Goal: Task Accomplishment & Management: Complete application form

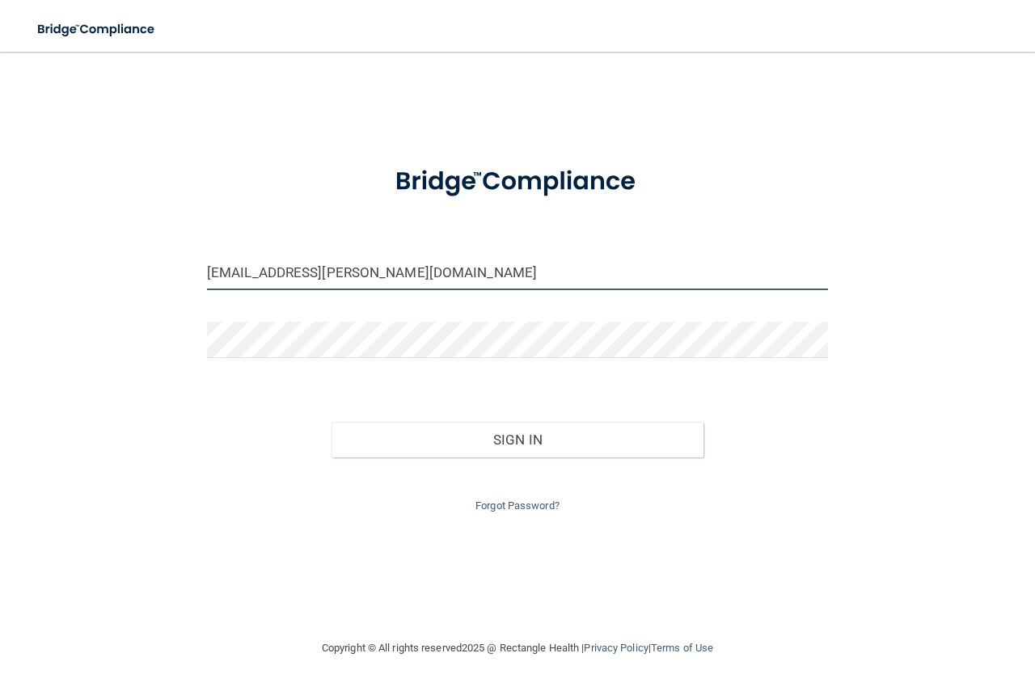
drag, startPoint x: 382, startPoint y: 274, endPoint x: 71, endPoint y: 306, distance: 312.1
click at [71, 306] on div "[EMAIL_ADDRESS][PERSON_NAME][DOMAIN_NAME] Invalid email/password. You don't hav…" at bounding box center [517, 345] width 970 height 555
type input "[EMAIL_ADDRESS][DOMAIN_NAME]"
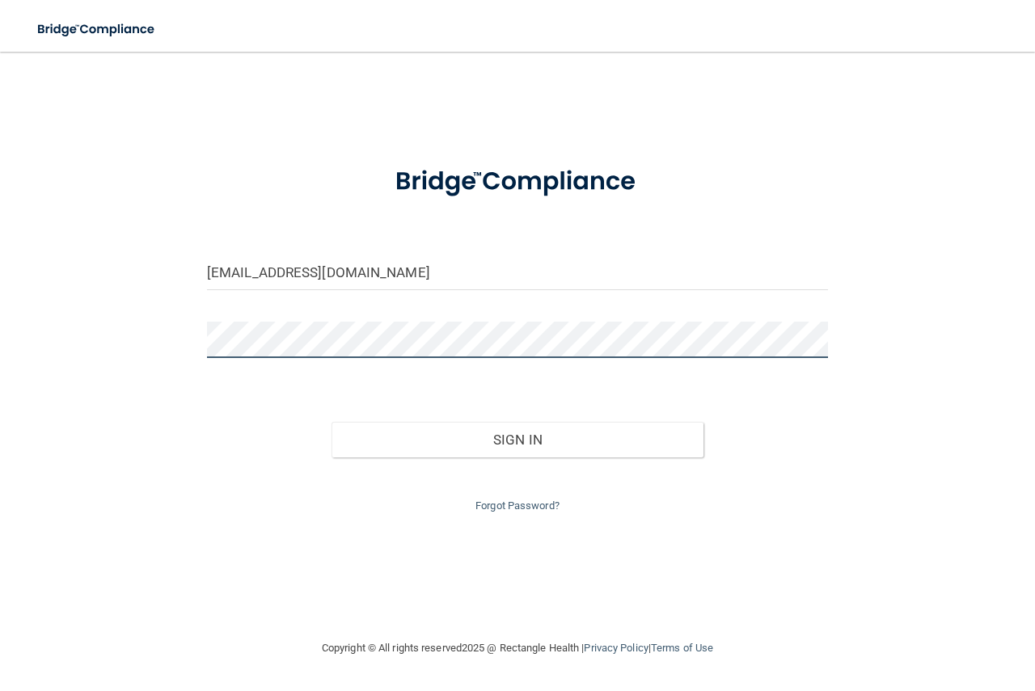
click at [332, 422] on button "Sign In" at bounding box center [518, 440] width 373 height 36
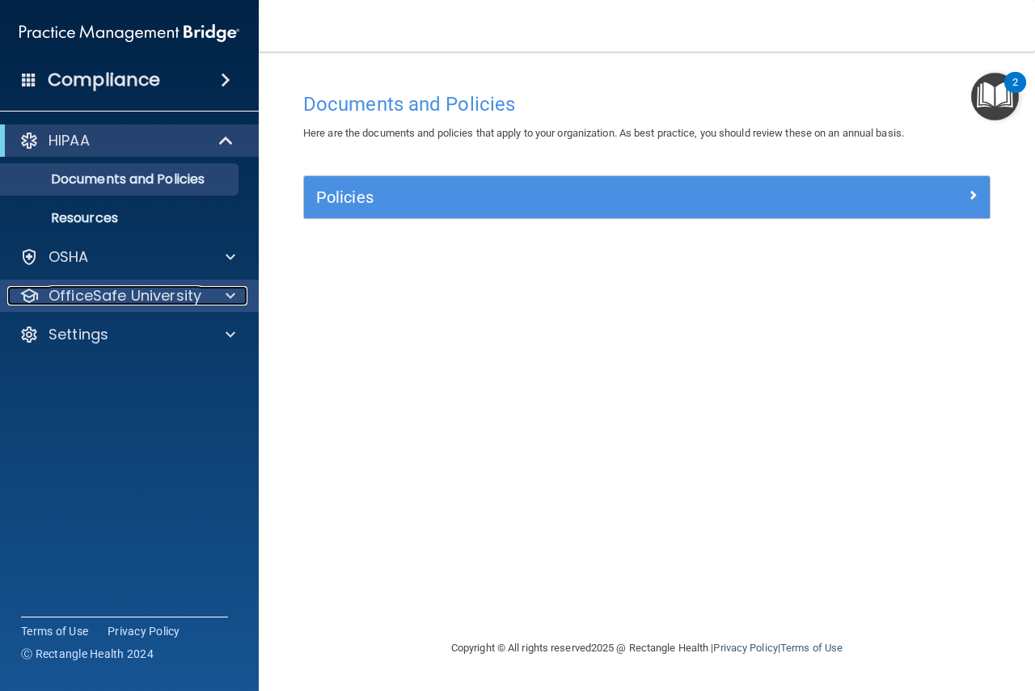
click at [145, 287] on p "OfficeSafe University" at bounding box center [125, 295] width 153 height 19
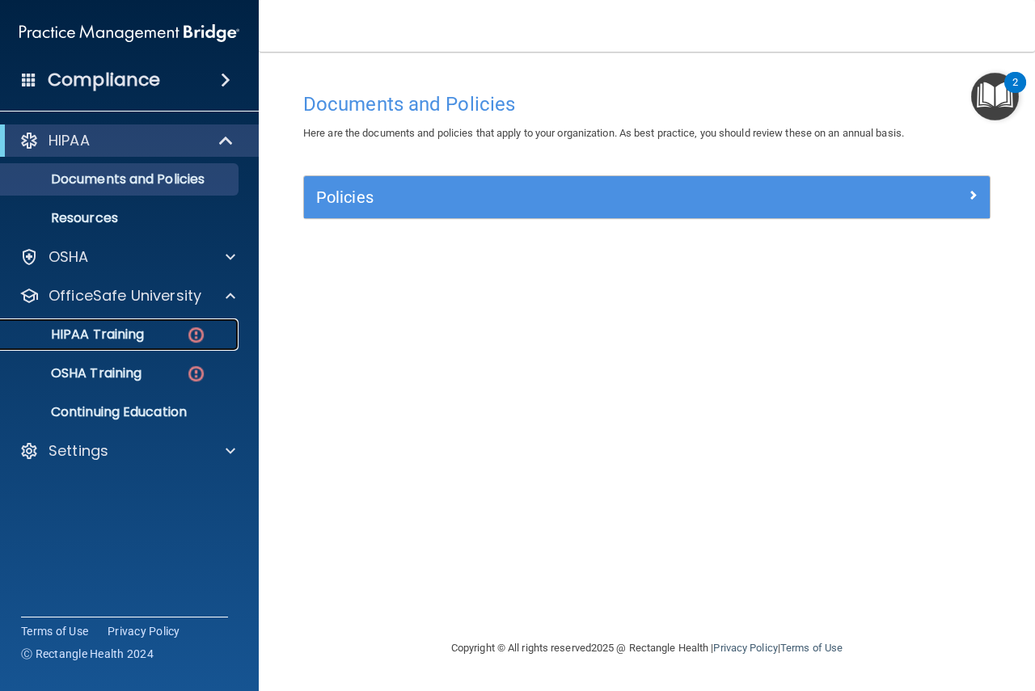
click at [95, 327] on p "HIPAA Training" at bounding box center [77, 335] width 133 height 16
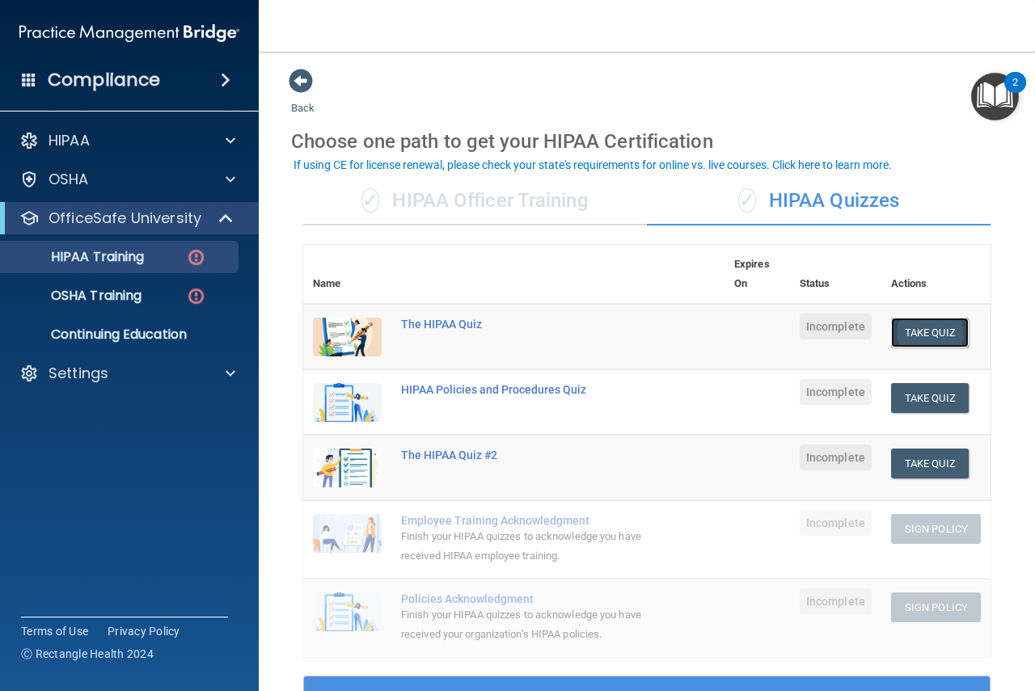
click at [916, 336] on button "Take Quiz" at bounding box center [930, 333] width 78 height 30
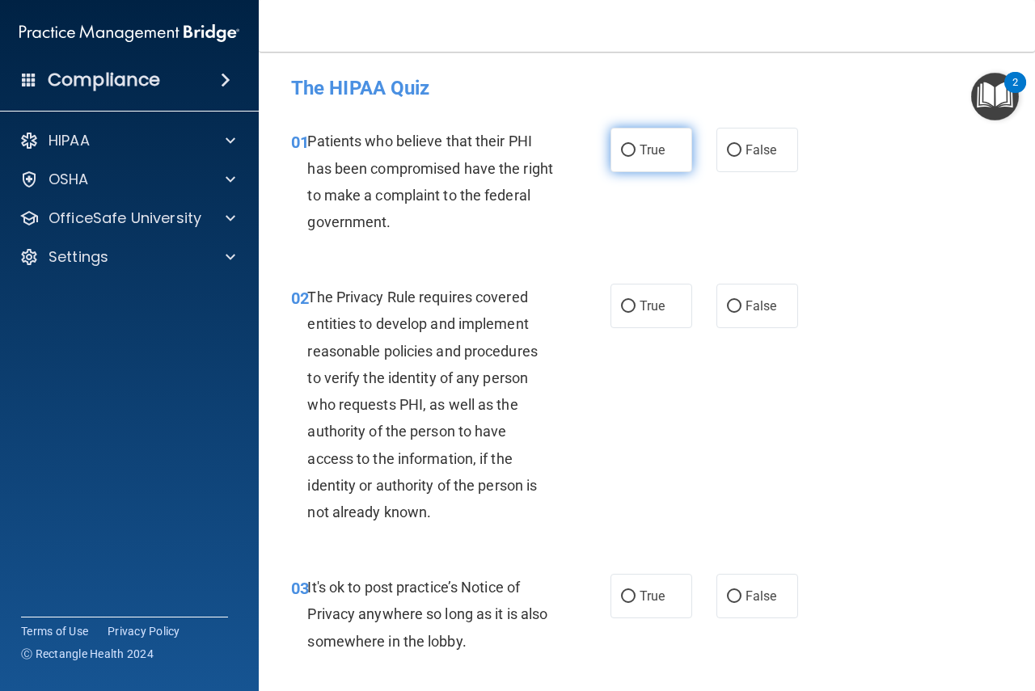
click at [621, 154] on input "True" at bounding box center [628, 151] width 15 height 12
radio input "true"
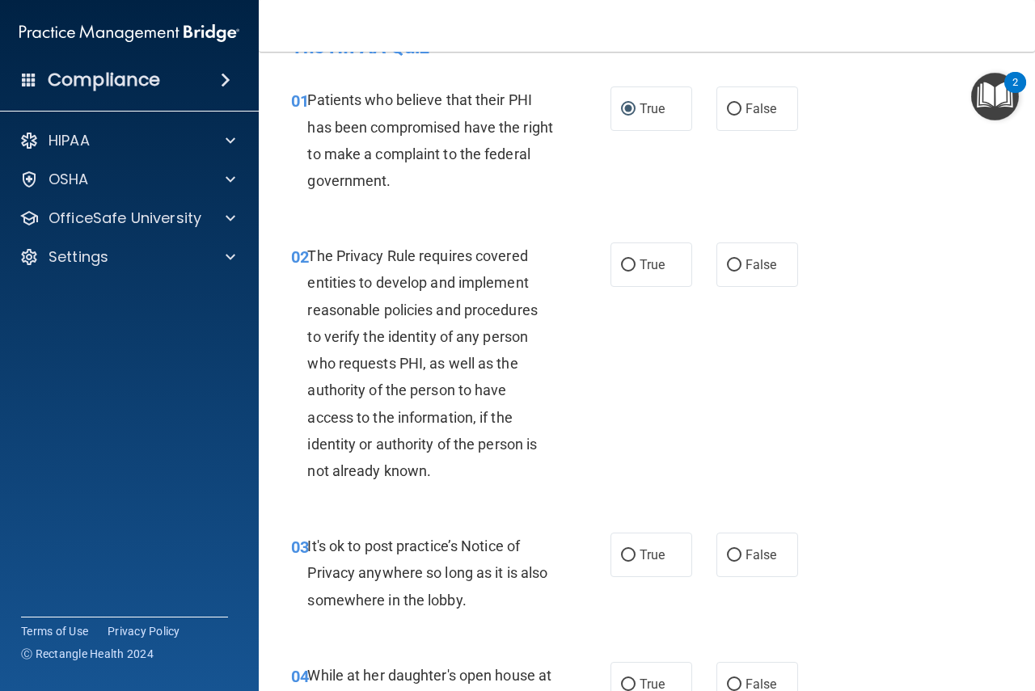
scroll to position [54, 0]
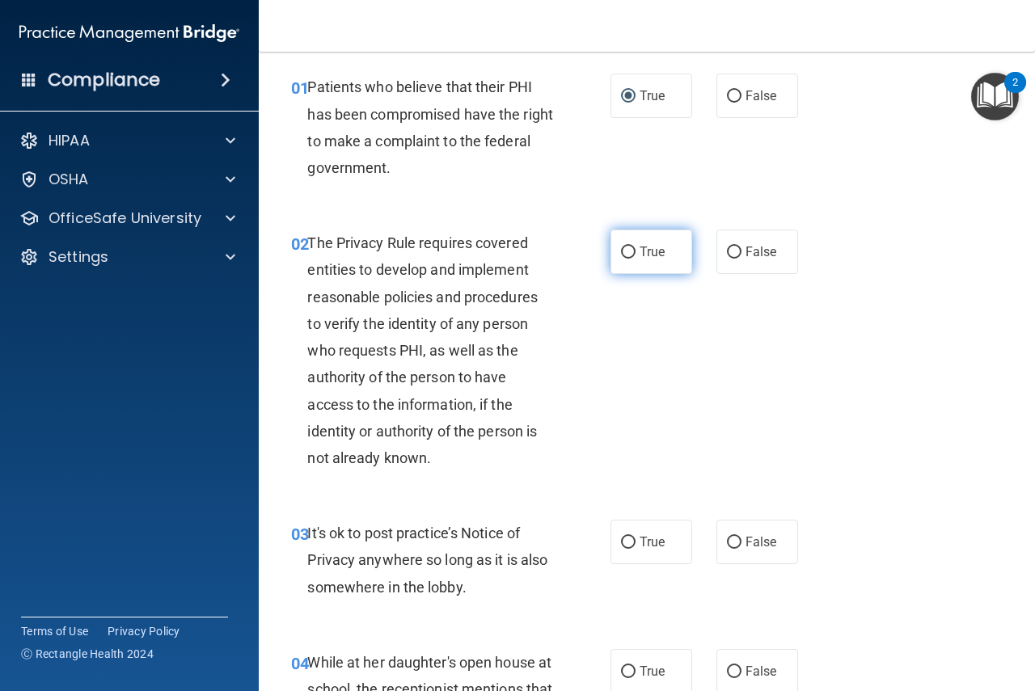
click at [621, 251] on input "True" at bounding box center [628, 253] width 15 height 12
radio input "true"
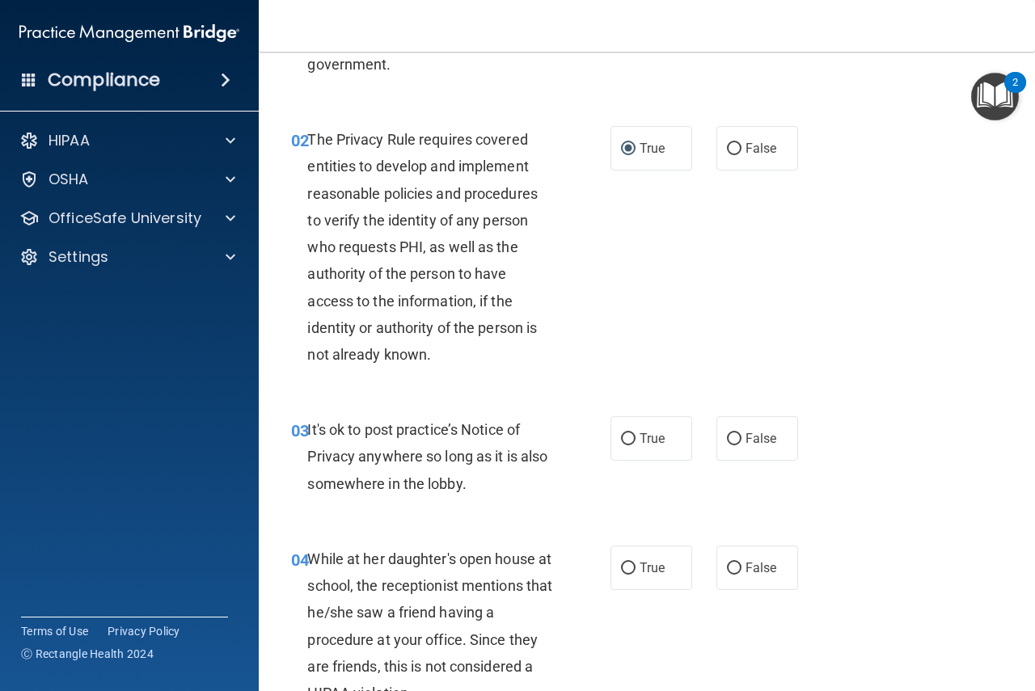
scroll to position [162, 0]
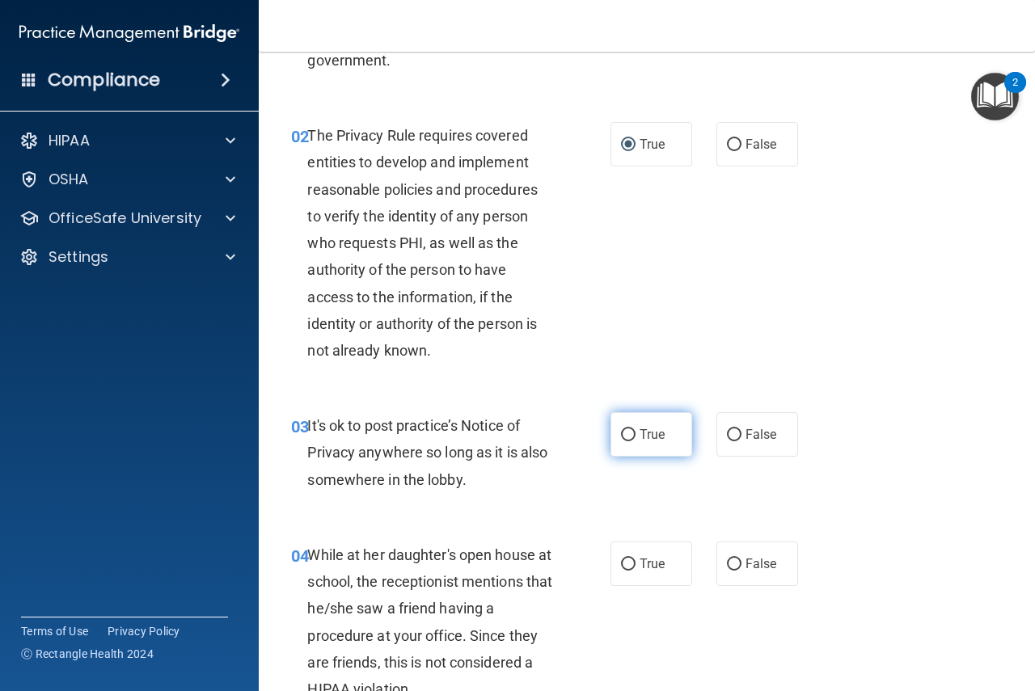
click at [623, 430] on input "True" at bounding box center [628, 435] width 15 height 12
radio input "true"
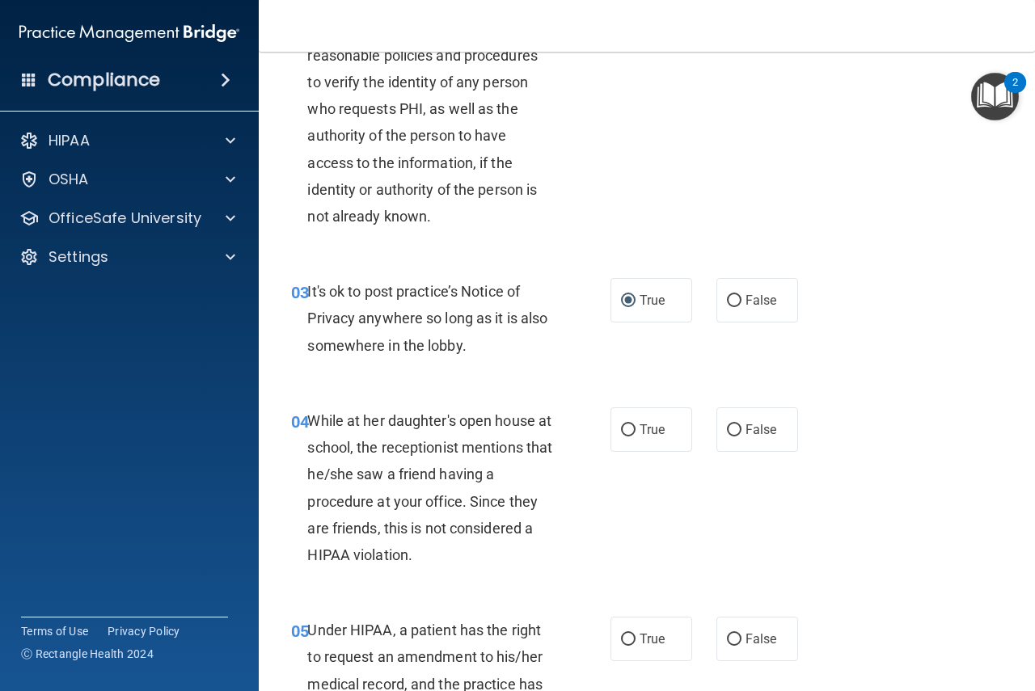
scroll to position [297, 0]
click at [729, 436] on label "False" at bounding box center [757, 429] width 82 height 44
click at [729, 436] on input "False" at bounding box center [734, 430] width 15 height 12
radio input "true"
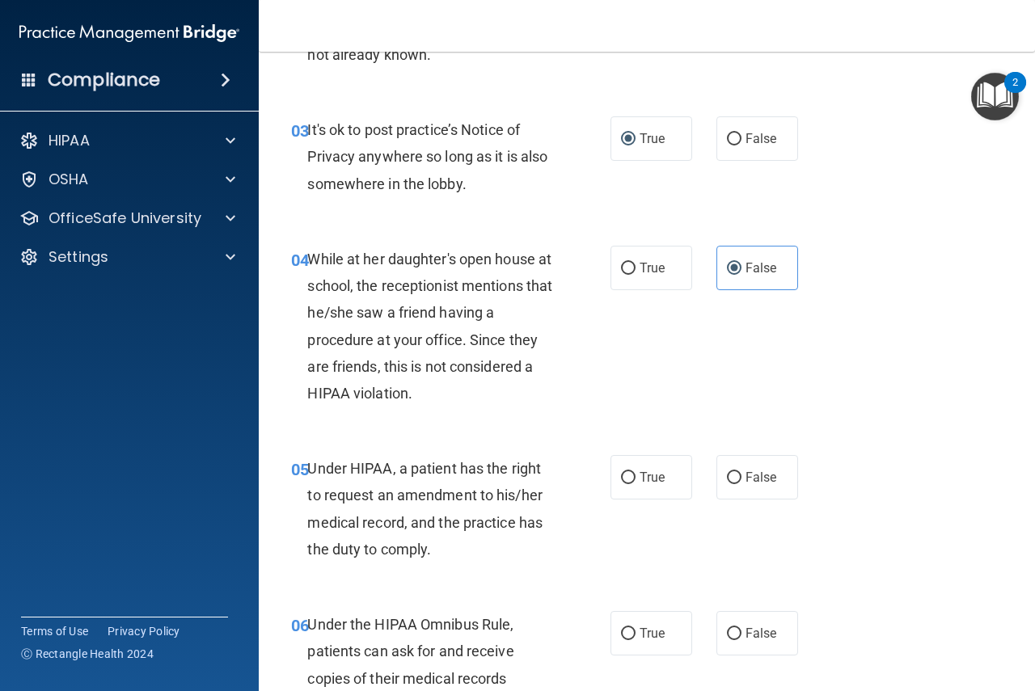
scroll to position [459, 0]
click at [621, 471] on input "True" at bounding box center [628, 477] width 15 height 12
radio input "true"
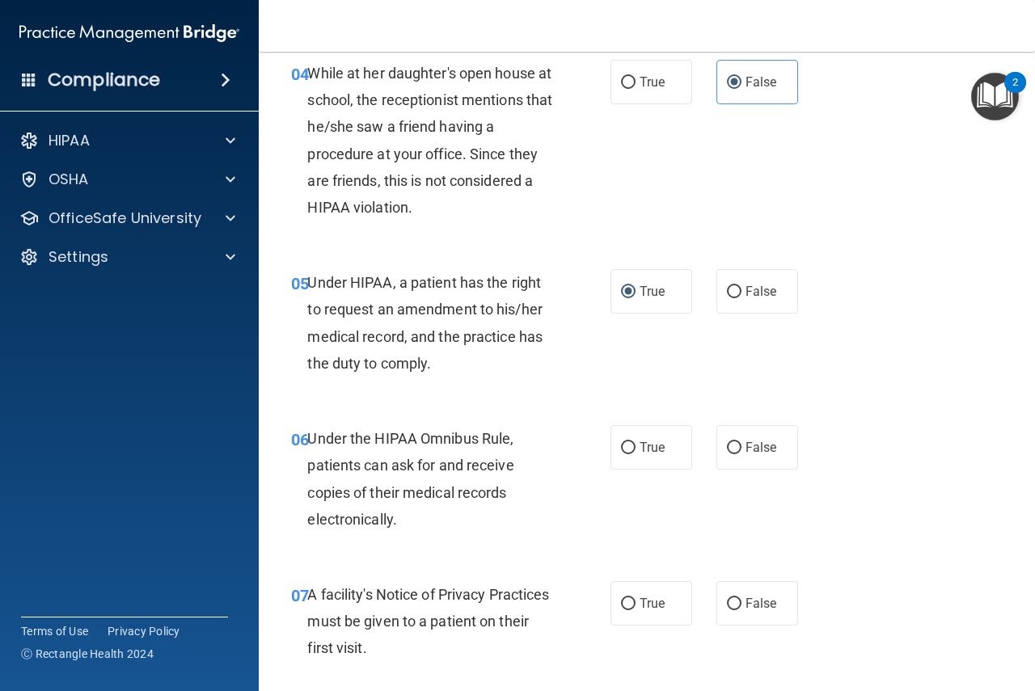
scroll to position [647, 0]
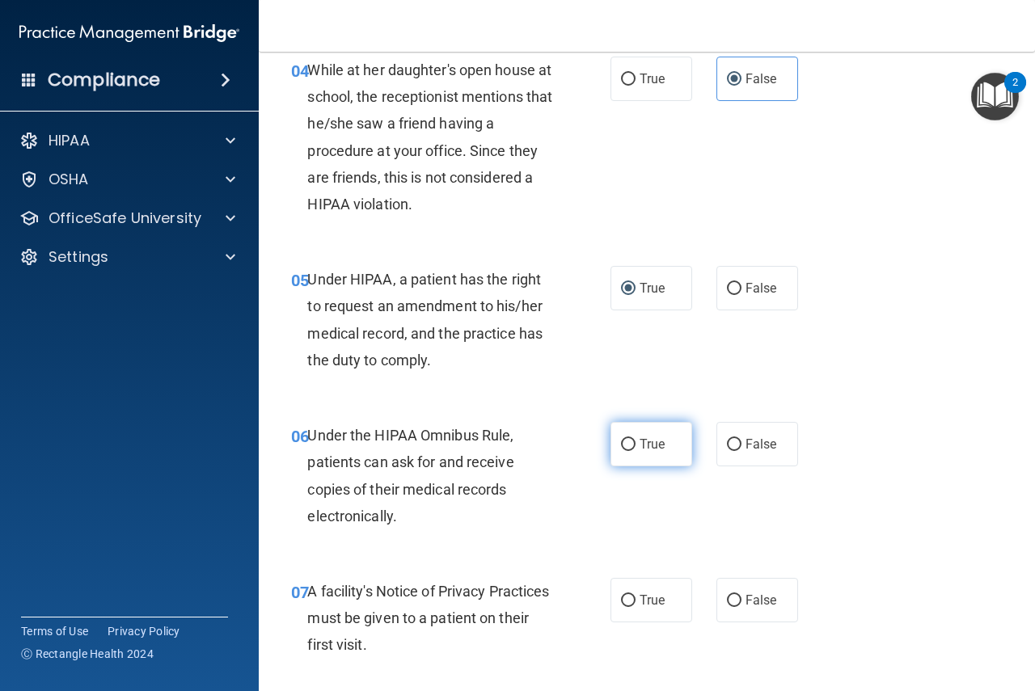
drag, startPoint x: 625, startPoint y: 448, endPoint x: 684, endPoint y: 441, distance: 59.5
click at [626, 448] on input "True" at bounding box center [628, 445] width 15 height 12
radio input "true"
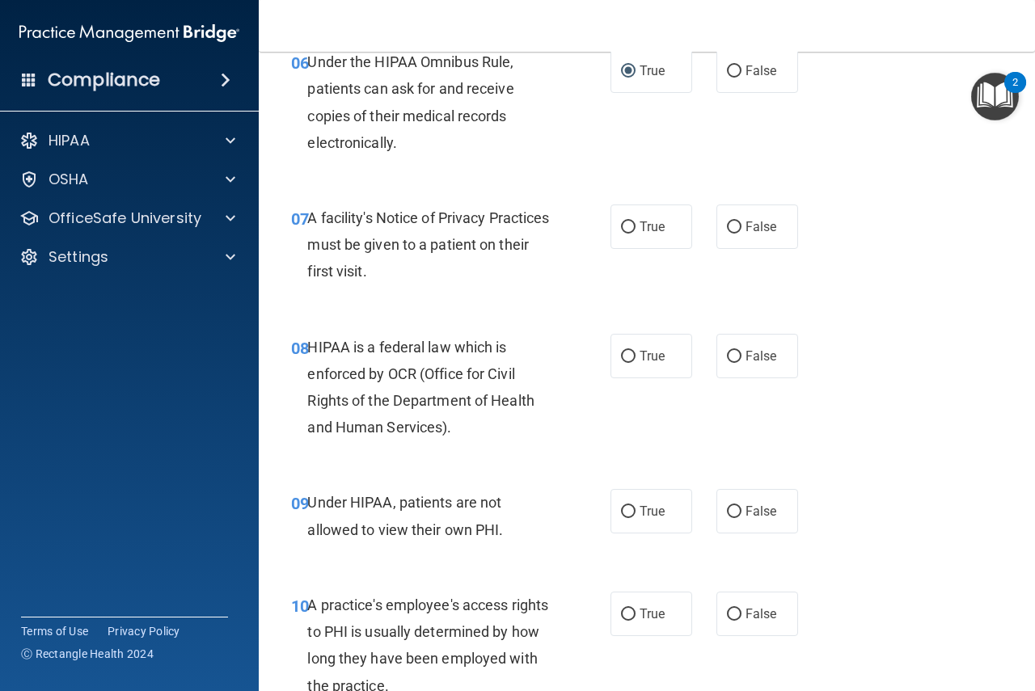
scroll to position [1025, 0]
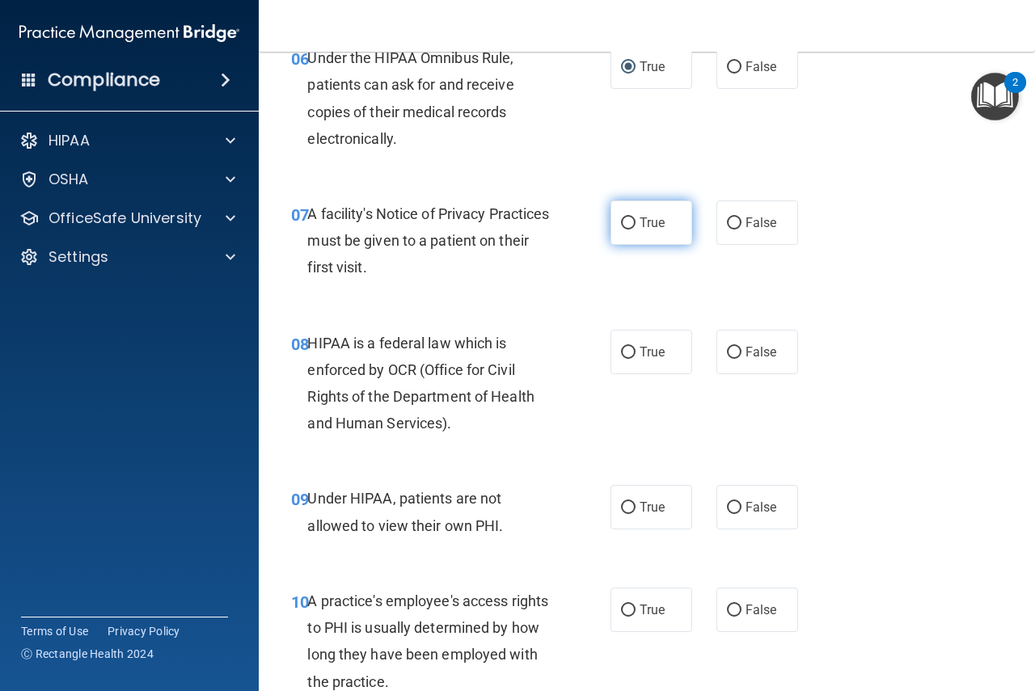
click at [618, 230] on label "True" at bounding box center [652, 223] width 82 height 44
click at [621, 230] on input "True" at bounding box center [628, 224] width 15 height 12
radio input "true"
click at [621, 351] on input "True" at bounding box center [628, 353] width 15 height 12
radio input "true"
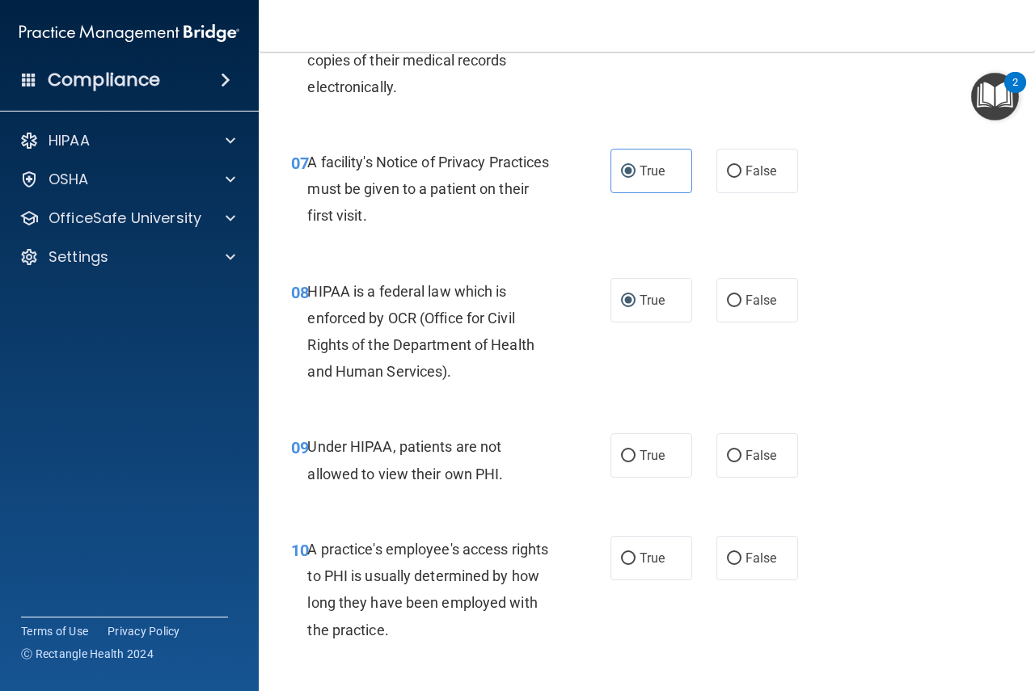
scroll to position [1078, 0]
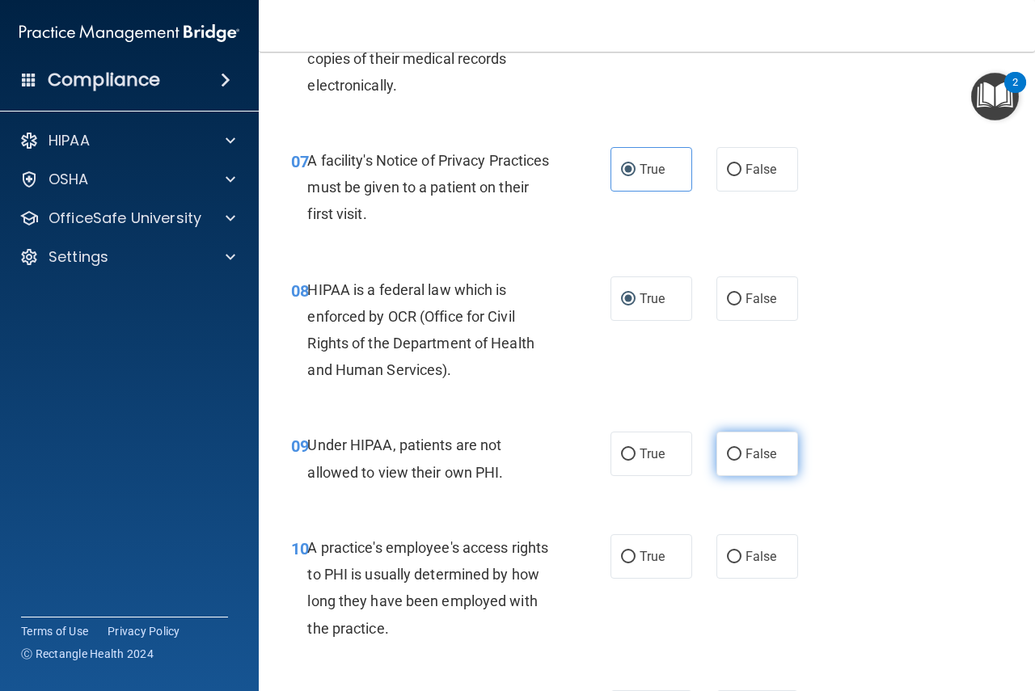
click at [727, 459] on input "False" at bounding box center [734, 455] width 15 height 12
radio input "true"
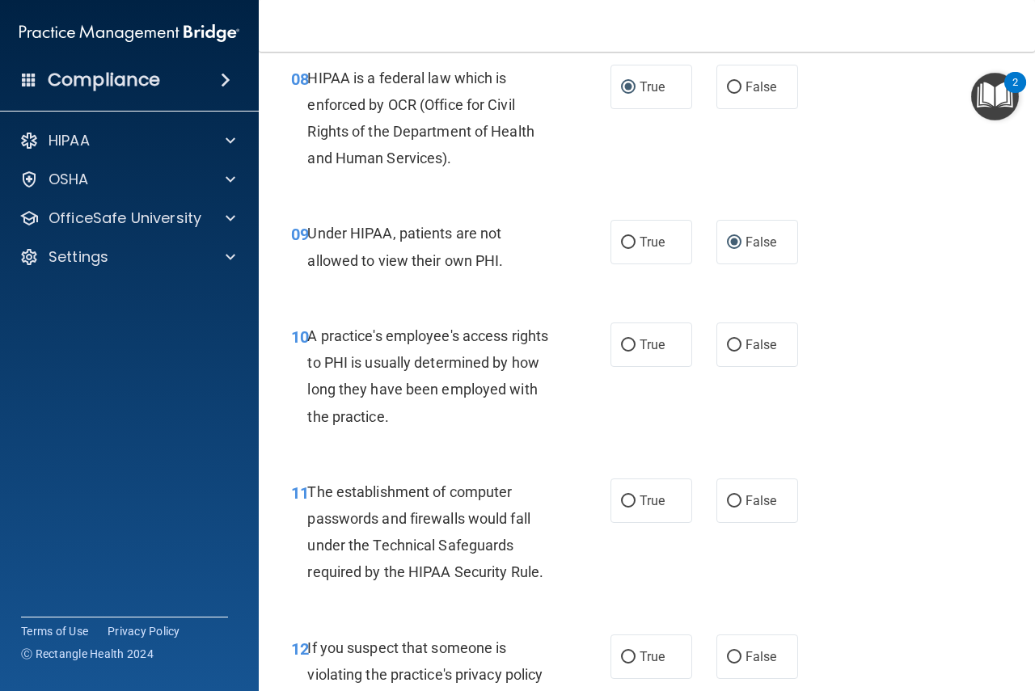
scroll to position [1294, 0]
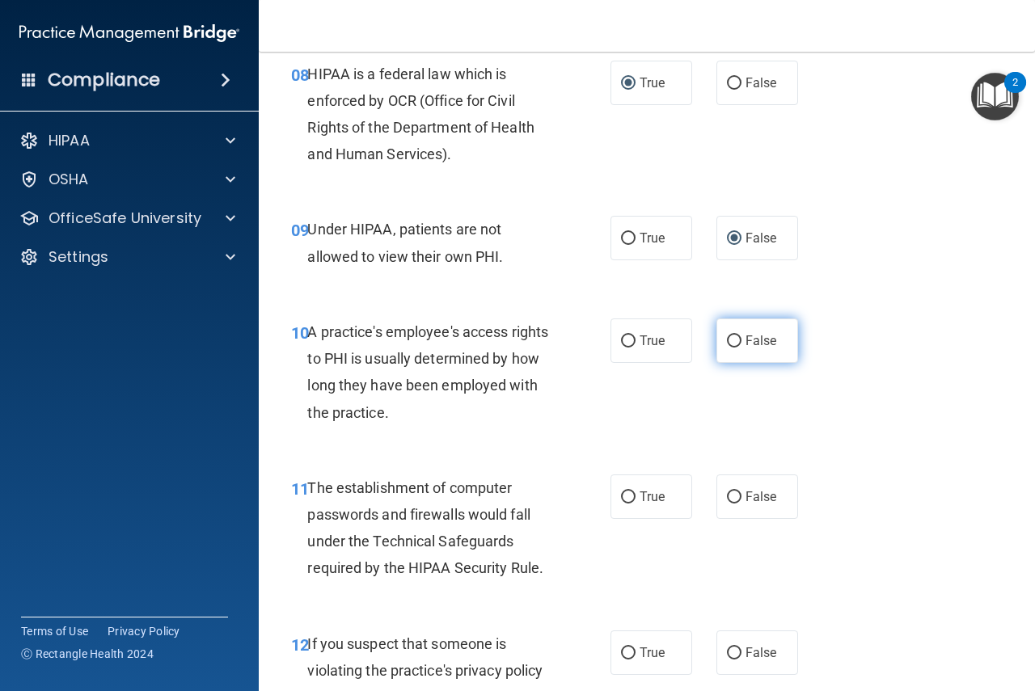
click at [727, 340] on input "False" at bounding box center [734, 342] width 15 height 12
radio input "true"
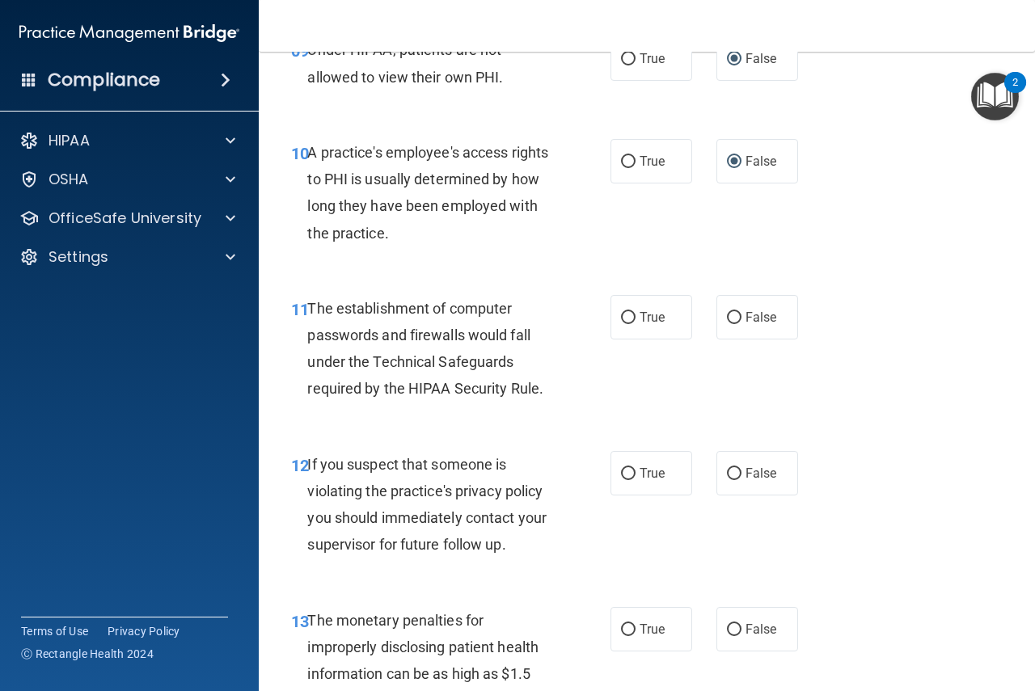
scroll to position [1558, 0]
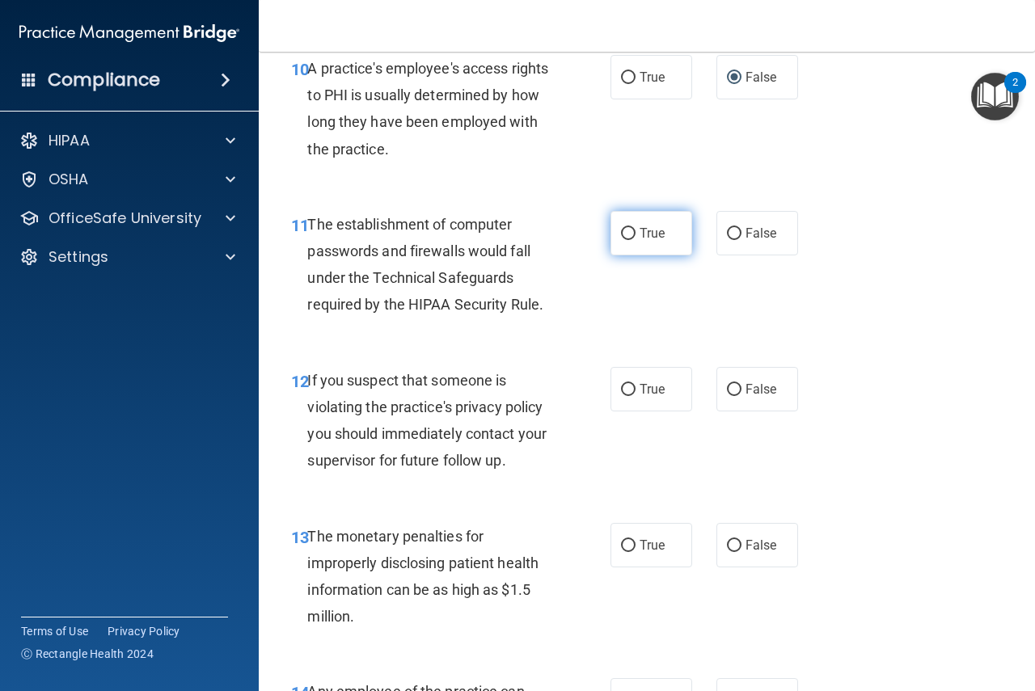
click at [623, 239] on input "True" at bounding box center [628, 234] width 15 height 12
radio input "true"
click at [621, 391] on input "True" at bounding box center [628, 390] width 15 height 12
radio input "true"
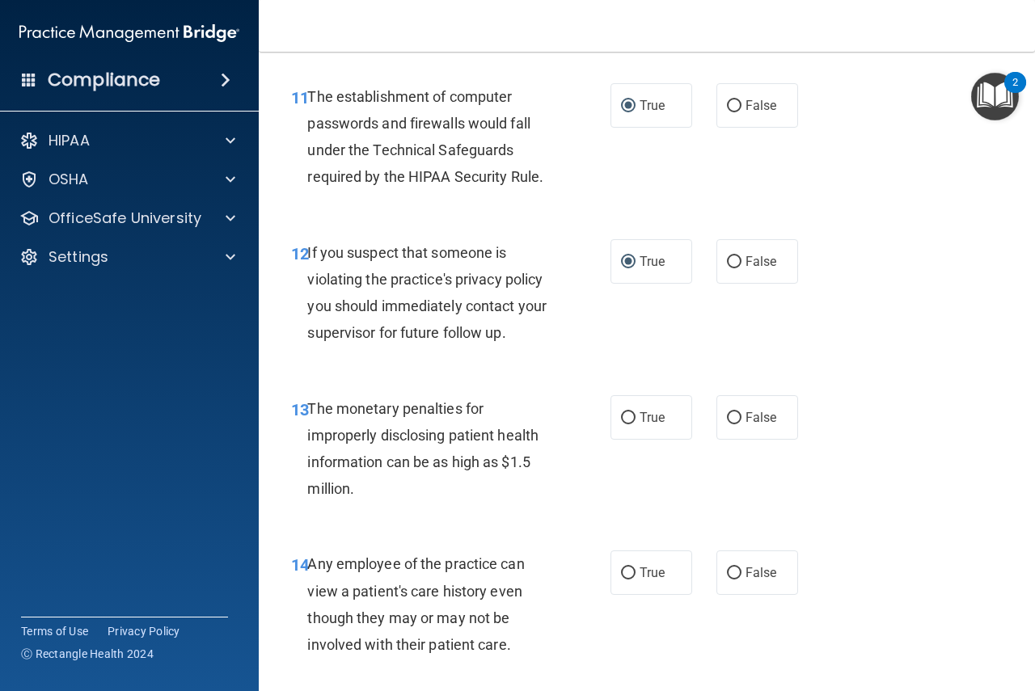
scroll to position [1692, 0]
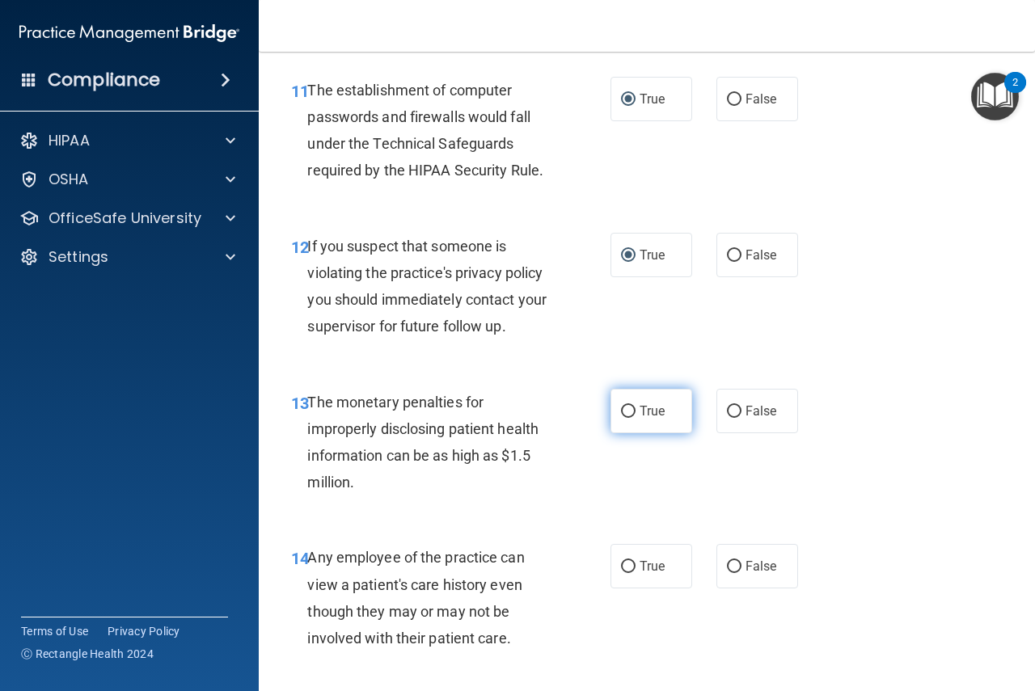
click at [624, 416] on input "True" at bounding box center [628, 412] width 15 height 12
radio input "true"
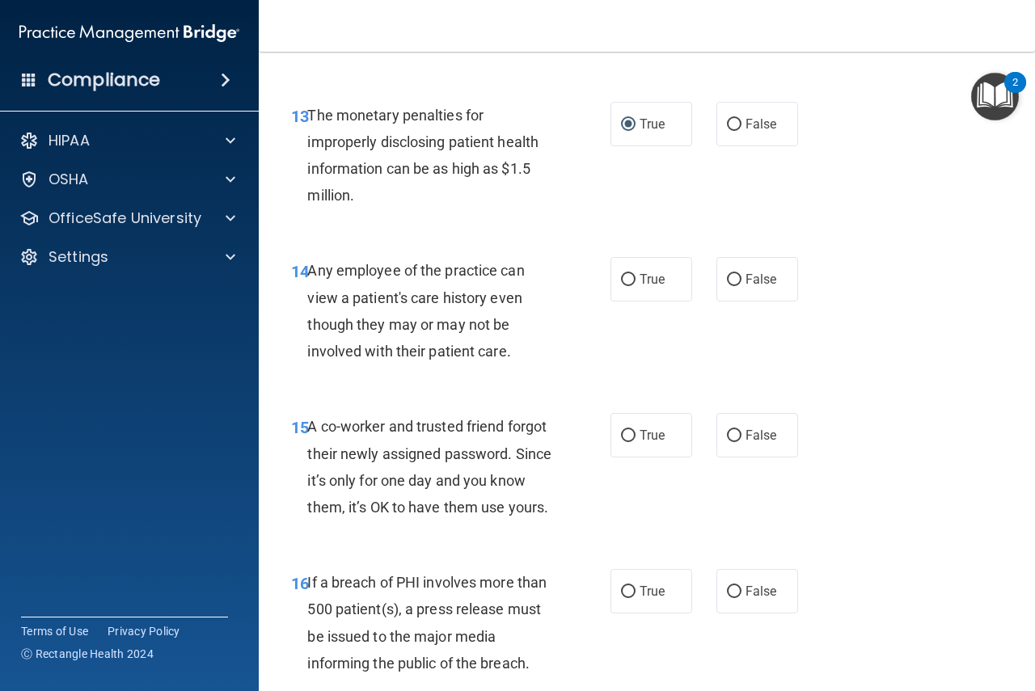
scroll to position [1989, 0]
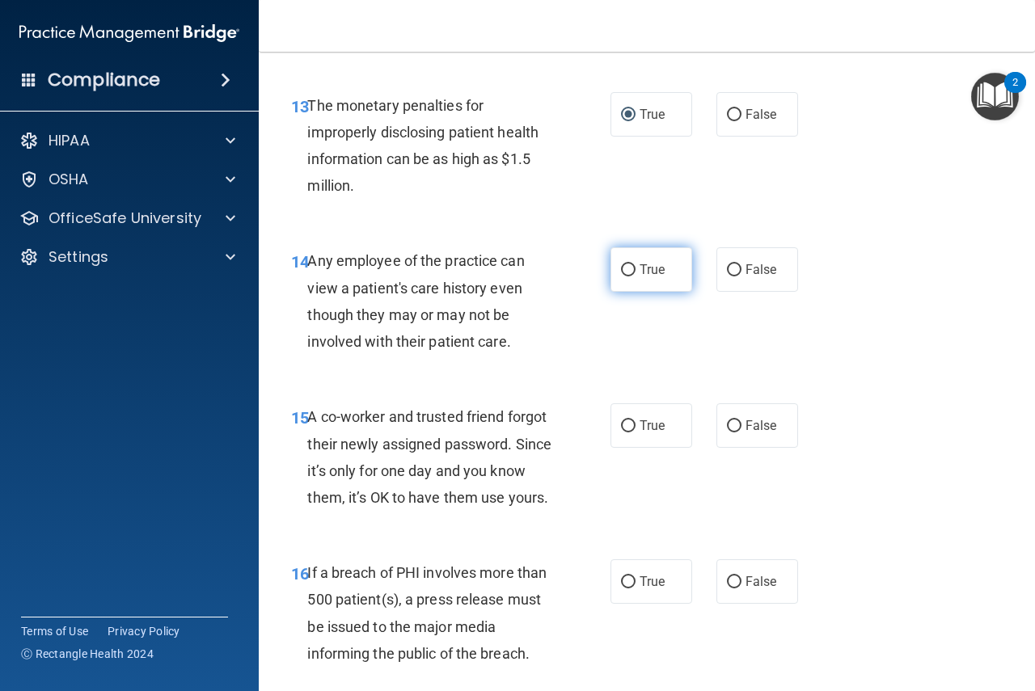
drag, startPoint x: 620, startPoint y: 269, endPoint x: 653, endPoint y: 268, distance: 33.2
click at [621, 268] on input "True" at bounding box center [628, 270] width 15 height 12
radio input "true"
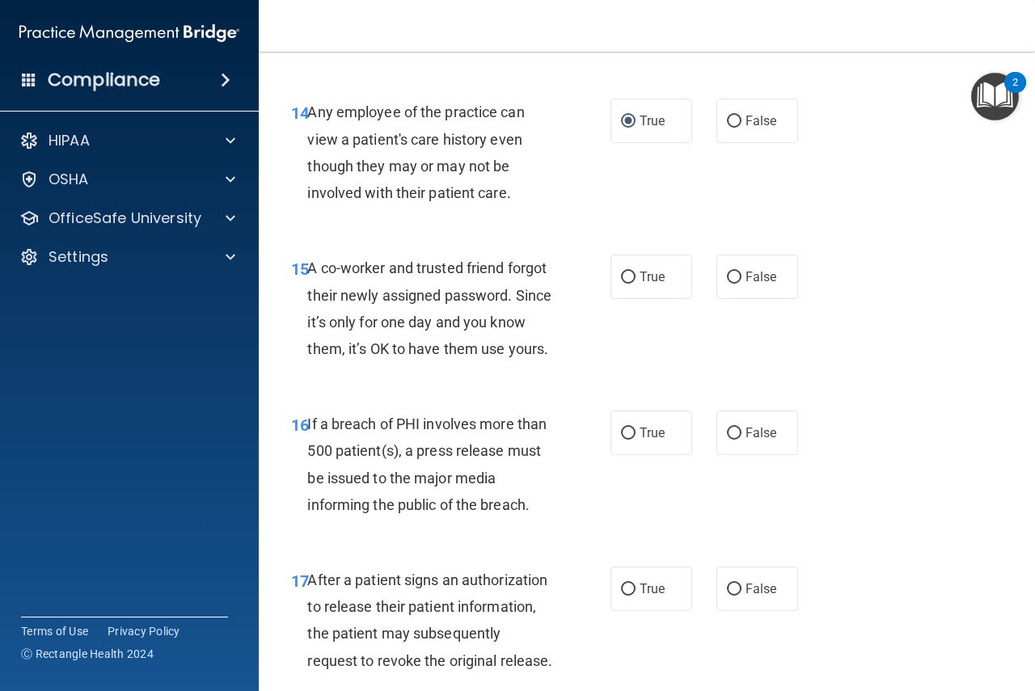
scroll to position [2177, 0]
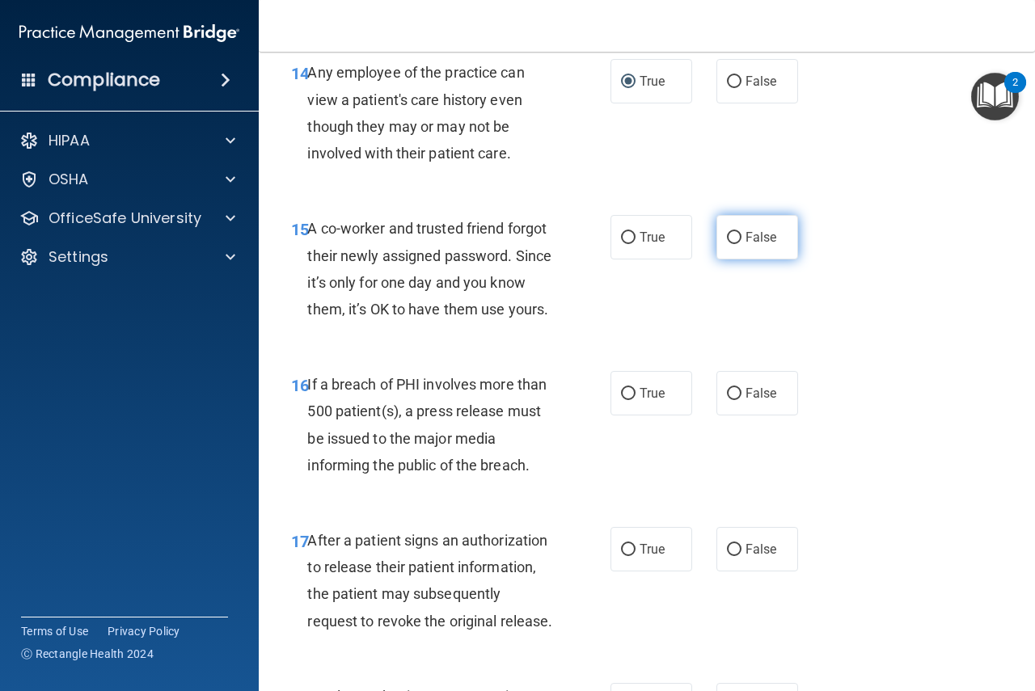
click at [729, 236] on input "False" at bounding box center [734, 238] width 15 height 12
radio input "true"
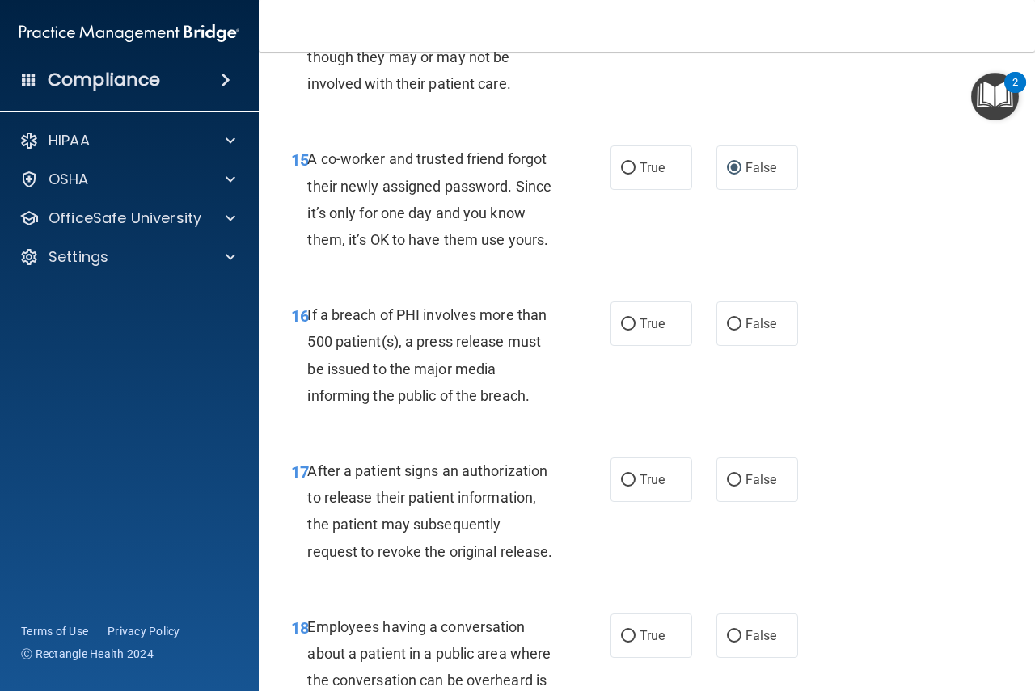
scroll to position [2258, 0]
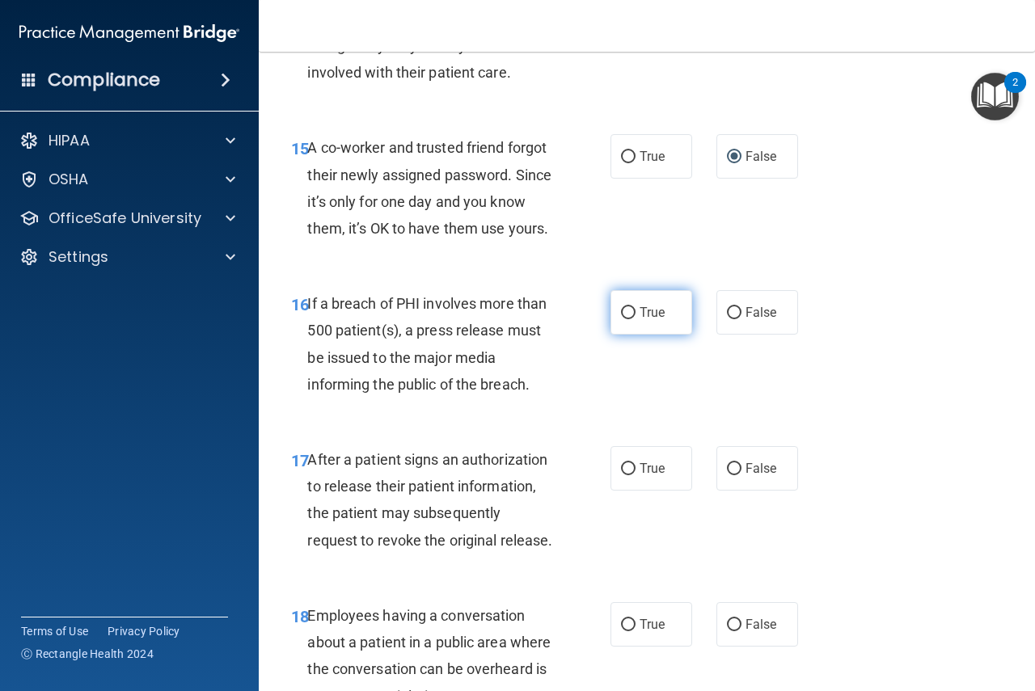
click at [621, 319] on input "True" at bounding box center [628, 313] width 15 height 12
radio input "true"
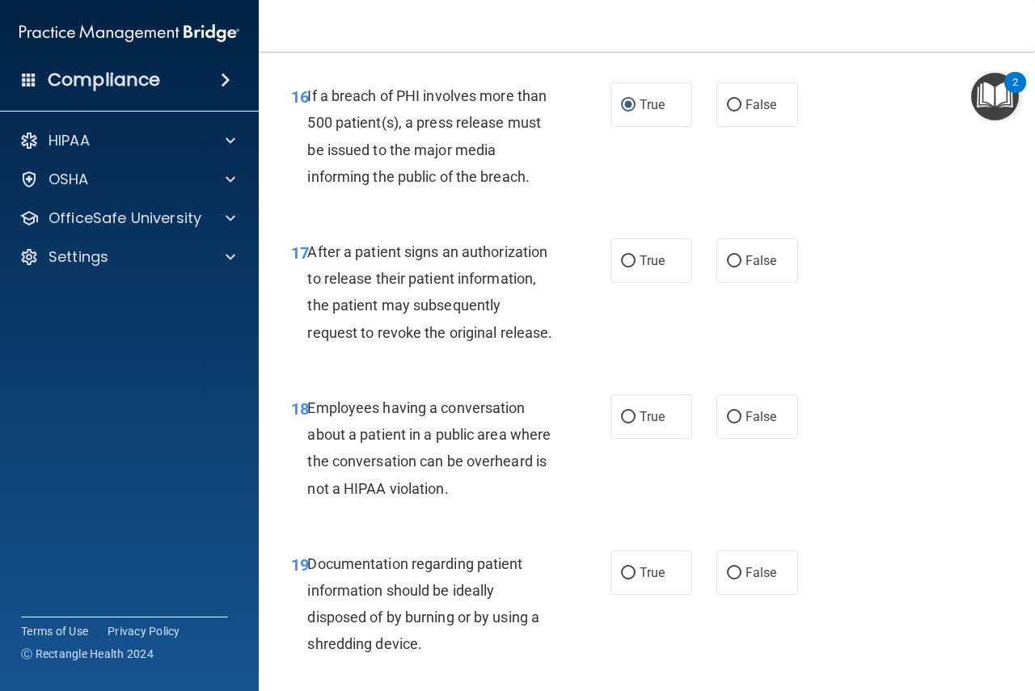
scroll to position [2474, 0]
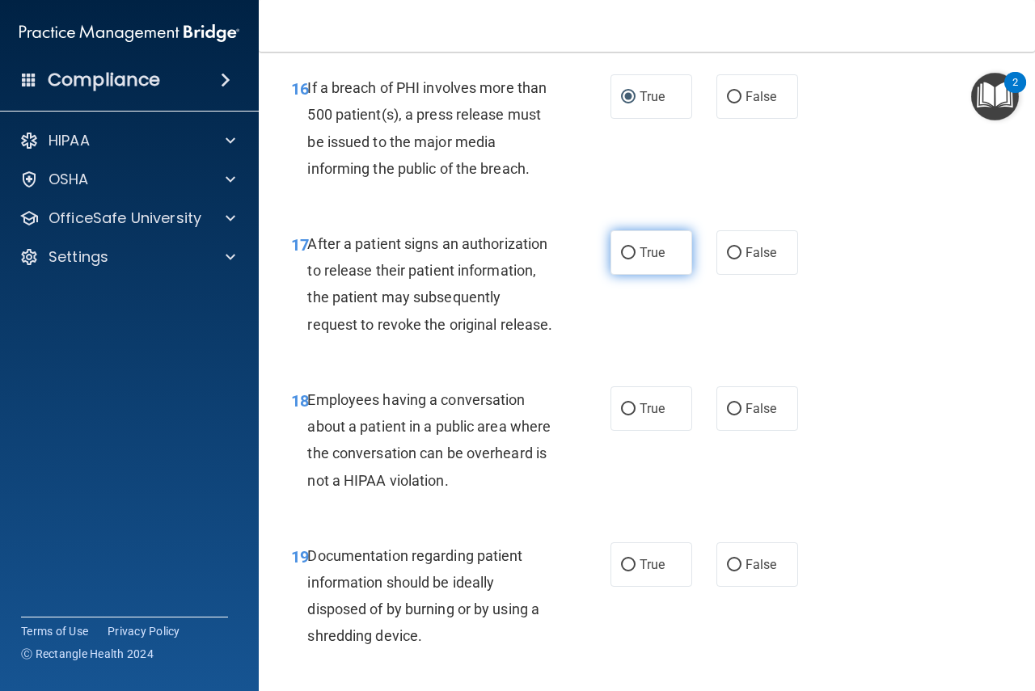
click at [624, 260] on input "True" at bounding box center [628, 253] width 15 height 12
radio input "true"
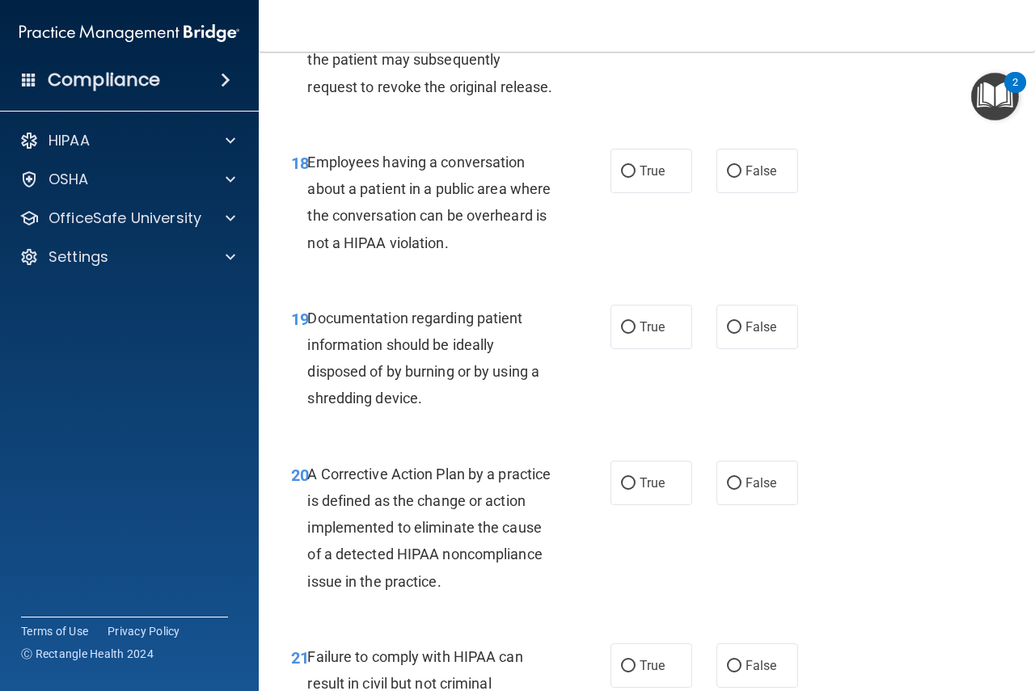
scroll to position [2716, 0]
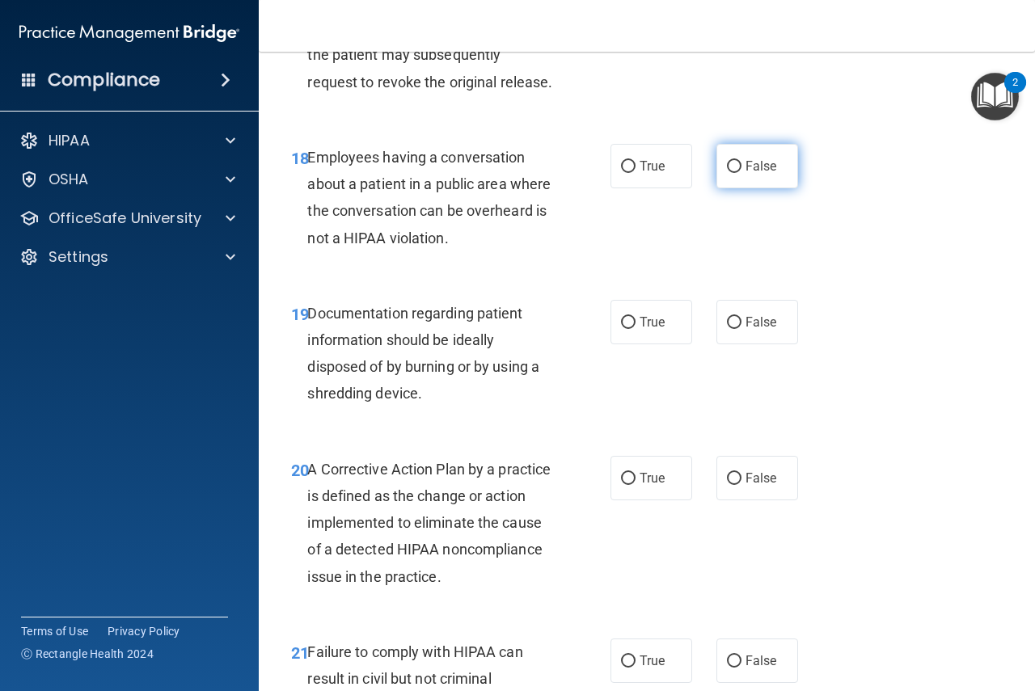
click at [727, 173] on input "False" at bounding box center [734, 167] width 15 height 12
radio input "true"
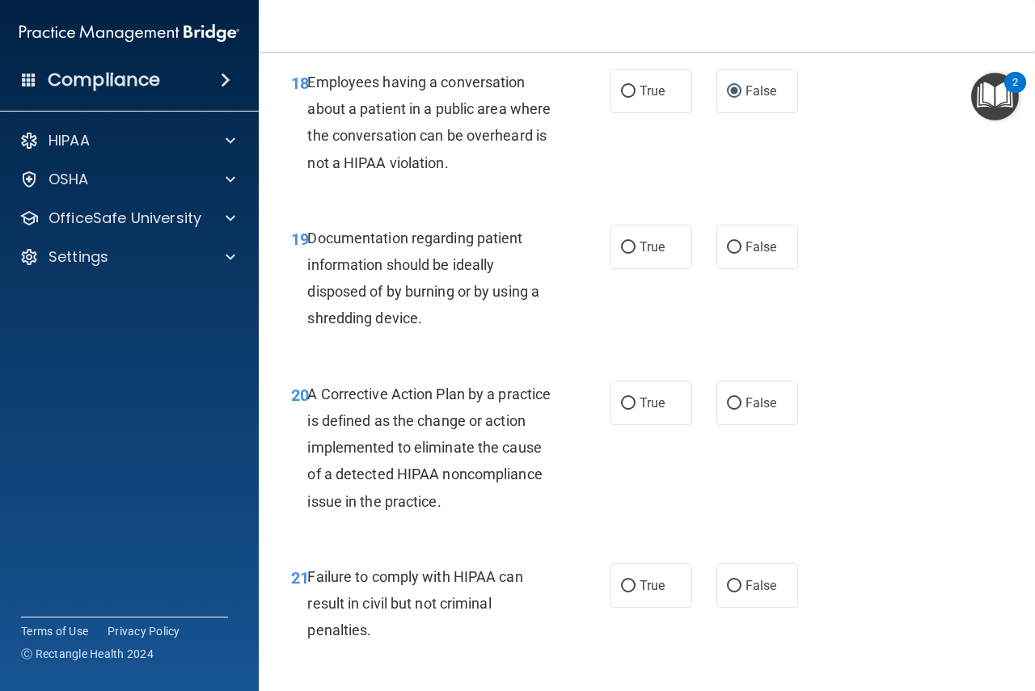
scroll to position [2797, 0]
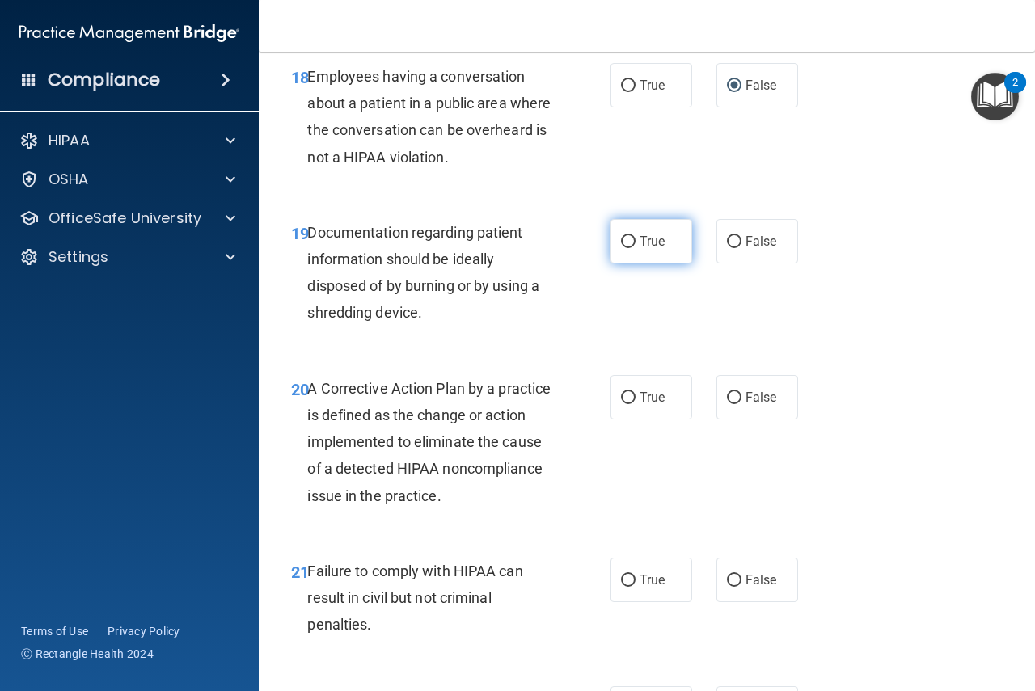
click at [623, 248] on input "True" at bounding box center [628, 242] width 15 height 12
radio input "true"
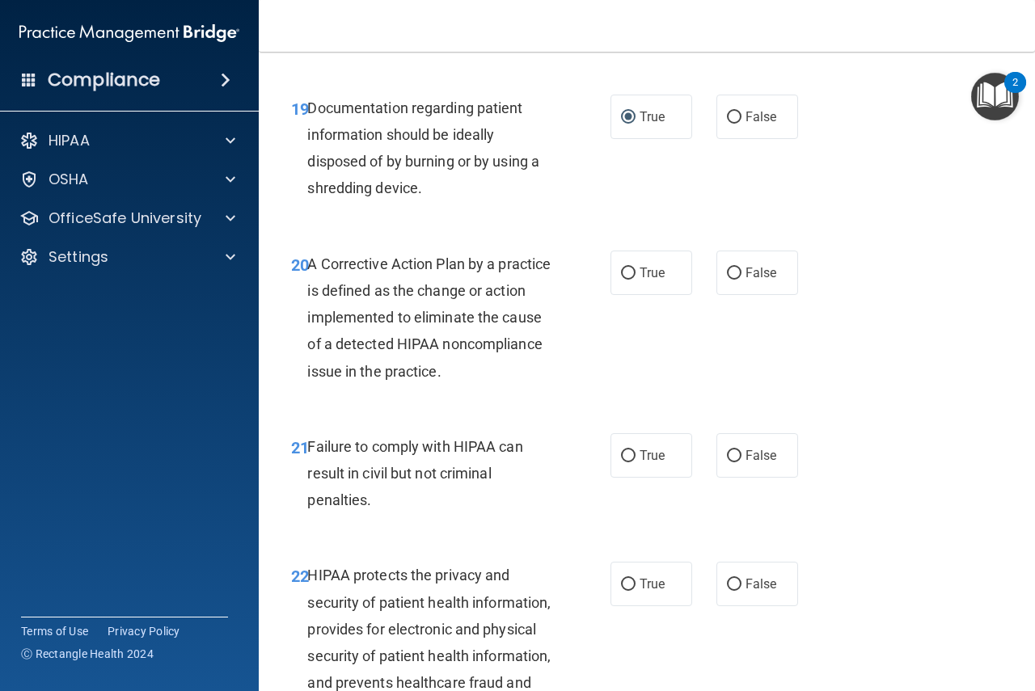
scroll to position [2906, 0]
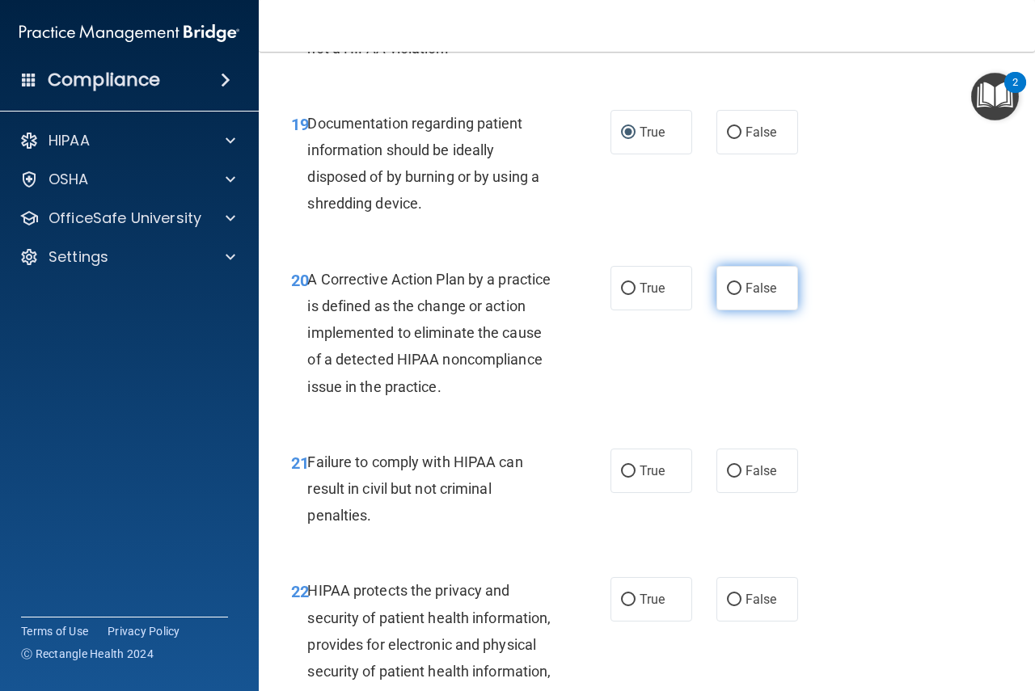
click at [728, 295] on input "False" at bounding box center [734, 289] width 15 height 12
radio input "true"
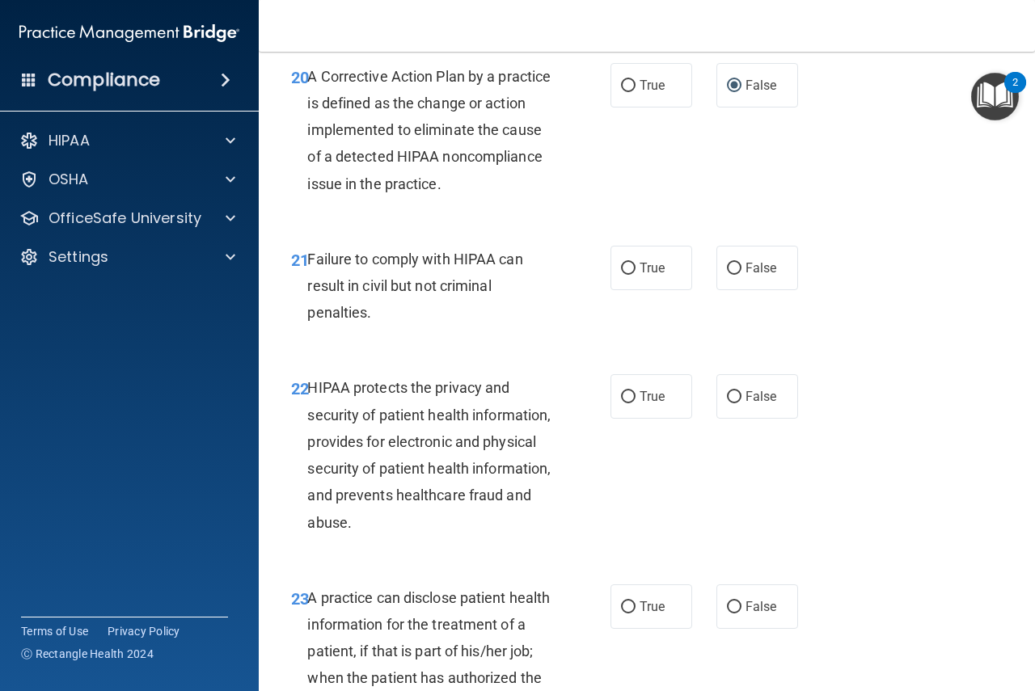
scroll to position [3121, 0]
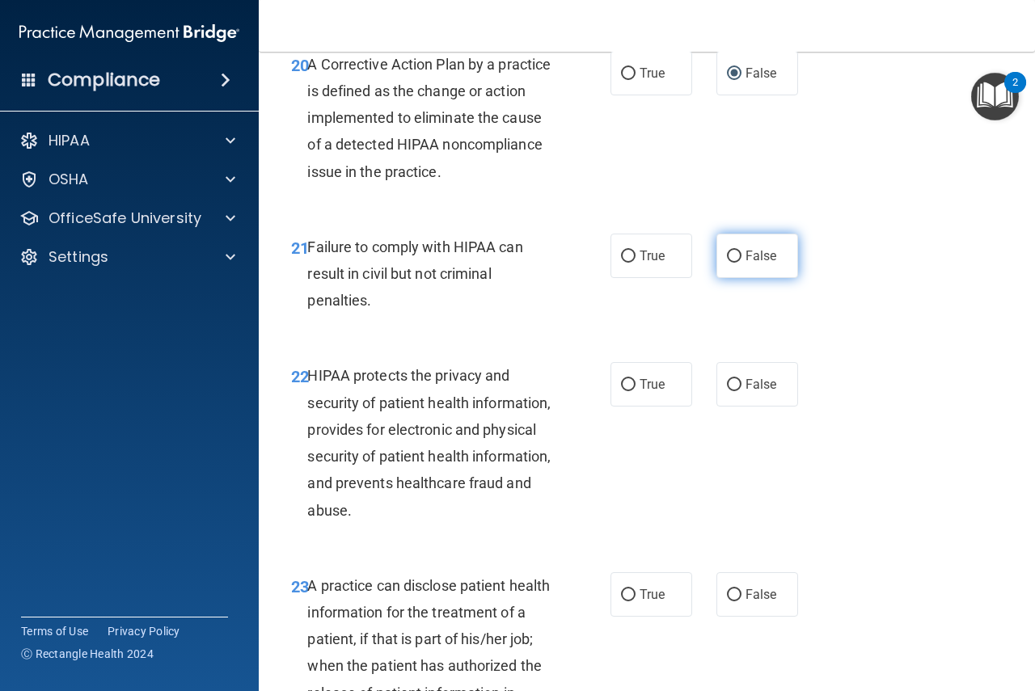
click at [727, 263] on input "False" at bounding box center [734, 257] width 15 height 12
radio input "true"
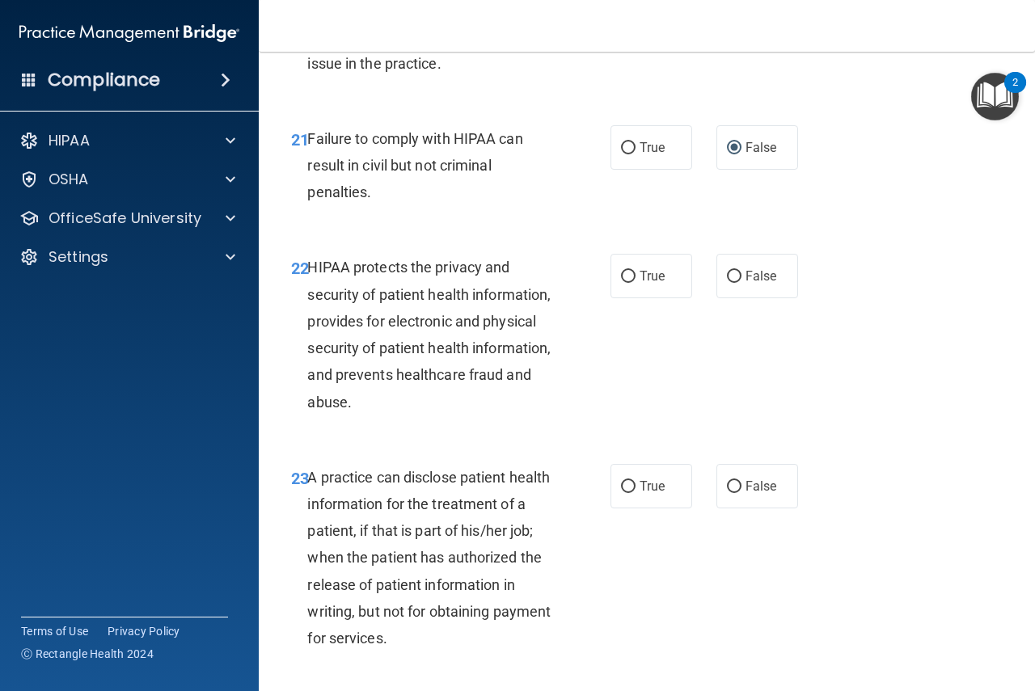
scroll to position [3283, 0]
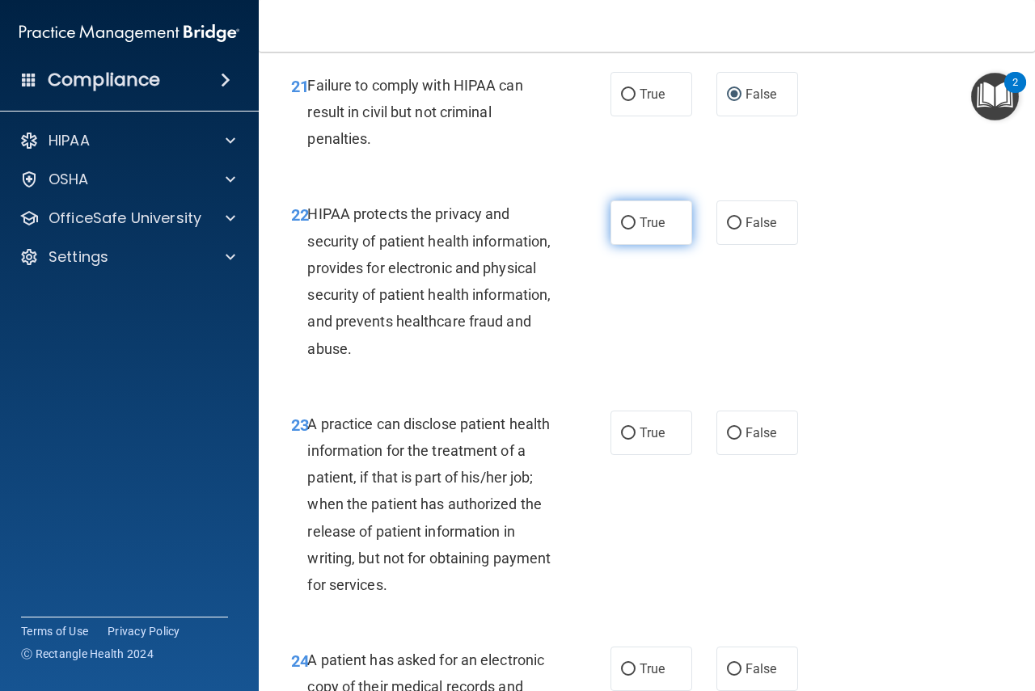
click at [622, 230] on input "True" at bounding box center [628, 224] width 15 height 12
radio input "true"
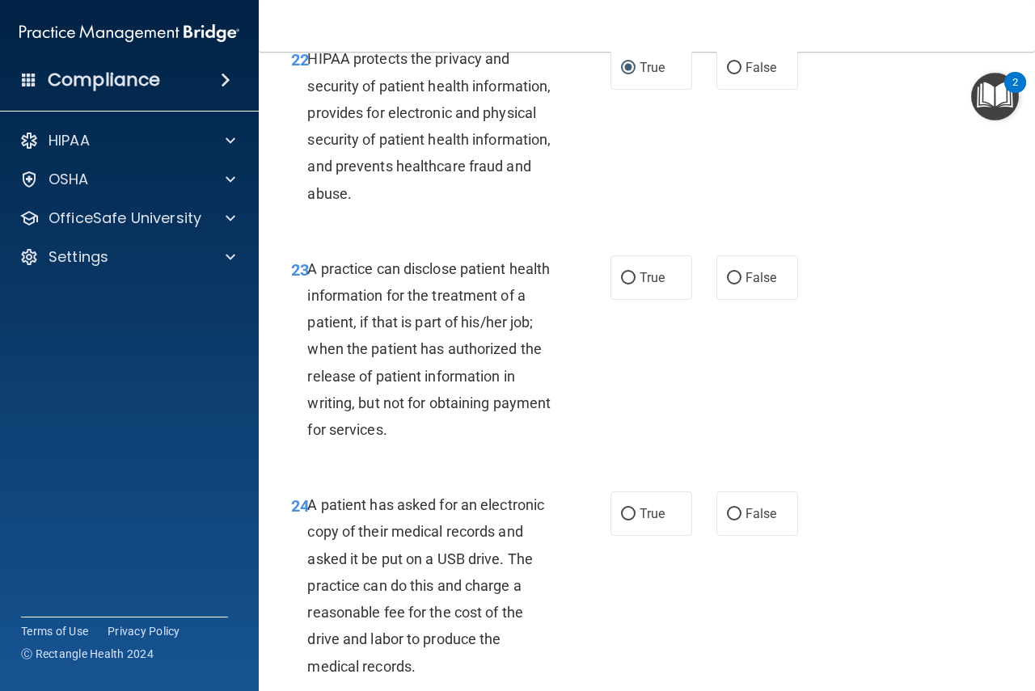
scroll to position [3472, 0]
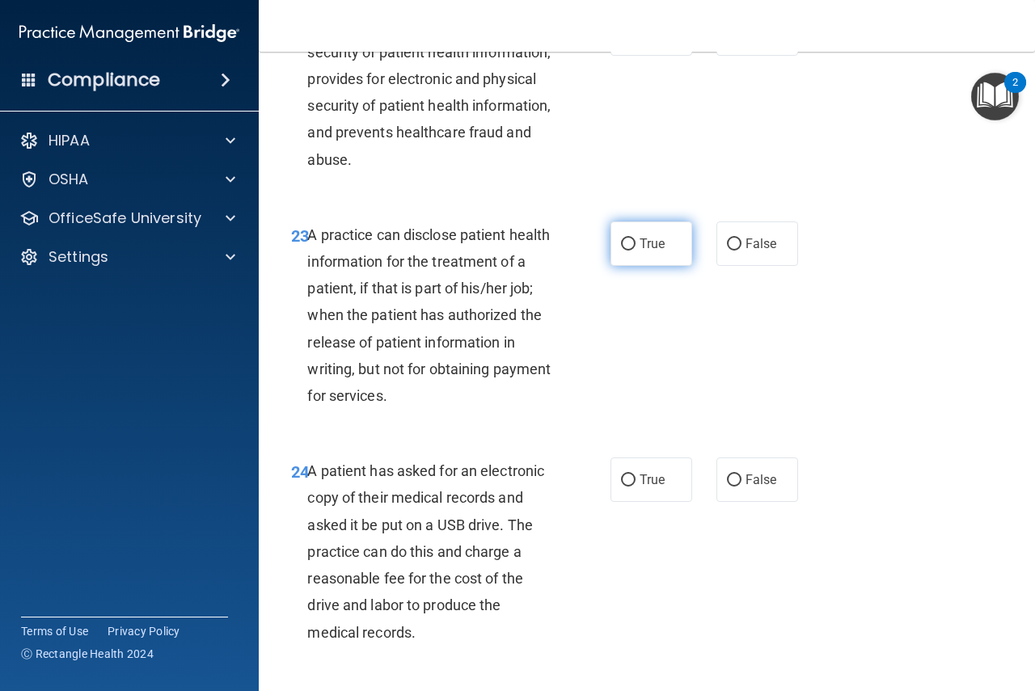
click at [623, 251] on input "True" at bounding box center [628, 245] width 15 height 12
radio input "true"
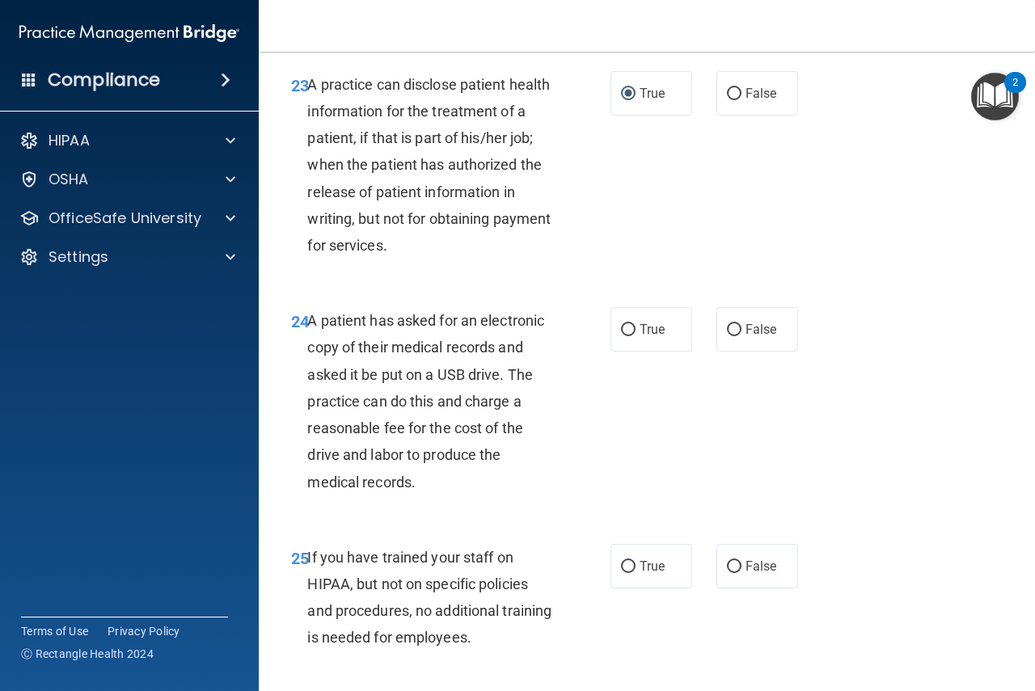
scroll to position [3634, 0]
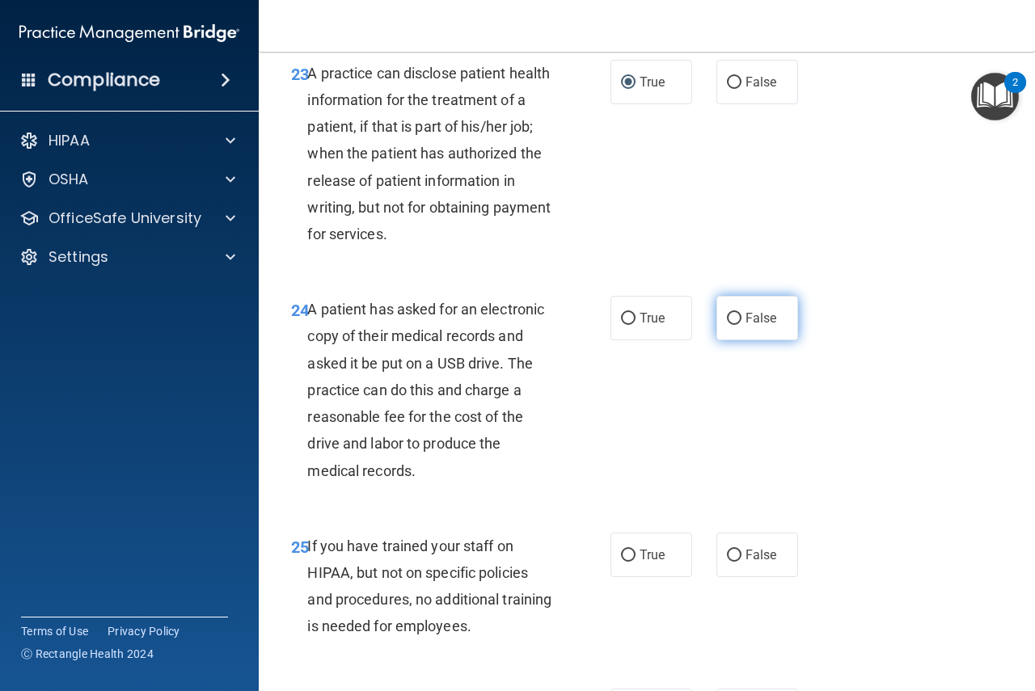
click at [727, 325] on input "False" at bounding box center [734, 319] width 15 height 12
radio input "true"
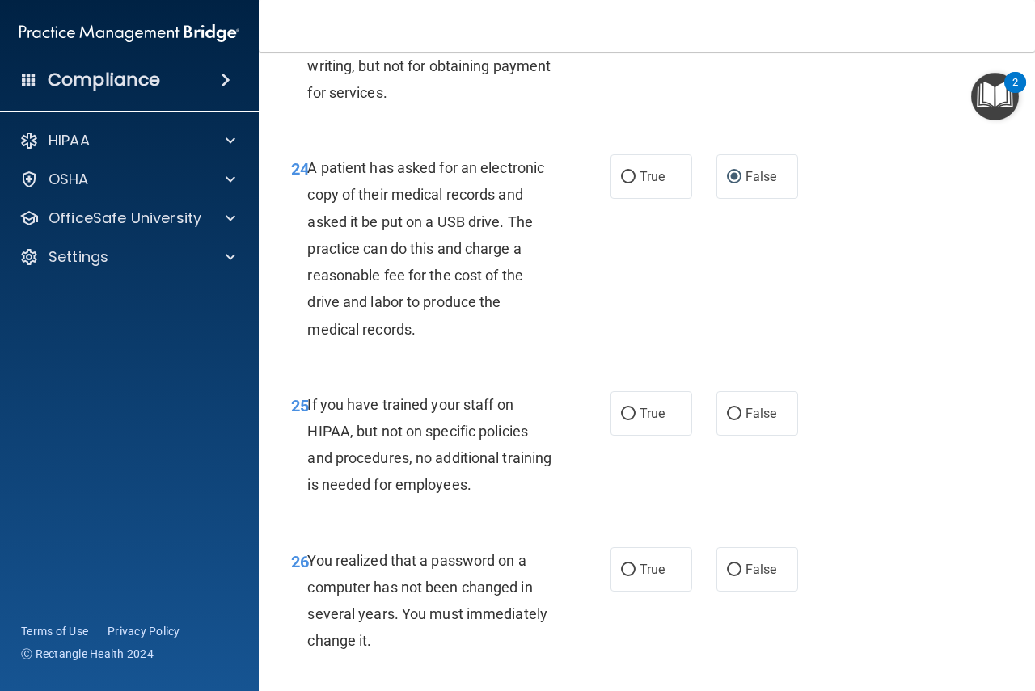
scroll to position [3796, 0]
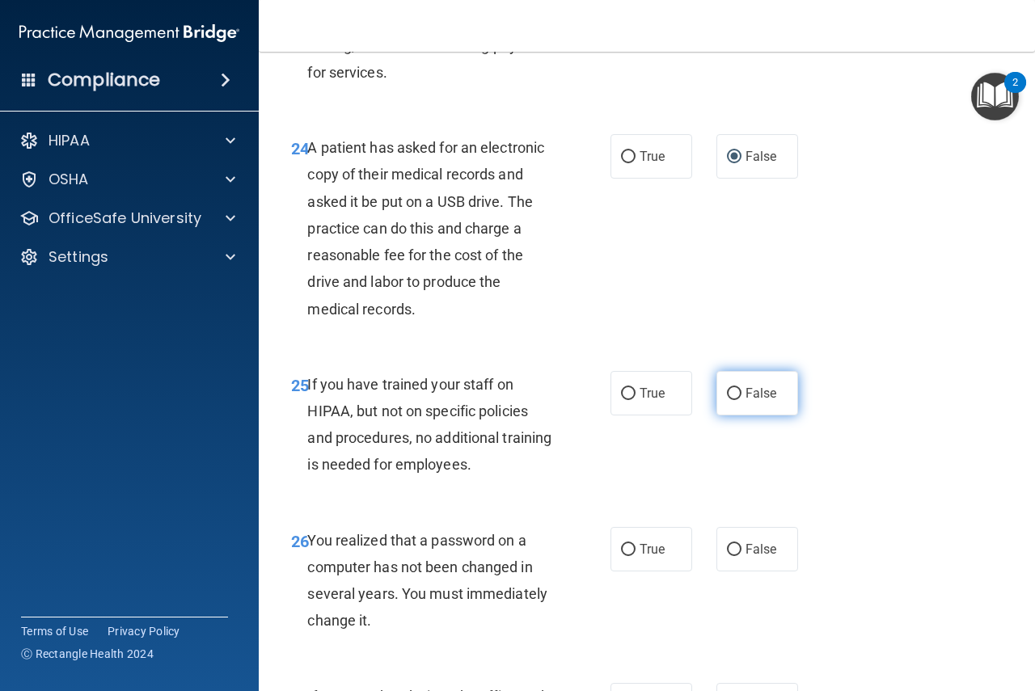
click at [727, 400] on input "False" at bounding box center [734, 394] width 15 height 12
radio input "true"
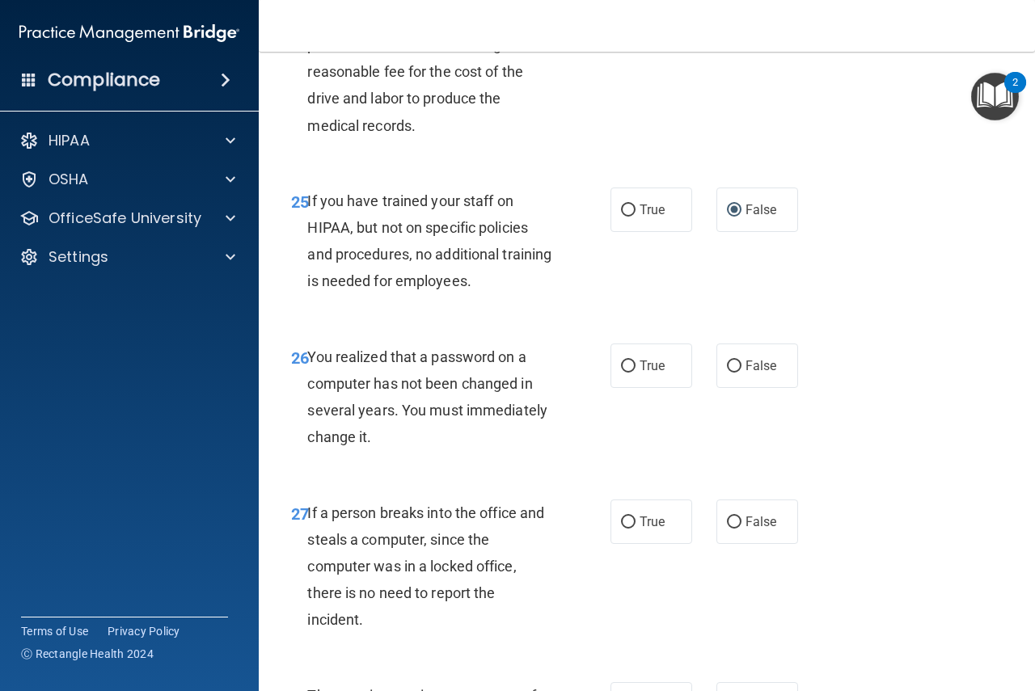
scroll to position [3984, 0]
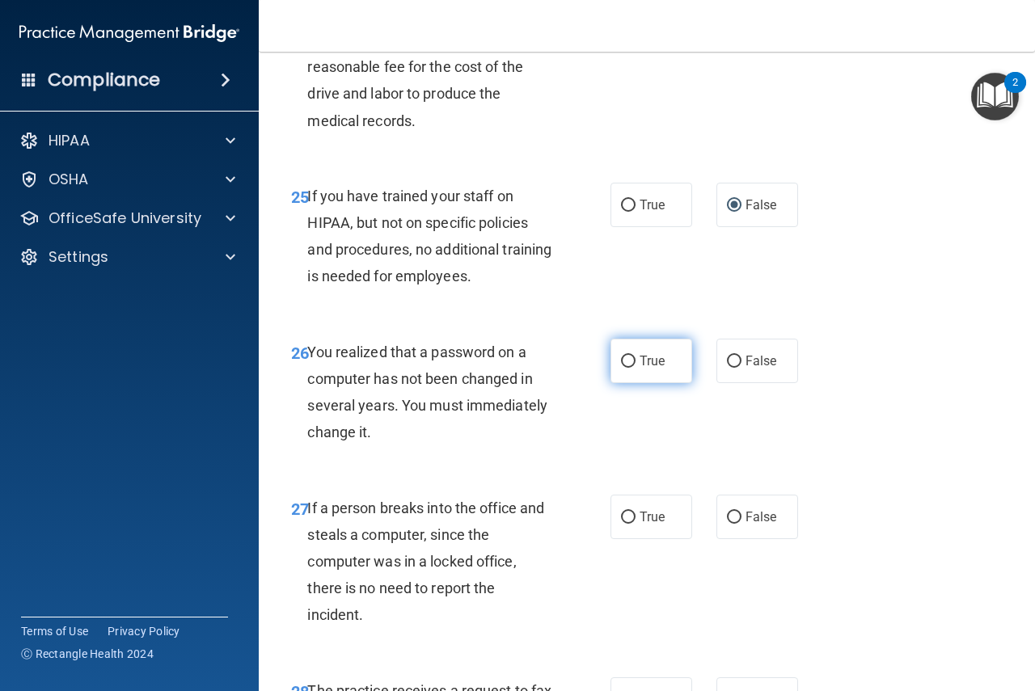
click at [624, 368] on input "True" at bounding box center [628, 362] width 15 height 12
radio input "true"
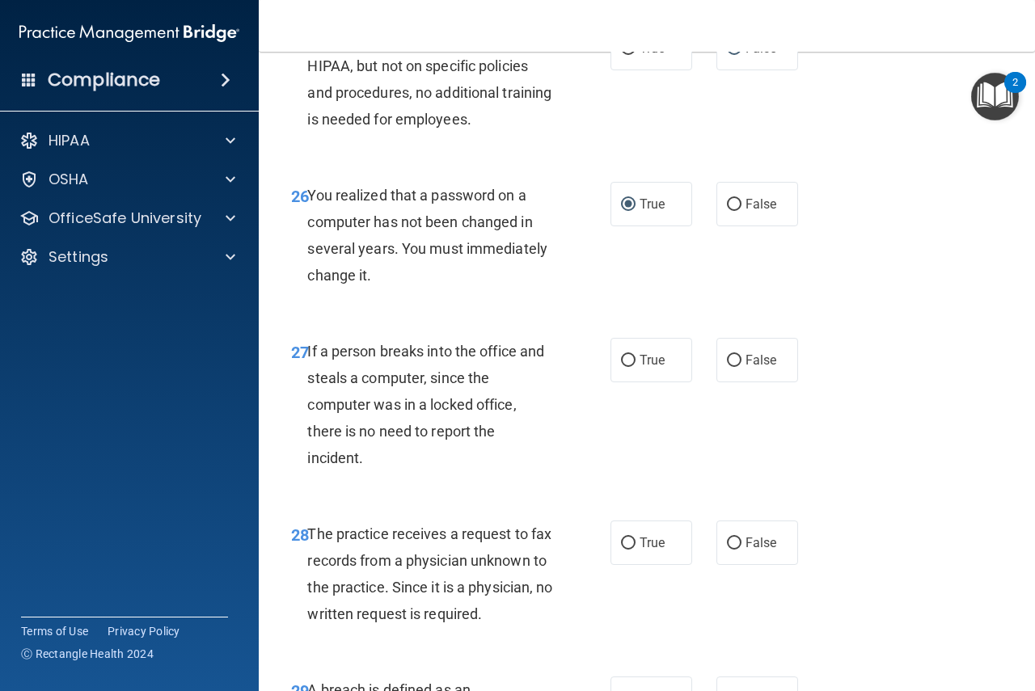
scroll to position [4146, 0]
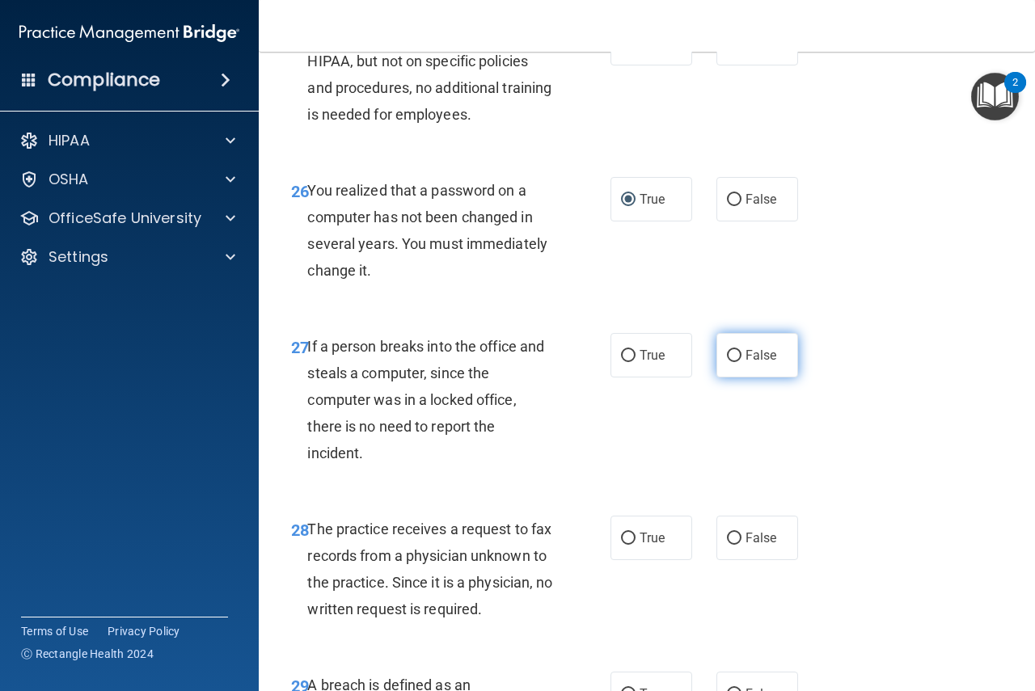
click at [727, 362] on input "False" at bounding box center [734, 356] width 15 height 12
radio input "true"
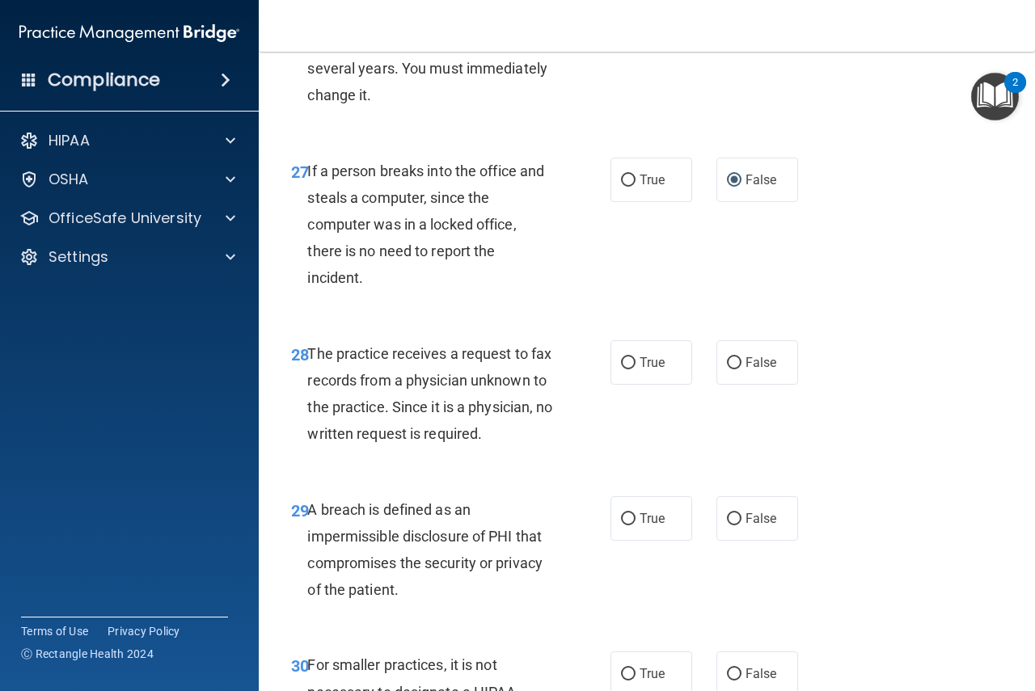
scroll to position [4334, 0]
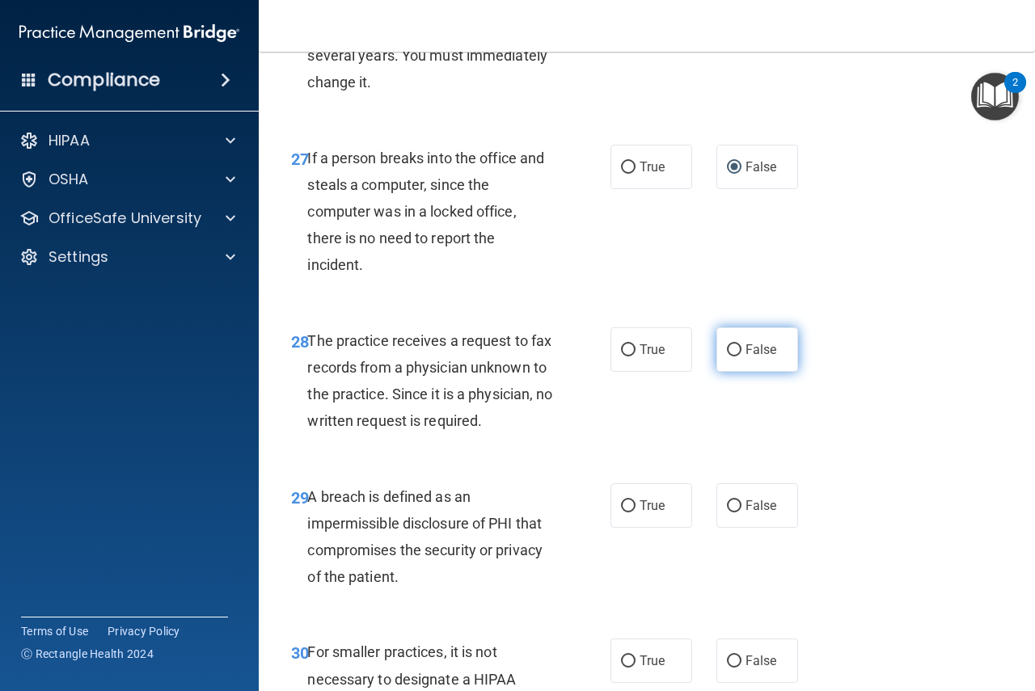
click at [730, 357] on input "False" at bounding box center [734, 350] width 15 height 12
radio input "true"
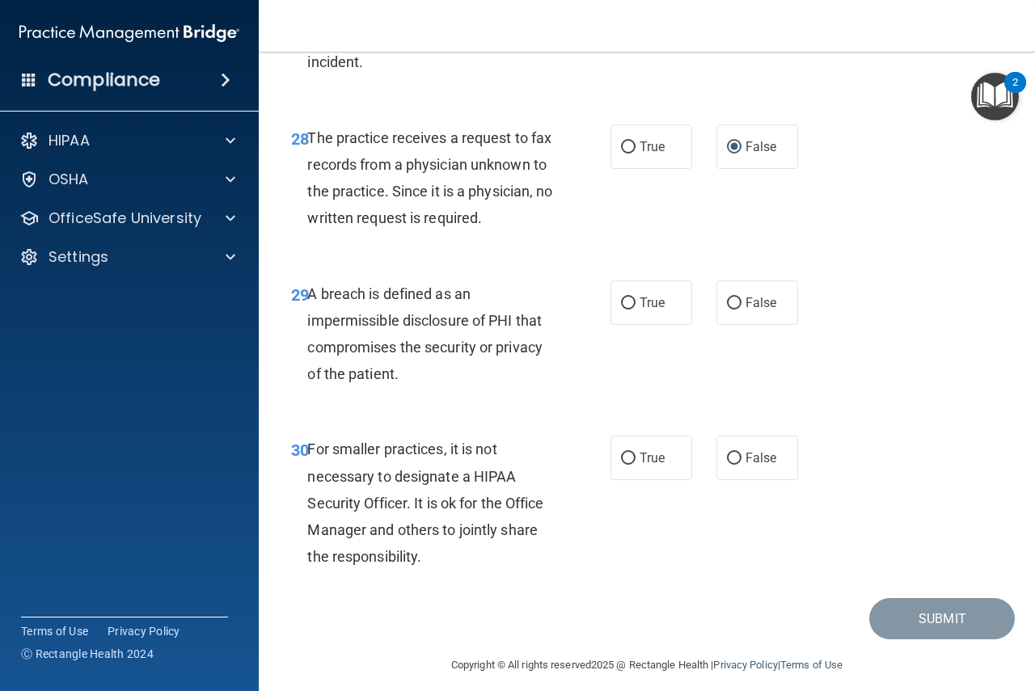
scroll to position [4550, 0]
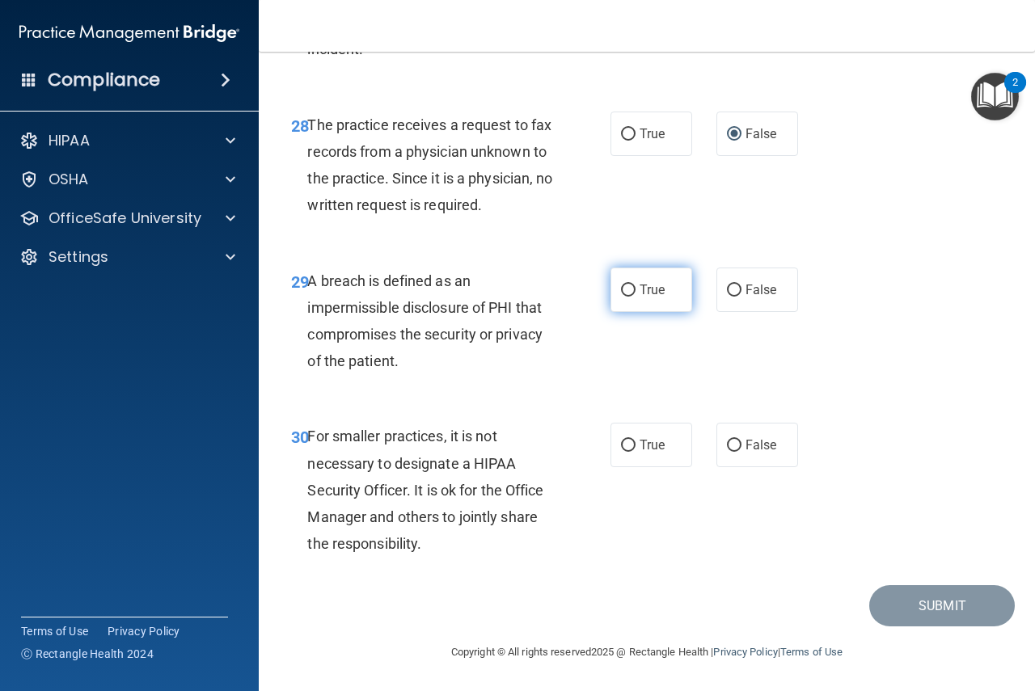
click at [623, 297] on input "True" at bounding box center [628, 291] width 15 height 12
radio input "true"
click at [728, 450] on input "False" at bounding box center [734, 446] width 15 height 12
radio input "true"
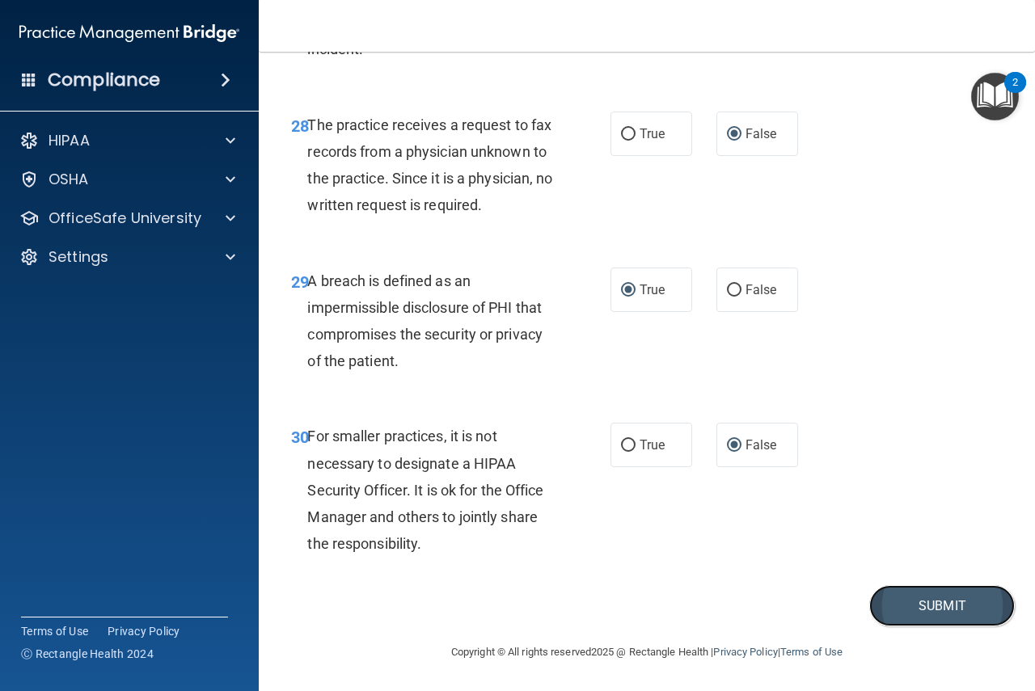
click at [921, 616] on button "Submit" at bounding box center [942, 605] width 146 height 41
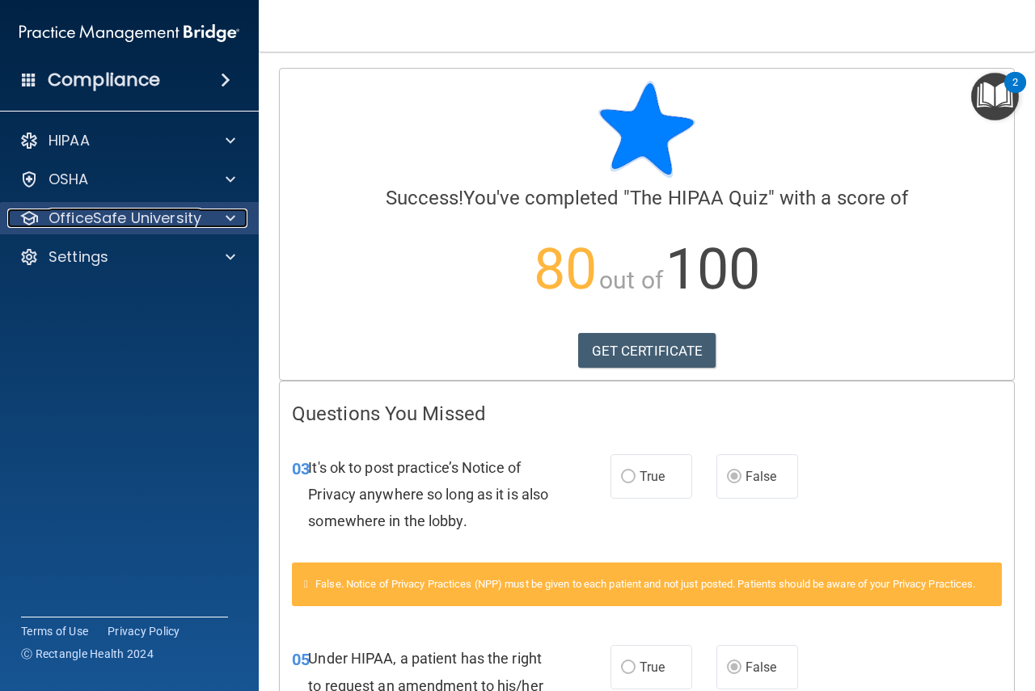
click at [184, 213] on p "OfficeSafe University" at bounding box center [125, 218] width 153 height 19
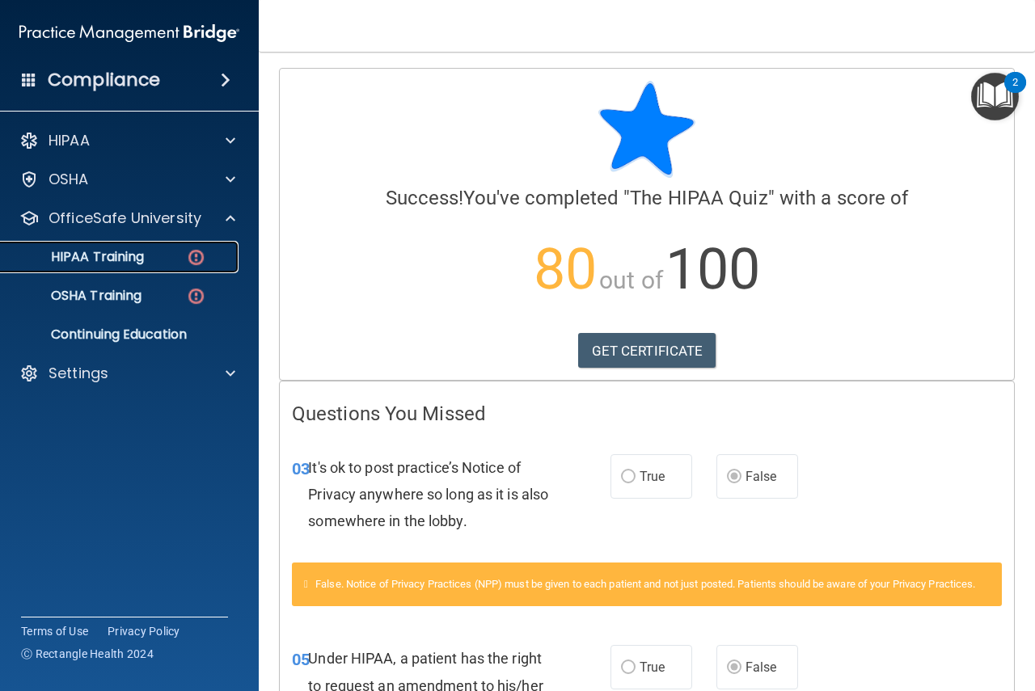
click at [108, 264] on p "HIPAA Training" at bounding box center [77, 257] width 133 height 16
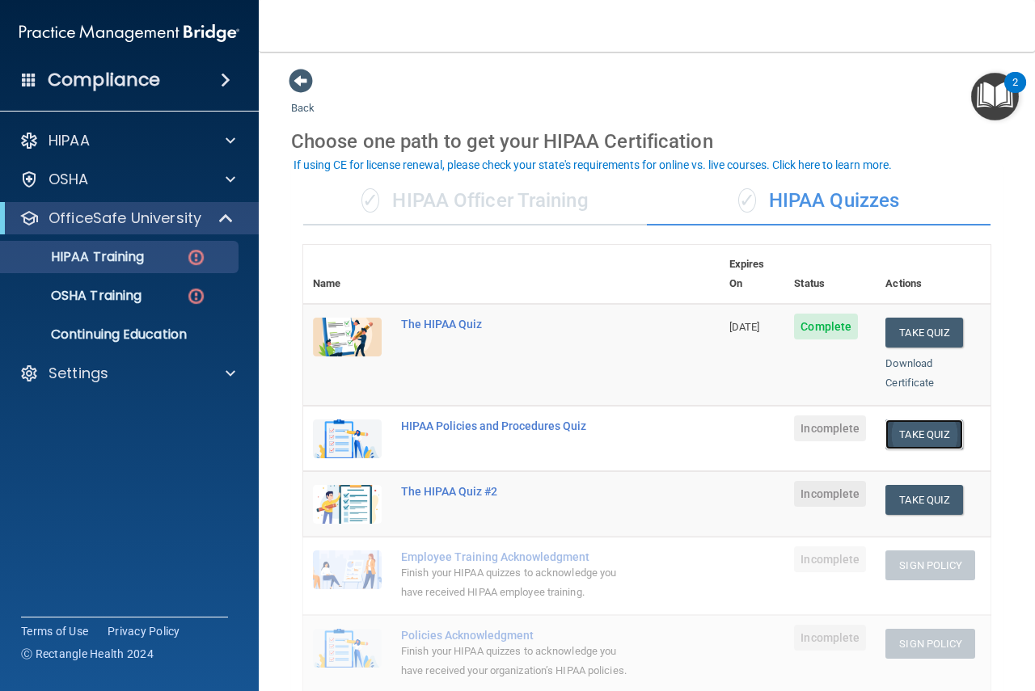
click at [911, 424] on button "Take Quiz" at bounding box center [924, 435] width 78 height 30
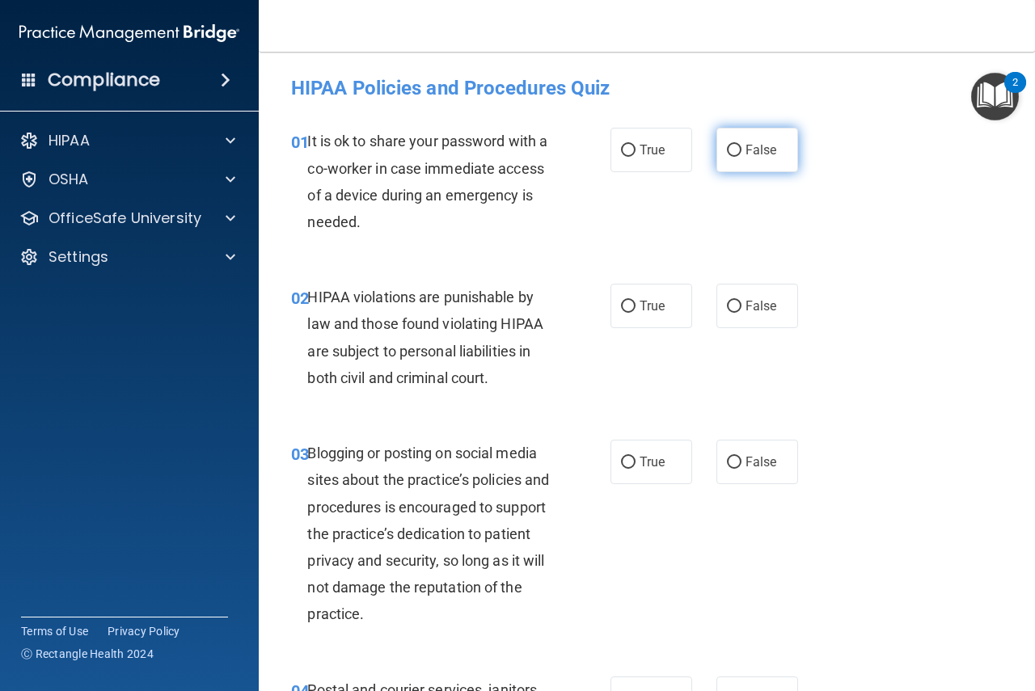
click at [727, 149] on input "False" at bounding box center [734, 151] width 15 height 12
radio input "true"
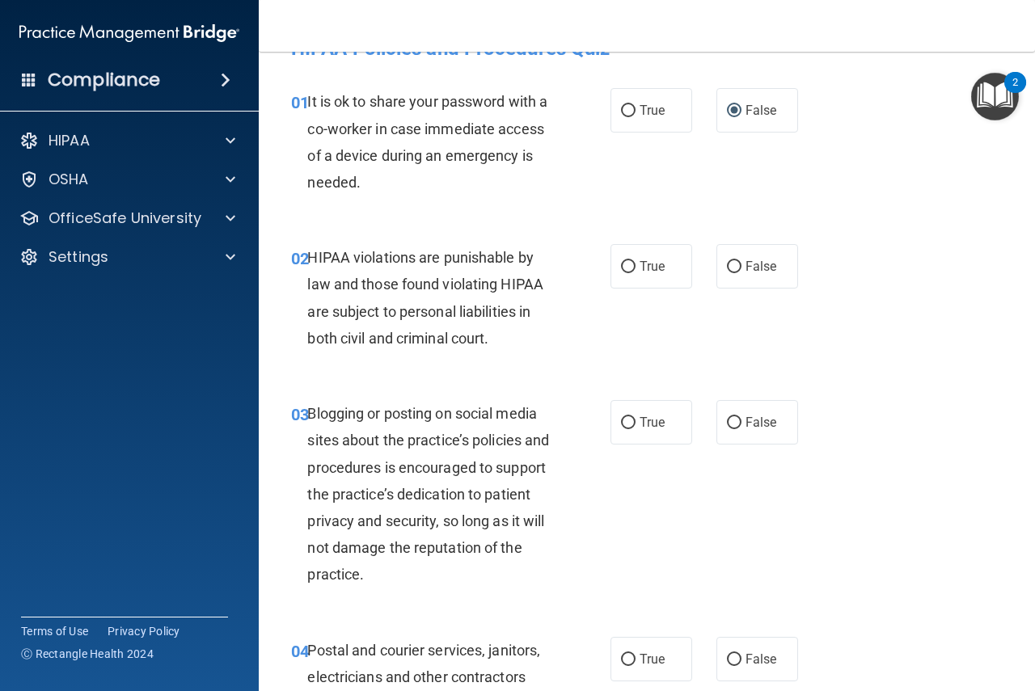
scroll to position [54, 0]
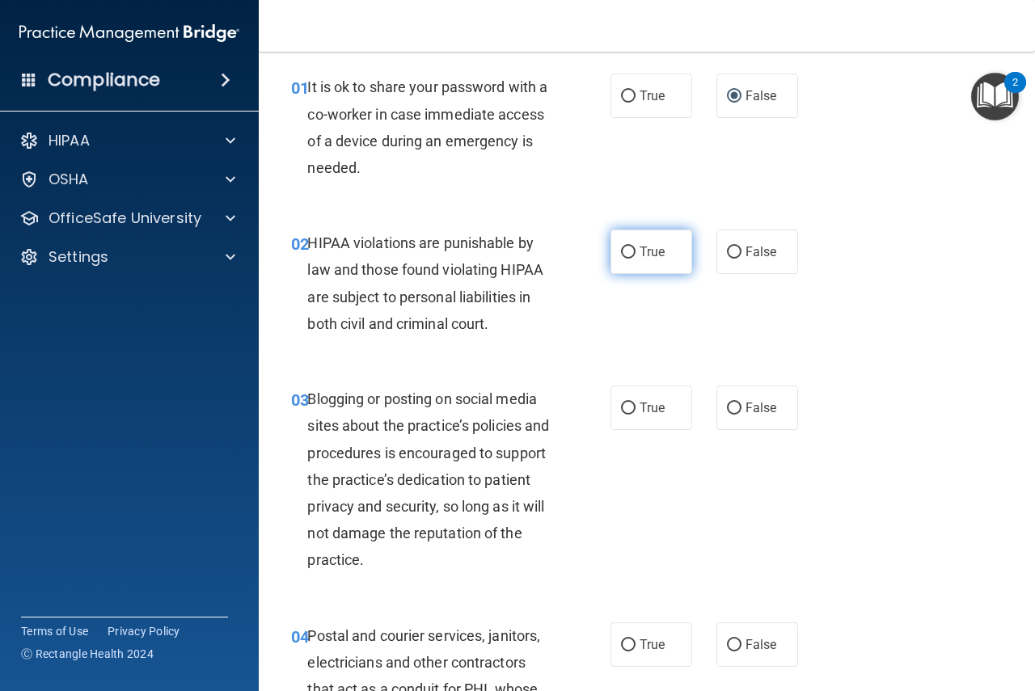
click at [621, 251] on input "True" at bounding box center [628, 253] width 15 height 12
radio input "true"
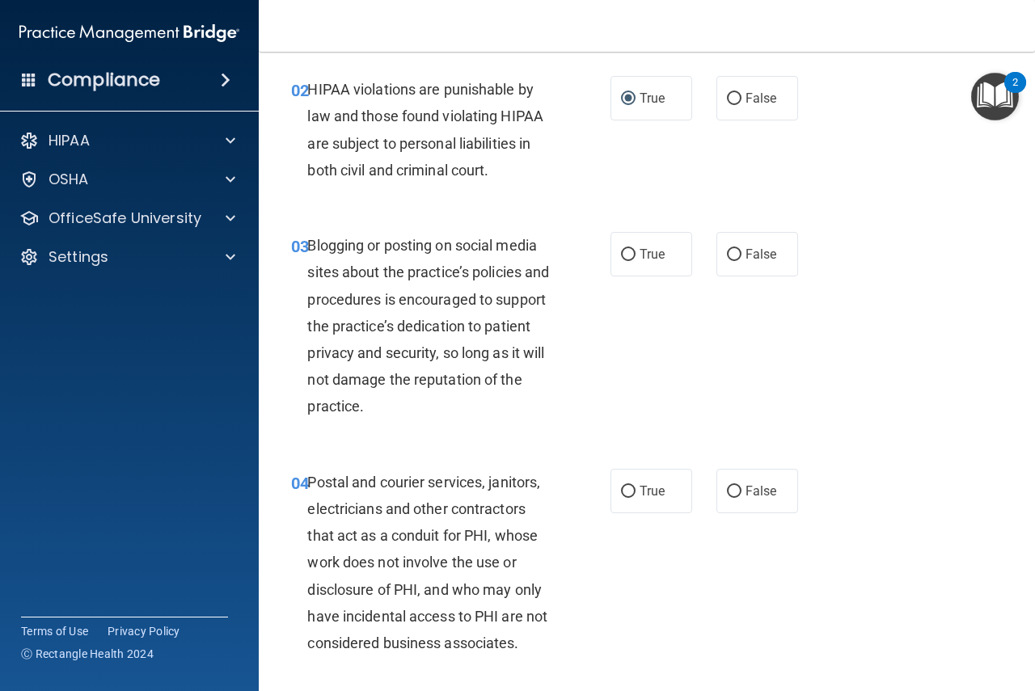
scroll to position [216, 0]
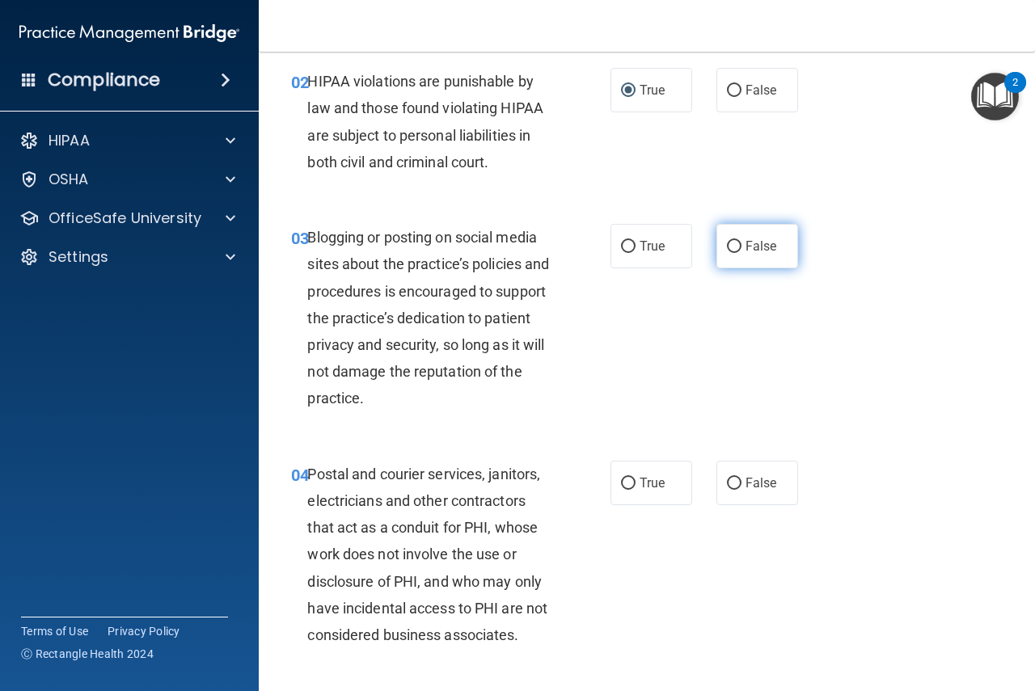
click at [727, 243] on input "False" at bounding box center [734, 247] width 15 height 12
radio input "true"
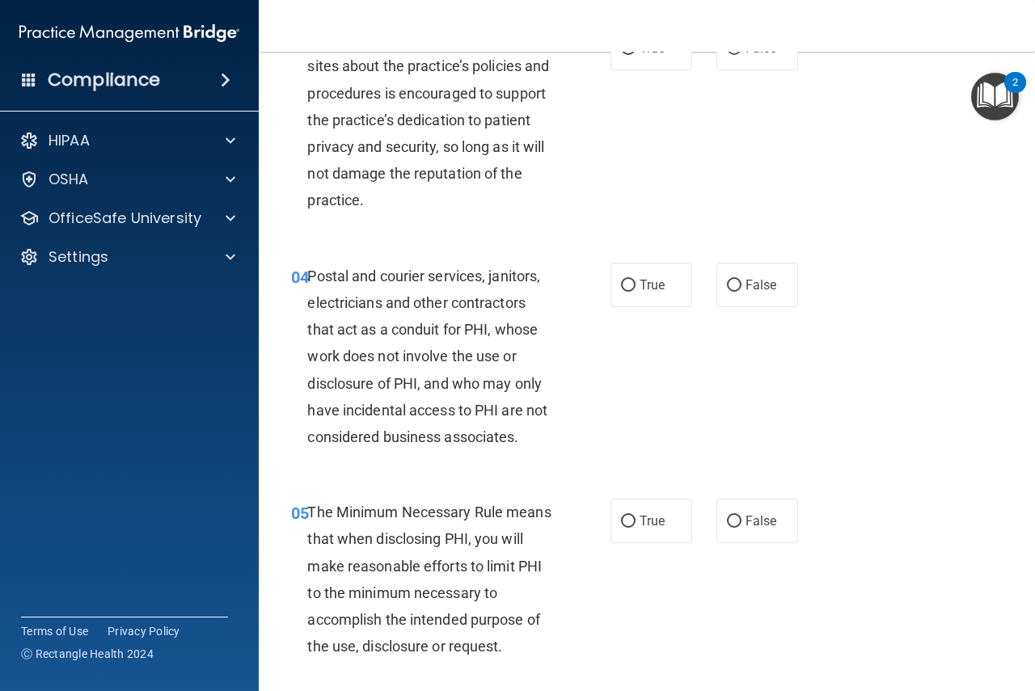
scroll to position [431, 0]
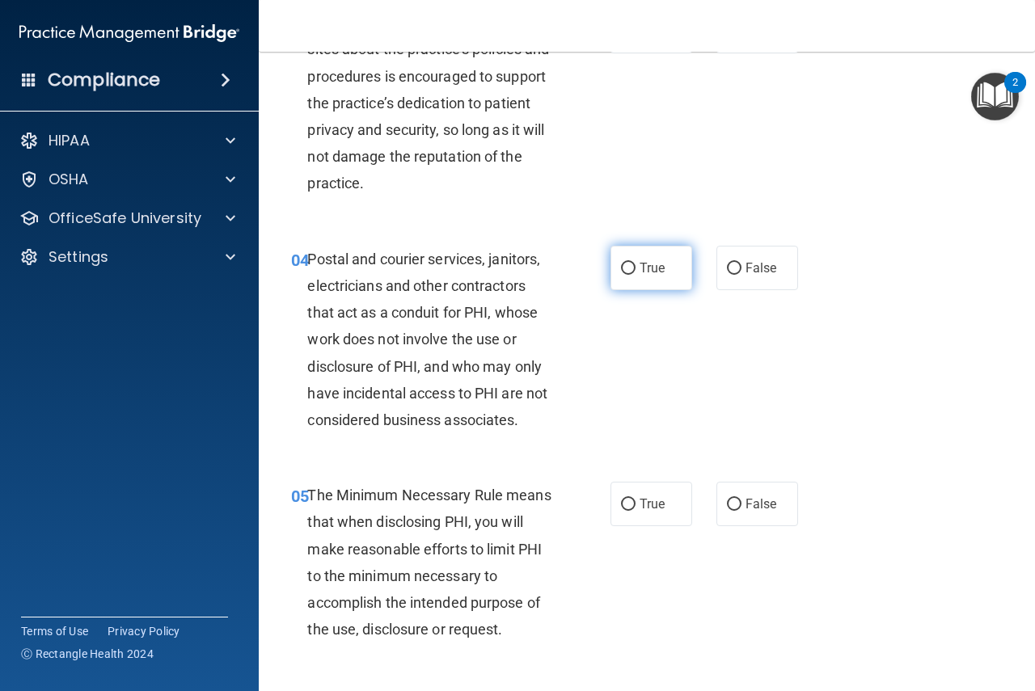
click at [621, 271] on input "True" at bounding box center [628, 269] width 15 height 12
radio input "true"
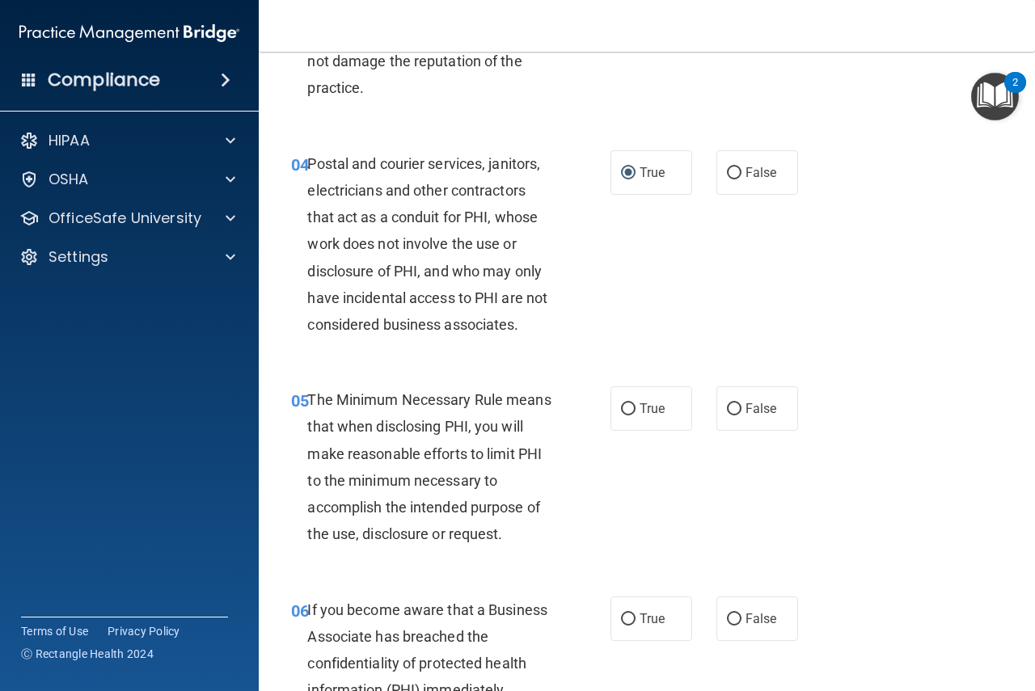
scroll to position [539, 0]
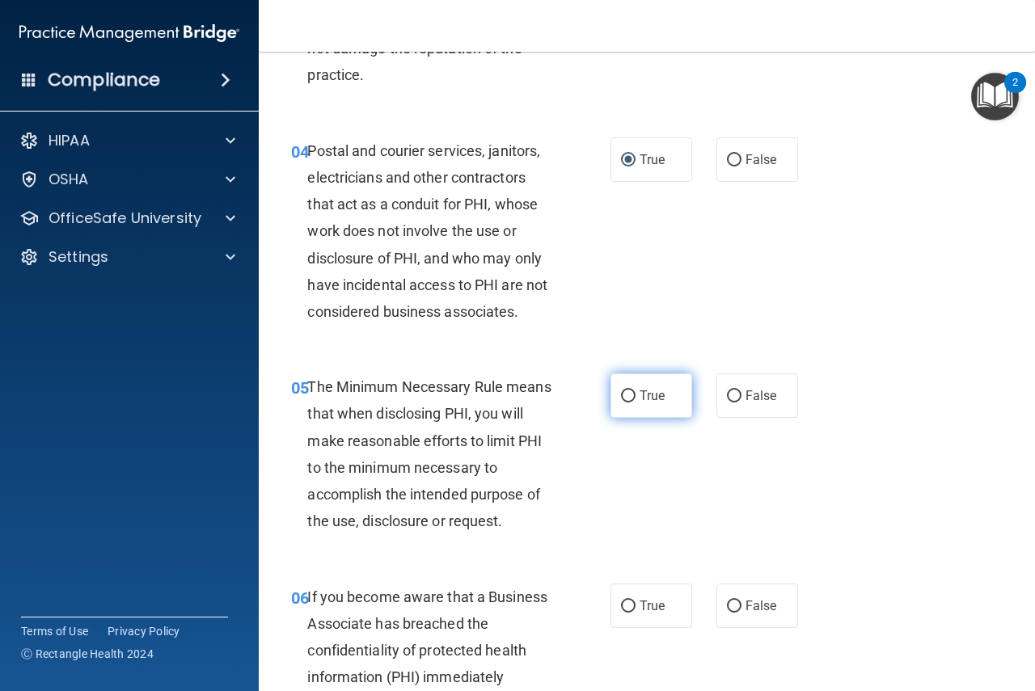
click at [622, 395] on input "True" at bounding box center [628, 397] width 15 height 12
radio input "true"
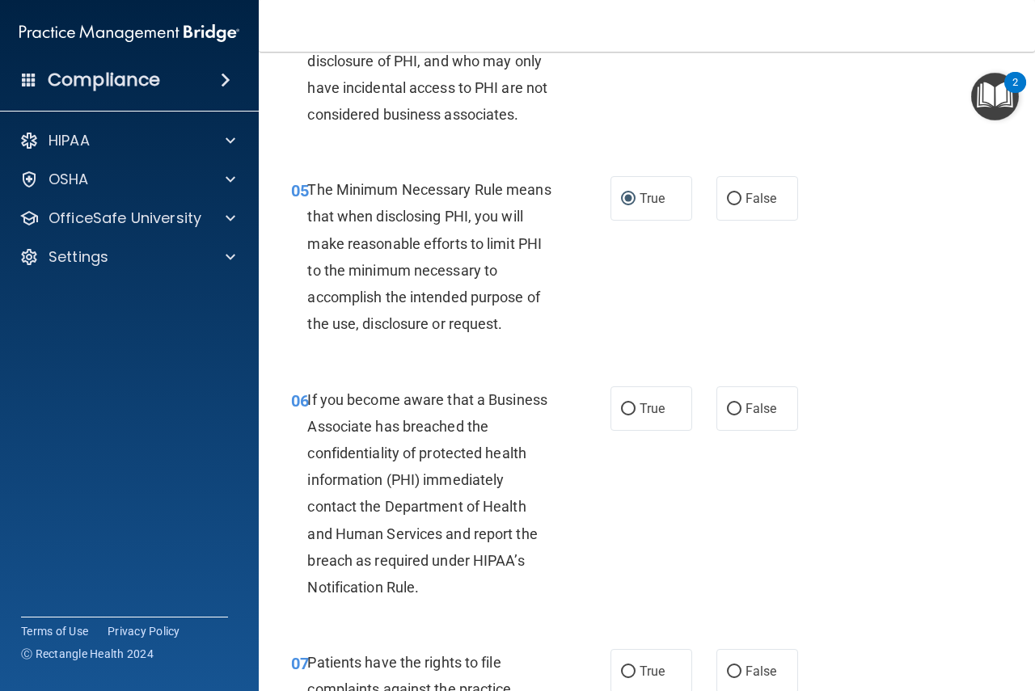
scroll to position [754, 0]
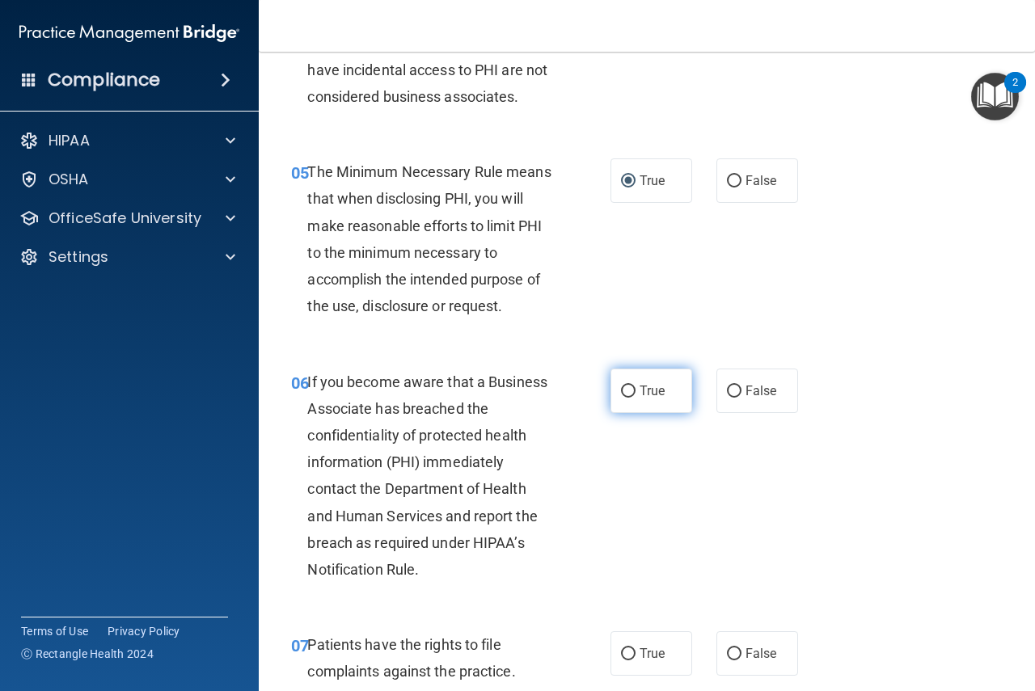
click at [623, 395] on input "True" at bounding box center [628, 392] width 15 height 12
radio input "true"
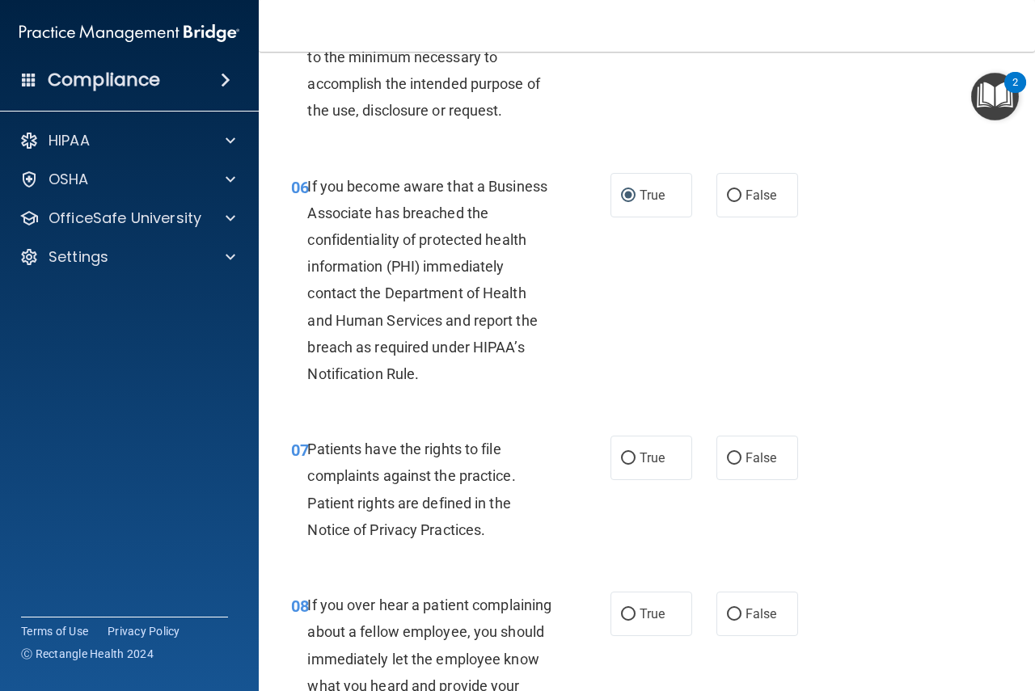
scroll to position [970, 0]
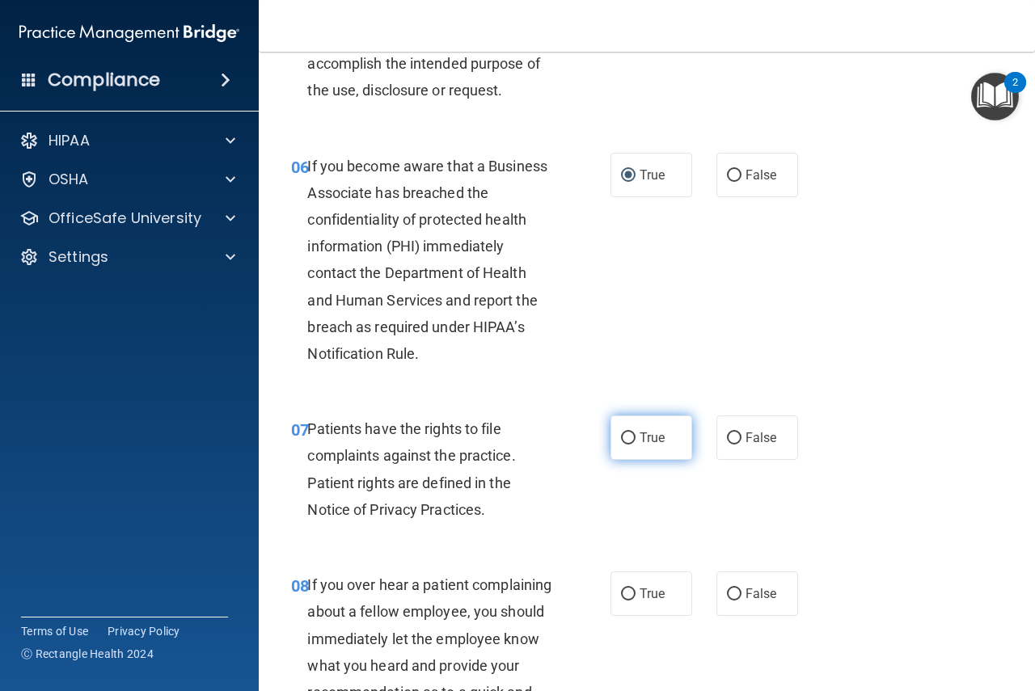
click at [621, 434] on input "True" at bounding box center [628, 439] width 15 height 12
radio input "true"
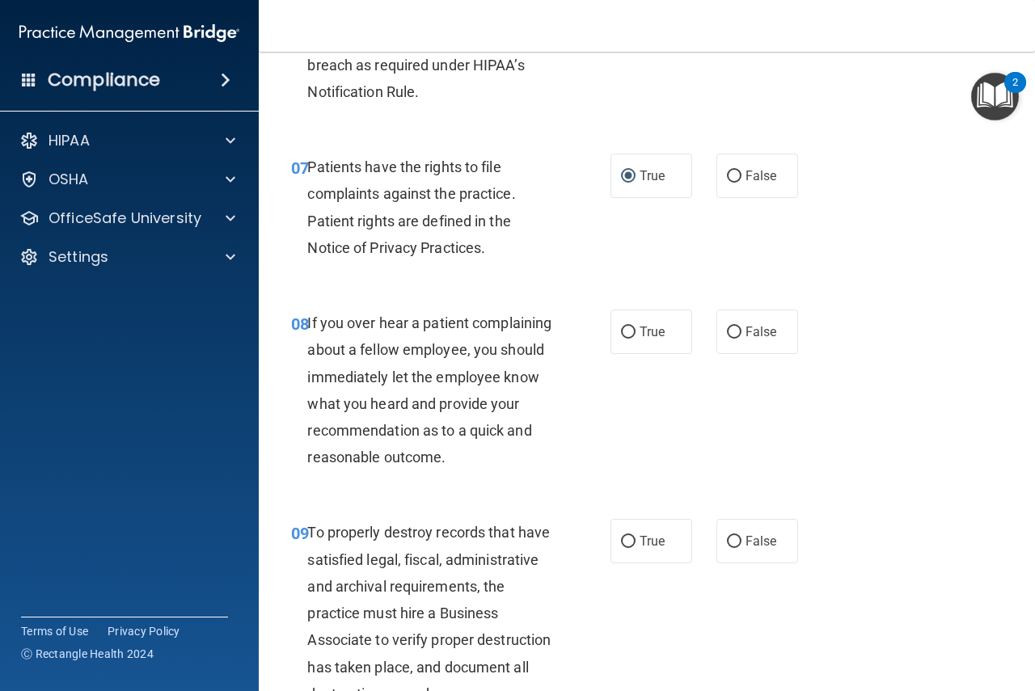
scroll to position [1267, 0]
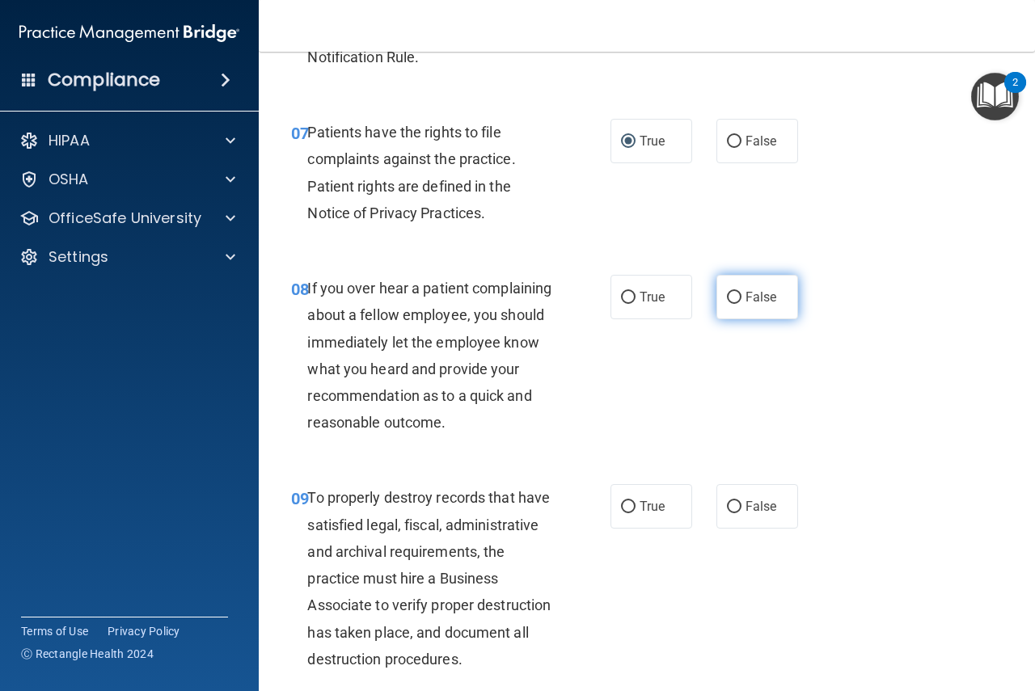
click at [727, 294] on input "False" at bounding box center [734, 298] width 15 height 12
radio input "true"
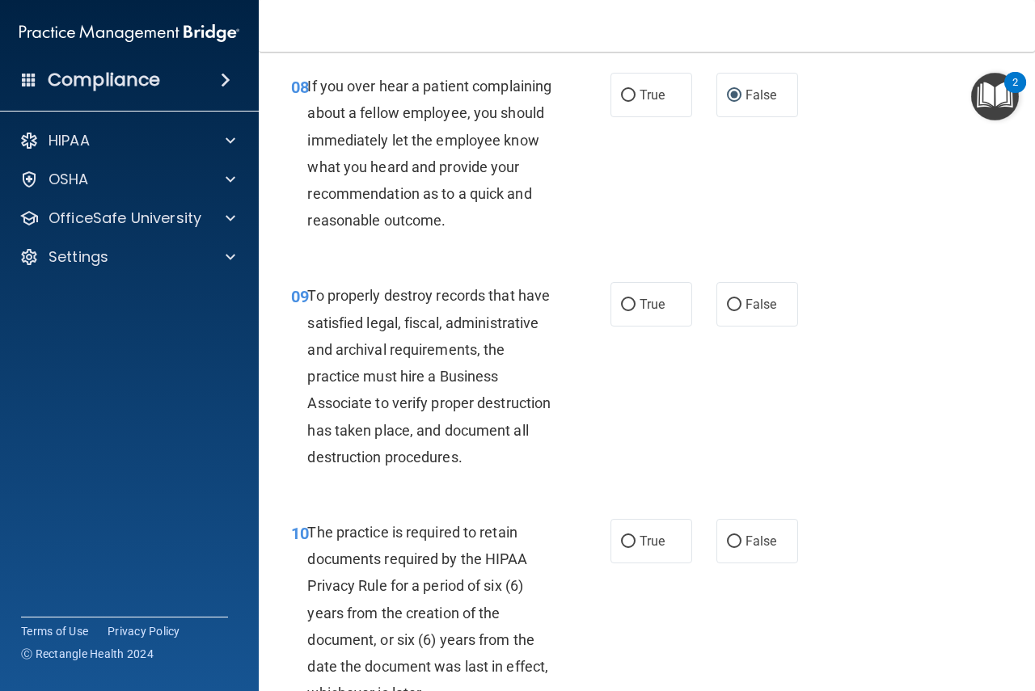
scroll to position [1482, 0]
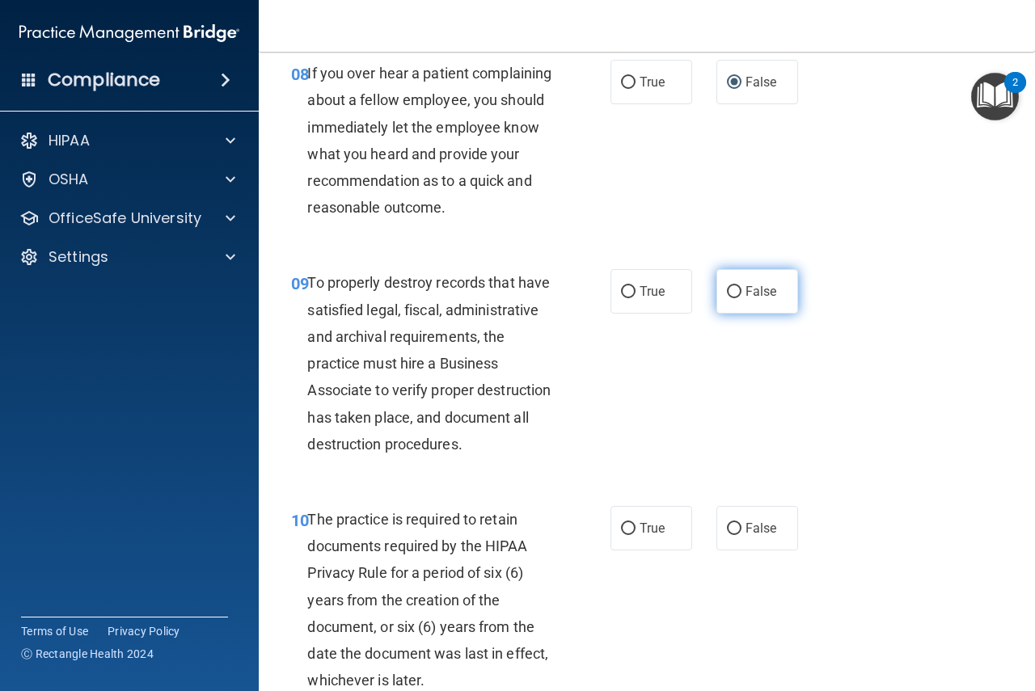
click at [730, 298] on input "False" at bounding box center [734, 292] width 15 height 12
radio input "true"
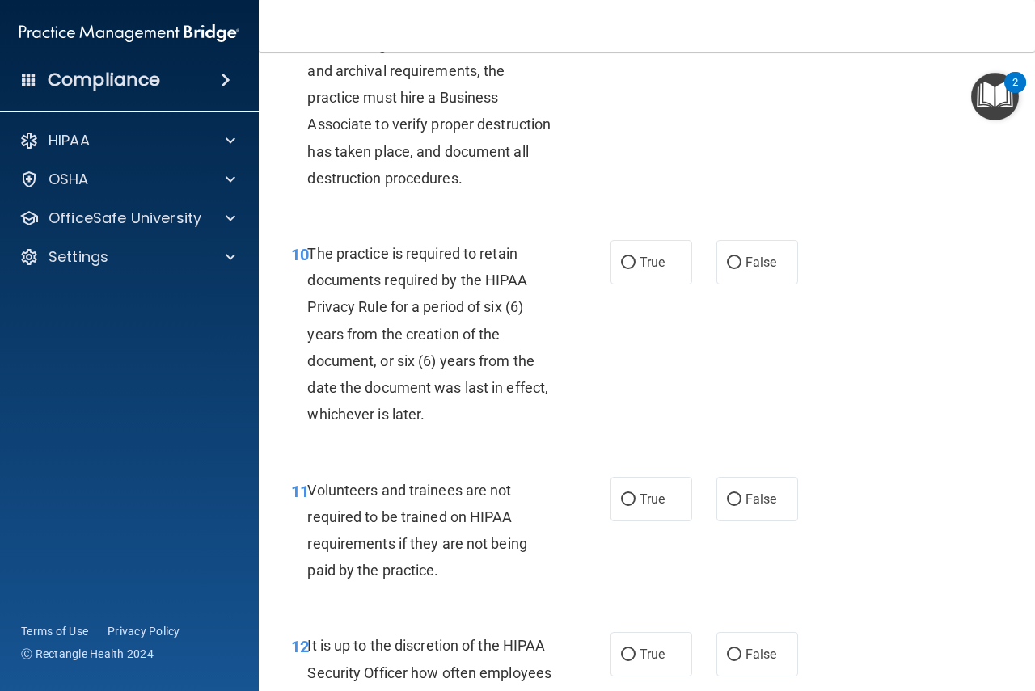
scroll to position [1752, 0]
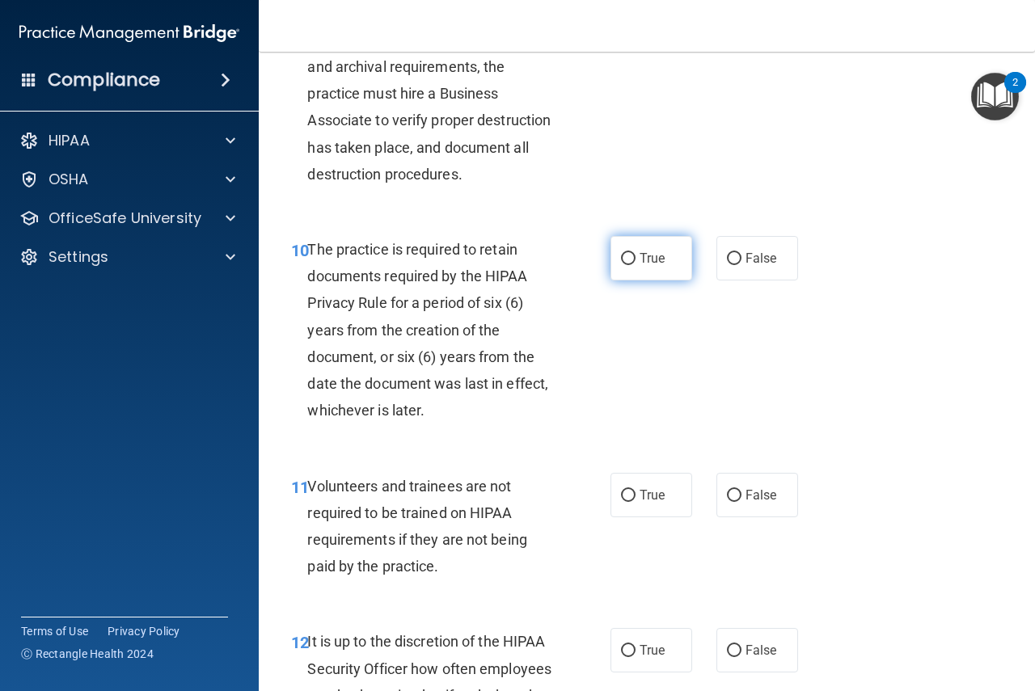
click at [626, 265] on input "True" at bounding box center [628, 259] width 15 height 12
radio input "true"
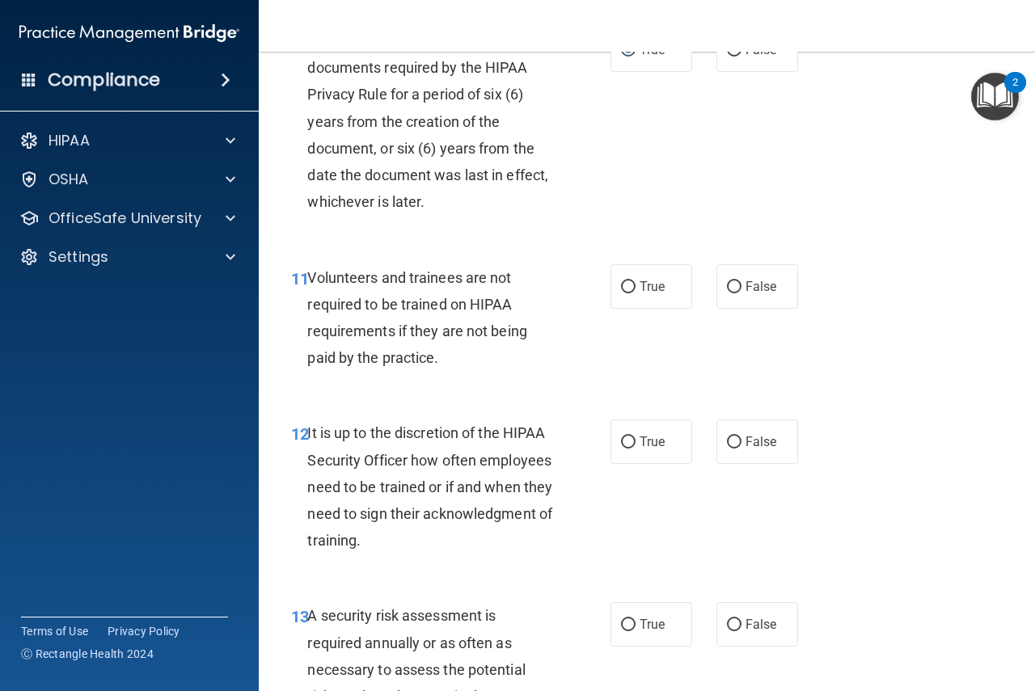
scroll to position [1968, 0]
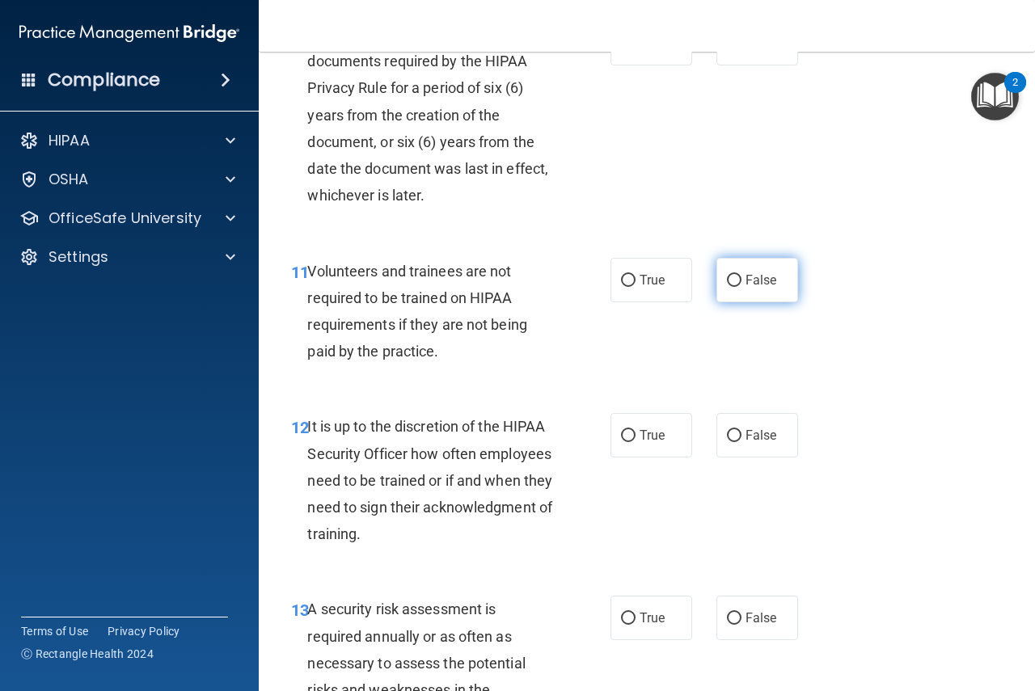
click at [730, 287] on input "False" at bounding box center [734, 281] width 15 height 12
radio input "true"
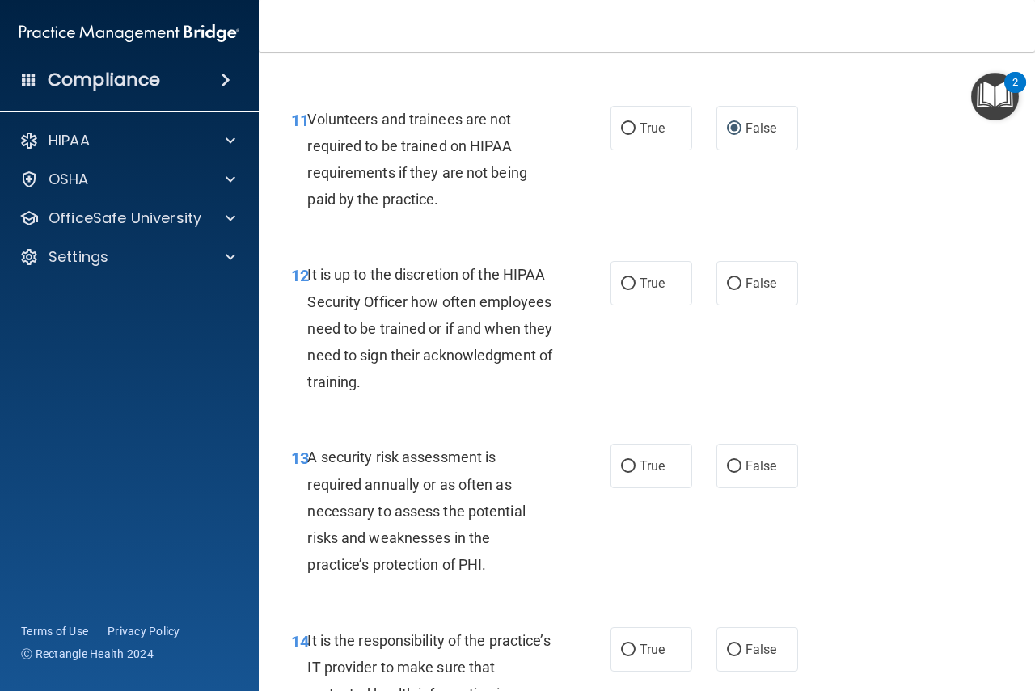
scroll to position [2129, 0]
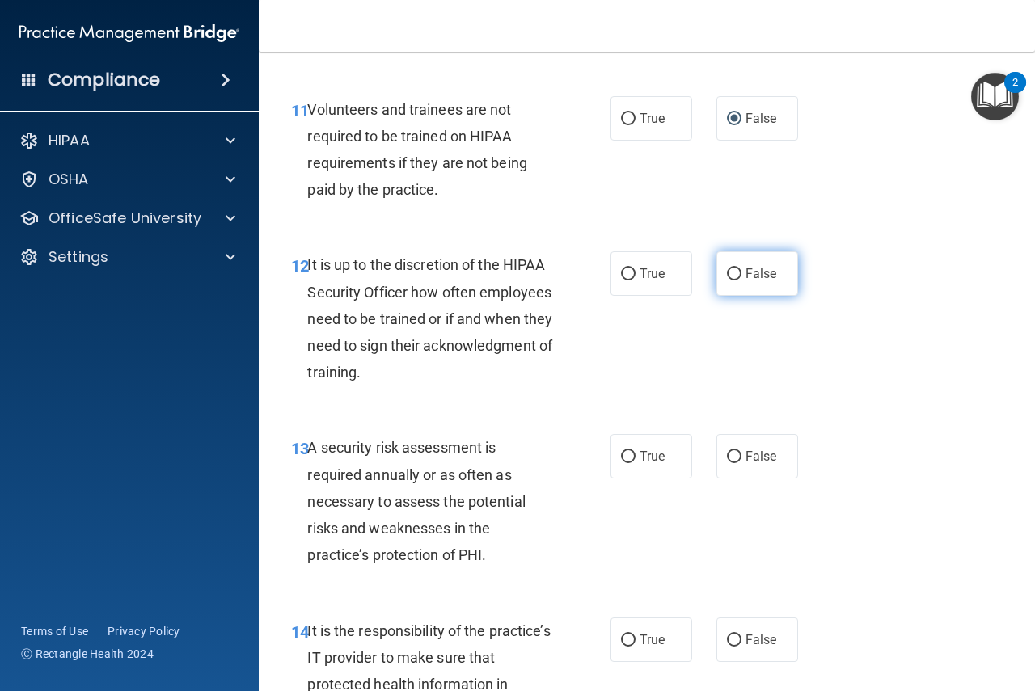
click at [728, 281] on input "False" at bounding box center [734, 274] width 15 height 12
radio input "true"
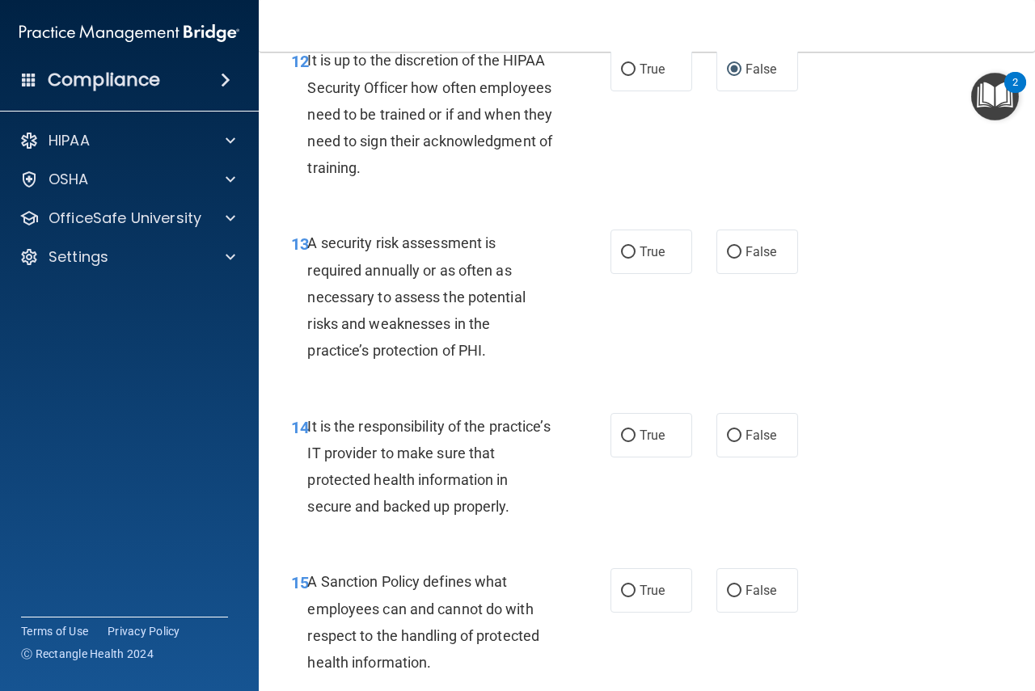
scroll to position [2345, 0]
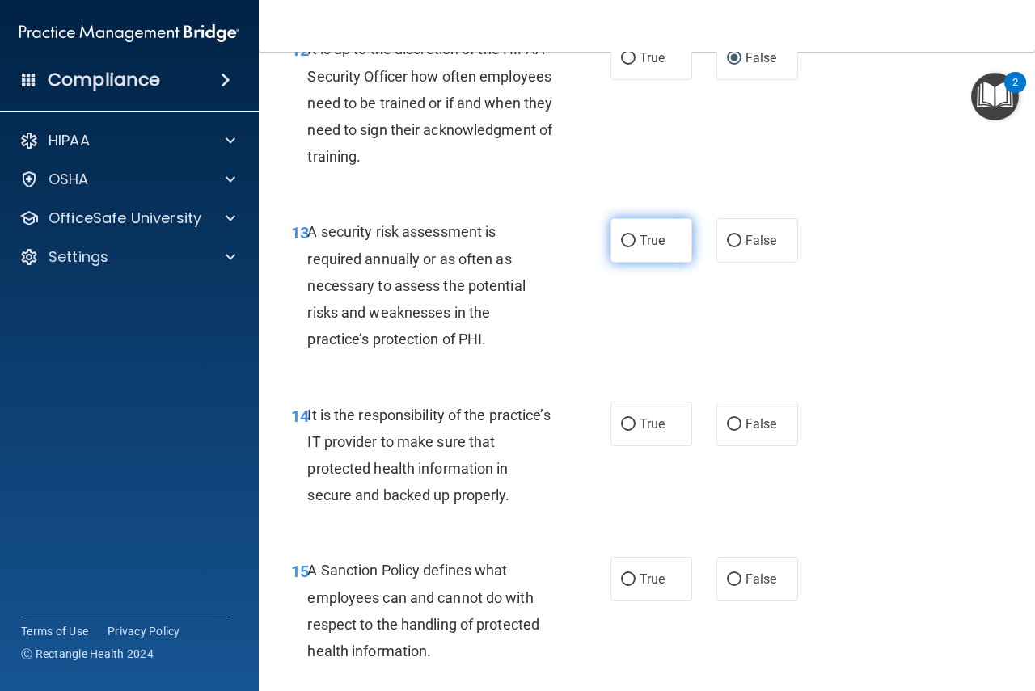
click at [625, 247] on input "True" at bounding box center [628, 241] width 15 height 12
radio input "true"
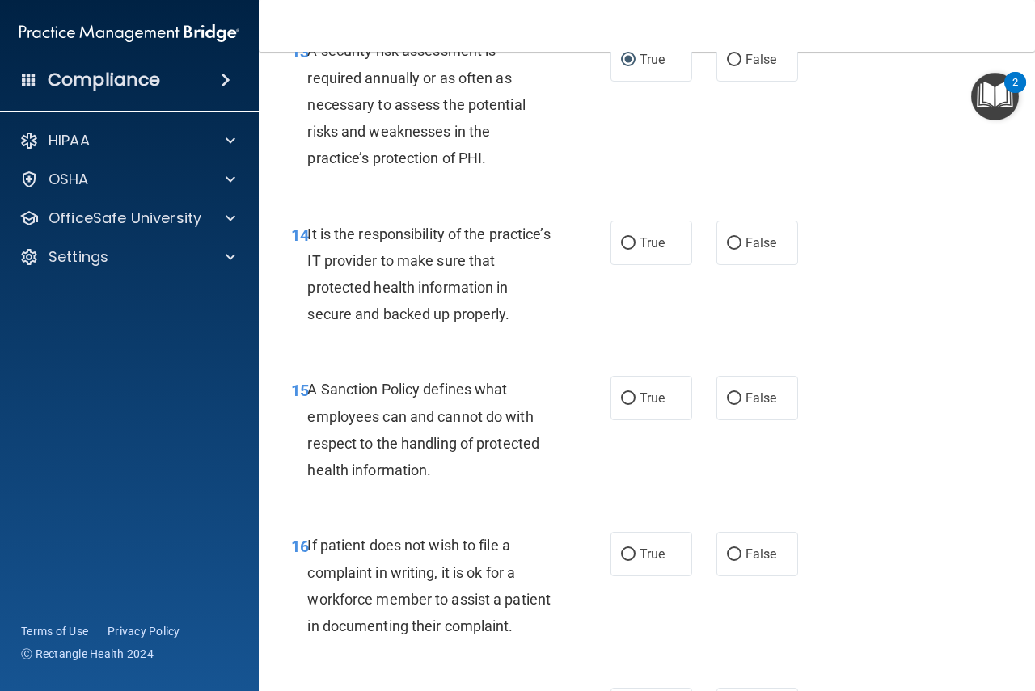
scroll to position [2534, 0]
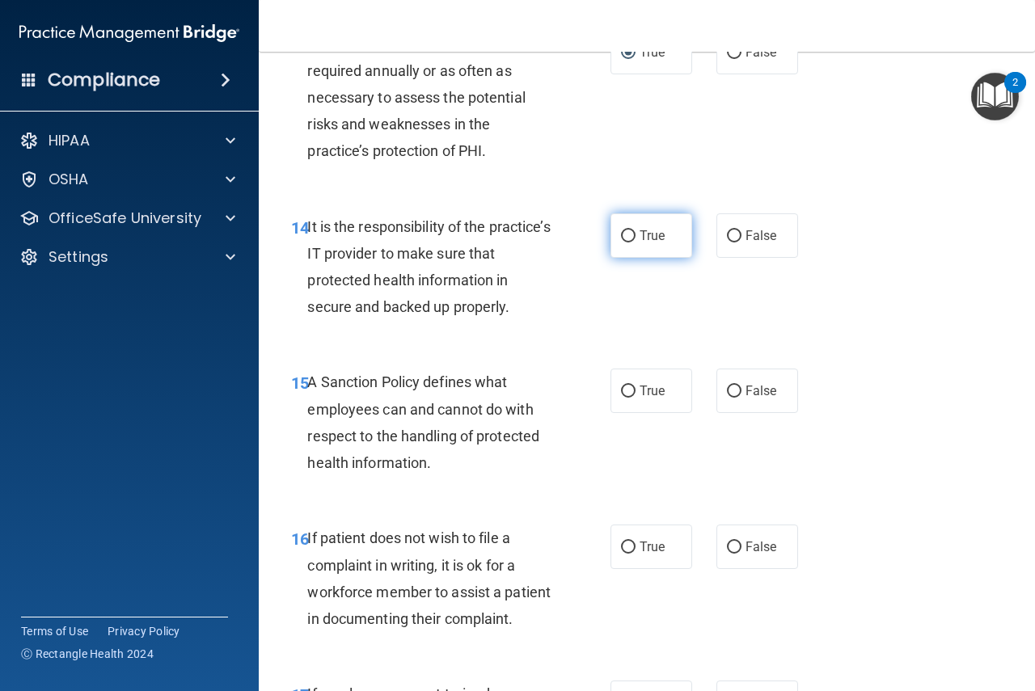
click at [623, 243] on input "True" at bounding box center [628, 236] width 15 height 12
radio input "true"
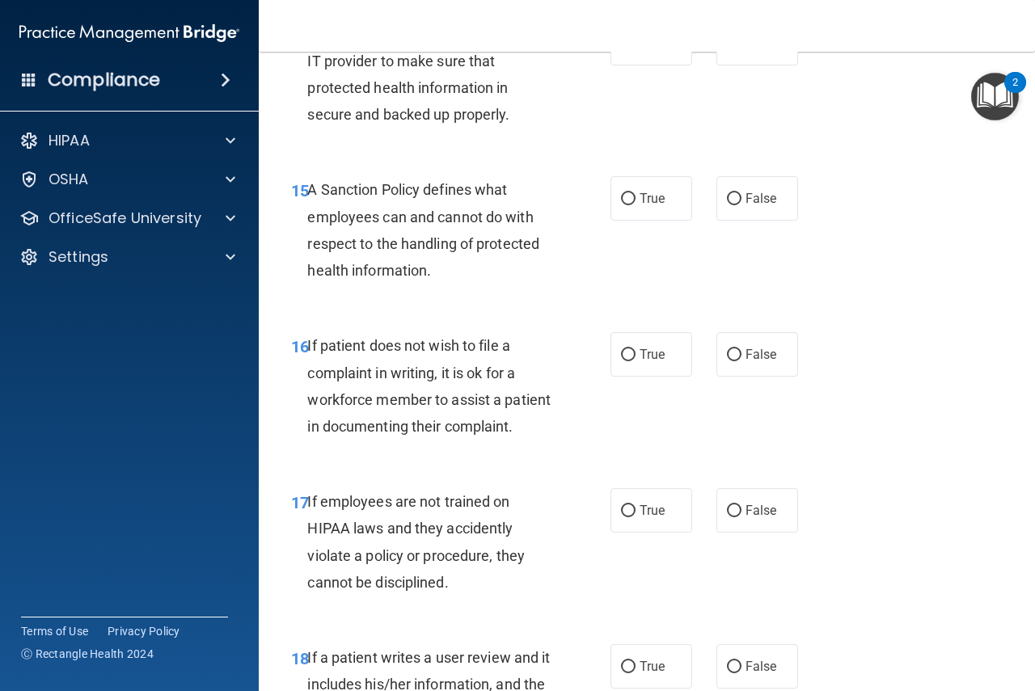
scroll to position [2749, 0]
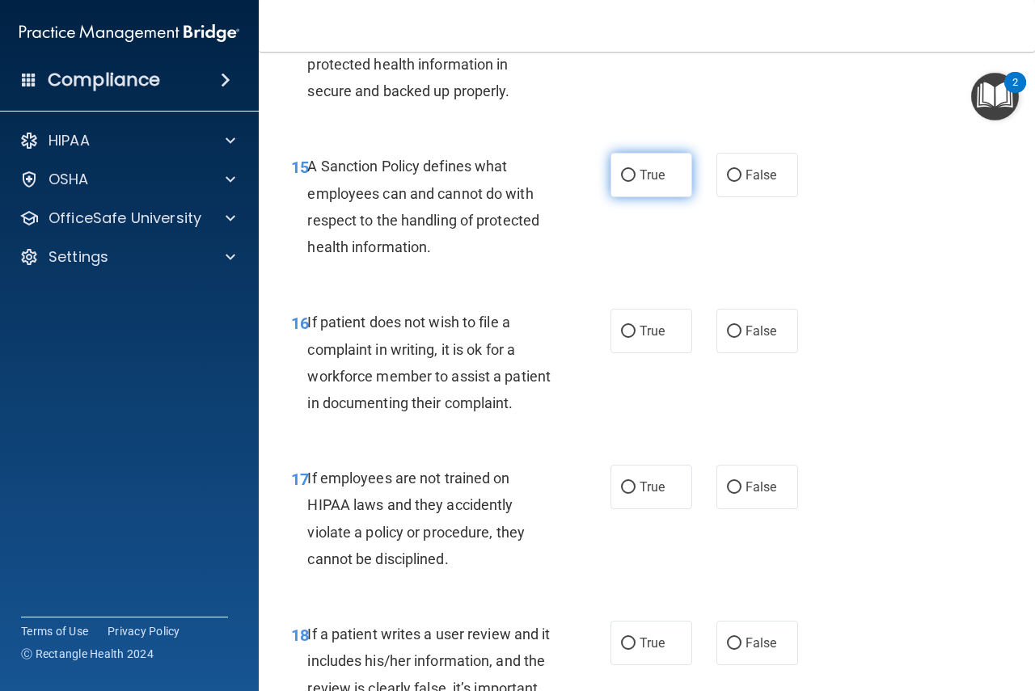
click at [626, 182] on input "True" at bounding box center [628, 176] width 15 height 12
radio input "true"
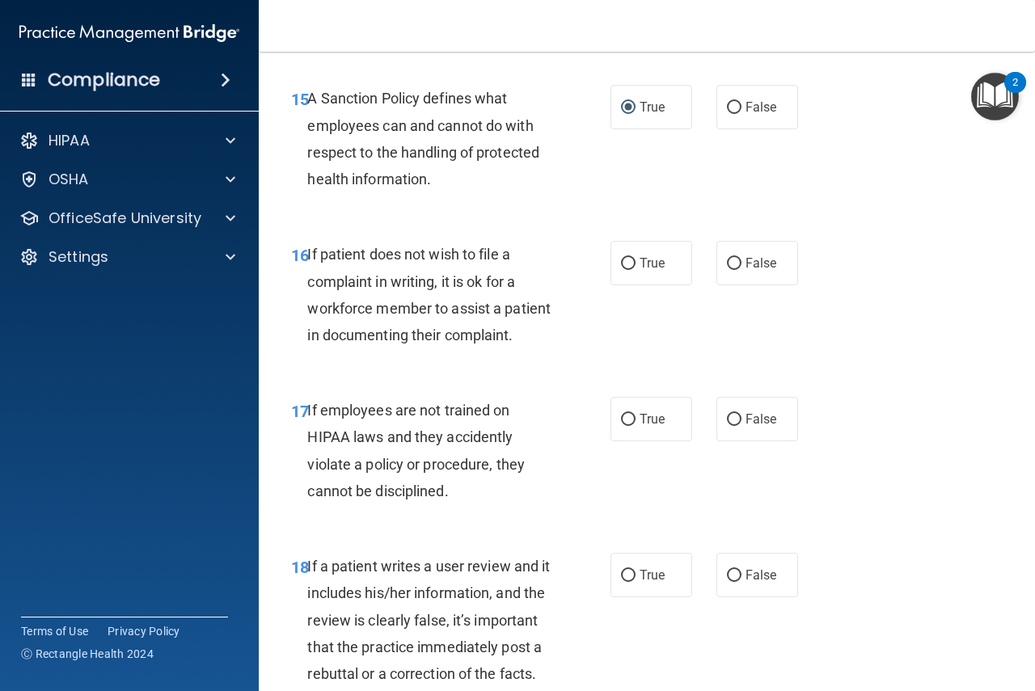
scroll to position [2830, 0]
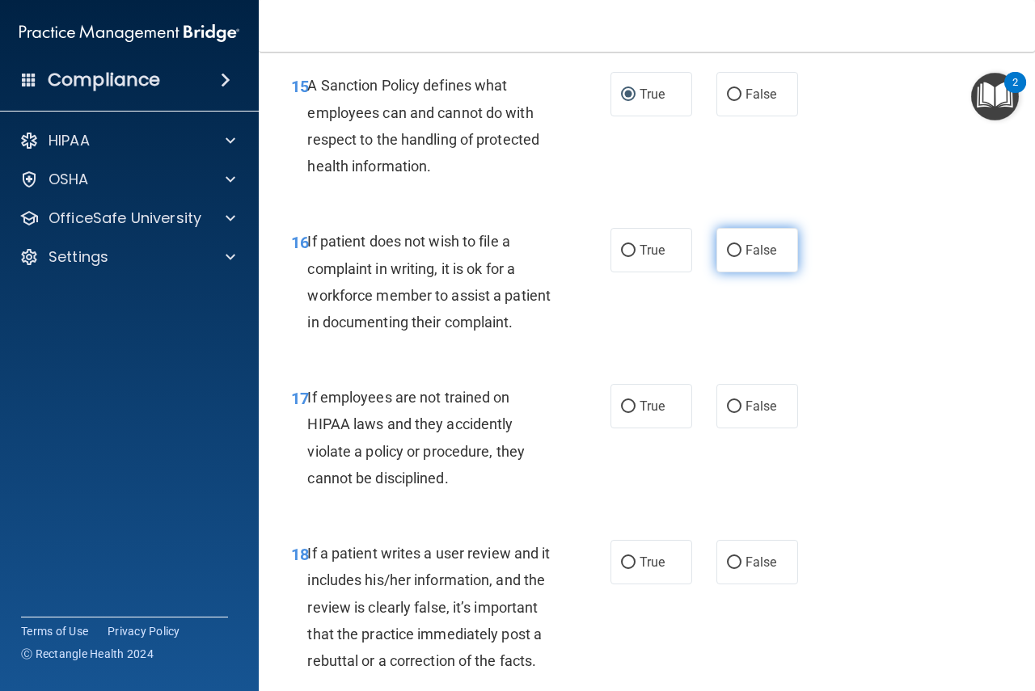
click at [728, 257] on input "False" at bounding box center [734, 251] width 15 height 12
radio input "true"
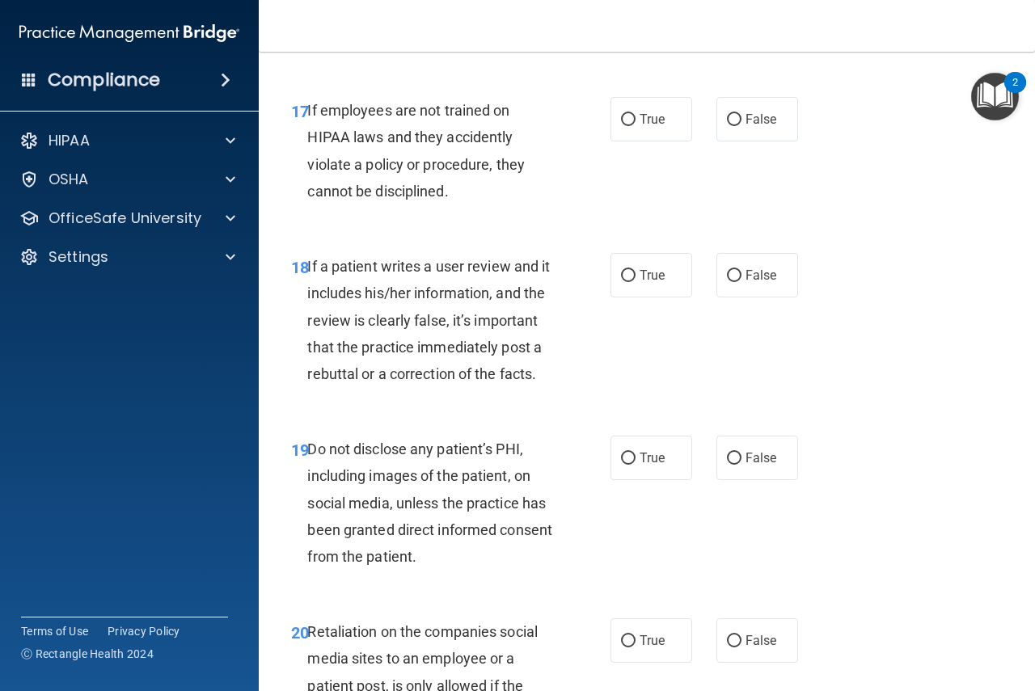
scroll to position [3127, 0]
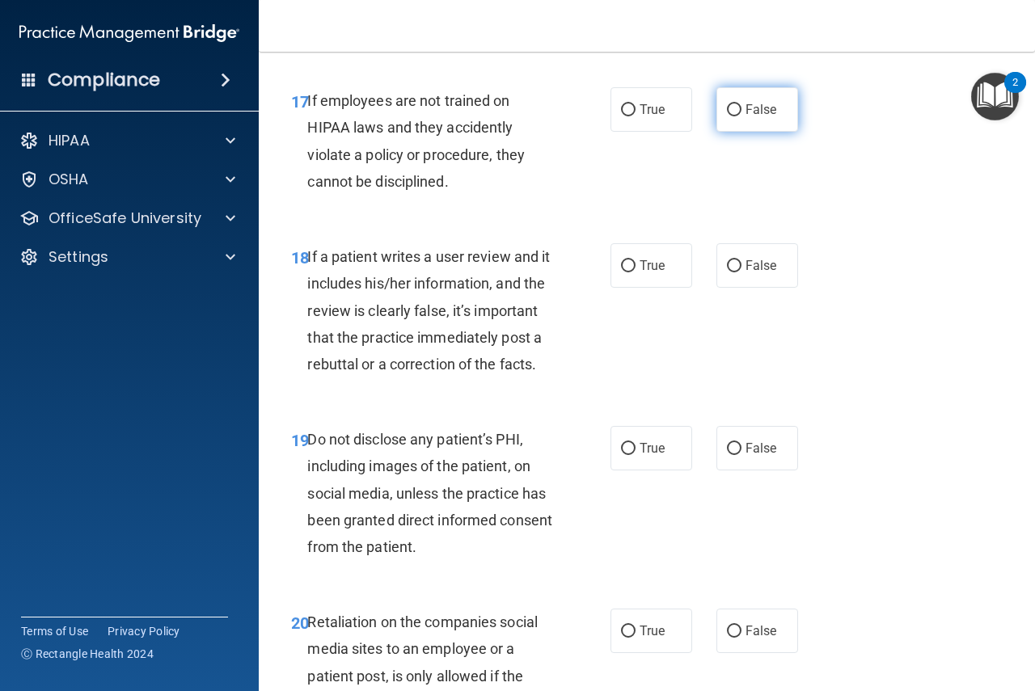
click at [727, 116] on input "False" at bounding box center [734, 110] width 15 height 12
radio input "true"
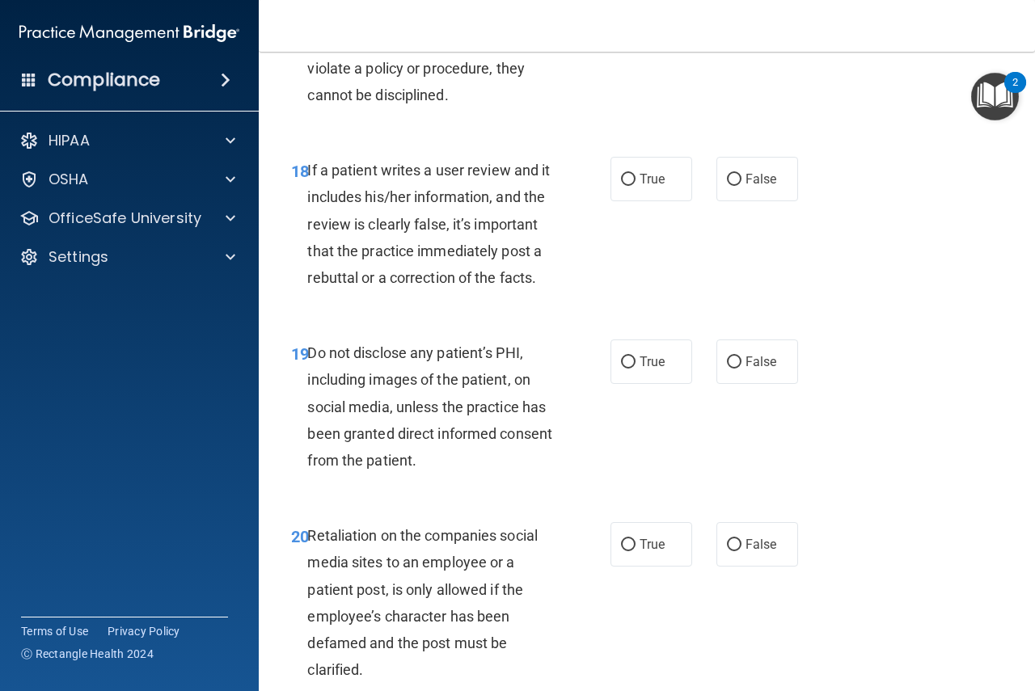
scroll to position [3235, 0]
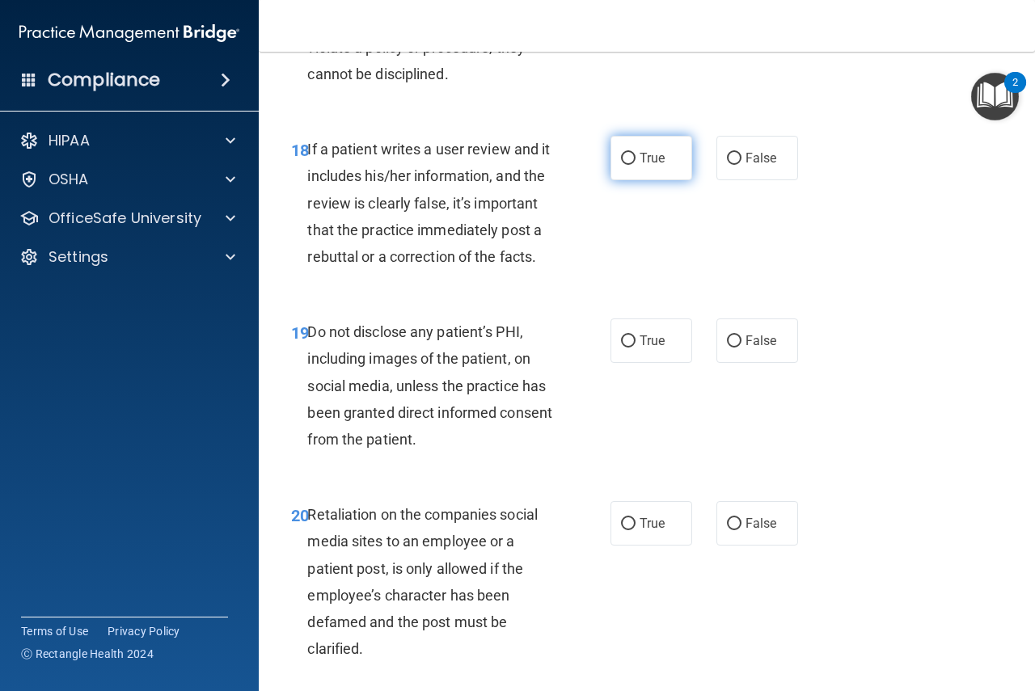
click at [621, 165] on input "True" at bounding box center [628, 159] width 15 height 12
radio input "true"
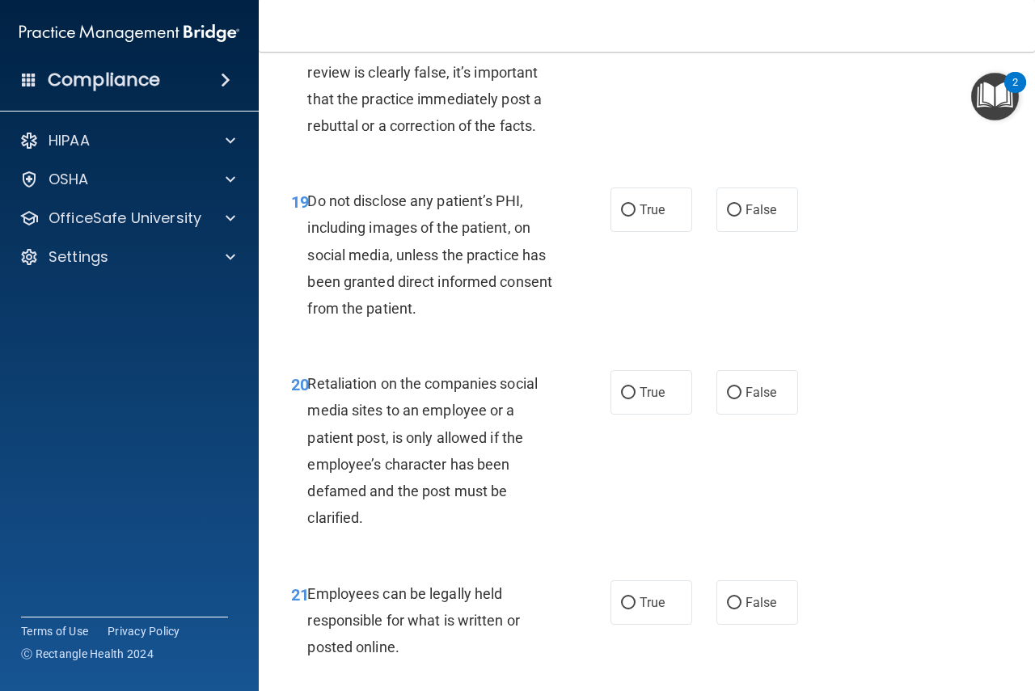
scroll to position [3370, 0]
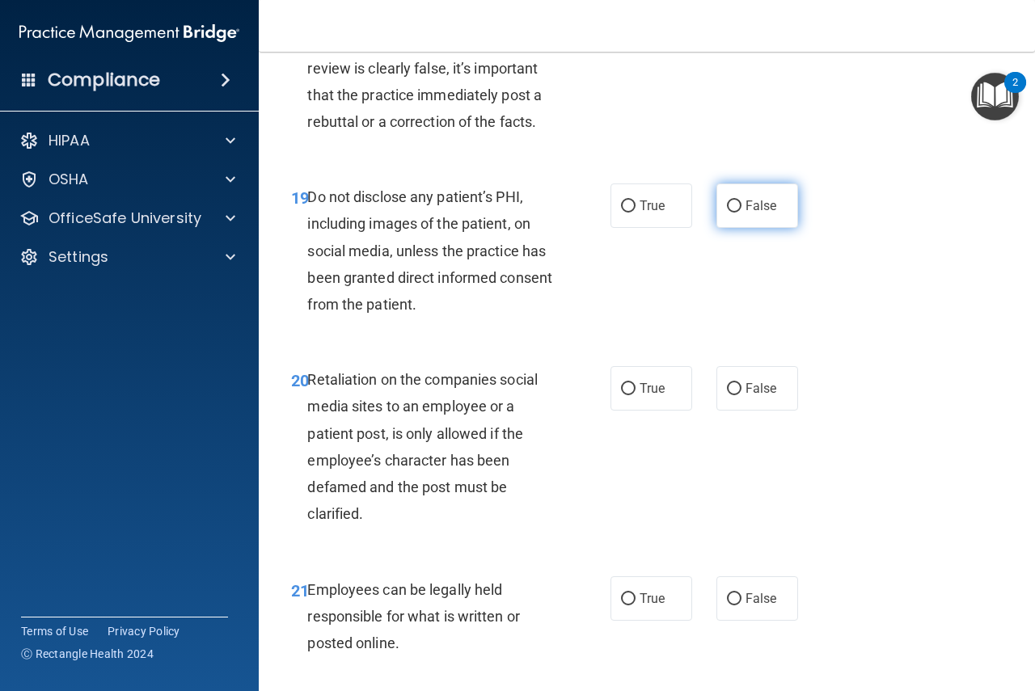
click at [727, 213] on input "False" at bounding box center [734, 207] width 15 height 12
radio input "true"
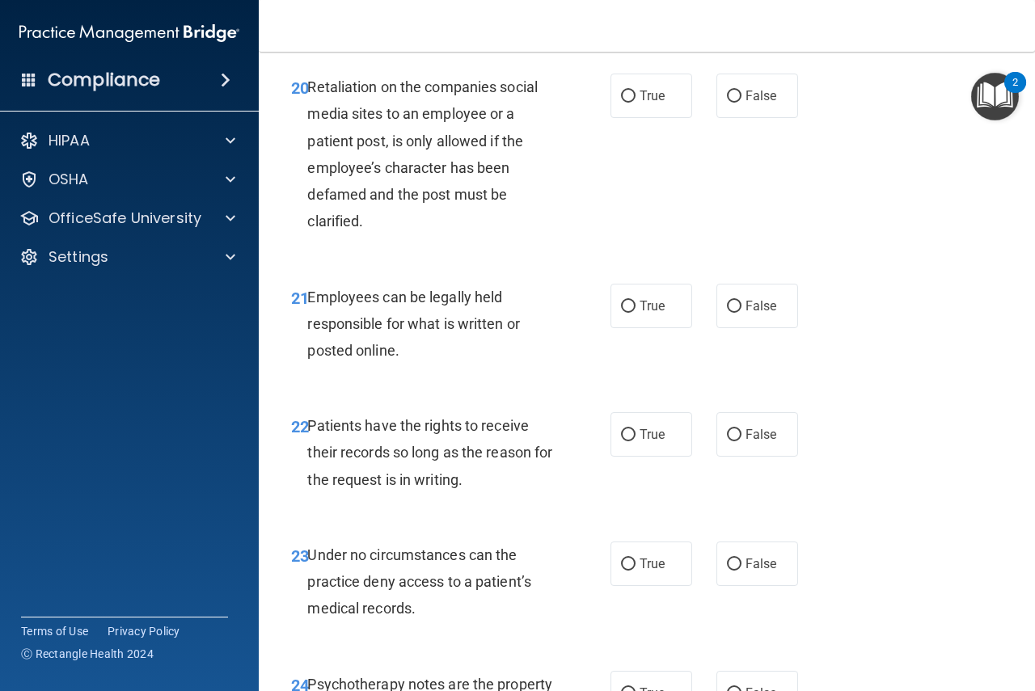
scroll to position [3666, 0]
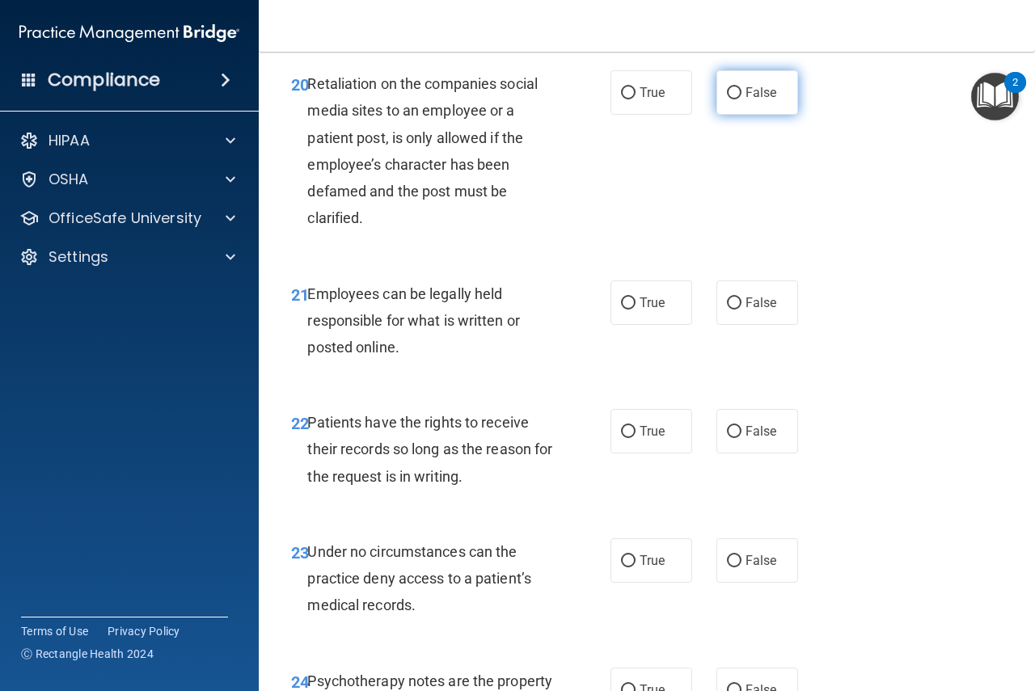
click at [727, 99] on input "False" at bounding box center [734, 93] width 15 height 12
radio input "true"
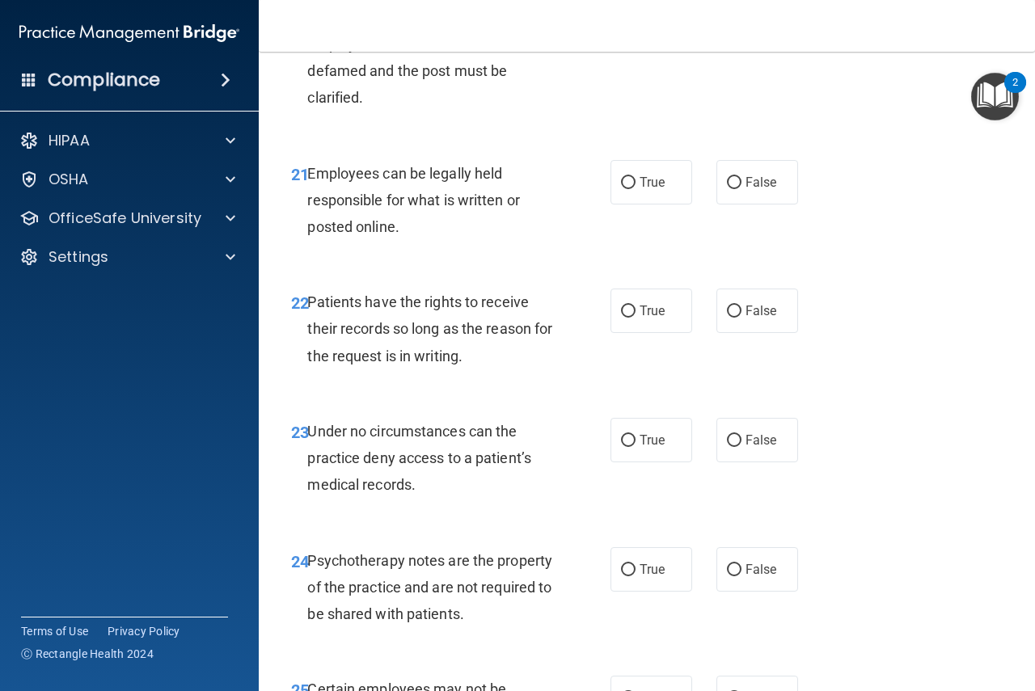
scroll to position [3801, 0]
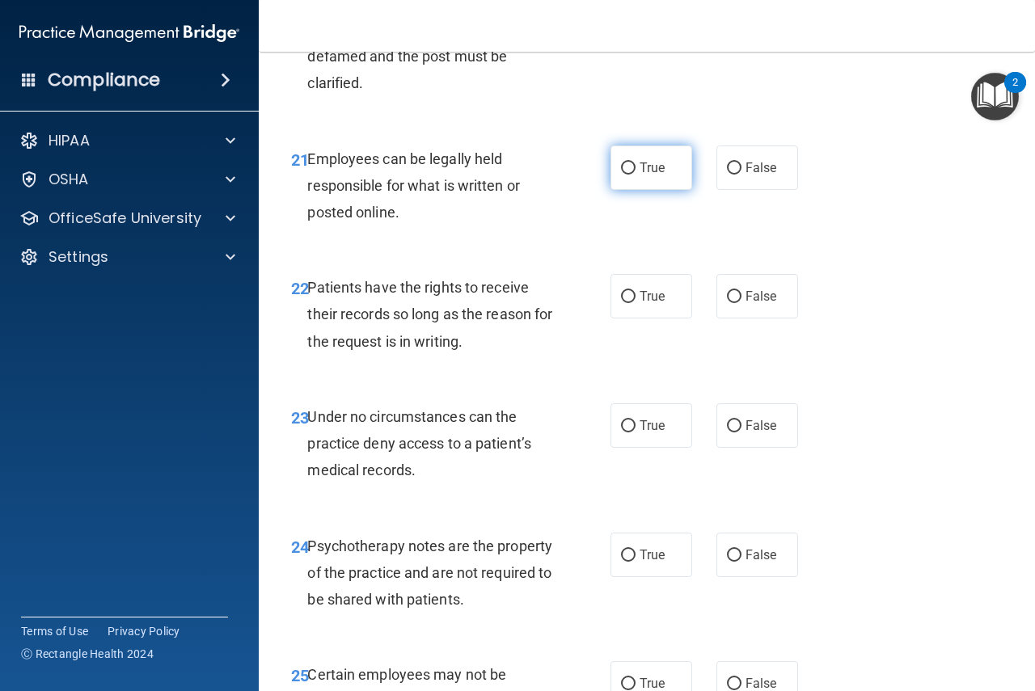
click at [621, 175] on input "True" at bounding box center [628, 169] width 15 height 12
radio input "true"
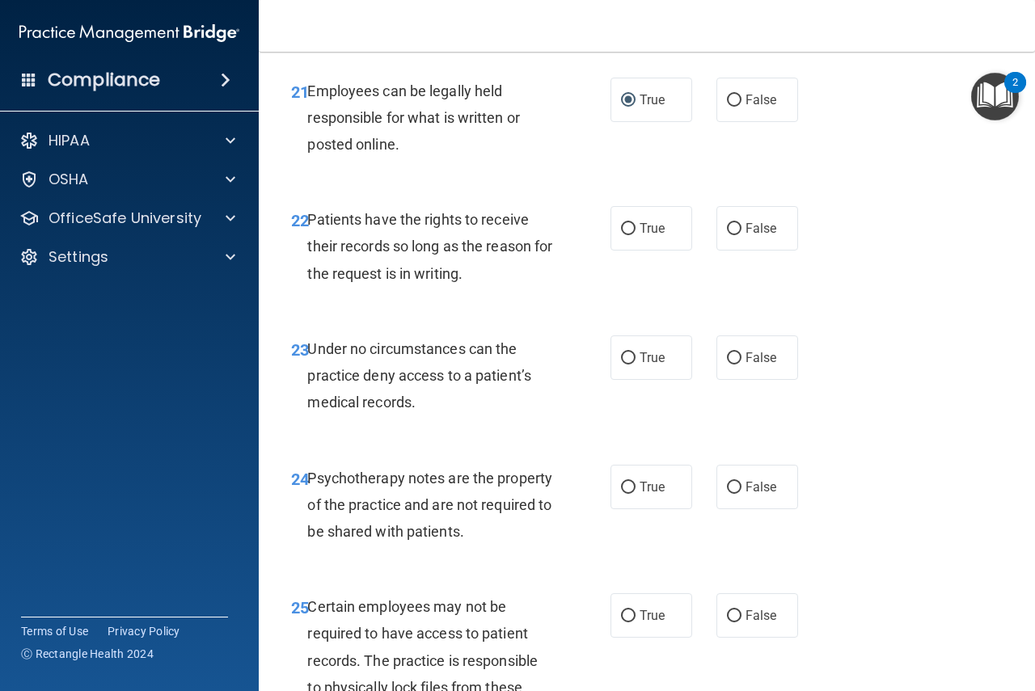
scroll to position [3882, 0]
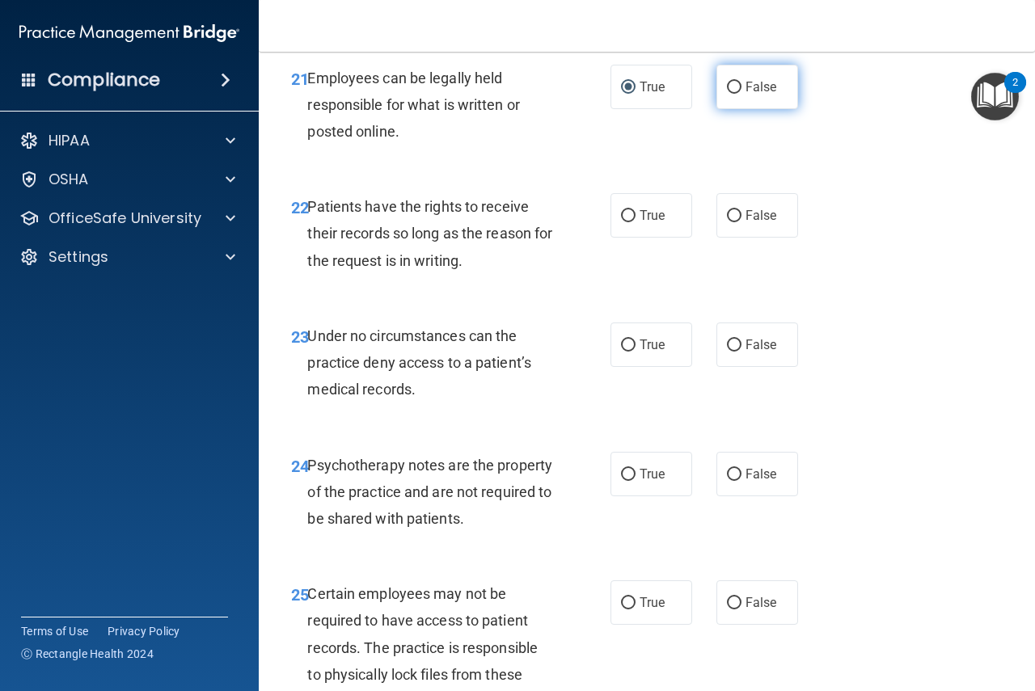
click at [731, 94] on input "False" at bounding box center [734, 88] width 15 height 12
radio input "true"
radio input "false"
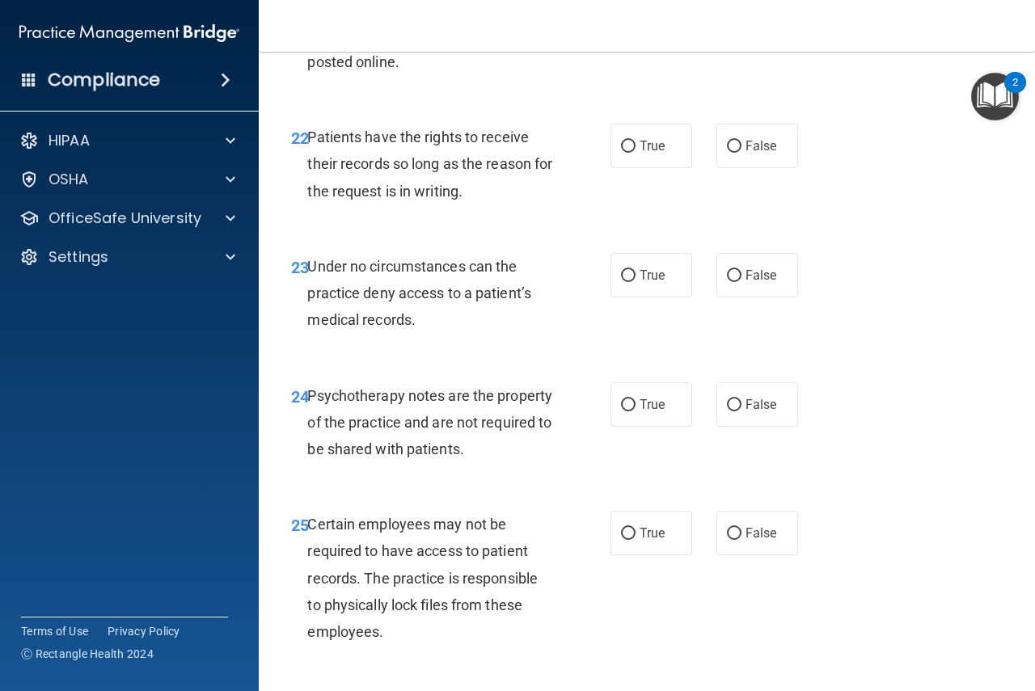
scroll to position [3963, 0]
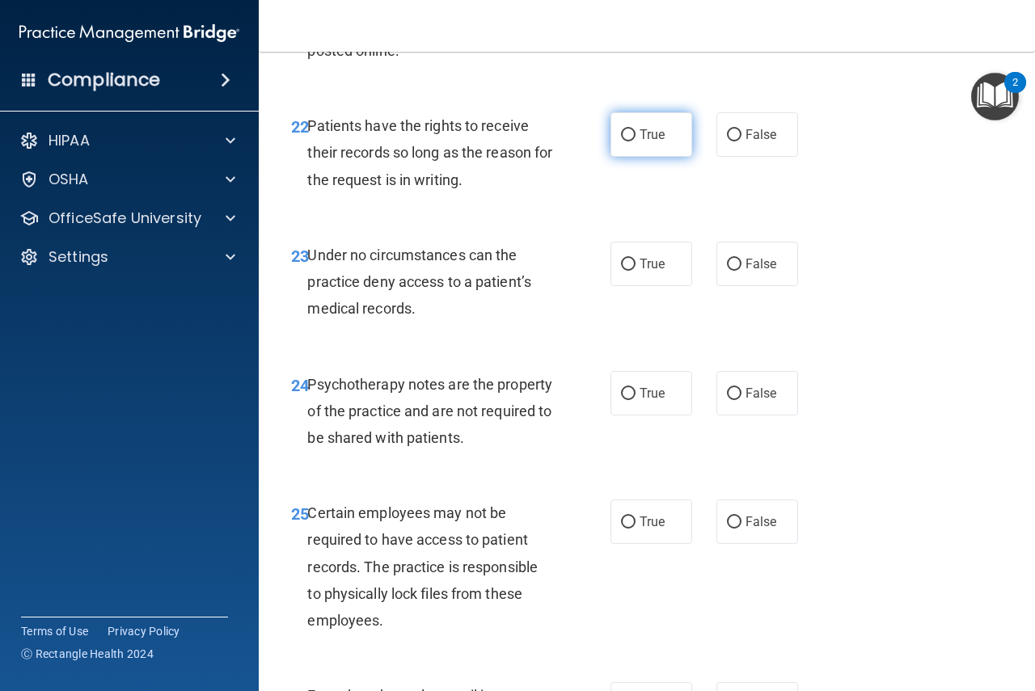
click at [622, 142] on input "True" at bounding box center [628, 135] width 15 height 12
radio input "true"
click at [727, 271] on input "False" at bounding box center [734, 265] width 15 height 12
radio input "true"
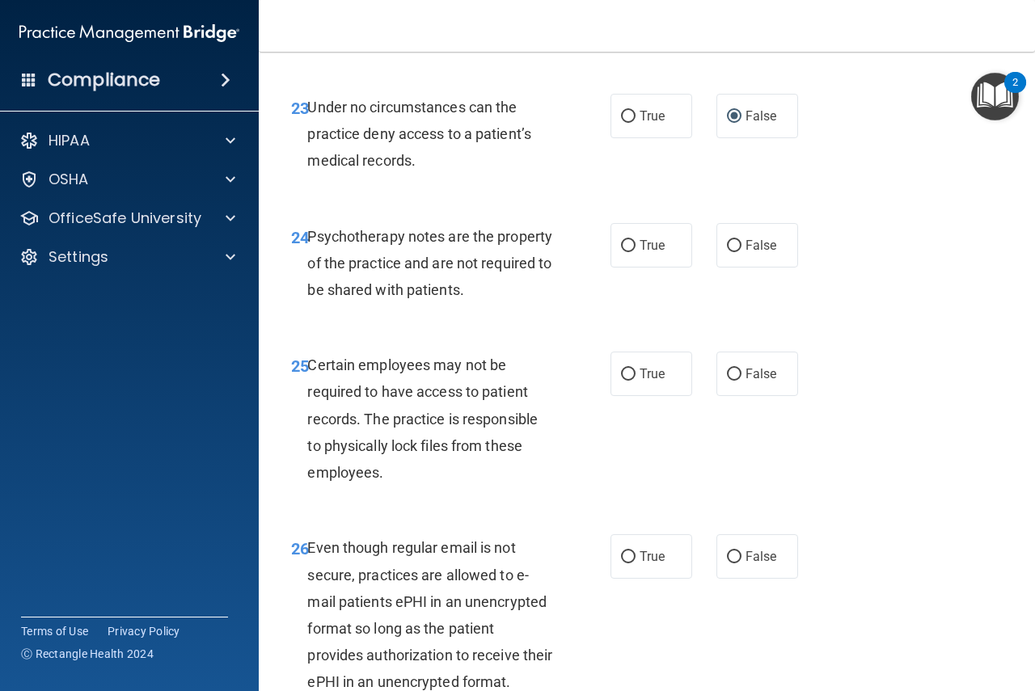
scroll to position [4124, 0]
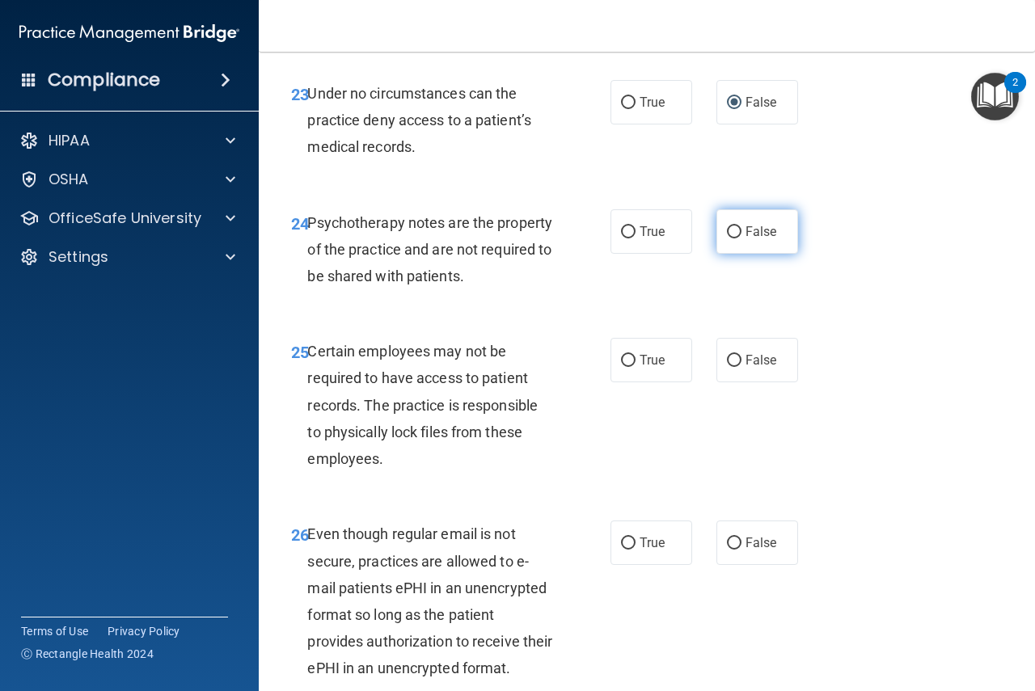
click at [727, 239] on input "False" at bounding box center [734, 232] width 15 height 12
radio input "true"
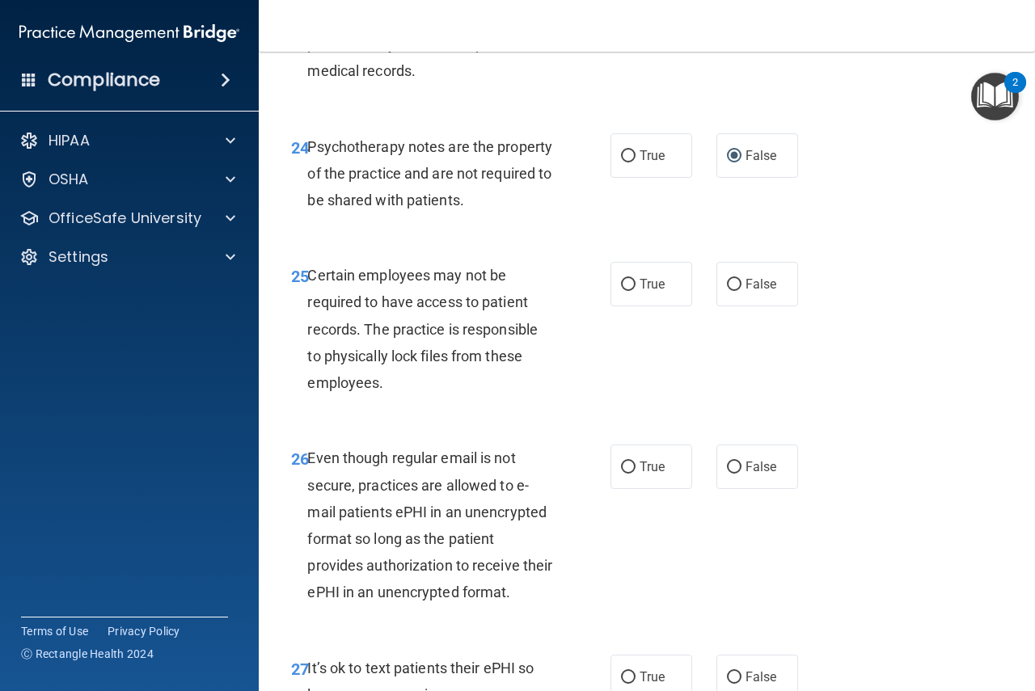
scroll to position [4205, 0]
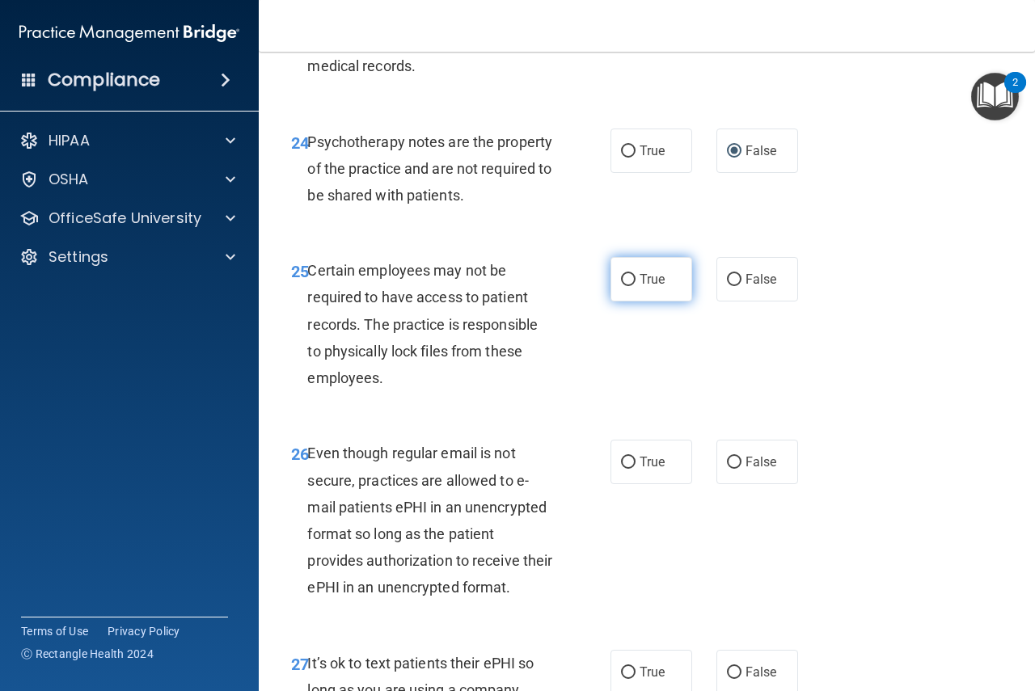
click at [621, 286] on input "True" at bounding box center [628, 280] width 15 height 12
radio input "true"
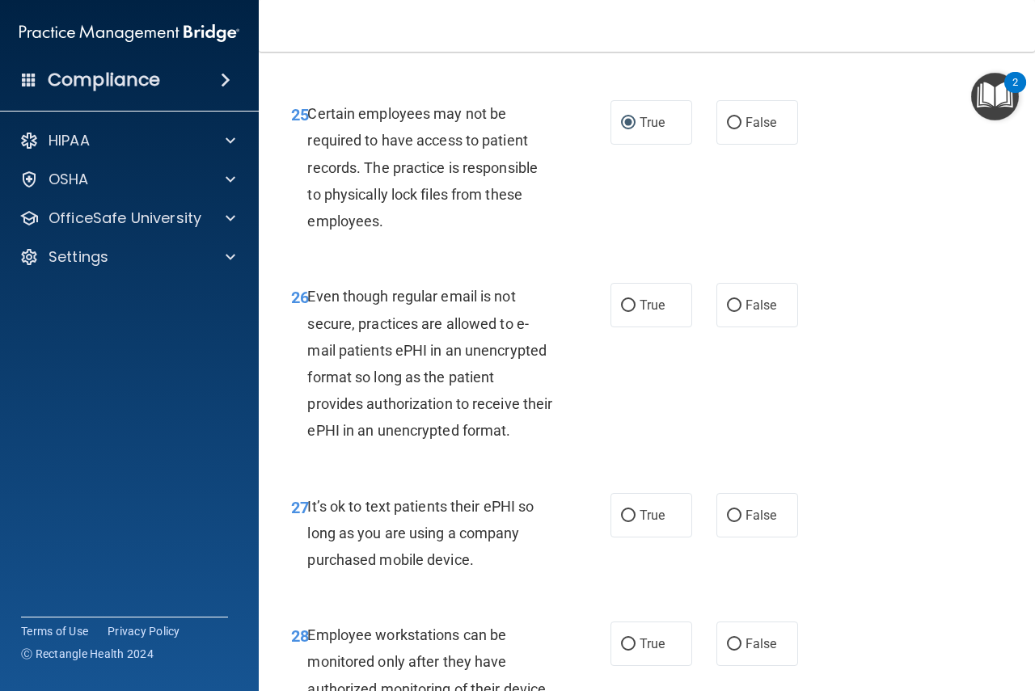
scroll to position [4367, 0]
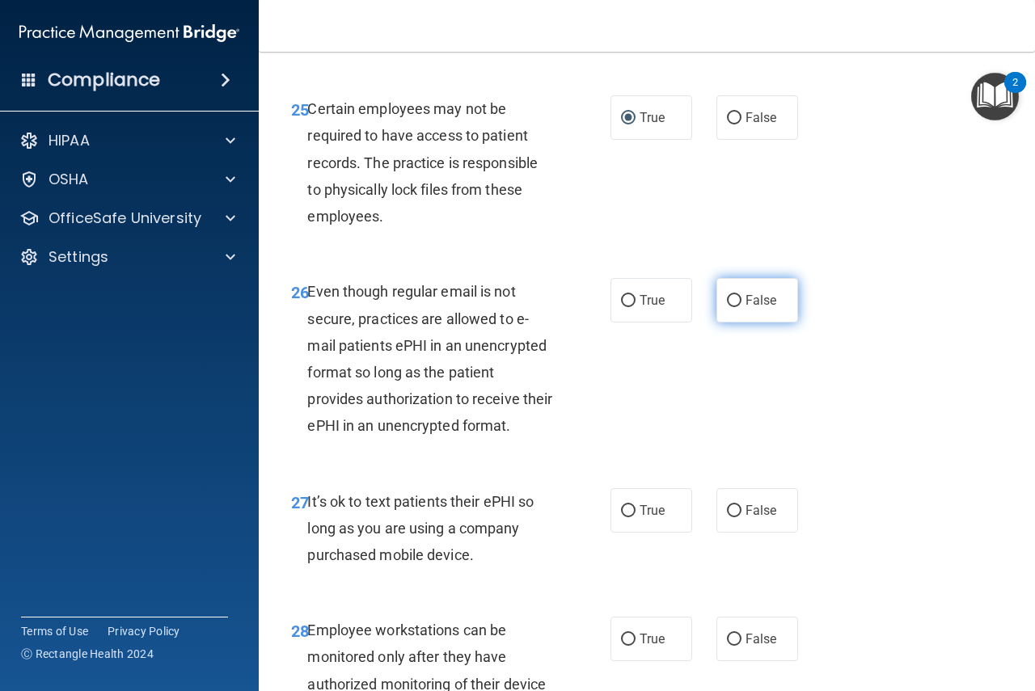
click at [727, 307] on input "False" at bounding box center [734, 301] width 15 height 12
radio input "true"
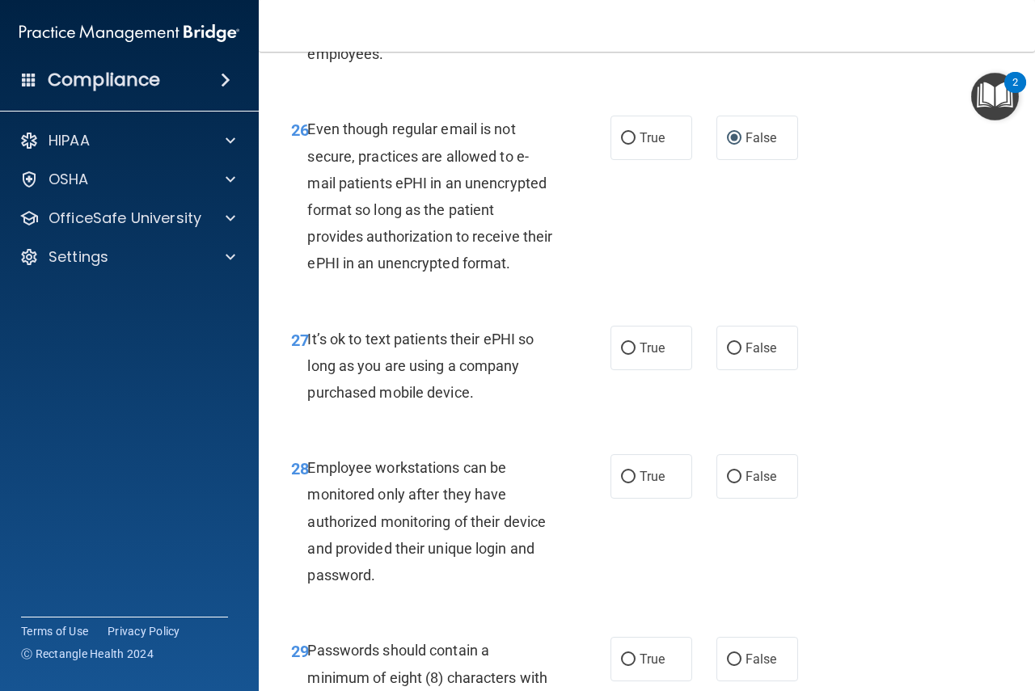
scroll to position [4555, 0]
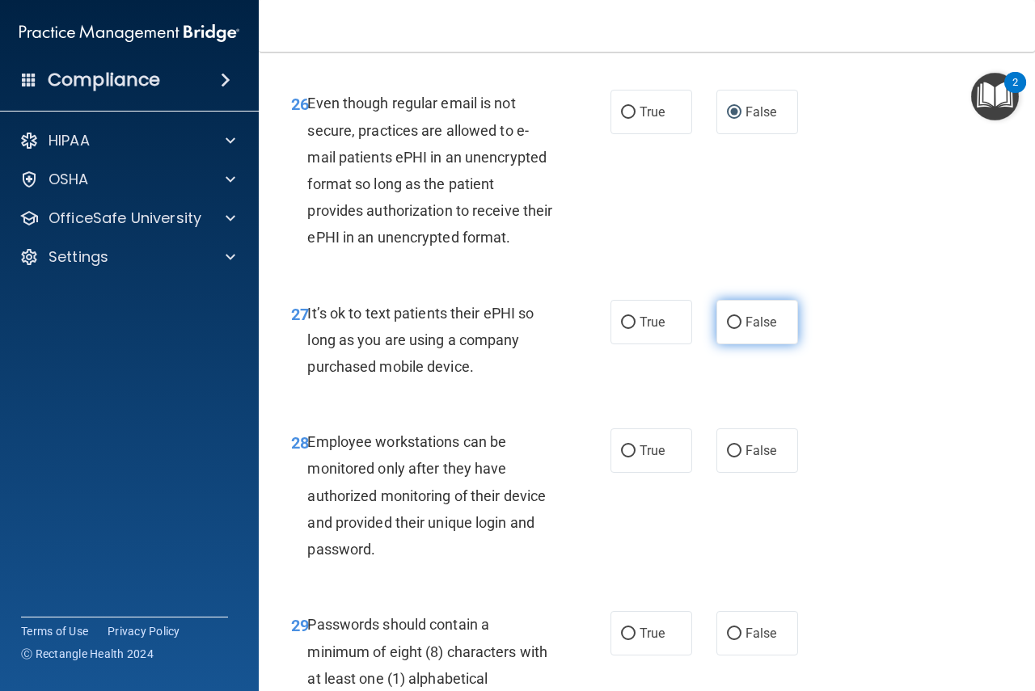
click at [728, 329] on input "False" at bounding box center [734, 323] width 15 height 12
radio input "true"
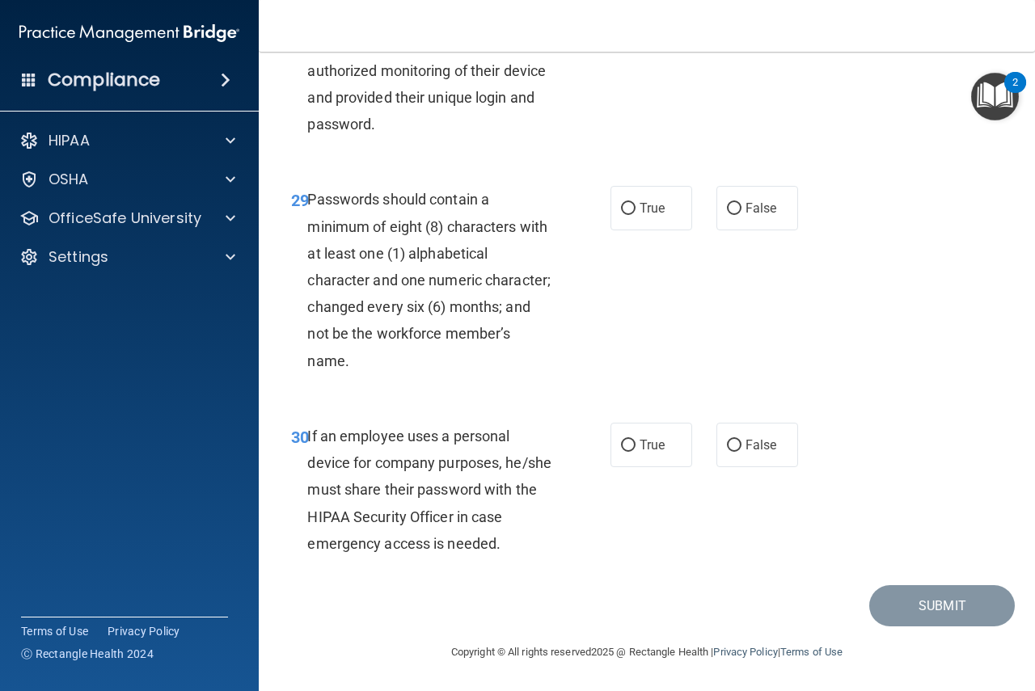
scroll to position [5087, 0]
click at [729, 446] on input "False" at bounding box center [734, 446] width 15 height 12
radio input "true"
click at [627, 207] on input "True" at bounding box center [628, 209] width 15 height 12
radio input "true"
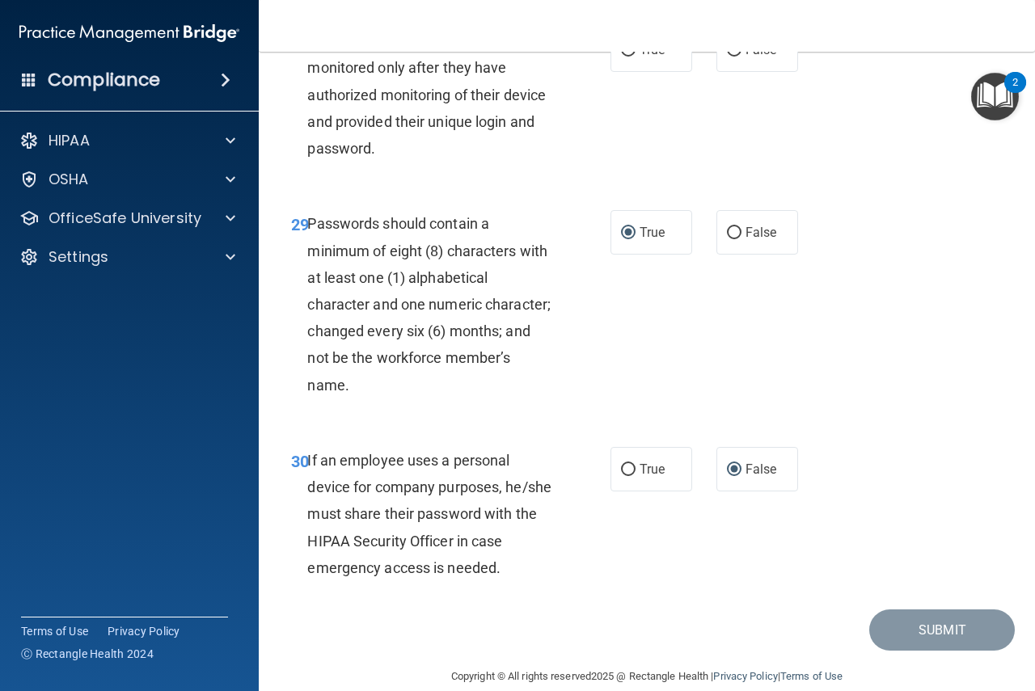
scroll to position [4952, 0]
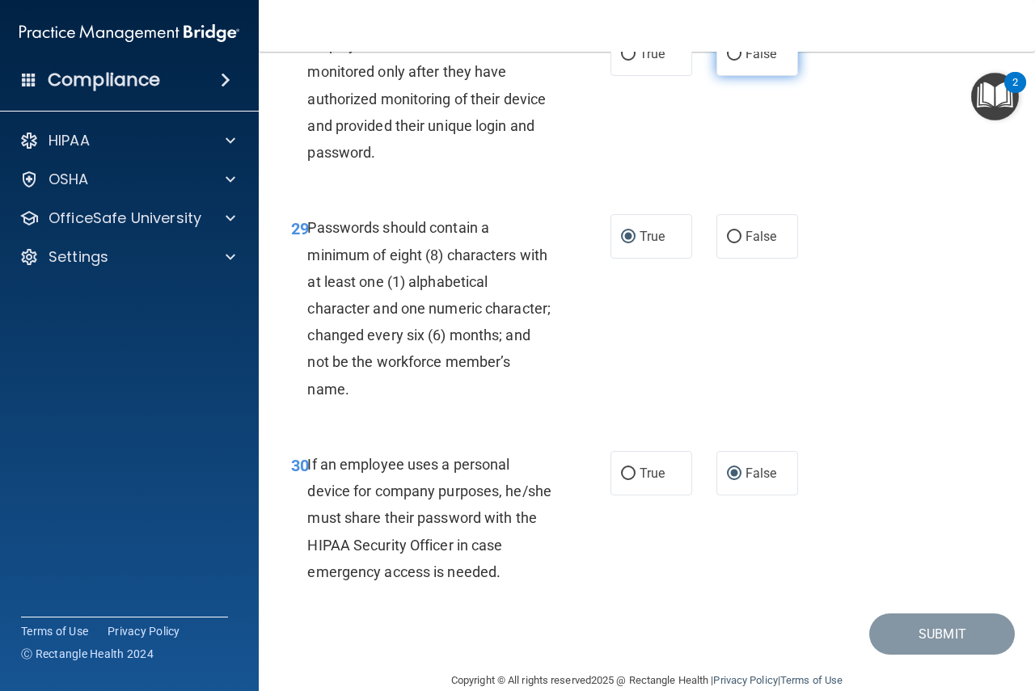
click at [720, 76] on label "False" at bounding box center [757, 54] width 82 height 44
click at [727, 61] on input "False" at bounding box center [734, 55] width 15 height 12
radio input "true"
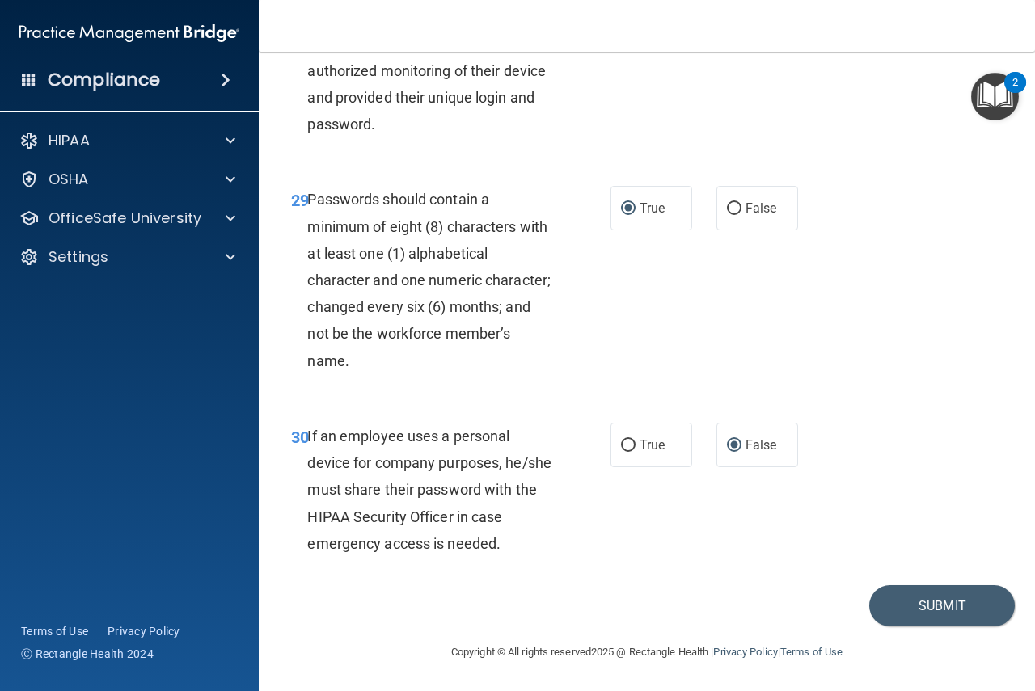
scroll to position [5087, 0]
click at [915, 611] on button "Submit" at bounding box center [942, 605] width 146 height 41
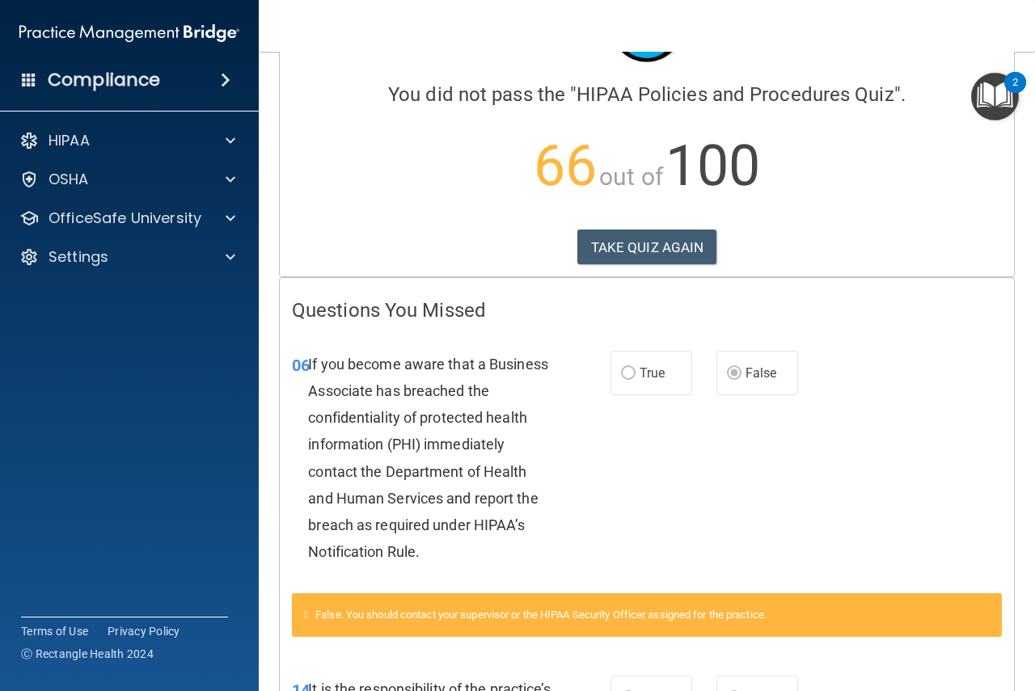
scroll to position [81, 0]
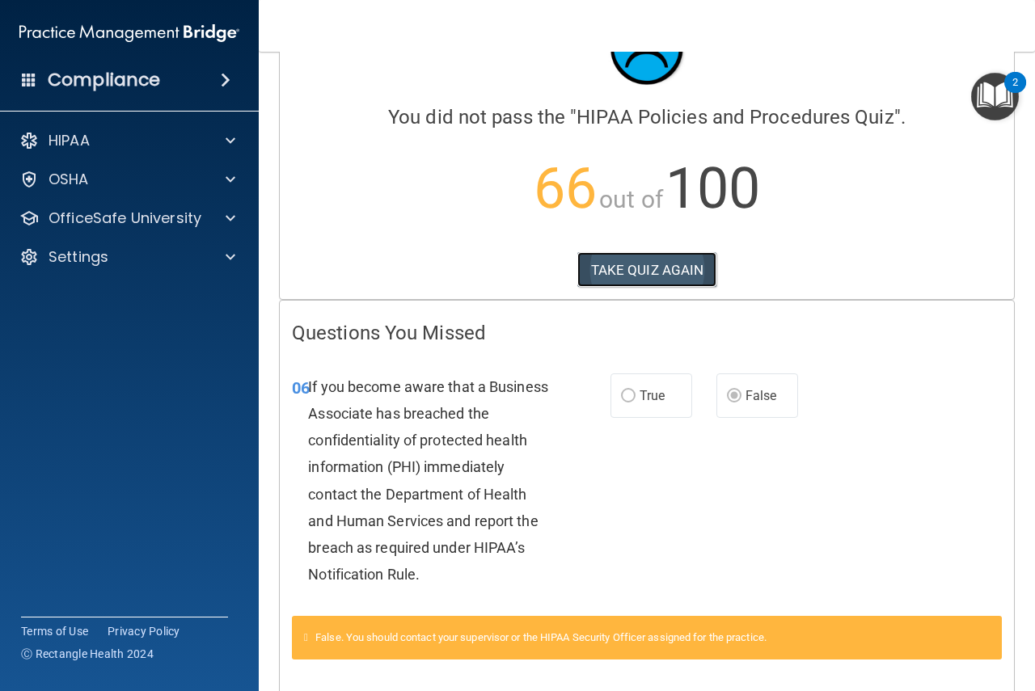
click at [655, 268] on button "TAKE QUIZ AGAIN" at bounding box center [647, 270] width 140 height 36
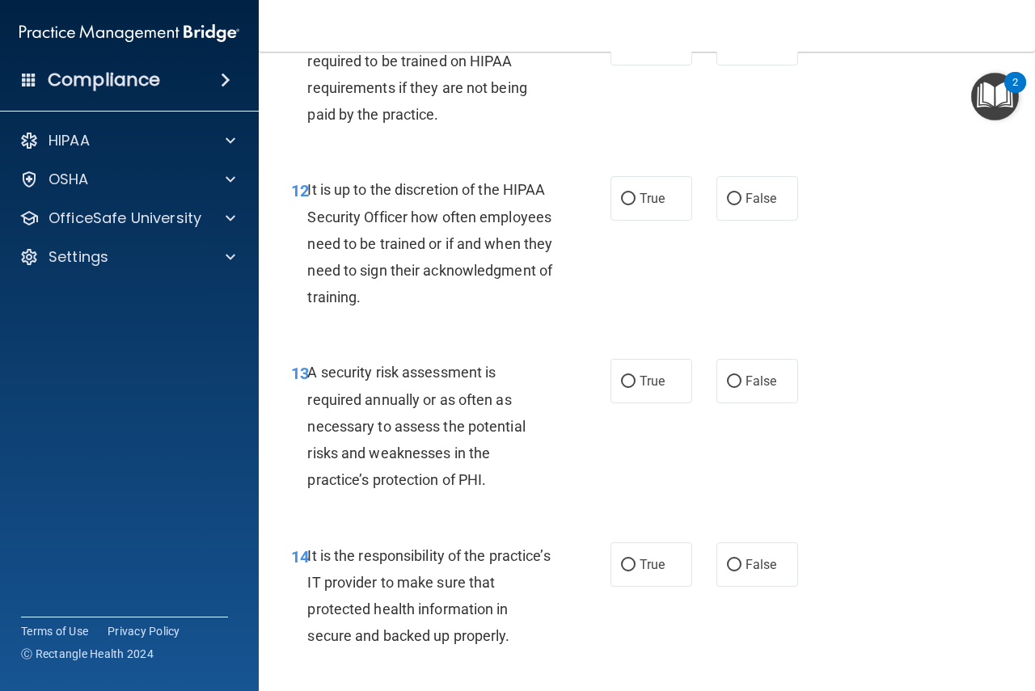
scroll to position [5087, 0]
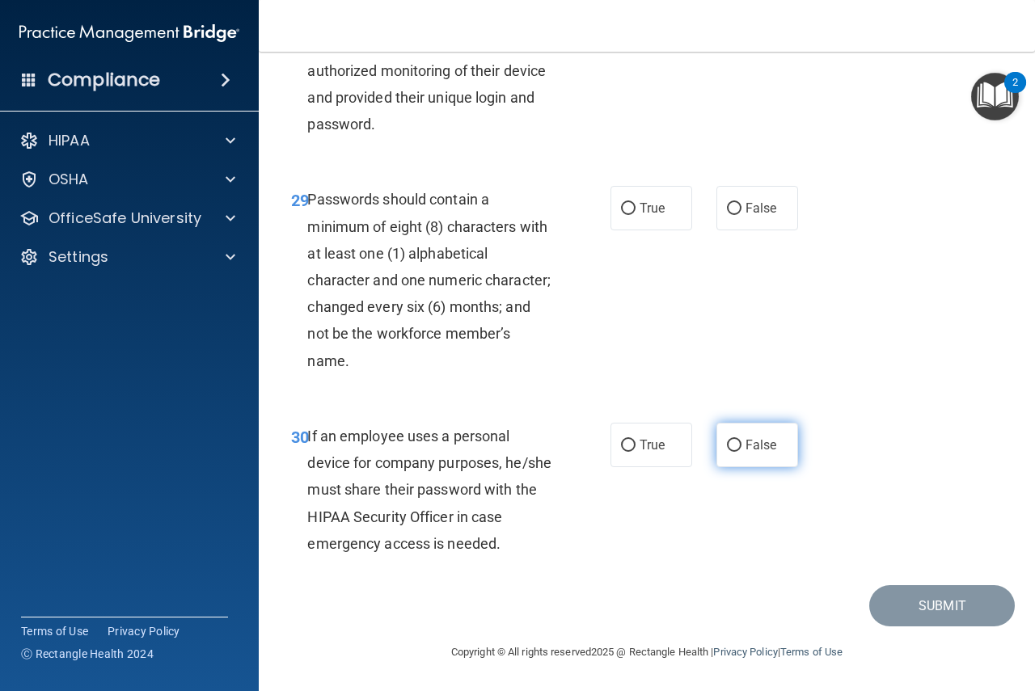
click at [727, 446] on input "False" at bounding box center [734, 446] width 15 height 12
radio input "true"
click at [624, 209] on input "True" at bounding box center [628, 209] width 15 height 12
radio input "true"
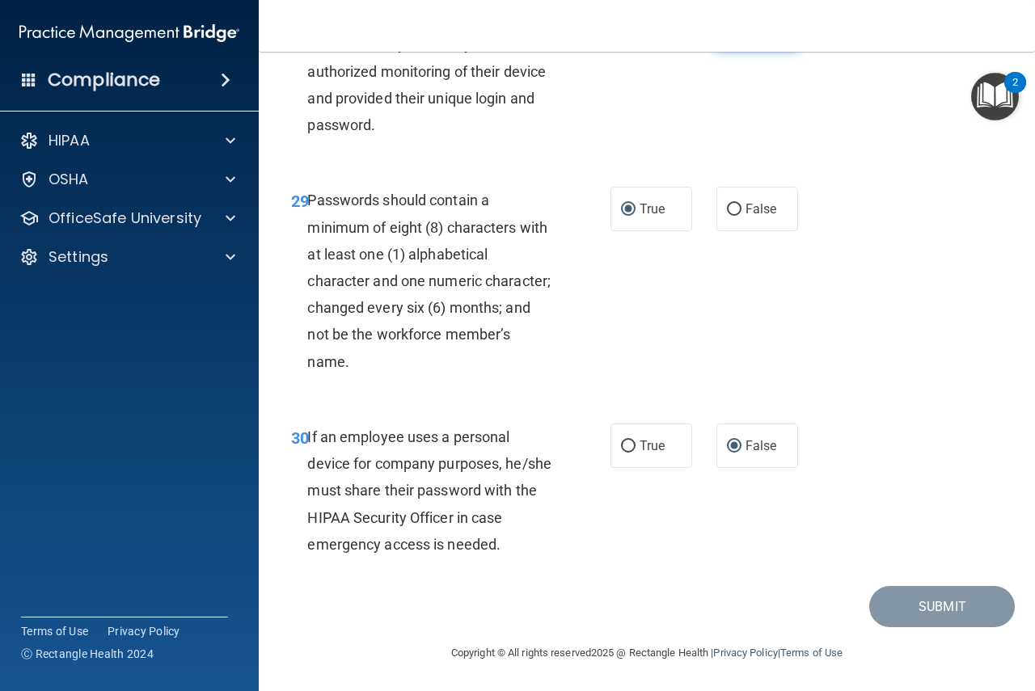
click at [727, 33] on input "False" at bounding box center [734, 27] width 15 height 12
radio input "true"
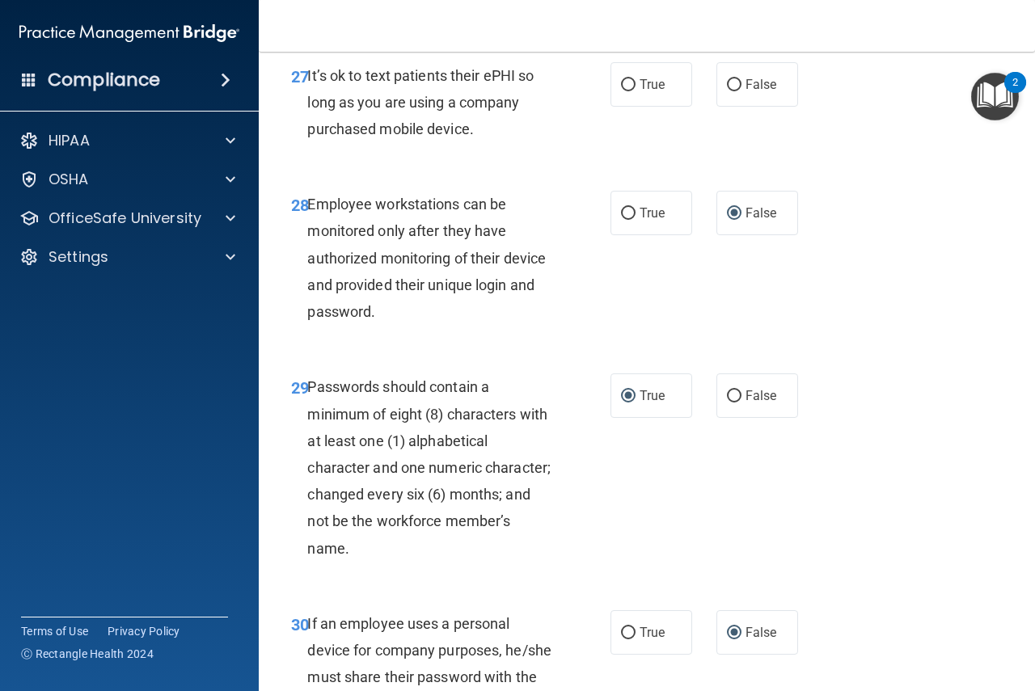
scroll to position [4791, 0]
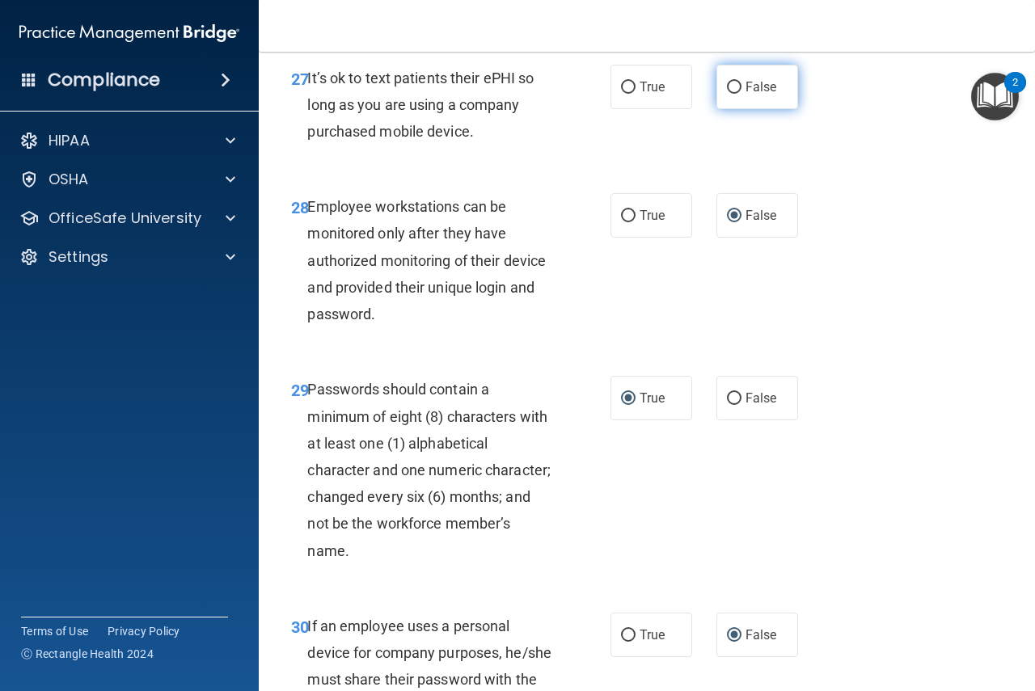
click at [727, 94] on input "False" at bounding box center [734, 88] width 15 height 12
radio input "true"
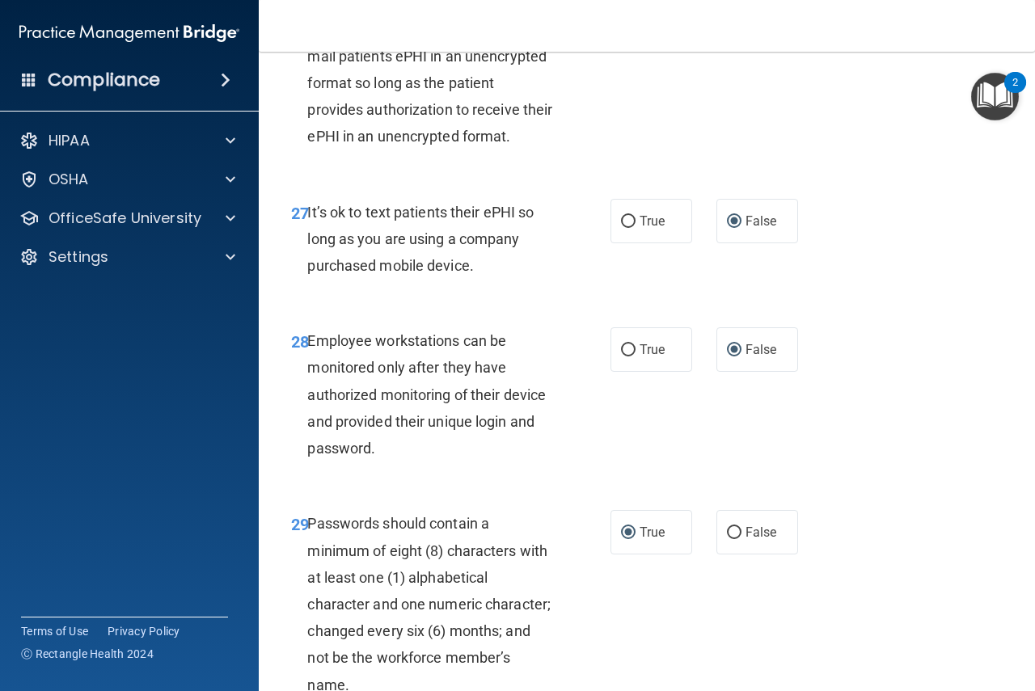
scroll to position [4629, 0]
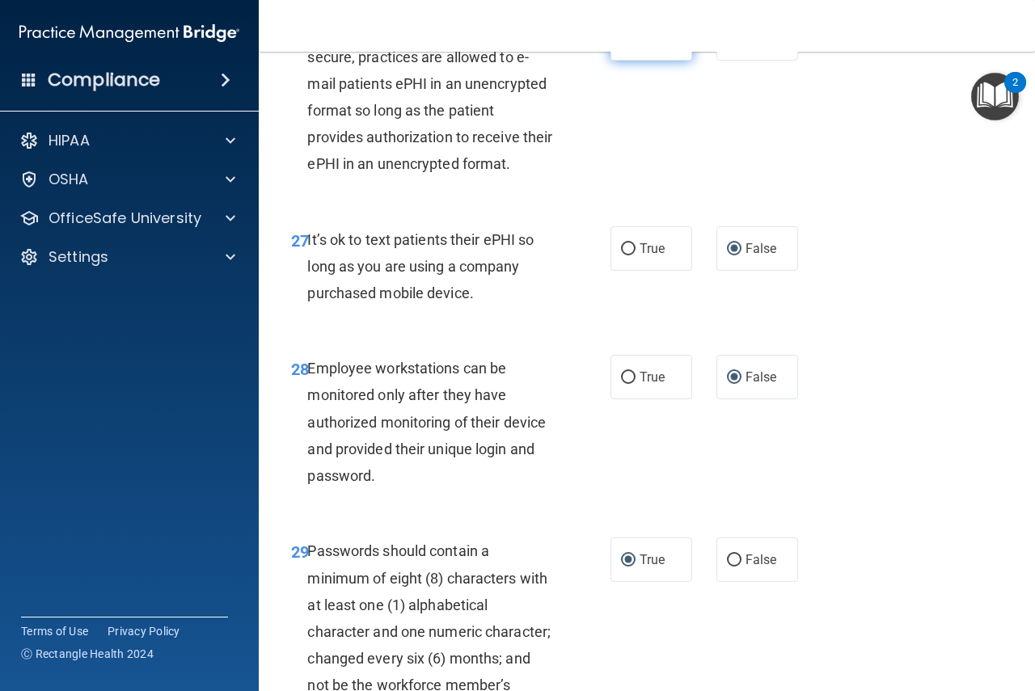
click at [624, 45] on input "True" at bounding box center [628, 39] width 15 height 12
radio input "true"
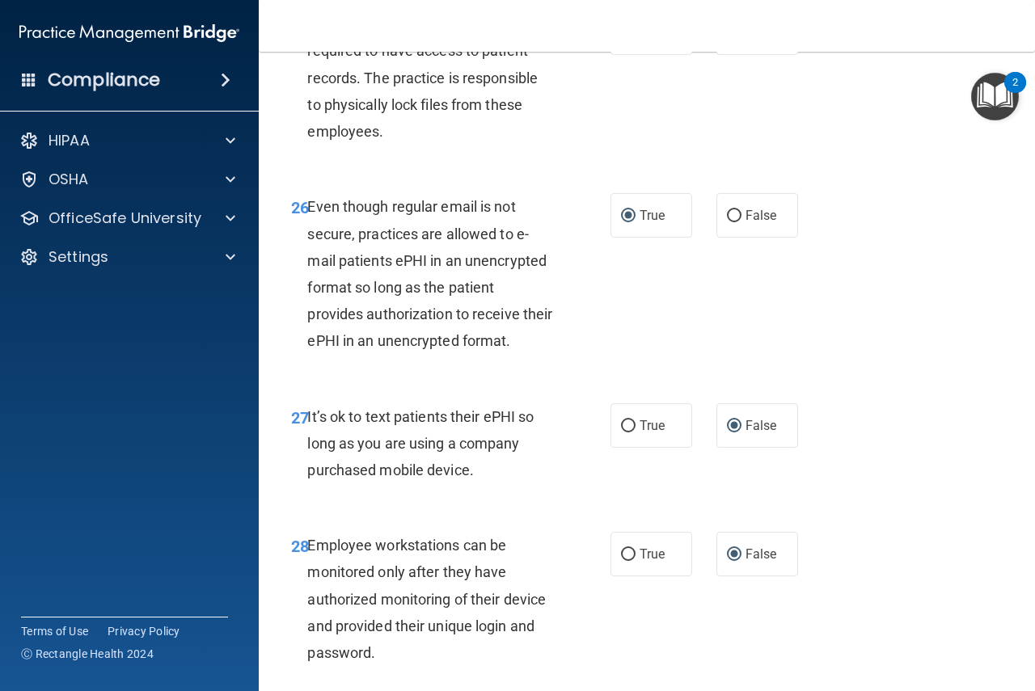
scroll to position [4440, 0]
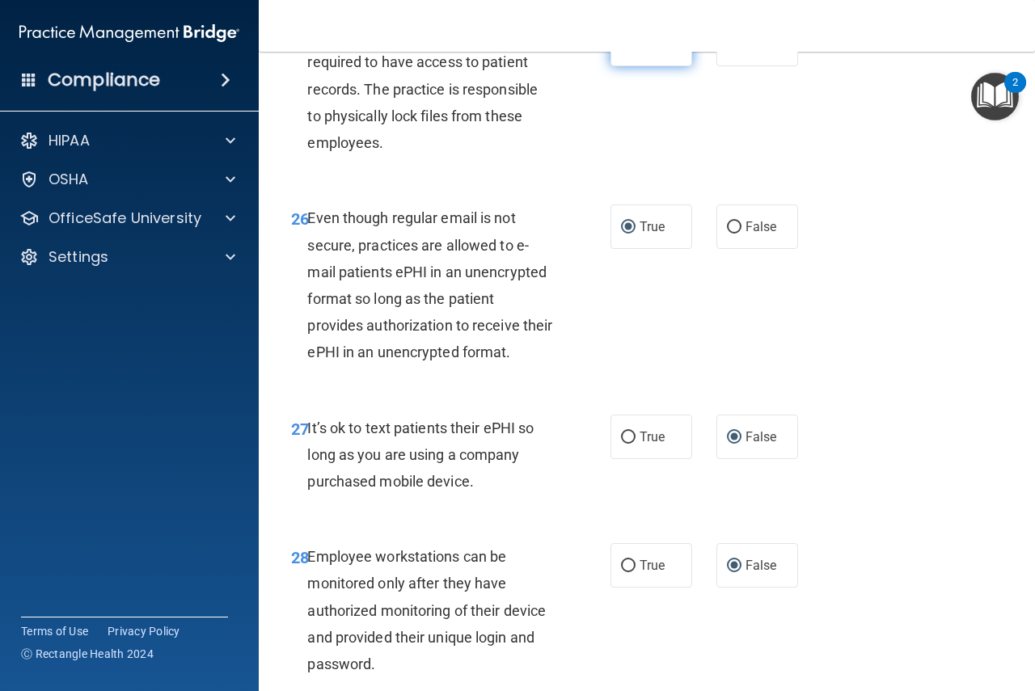
click at [623, 51] on input "True" at bounding box center [628, 45] width 15 height 12
radio input "true"
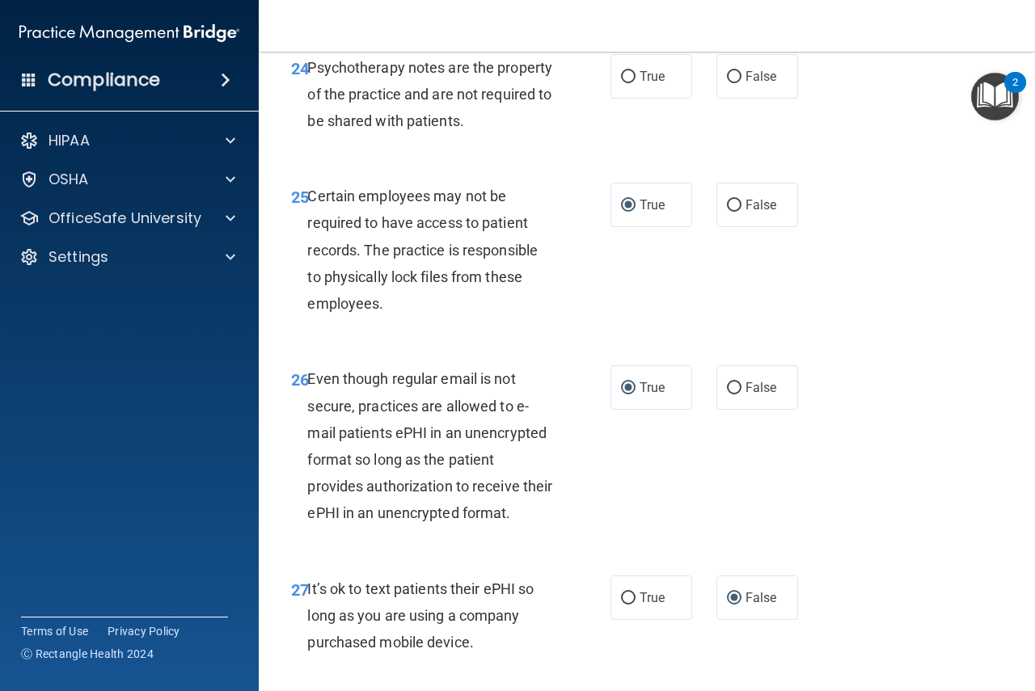
scroll to position [4252, 0]
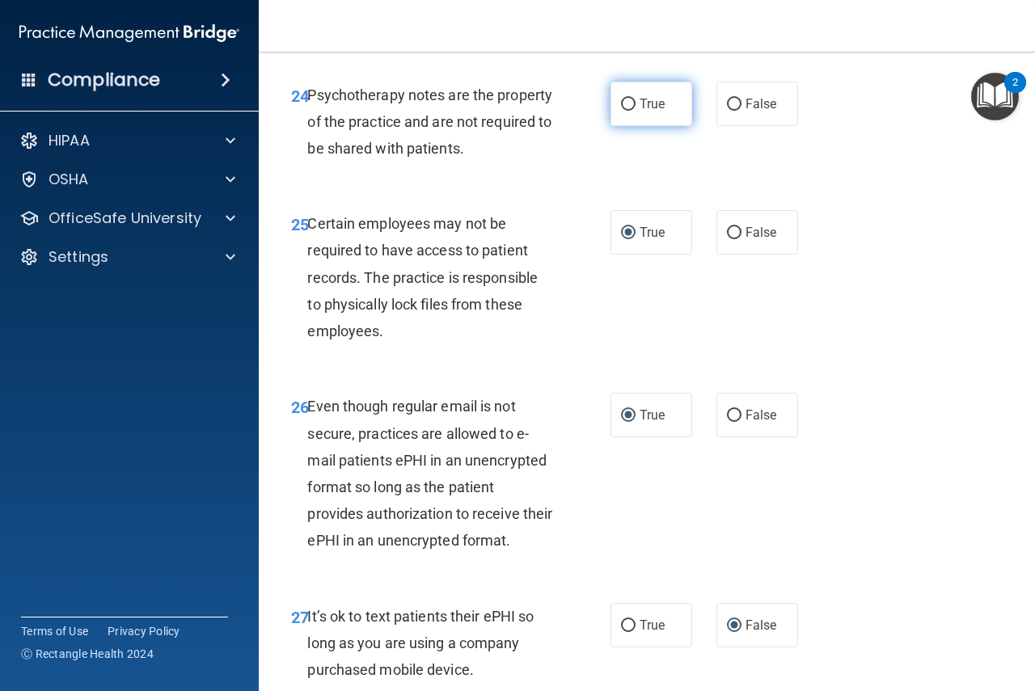
click at [622, 111] on input "True" at bounding box center [628, 105] width 15 height 12
radio input "true"
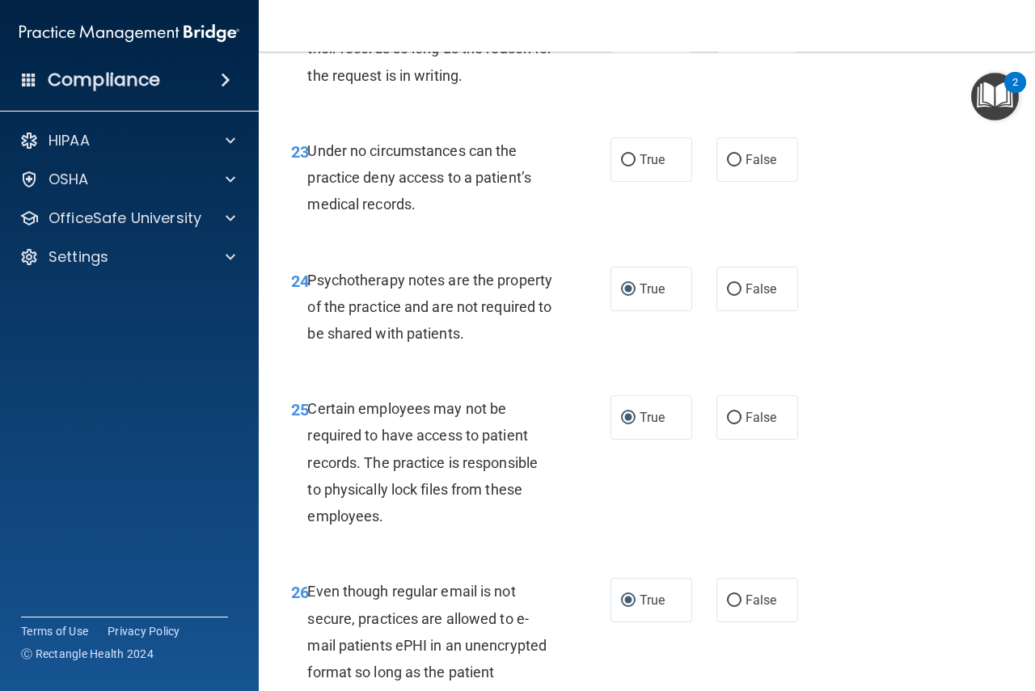
scroll to position [4063, 0]
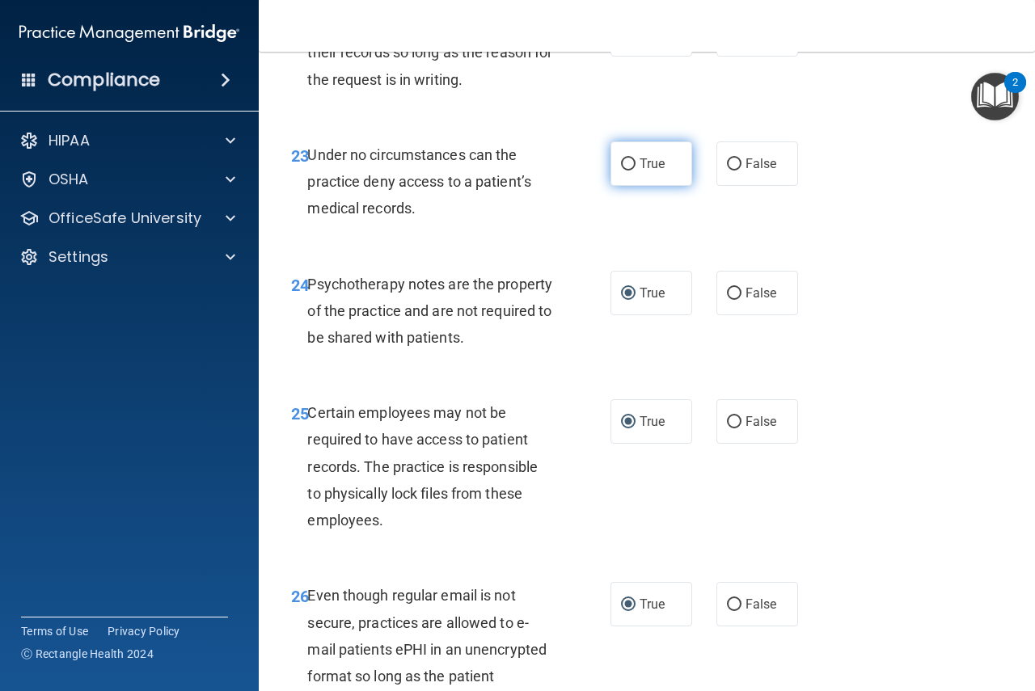
click at [627, 171] on input "True" at bounding box center [628, 165] width 15 height 12
radio input "true"
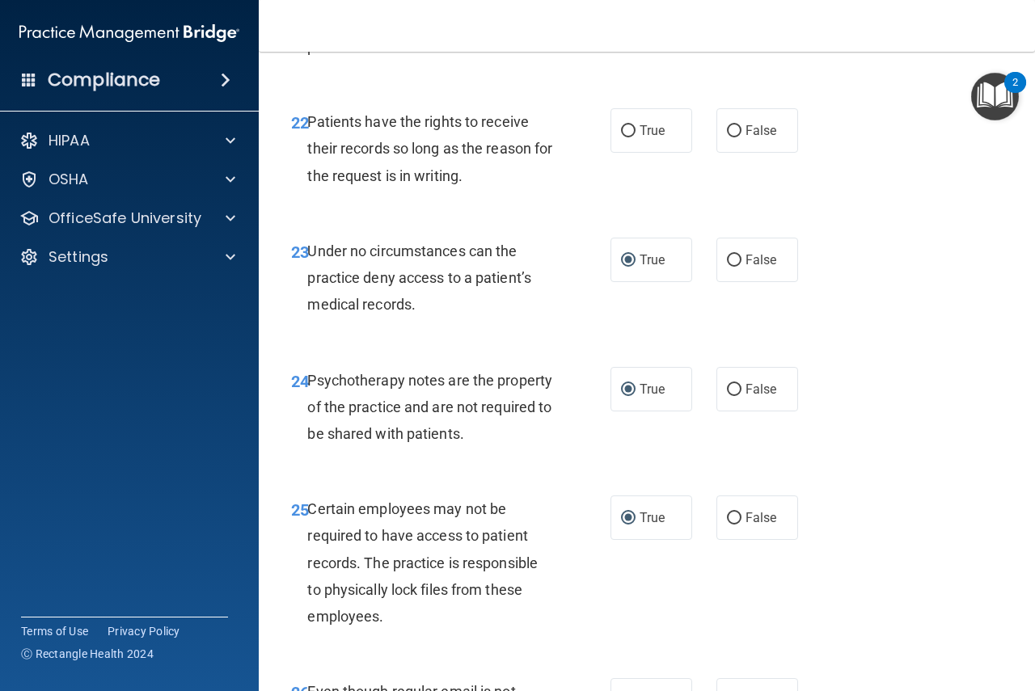
scroll to position [3955, 0]
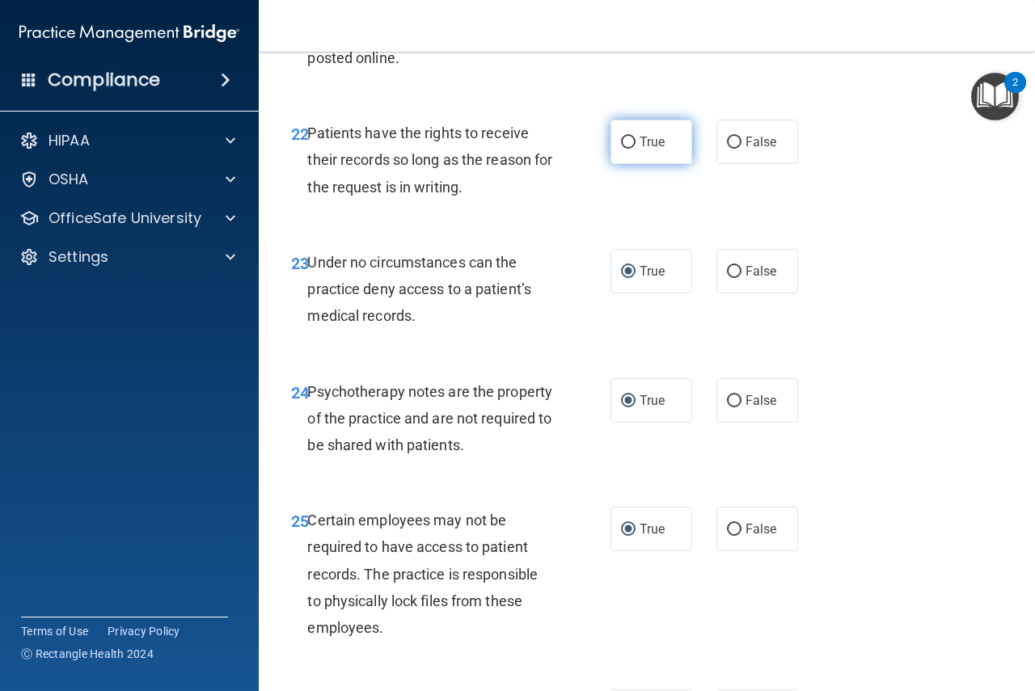
click at [628, 149] on input "True" at bounding box center [628, 143] width 15 height 12
radio input "true"
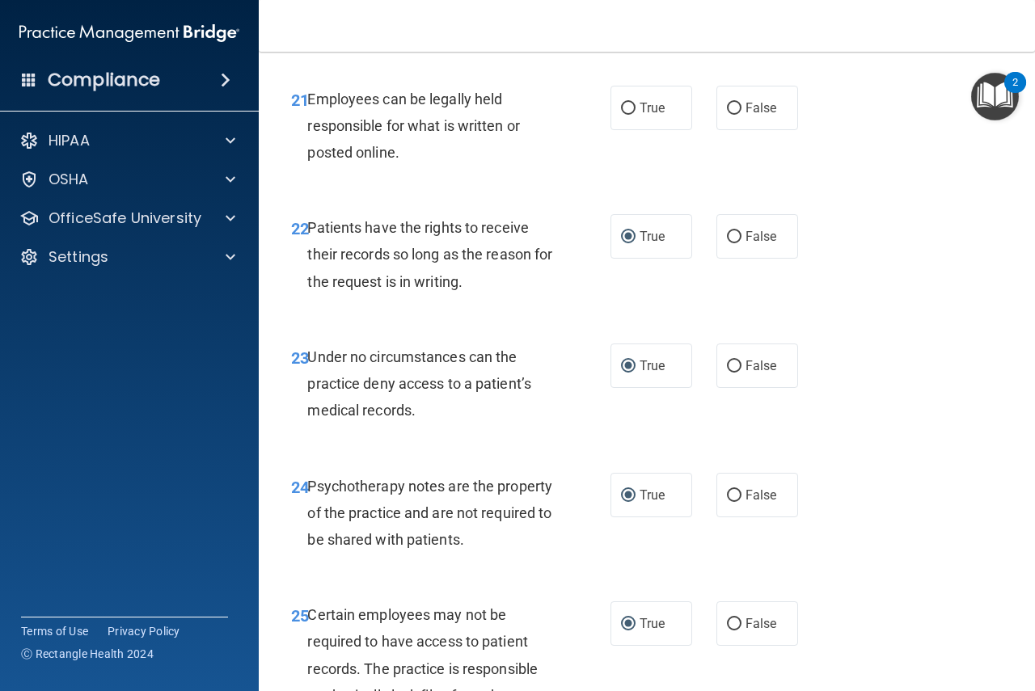
scroll to position [3848, 0]
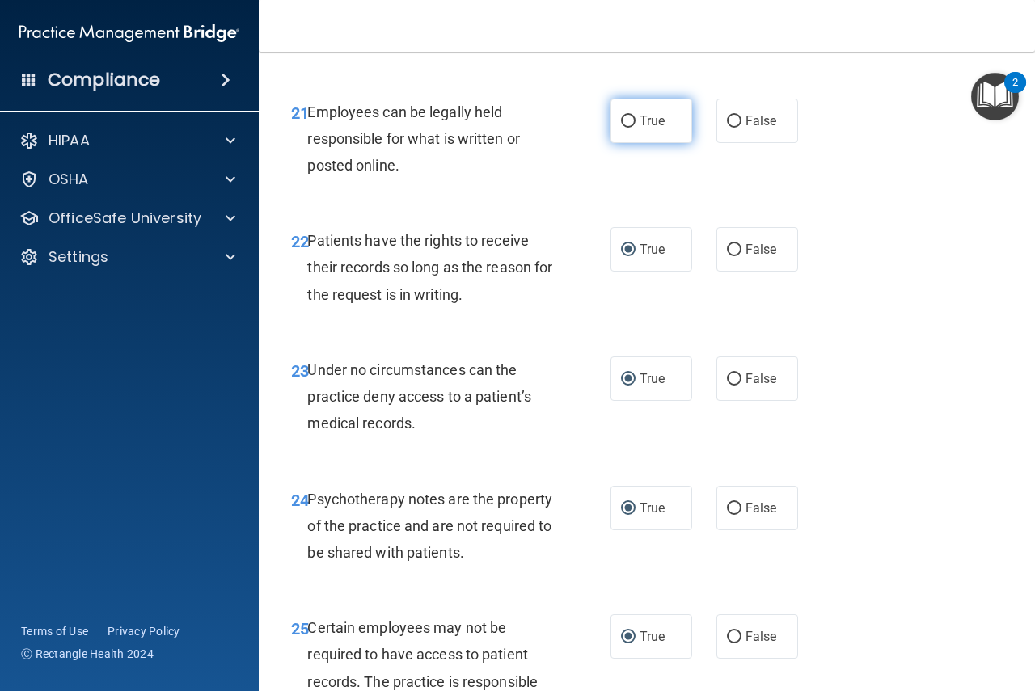
click at [623, 128] on input "True" at bounding box center [628, 122] width 15 height 12
radio input "true"
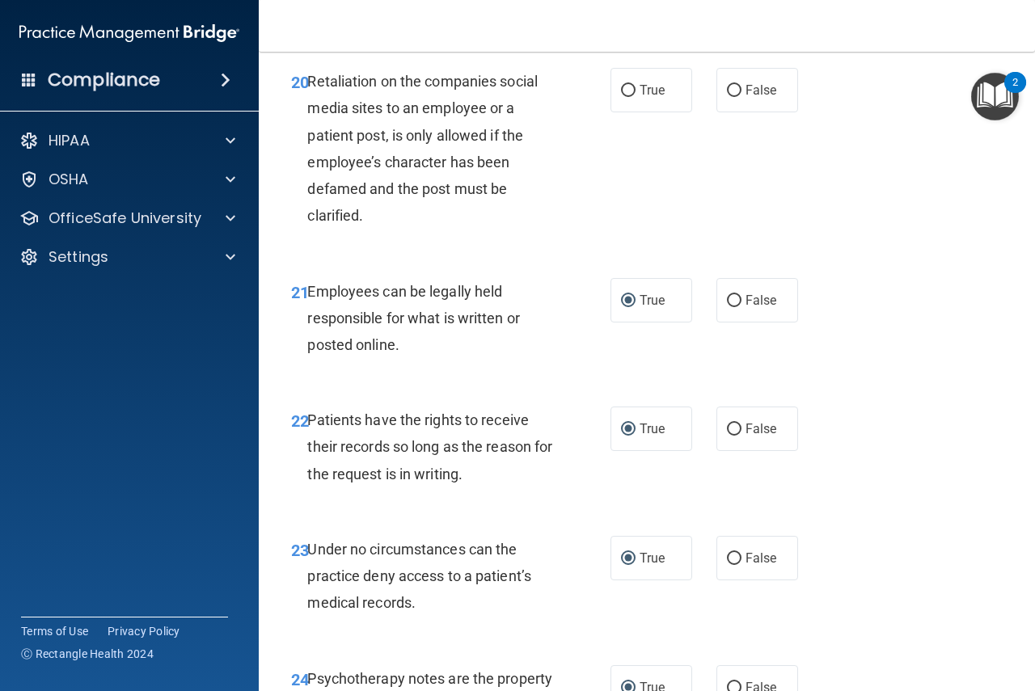
scroll to position [3658, 0]
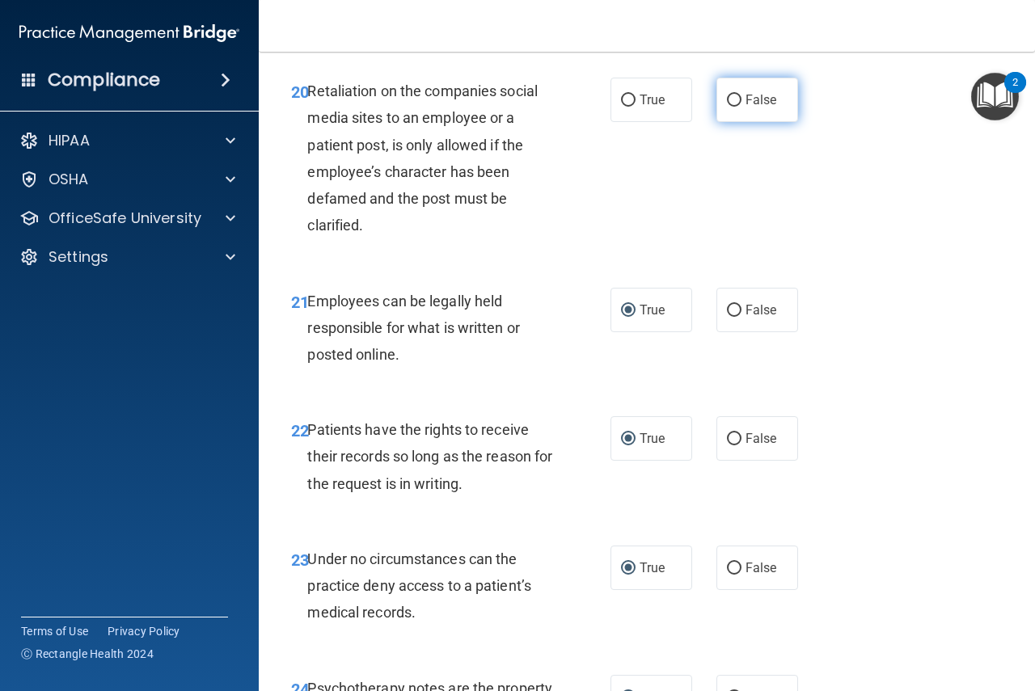
click at [727, 107] on input "False" at bounding box center [734, 101] width 15 height 12
radio input "true"
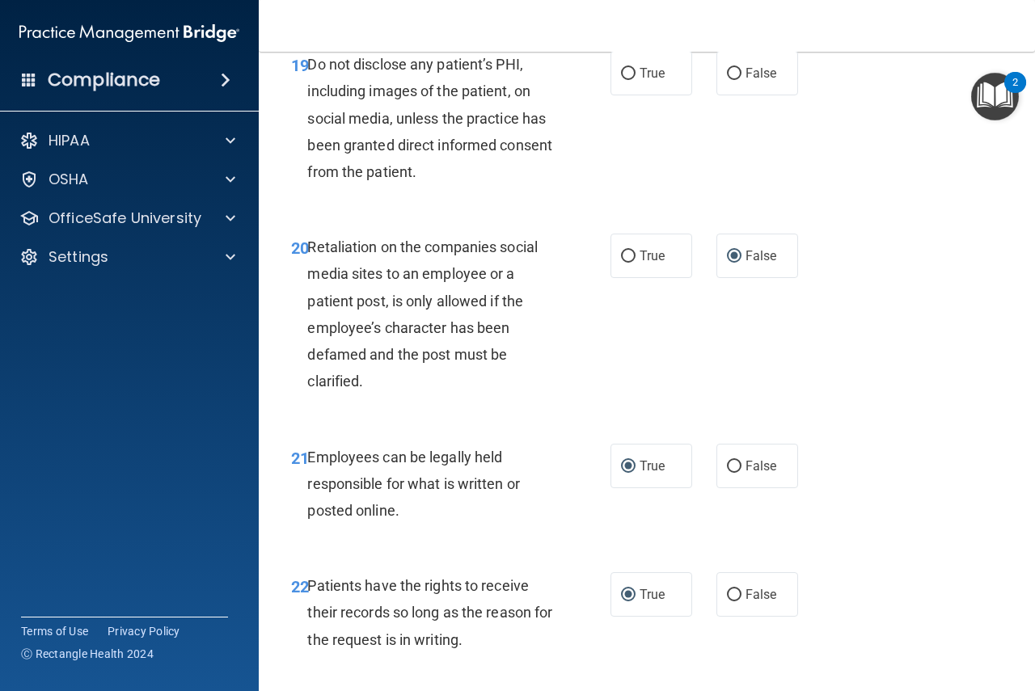
scroll to position [3497, 0]
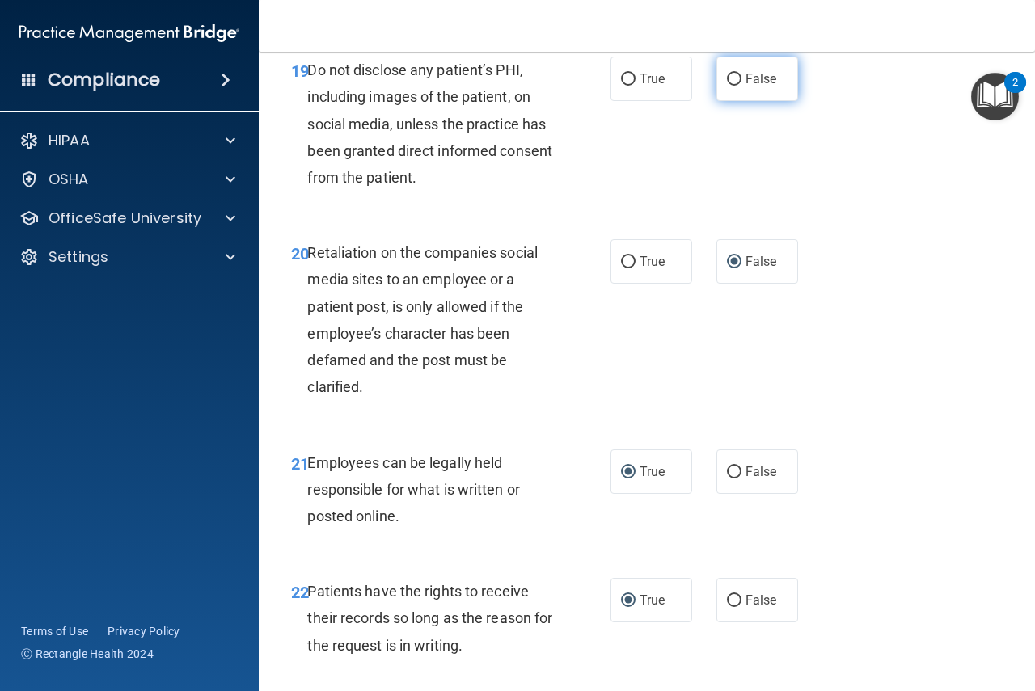
click at [727, 86] on input "False" at bounding box center [734, 80] width 15 height 12
radio input "true"
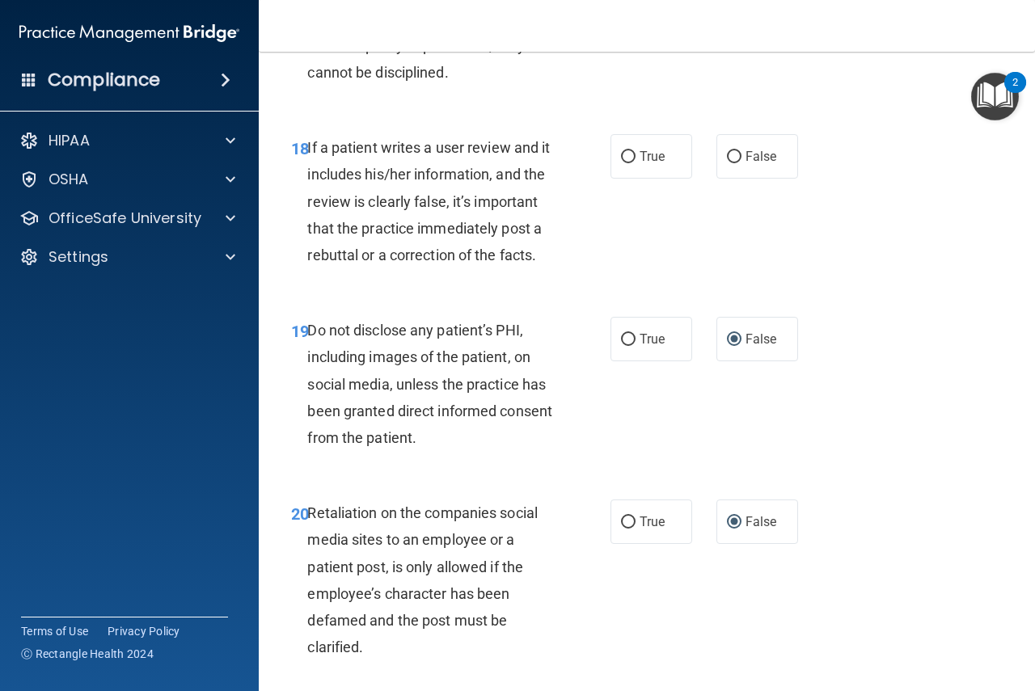
scroll to position [3254, 0]
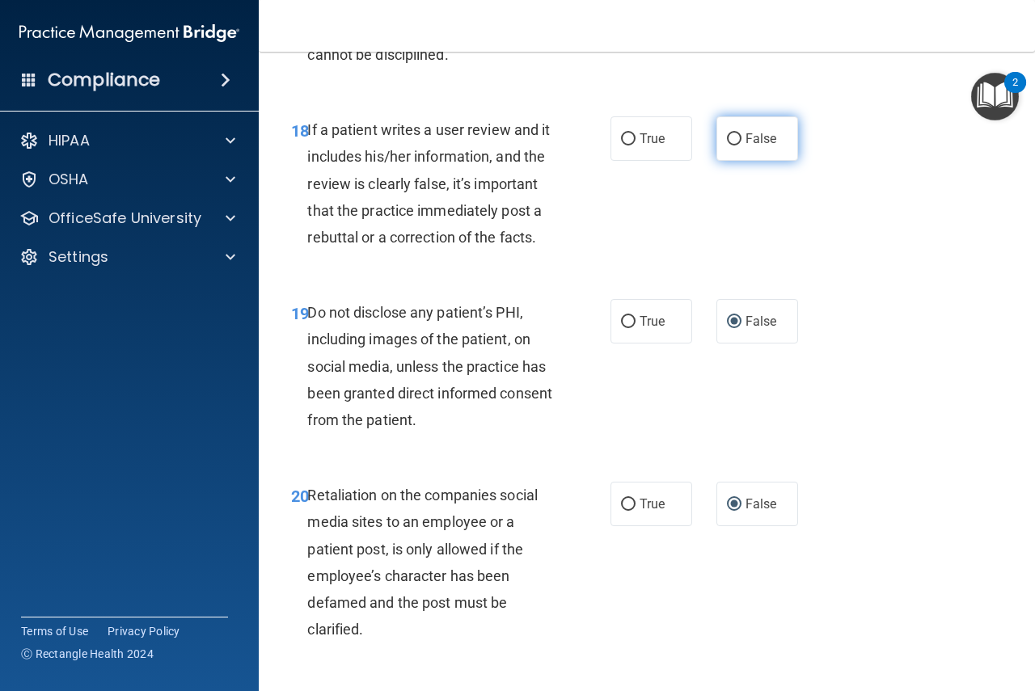
click at [729, 146] on input "False" at bounding box center [734, 139] width 15 height 12
radio input "true"
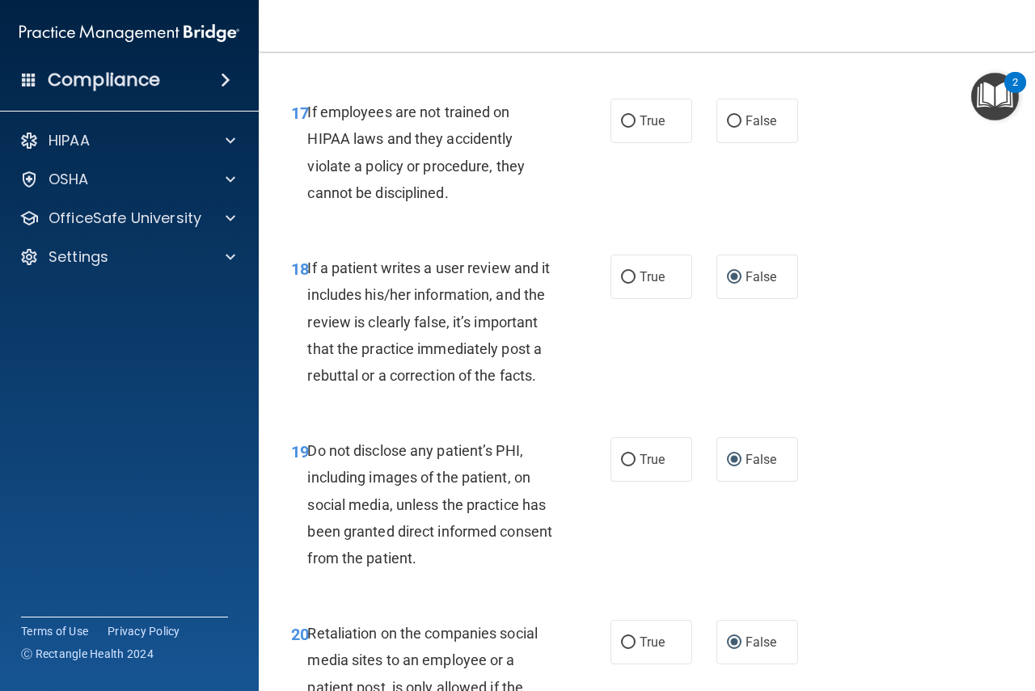
scroll to position [3092, 0]
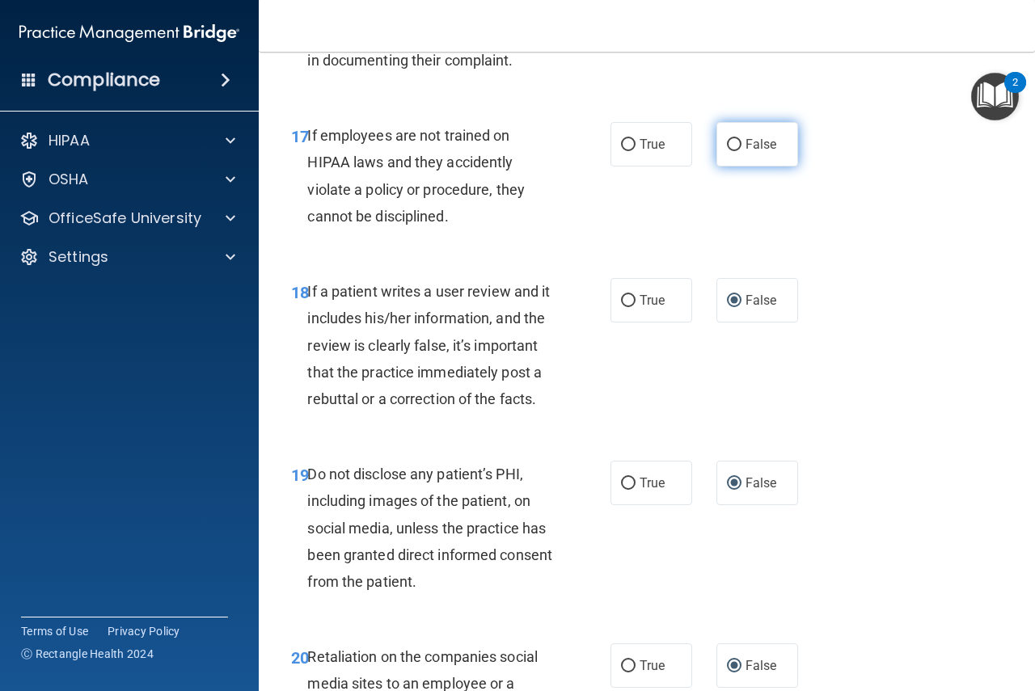
click at [727, 151] on input "False" at bounding box center [734, 145] width 15 height 12
radio input "true"
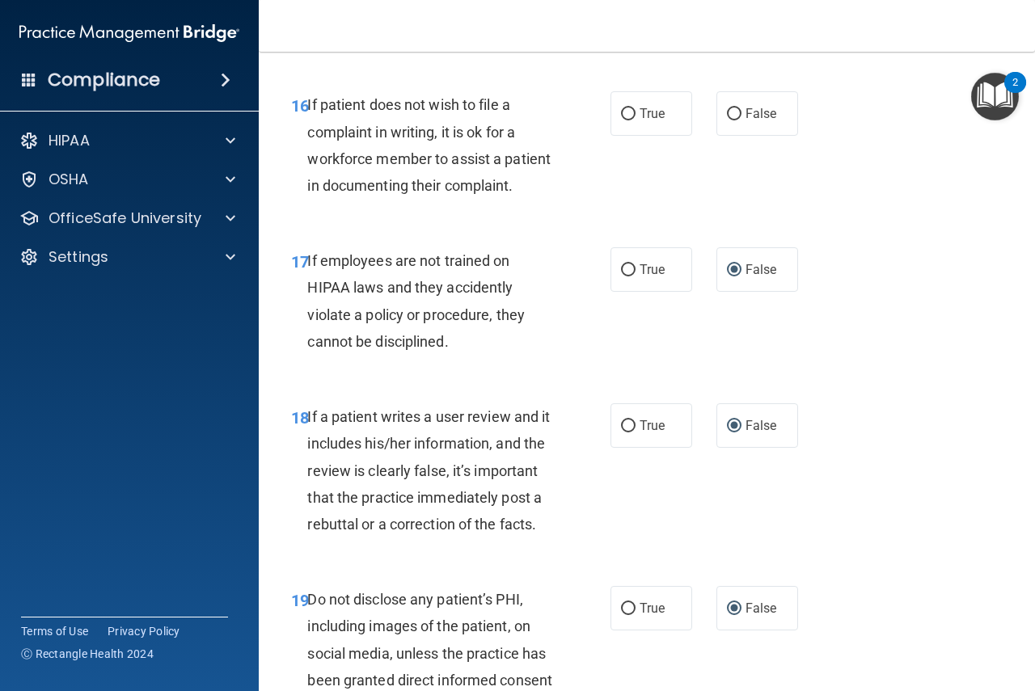
scroll to position [2931, 0]
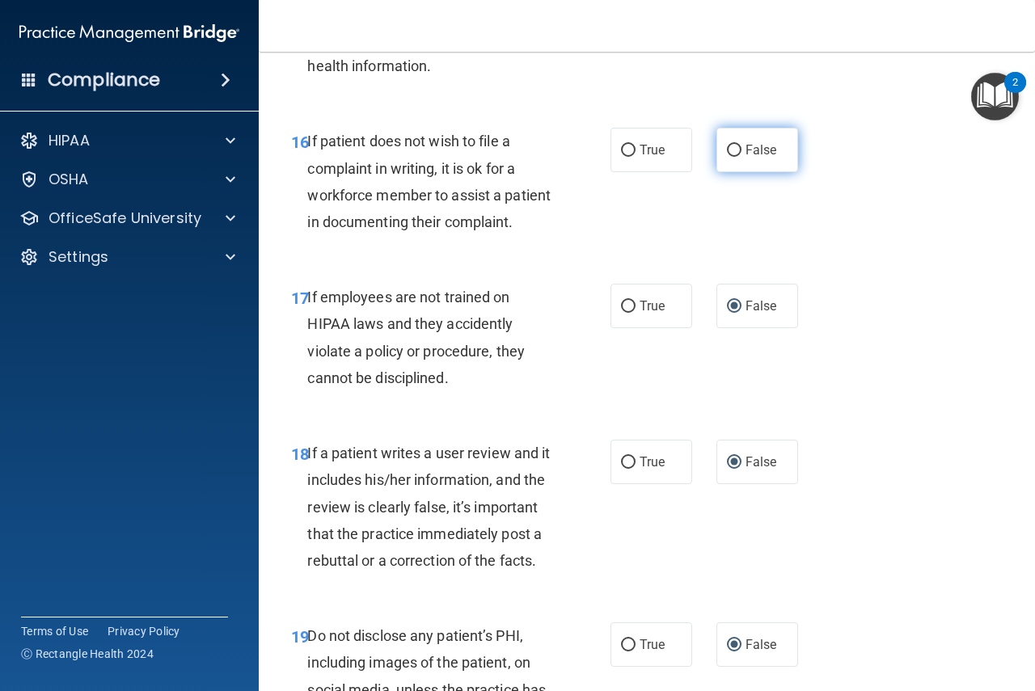
click at [727, 157] on input "False" at bounding box center [734, 151] width 15 height 12
radio input "true"
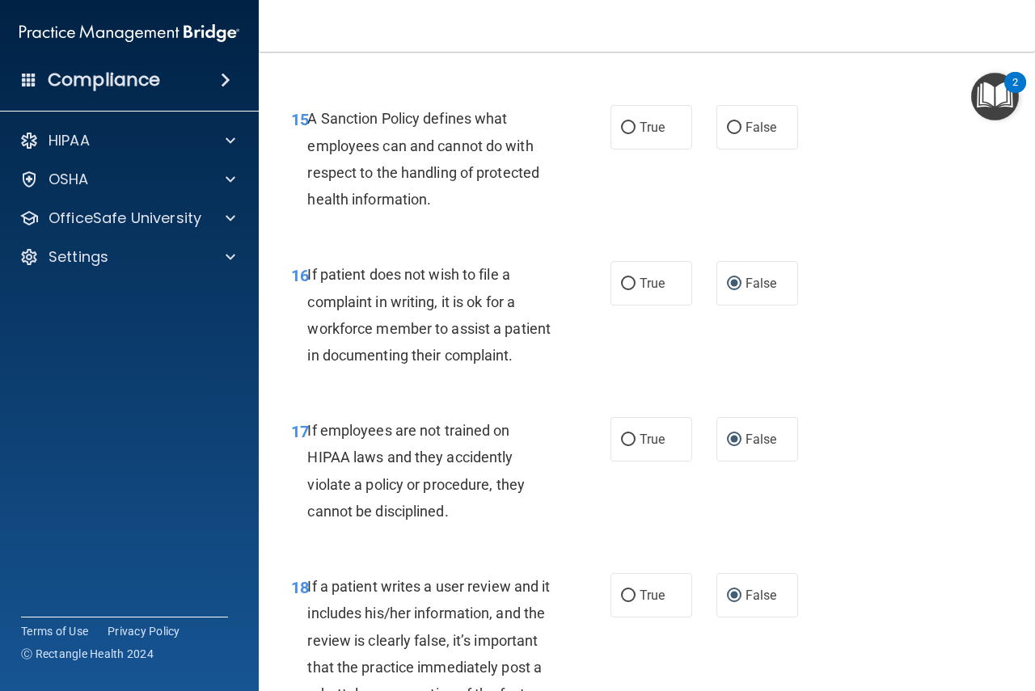
scroll to position [2769, 0]
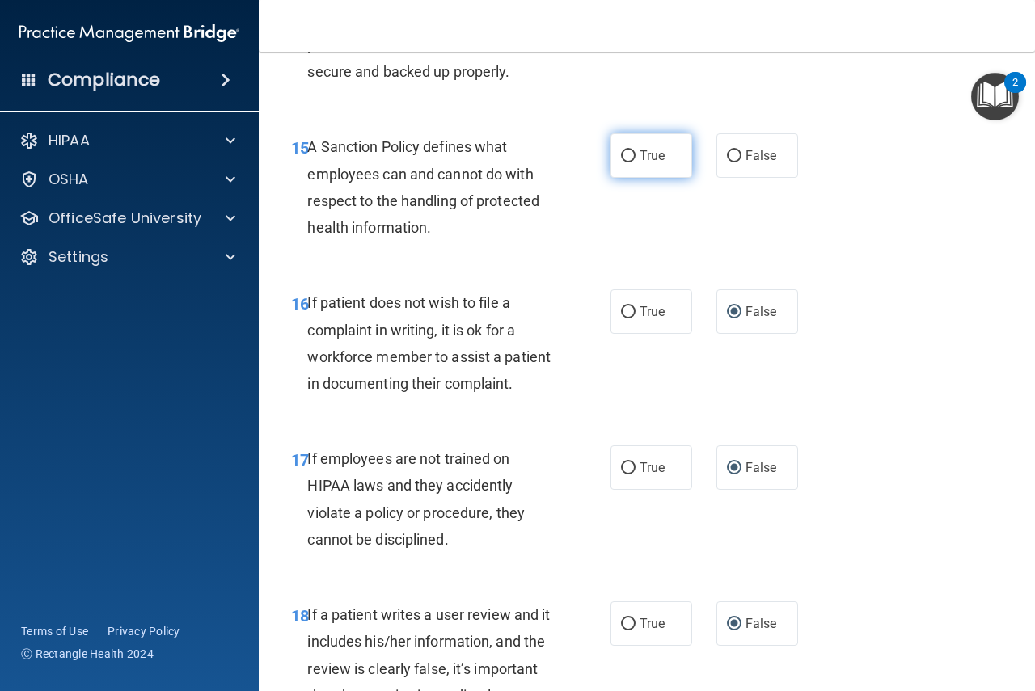
click at [622, 163] on input "True" at bounding box center [628, 156] width 15 height 12
radio input "true"
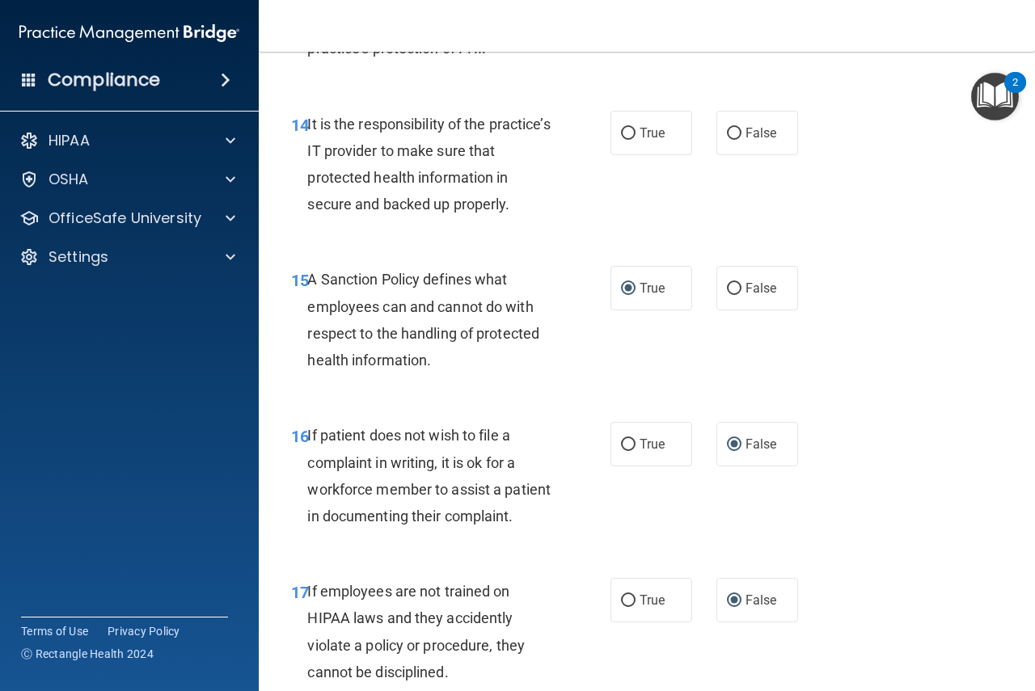
scroll to position [2635, 0]
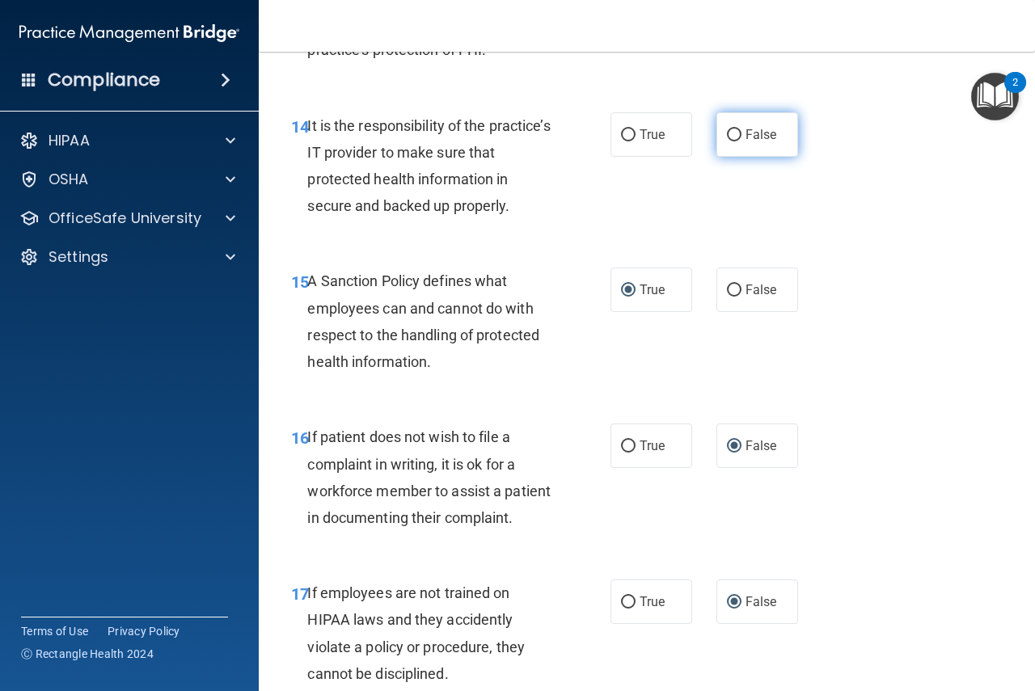
click at [727, 142] on input "False" at bounding box center [734, 135] width 15 height 12
radio input "true"
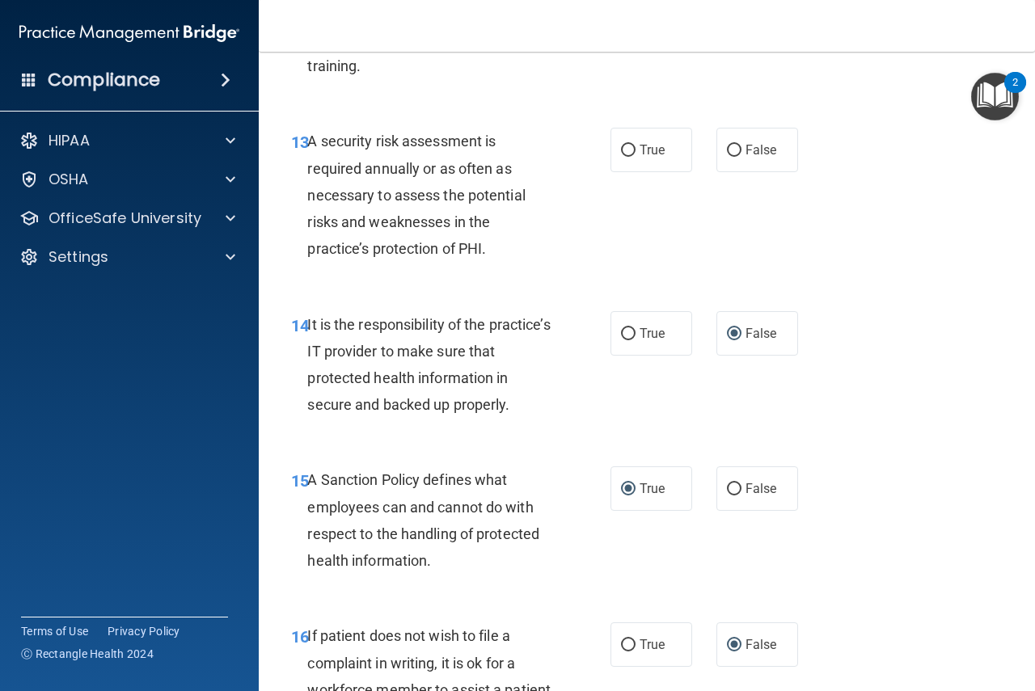
scroll to position [2419, 0]
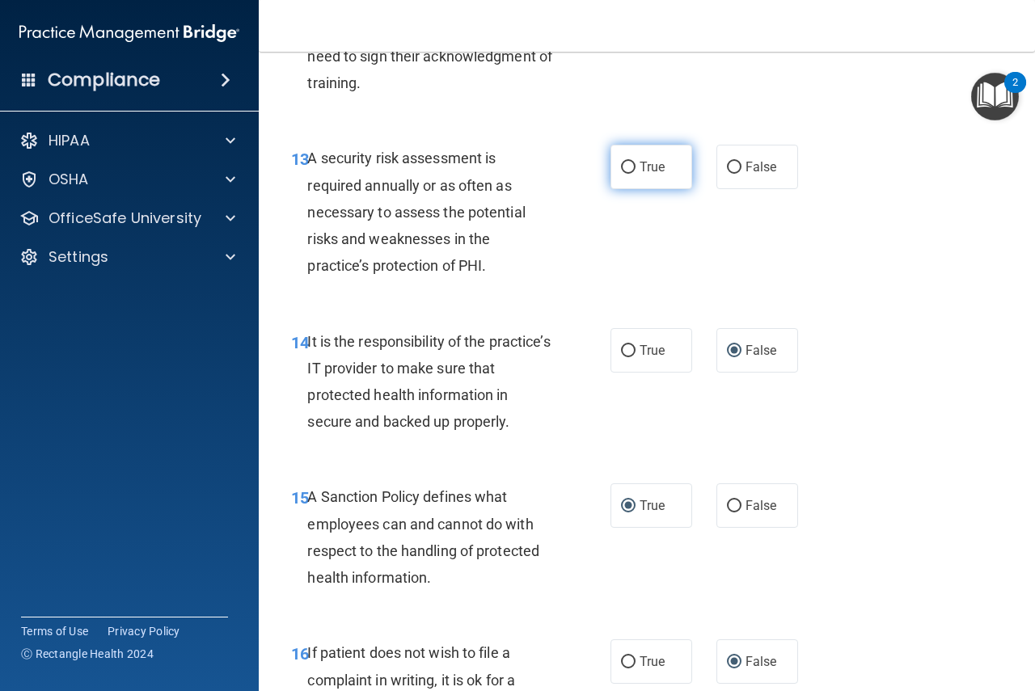
click at [627, 174] on input "True" at bounding box center [628, 168] width 15 height 12
radio input "true"
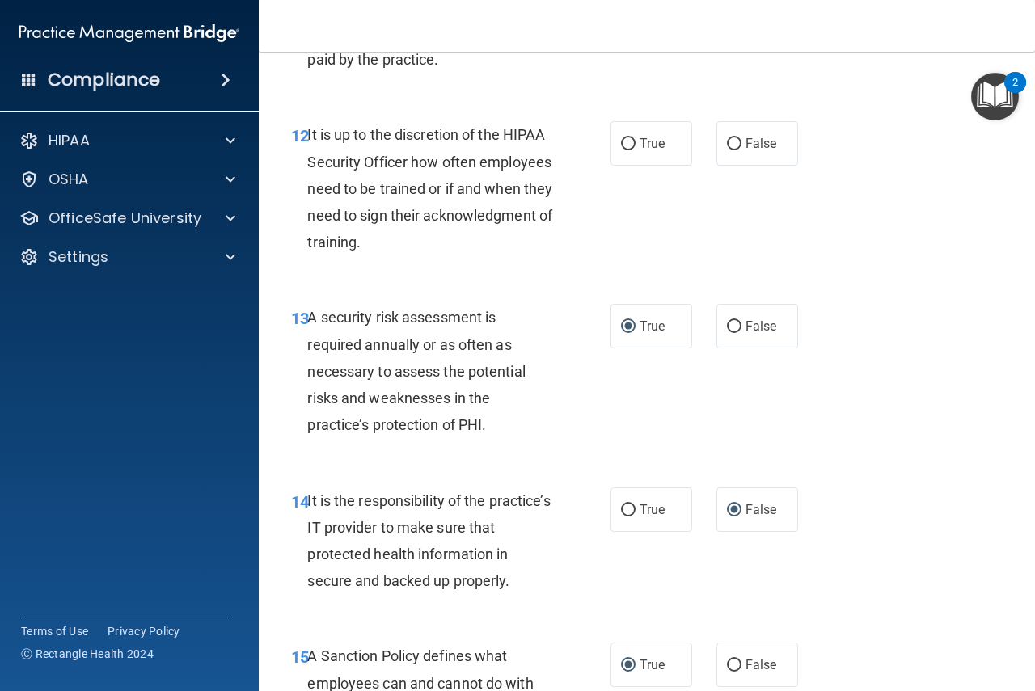
scroll to position [2257, 0]
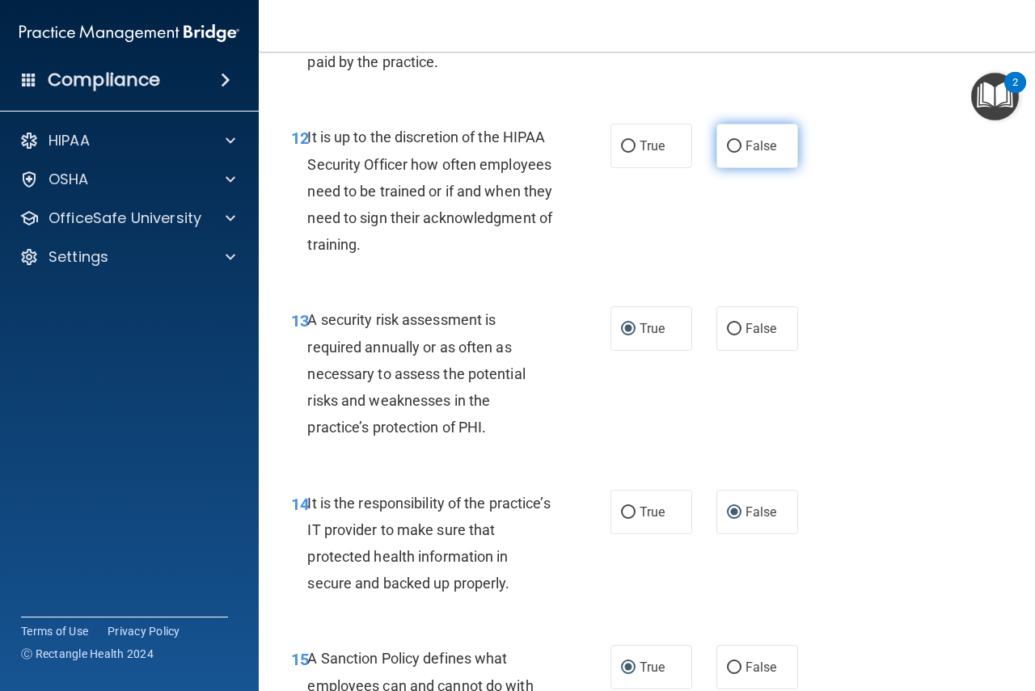
click at [727, 153] on input "False" at bounding box center [734, 147] width 15 height 12
radio input "true"
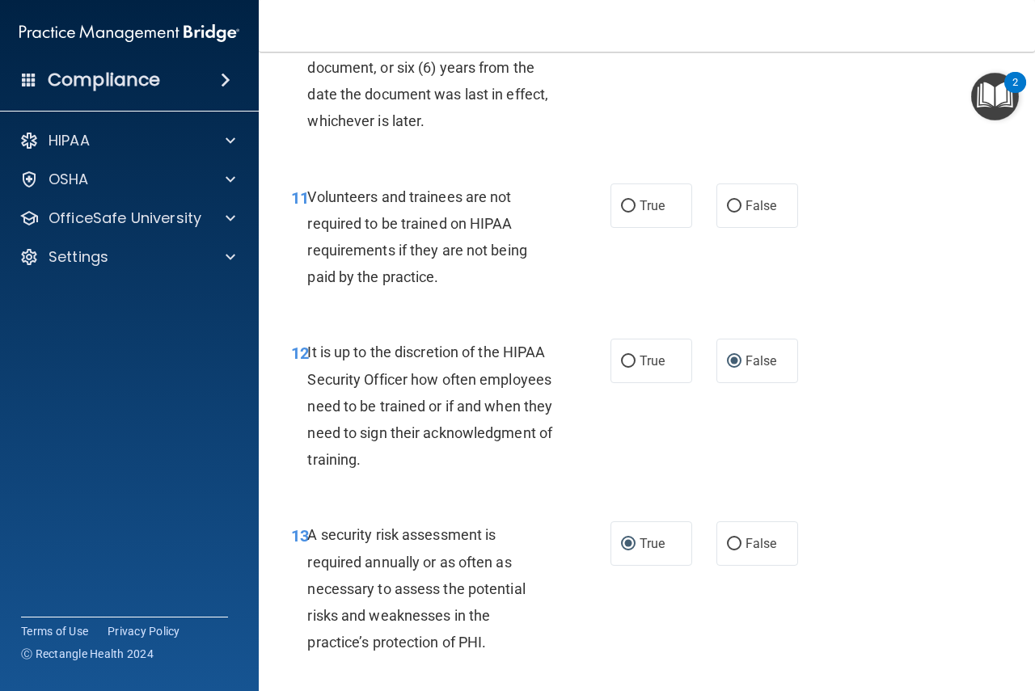
scroll to position [2041, 0]
click at [730, 213] on input "False" at bounding box center [734, 207] width 15 height 12
radio input "true"
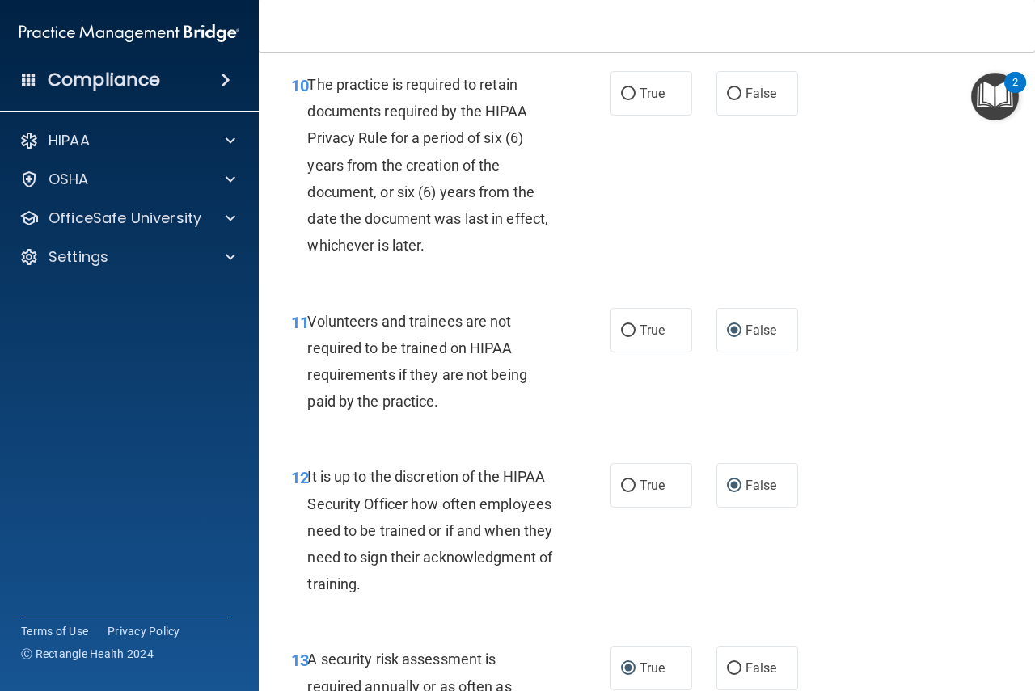
scroll to position [1853, 0]
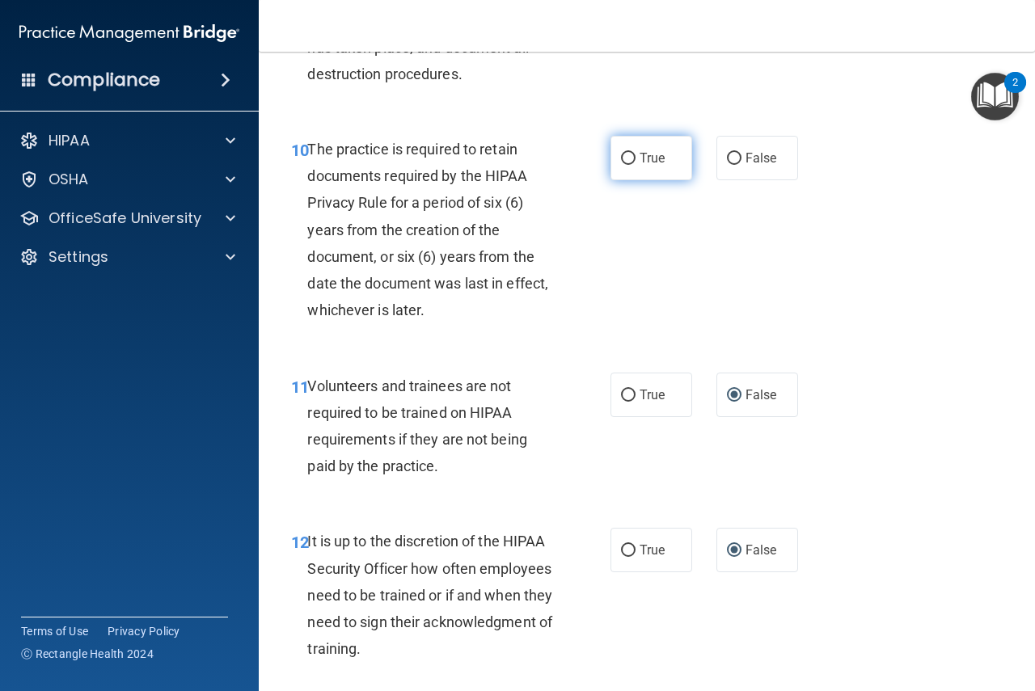
click at [621, 165] on input "True" at bounding box center [628, 159] width 15 height 12
radio input "true"
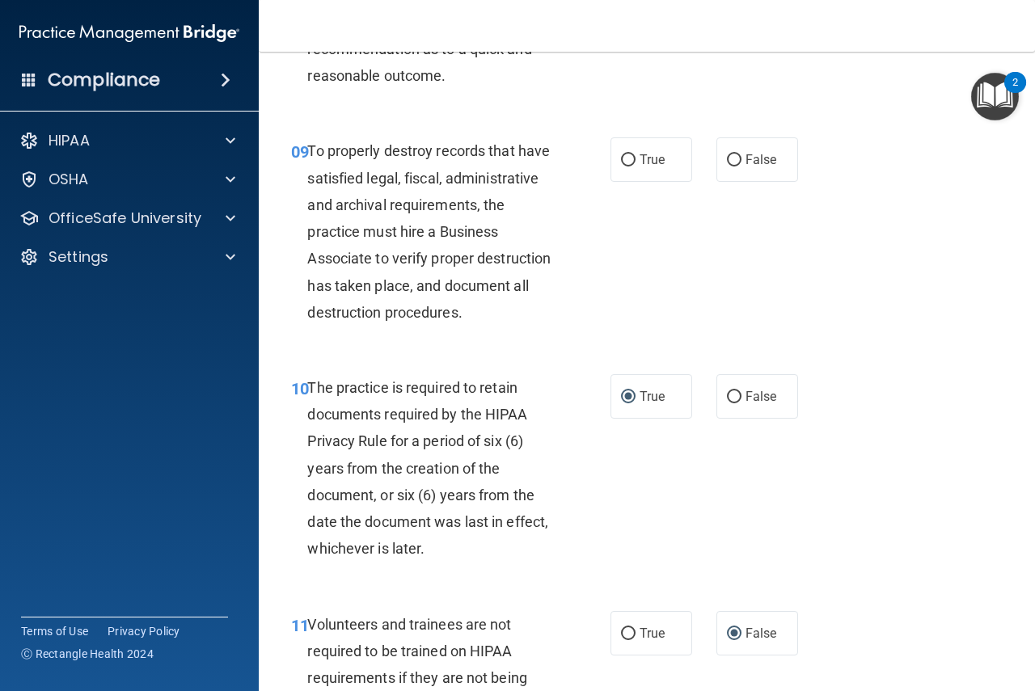
scroll to position [1610, 0]
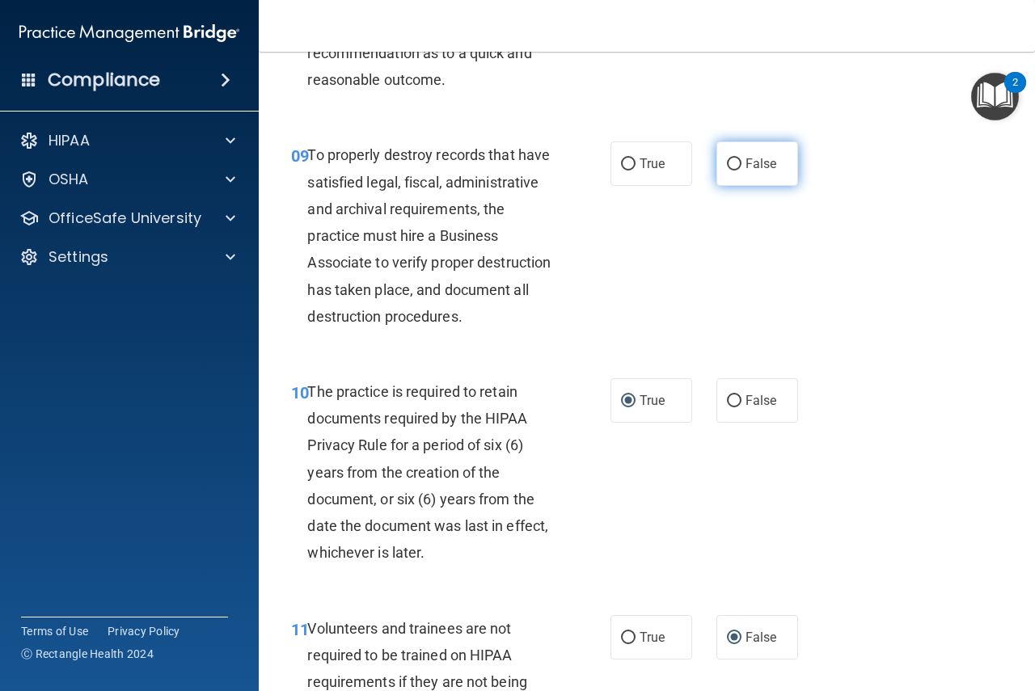
click at [728, 171] on input "False" at bounding box center [734, 165] width 15 height 12
radio input "true"
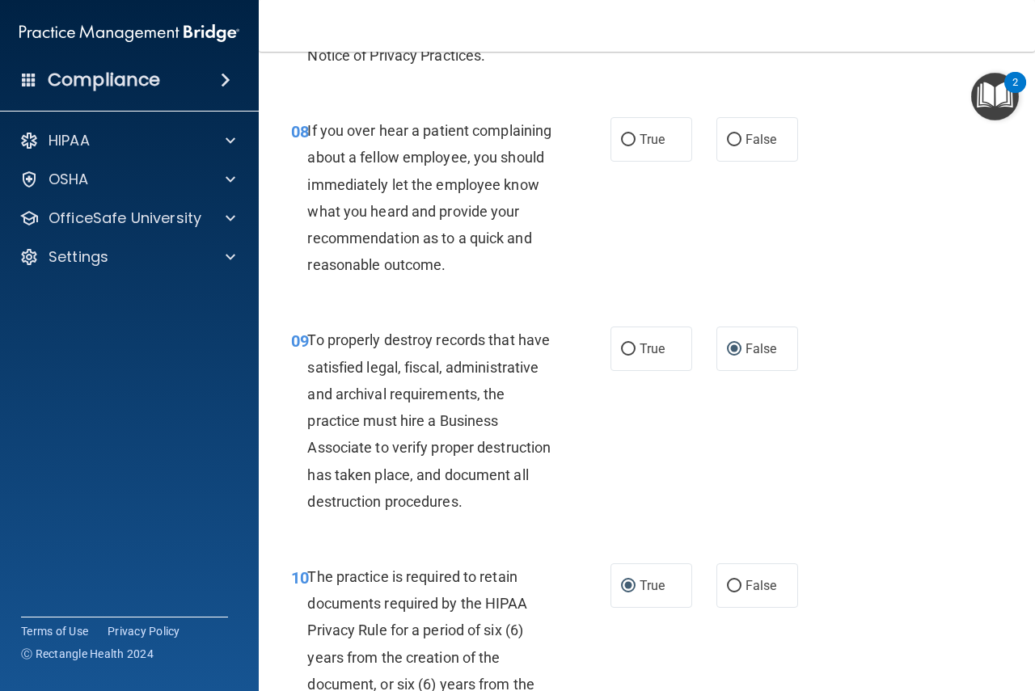
scroll to position [1394, 0]
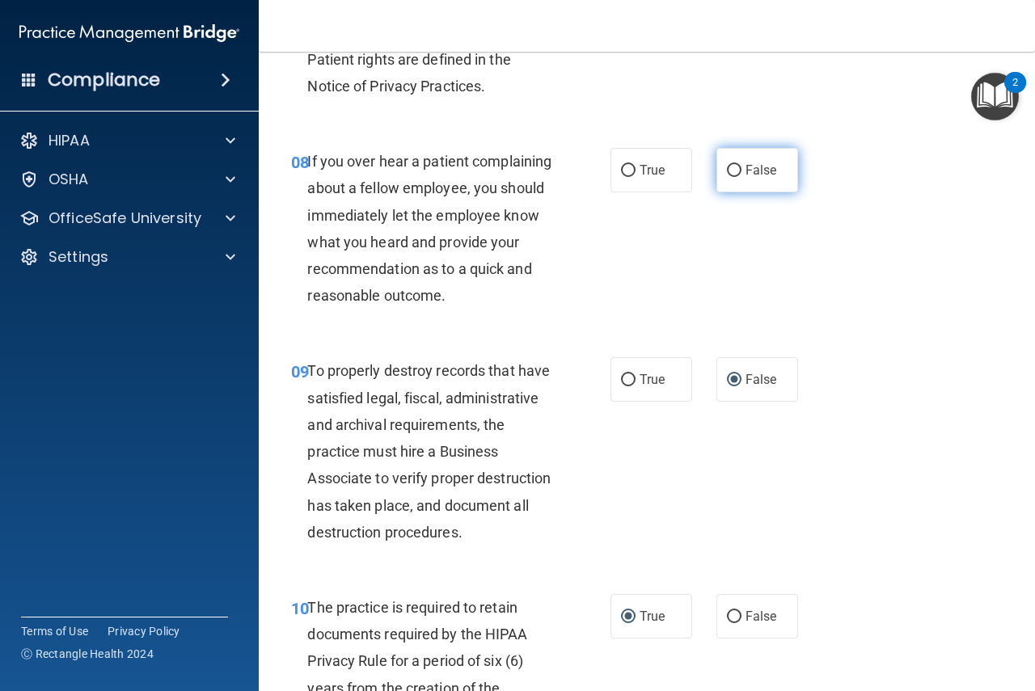
click at [729, 166] on input "False" at bounding box center [734, 171] width 15 height 12
radio input "true"
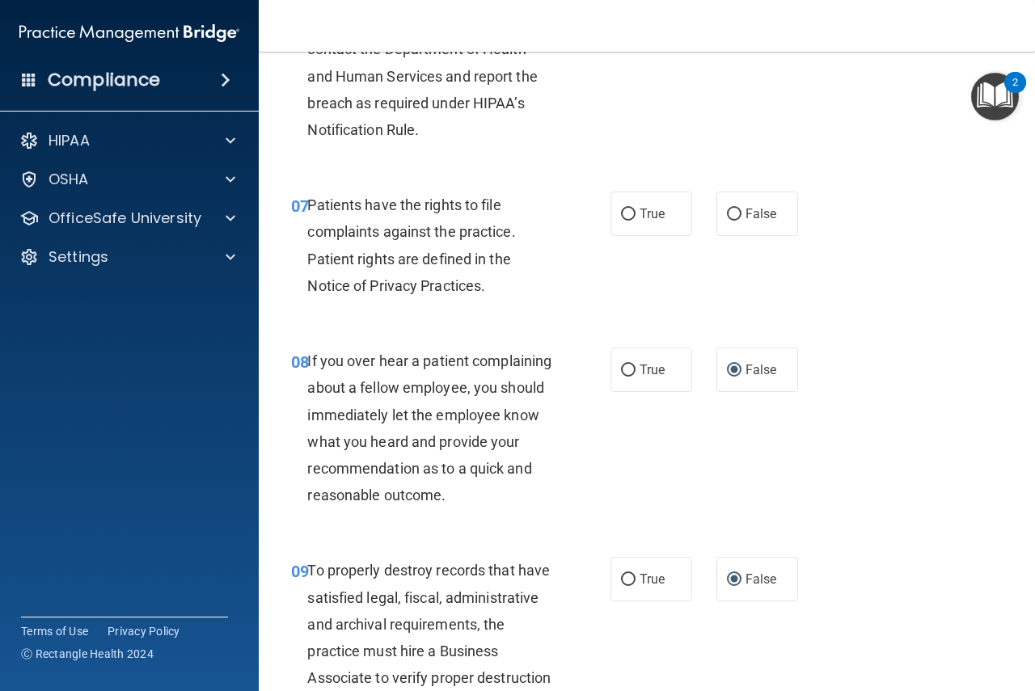
scroll to position [1179, 0]
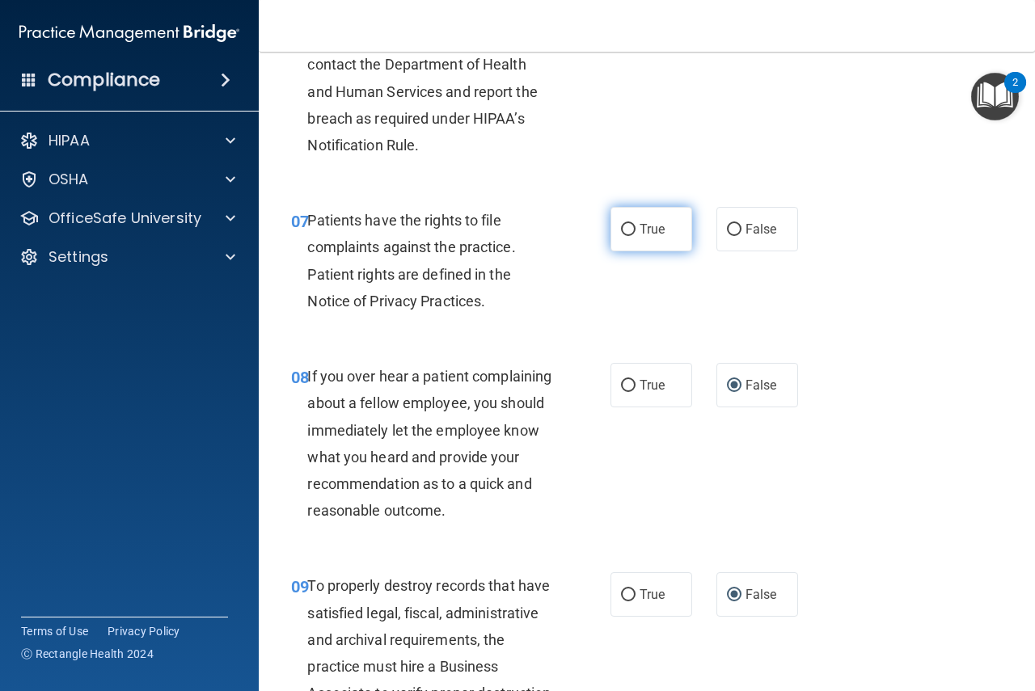
click at [622, 226] on input "True" at bounding box center [628, 230] width 15 height 12
radio input "true"
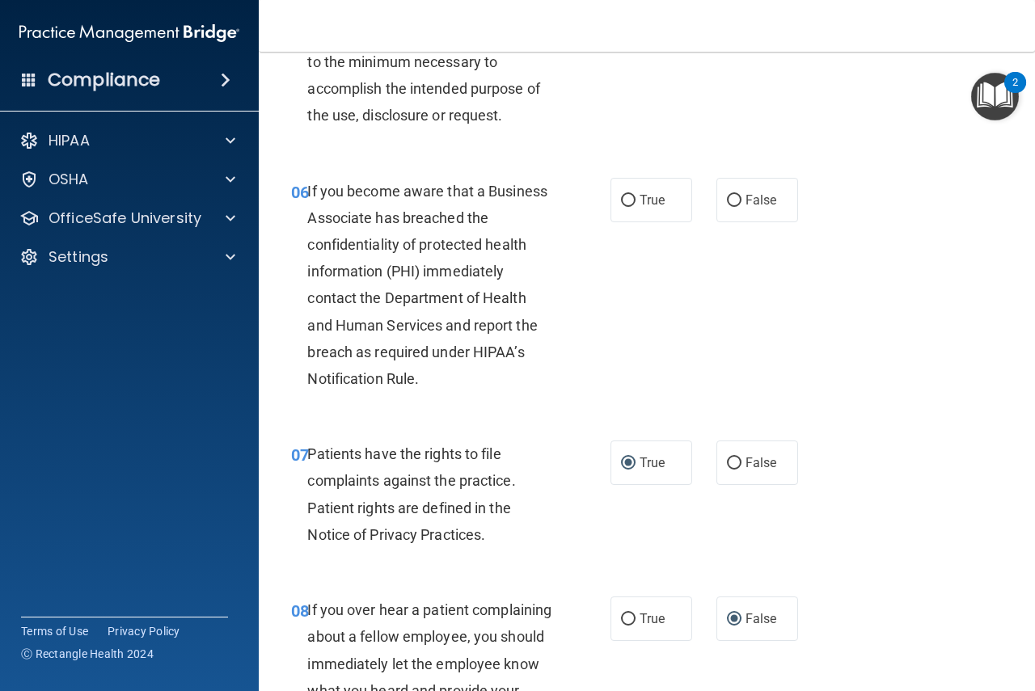
scroll to position [936, 0]
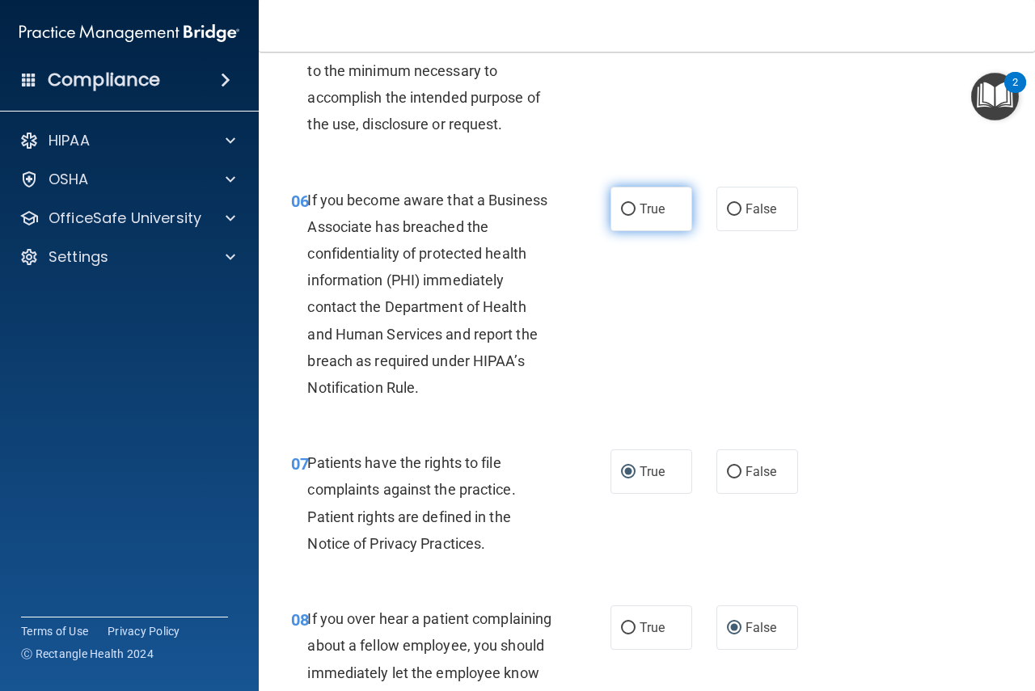
click at [623, 205] on input "True" at bounding box center [628, 210] width 15 height 12
radio input "true"
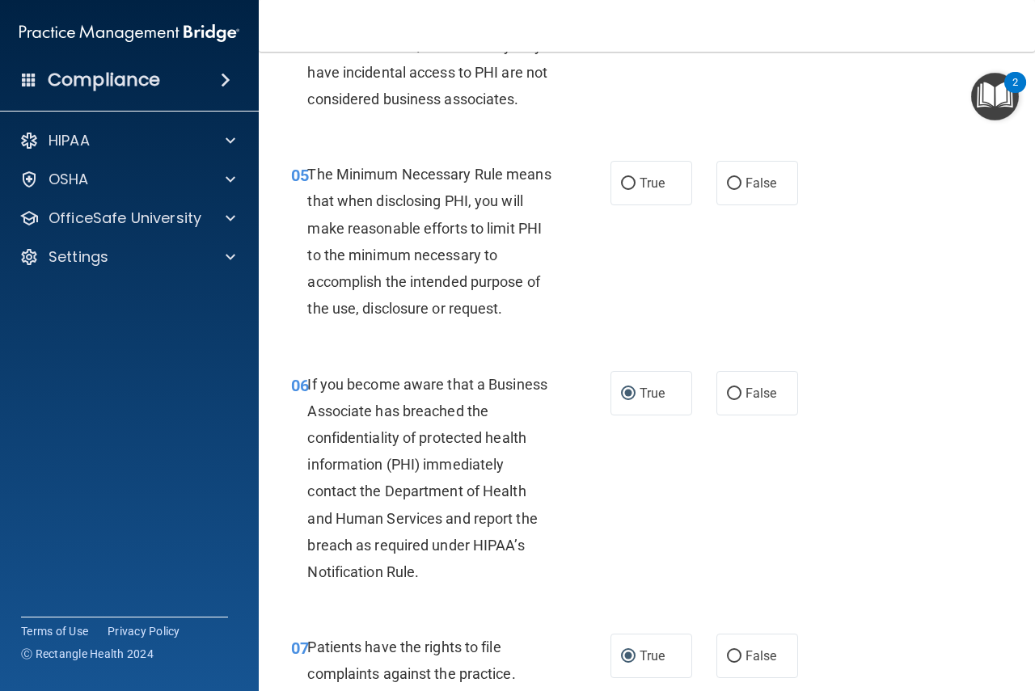
scroll to position [747, 0]
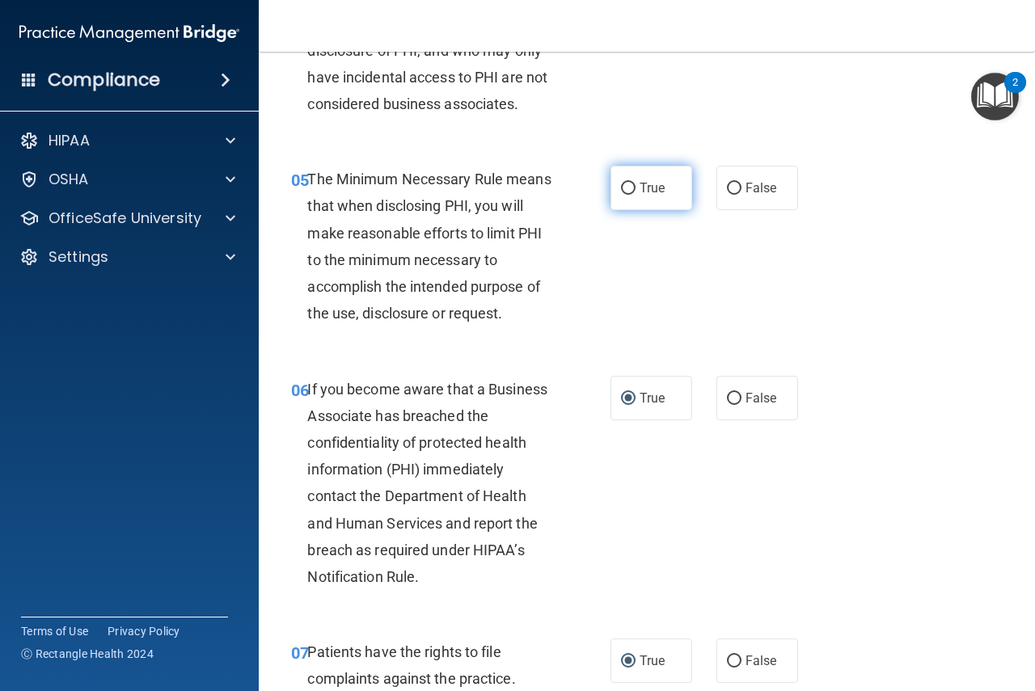
click at [625, 186] on input "True" at bounding box center [628, 189] width 15 height 12
radio input "true"
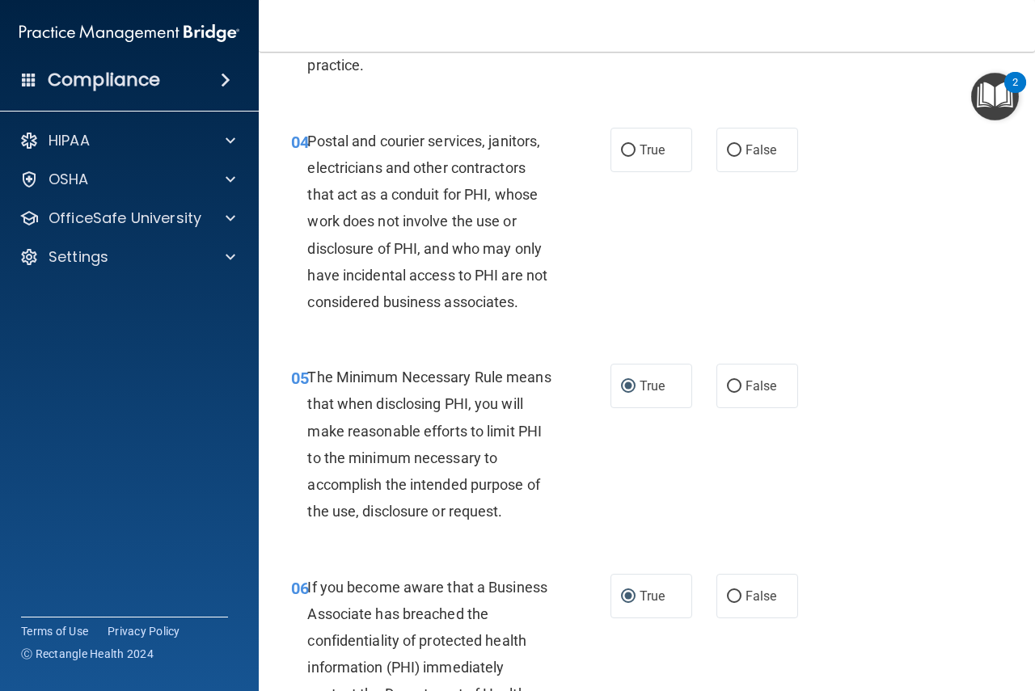
scroll to position [532, 0]
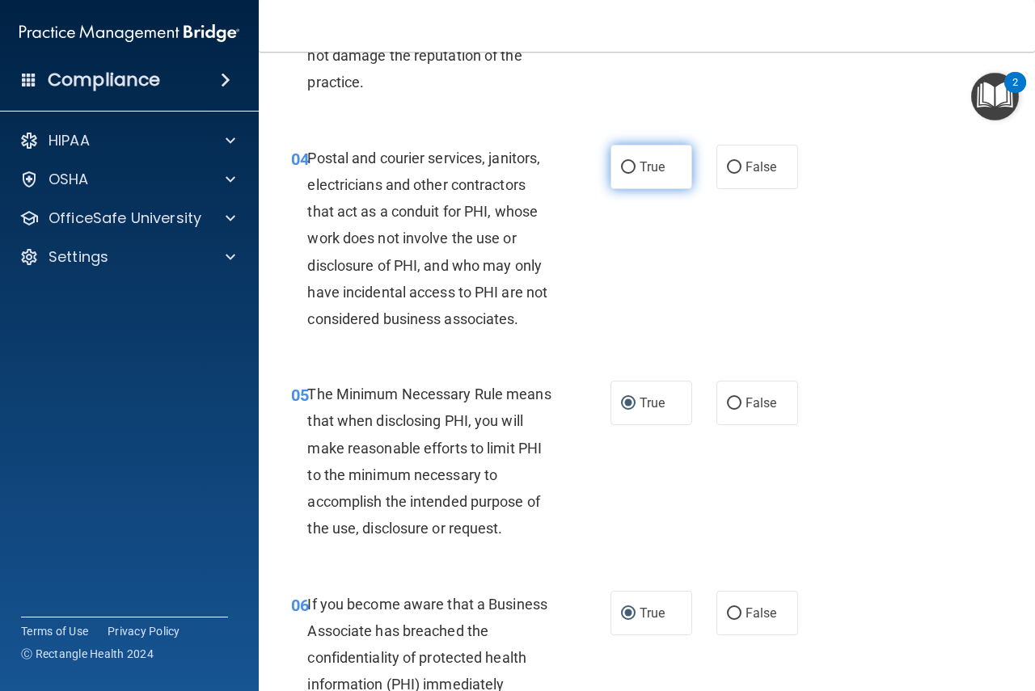
click at [628, 166] on input "True" at bounding box center [628, 168] width 15 height 12
radio input "true"
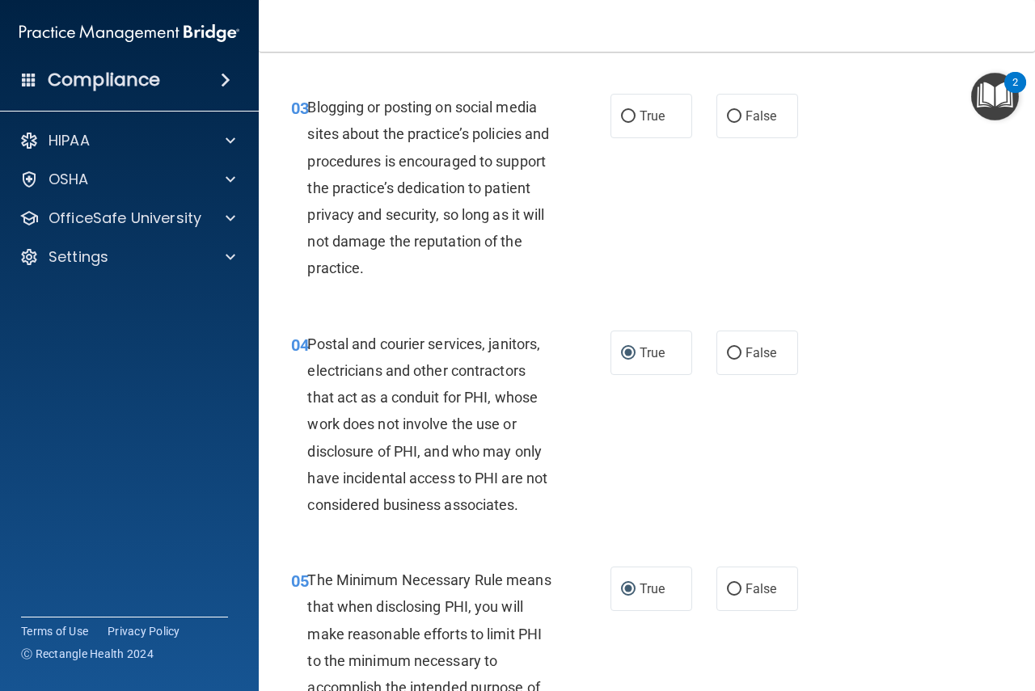
scroll to position [316, 0]
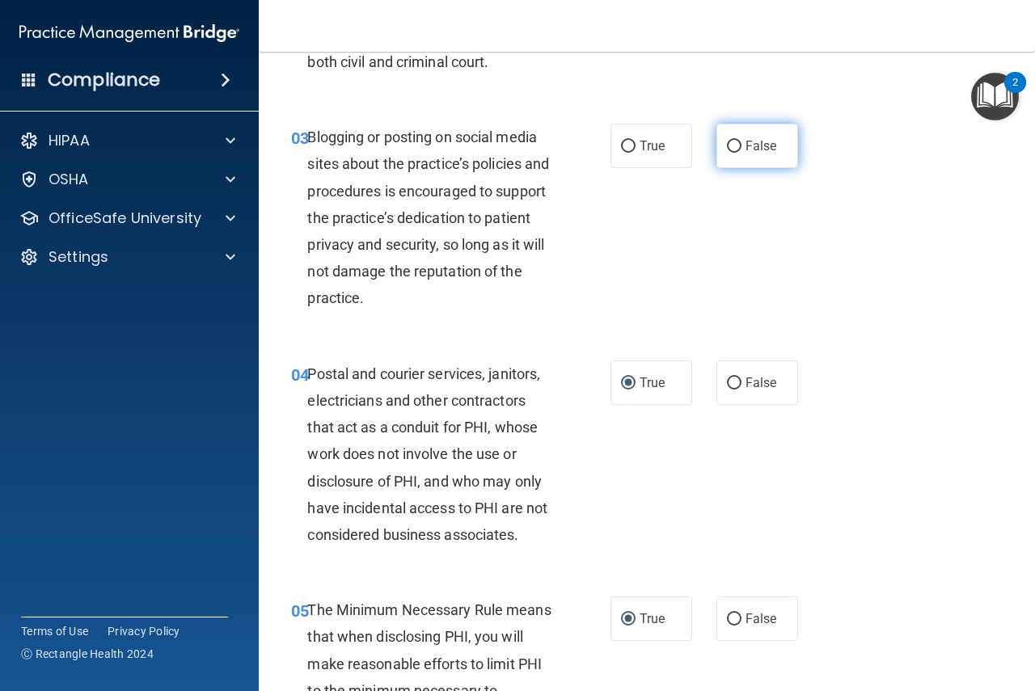
click at [729, 148] on input "False" at bounding box center [734, 147] width 15 height 12
radio input "true"
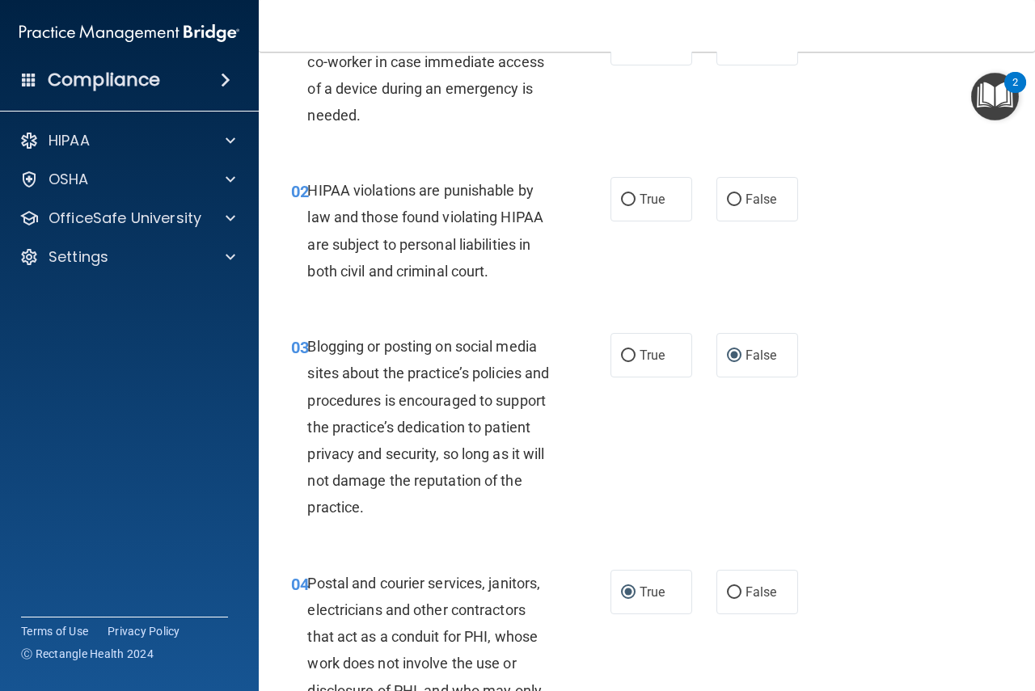
scroll to position [100, 0]
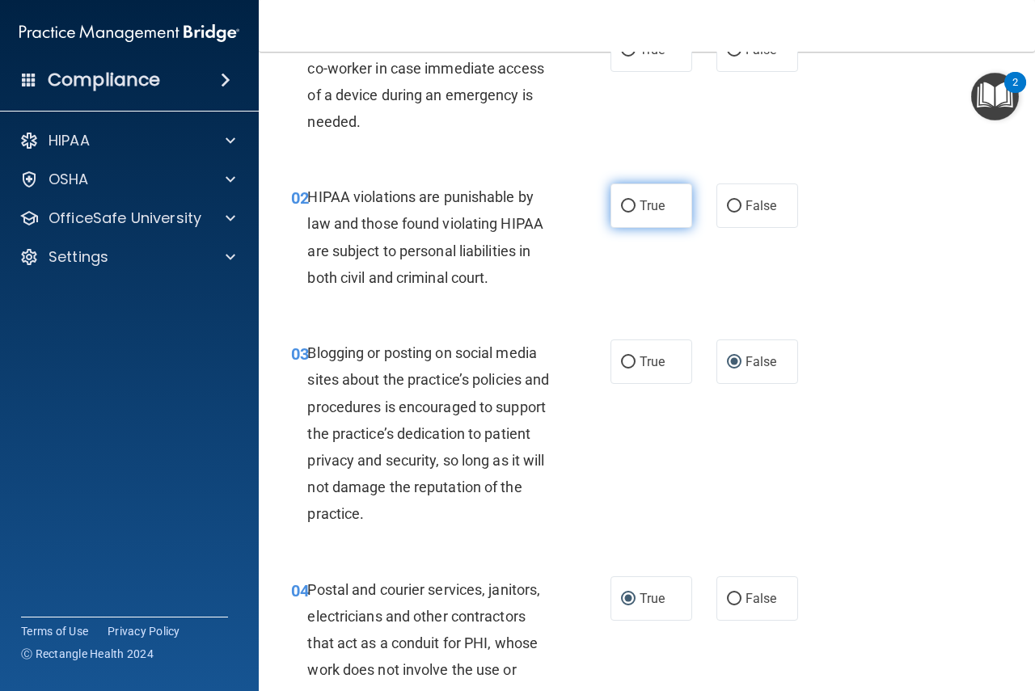
click at [621, 201] on input "True" at bounding box center [628, 207] width 15 height 12
radio input "true"
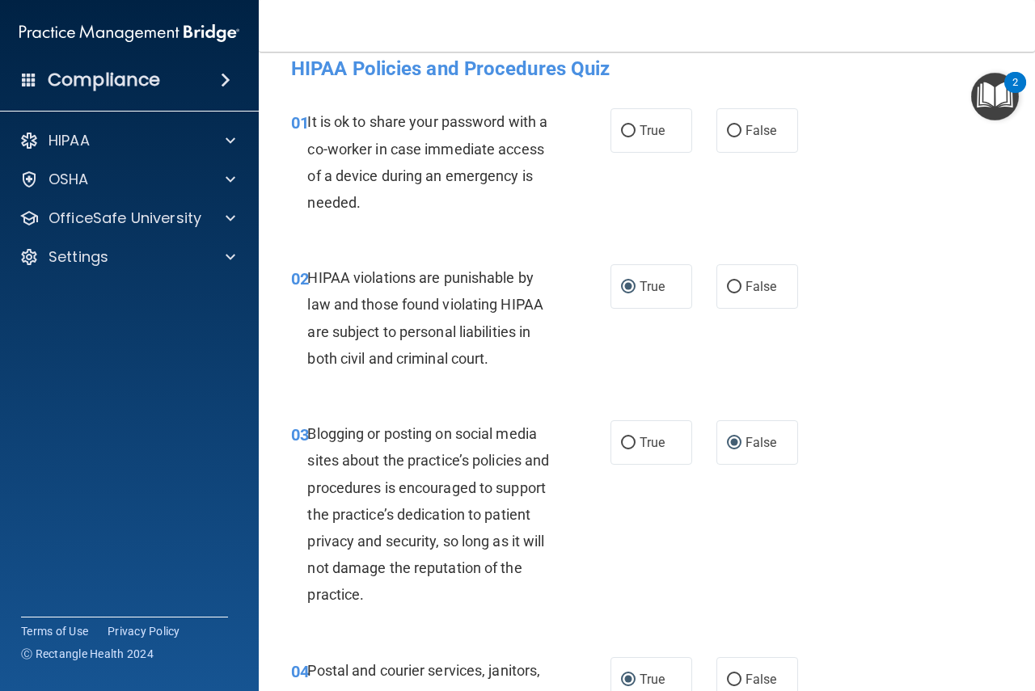
scroll to position [0, 0]
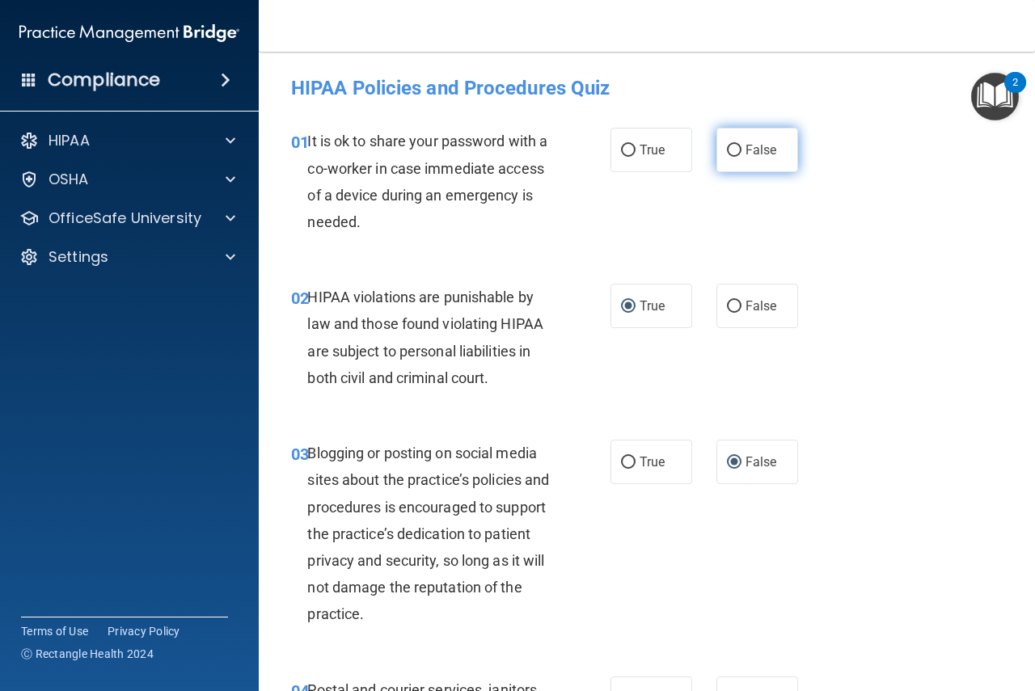
click at [727, 148] on input "False" at bounding box center [734, 151] width 15 height 12
radio input "true"
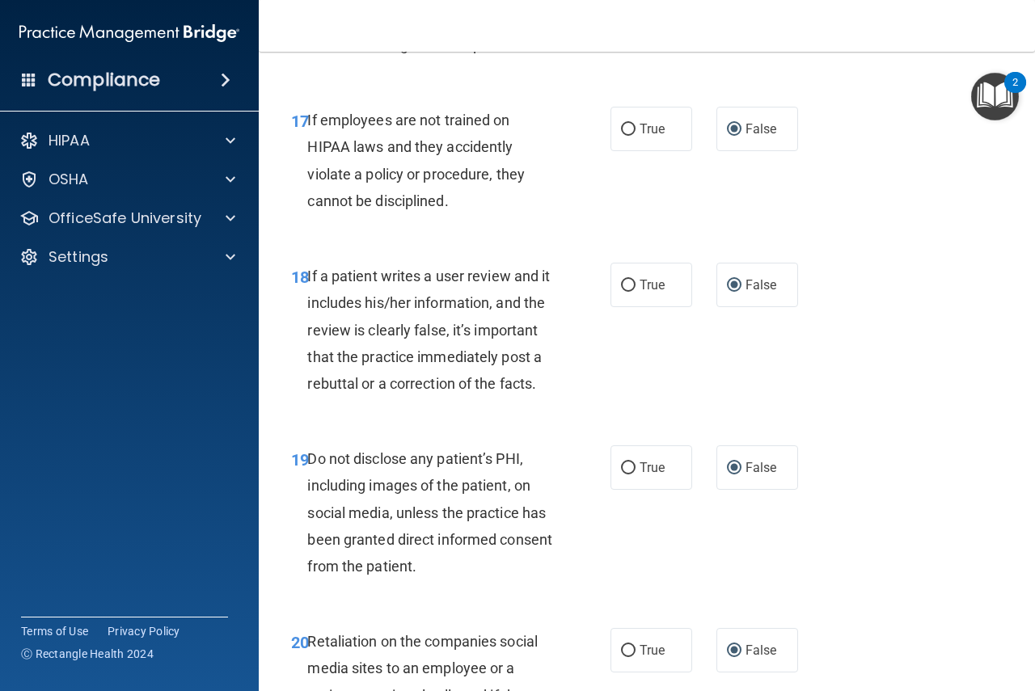
scroll to position [5087, 0]
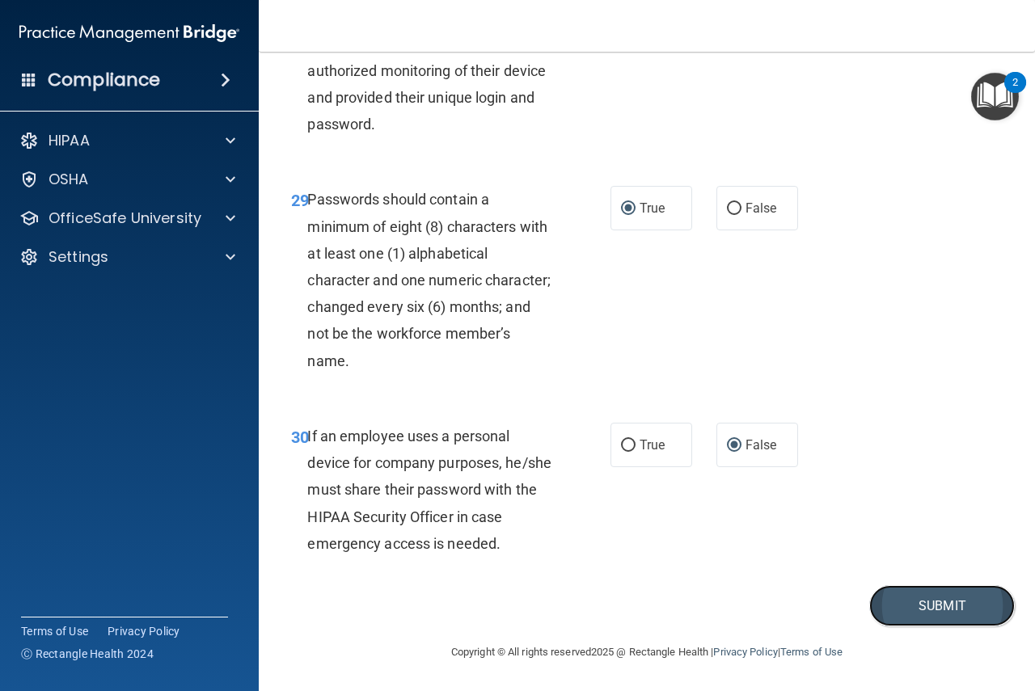
click at [911, 610] on button "Submit" at bounding box center [942, 605] width 146 height 41
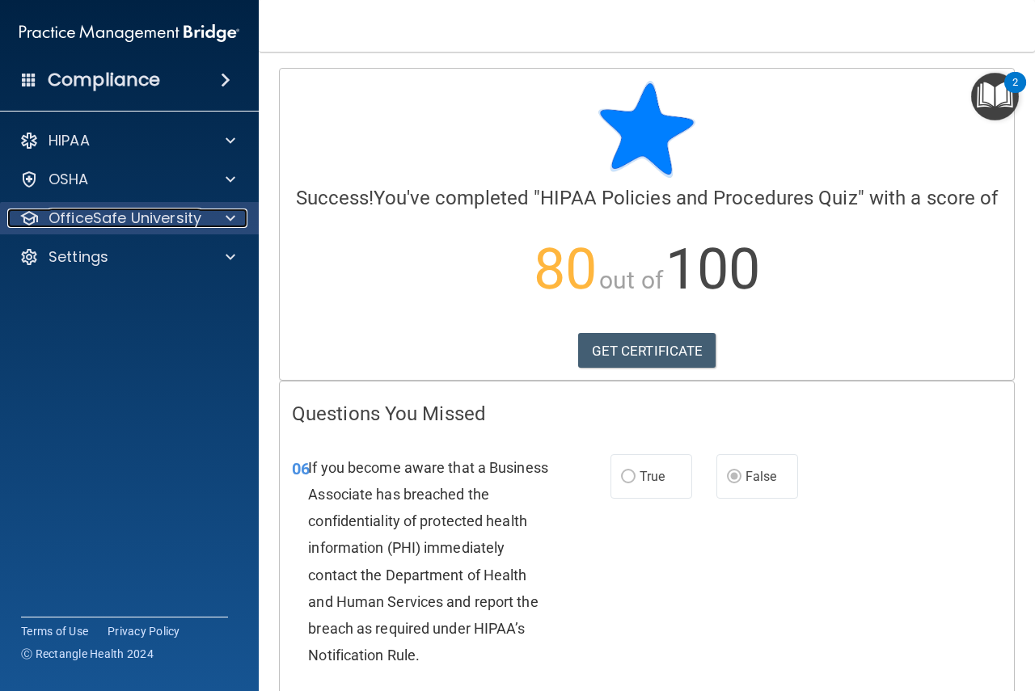
click at [183, 209] on p "OfficeSafe University" at bounding box center [125, 218] width 153 height 19
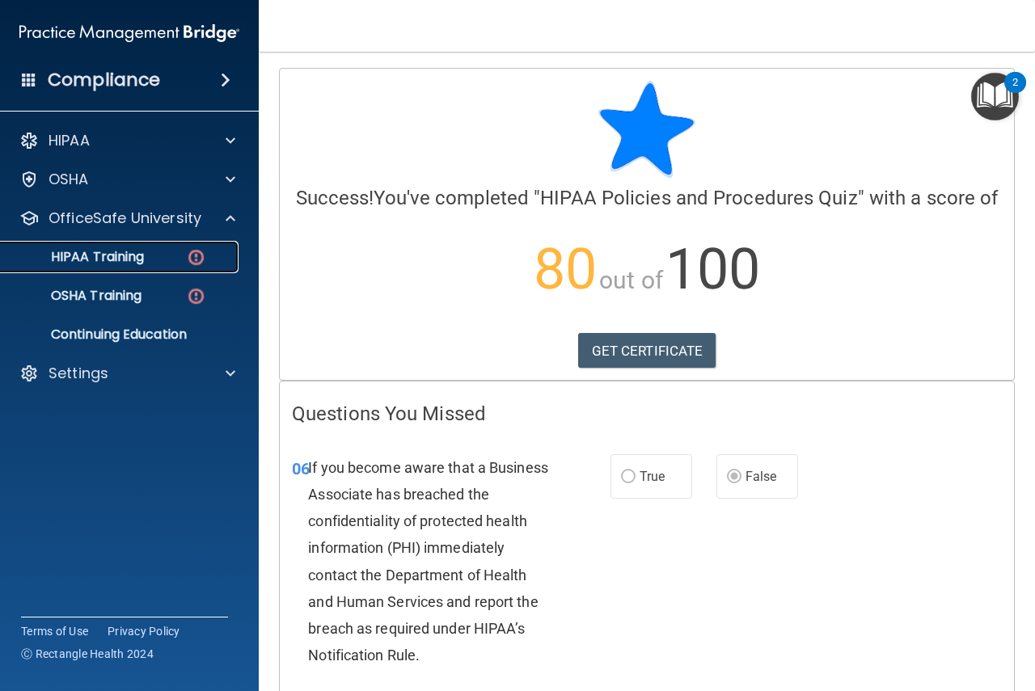
click at [160, 258] on div "HIPAA Training" at bounding box center [121, 257] width 221 height 16
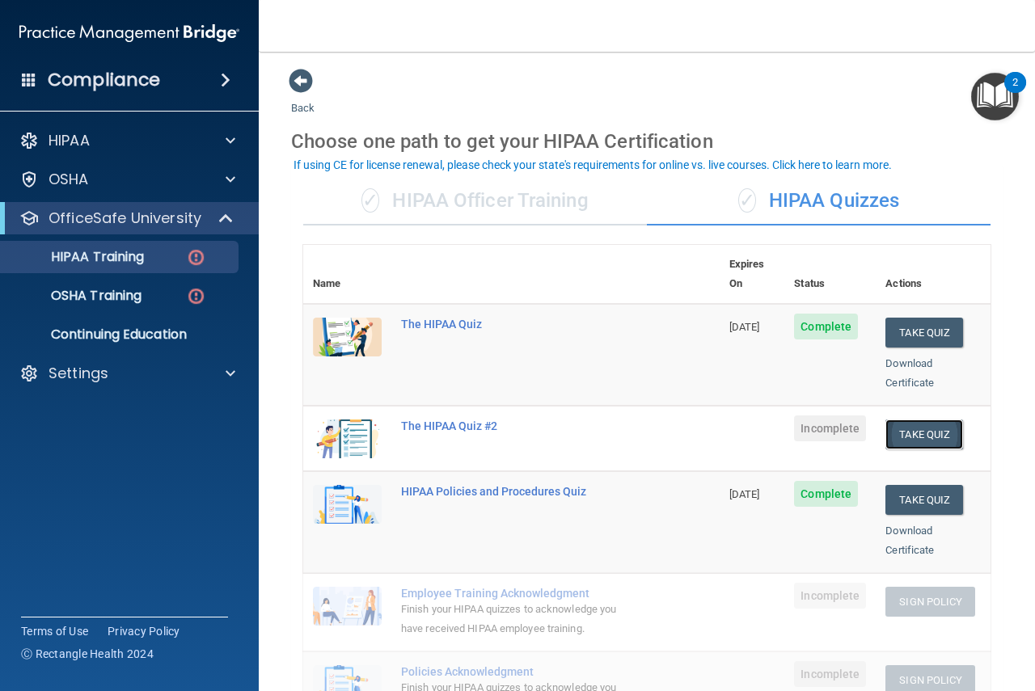
click at [914, 420] on button "Take Quiz" at bounding box center [924, 435] width 78 height 30
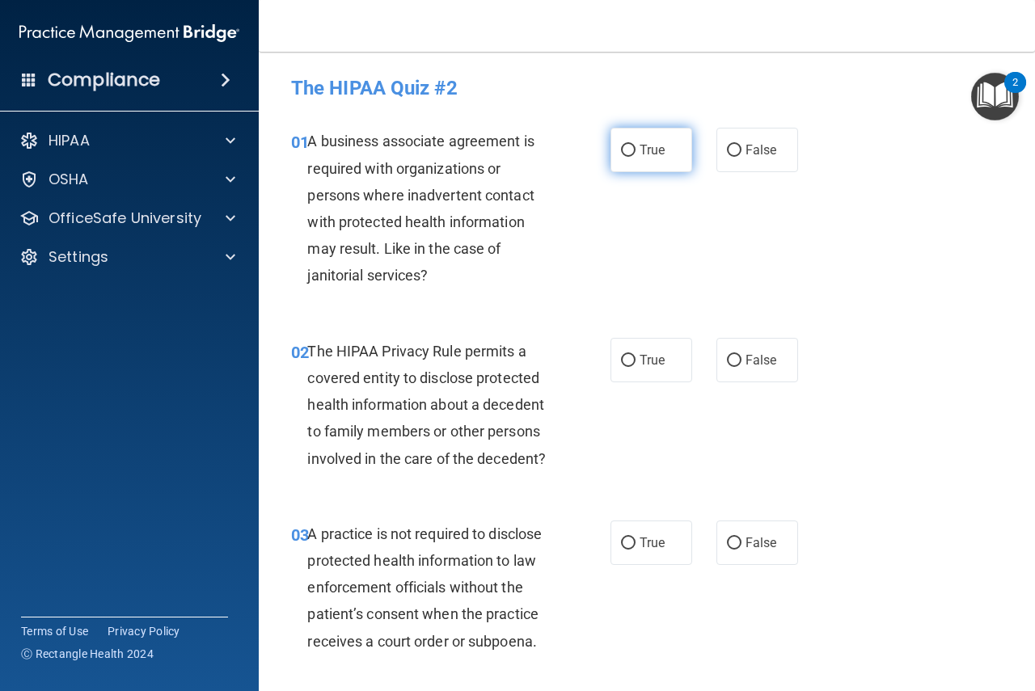
click at [628, 150] on input "True" at bounding box center [628, 151] width 15 height 12
radio input "true"
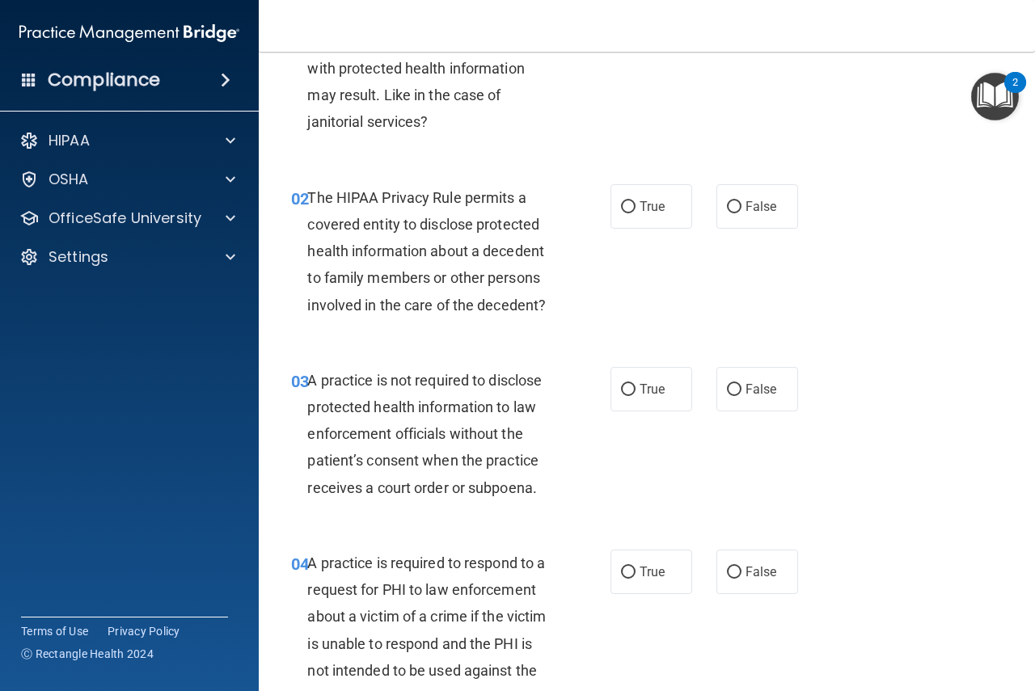
scroll to position [162, 0]
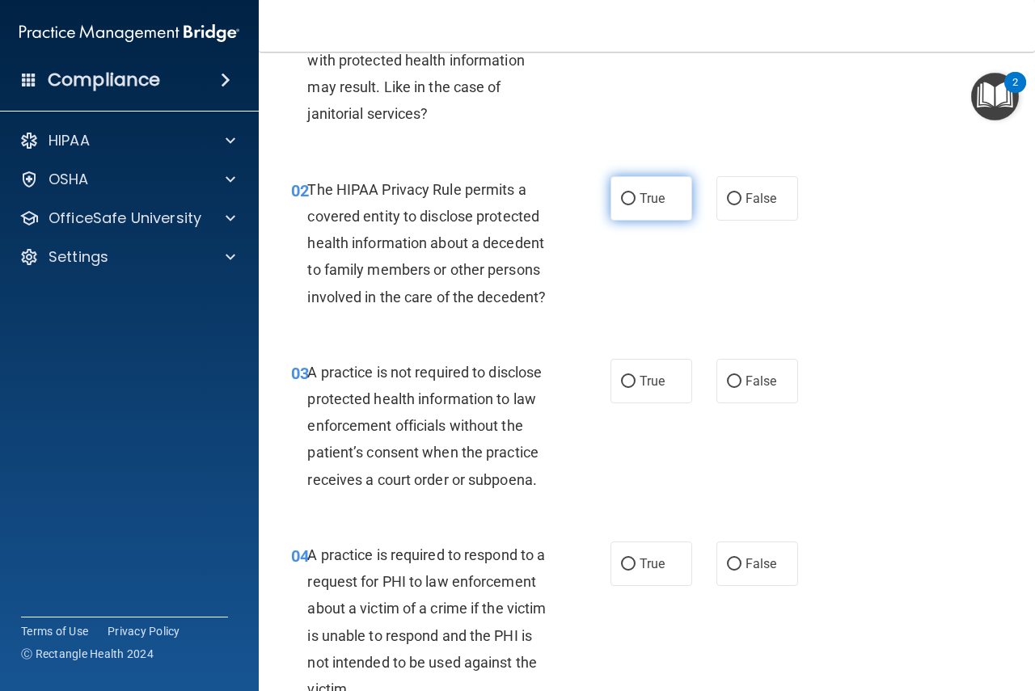
click at [623, 197] on input "True" at bounding box center [628, 199] width 15 height 12
radio input "true"
click at [616, 374] on label "True" at bounding box center [652, 381] width 82 height 44
click at [621, 376] on input "True" at bounding box center [628, 382] width 15 height 12
radio input "true"
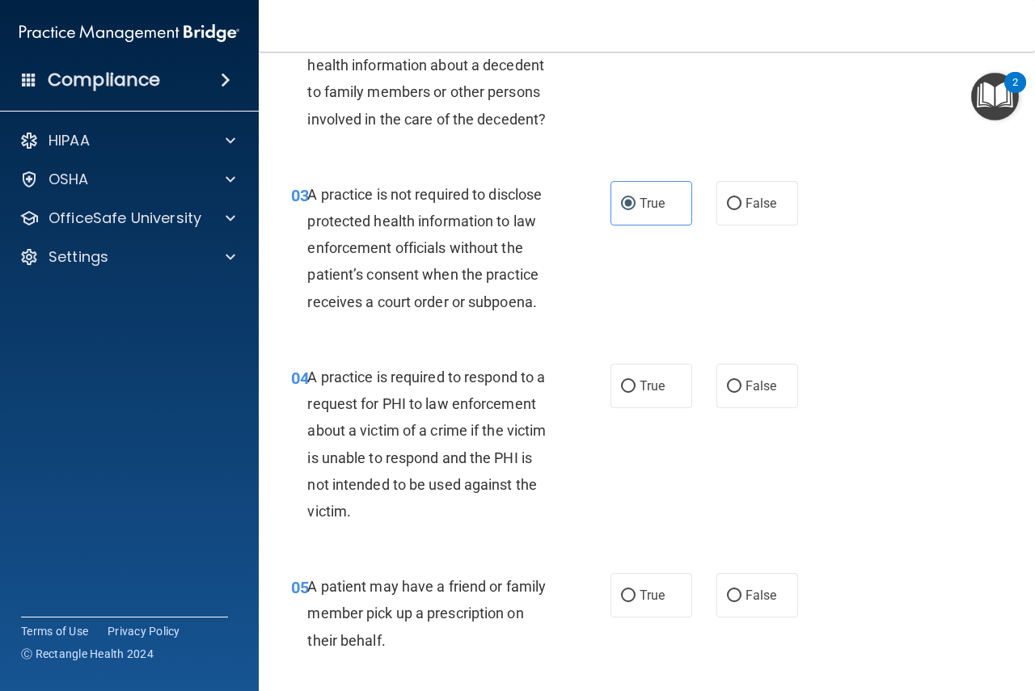
scroll to position [350, 0]
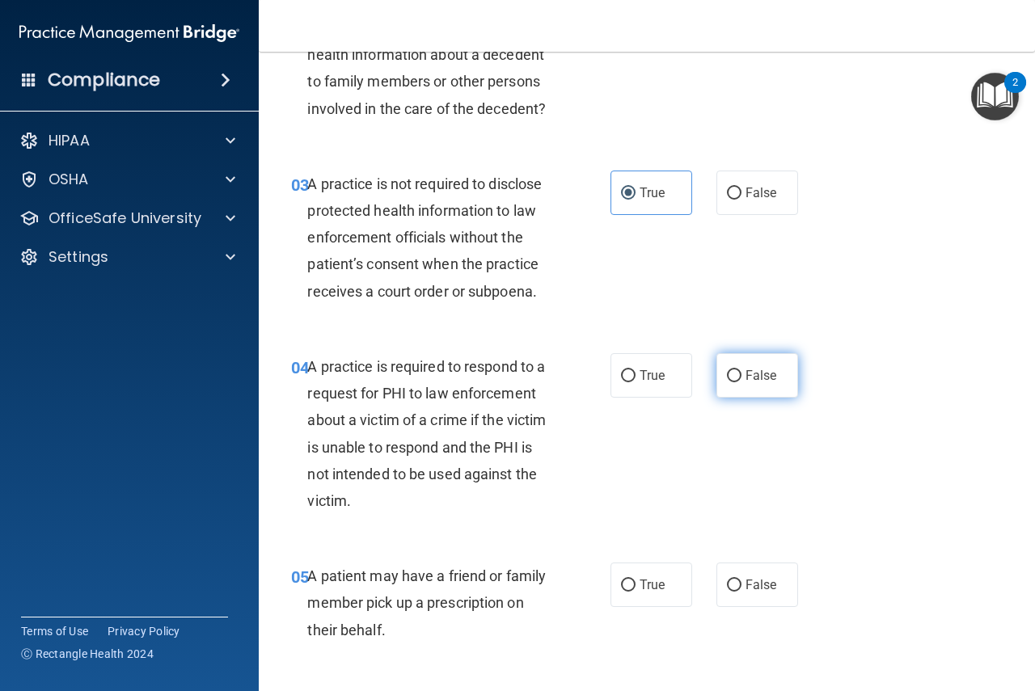
click at [727, 376] on input "False" at bounding box center [734, 376] width 15 height 12
radio input "true"
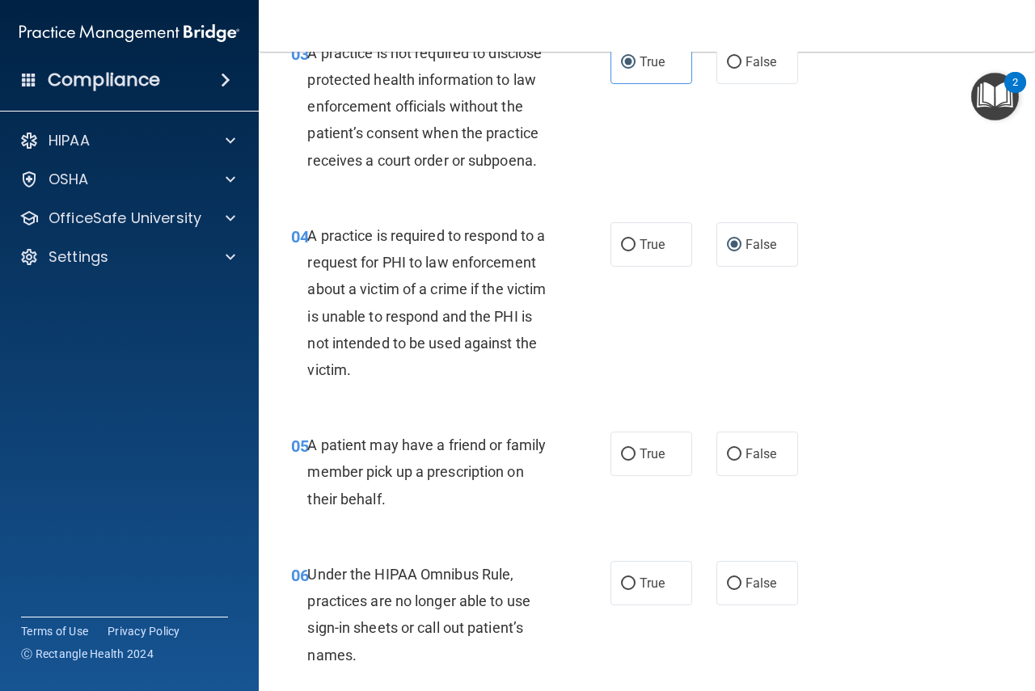
scroll to position [485, 0]
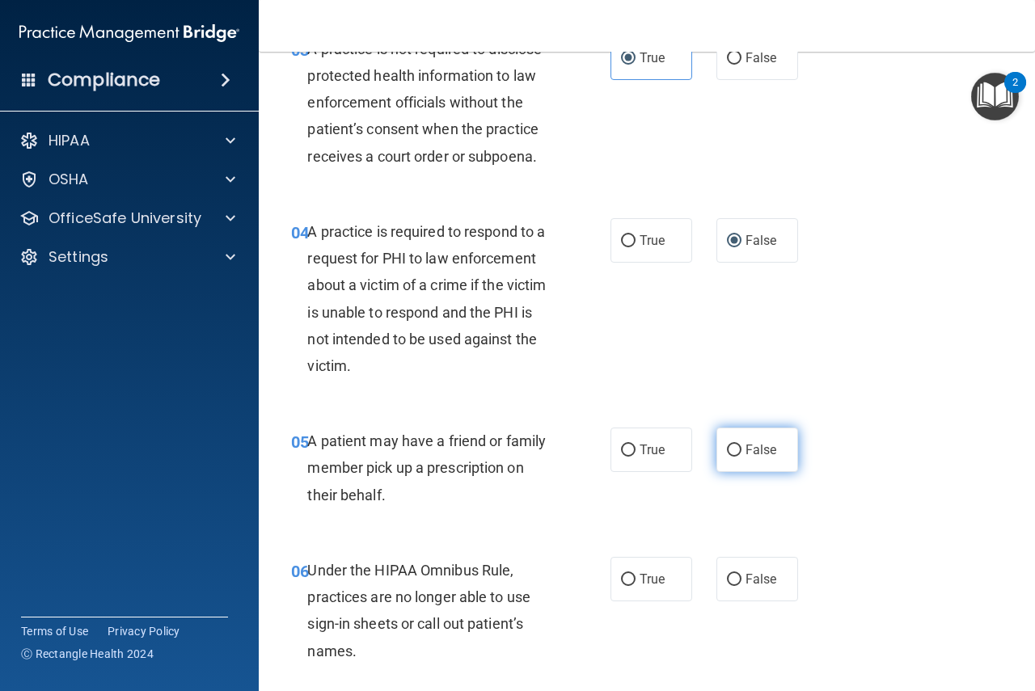
click at [728, 451] on input "False" at bounding box center [734, 451] width 15 height 12
radio input "true"
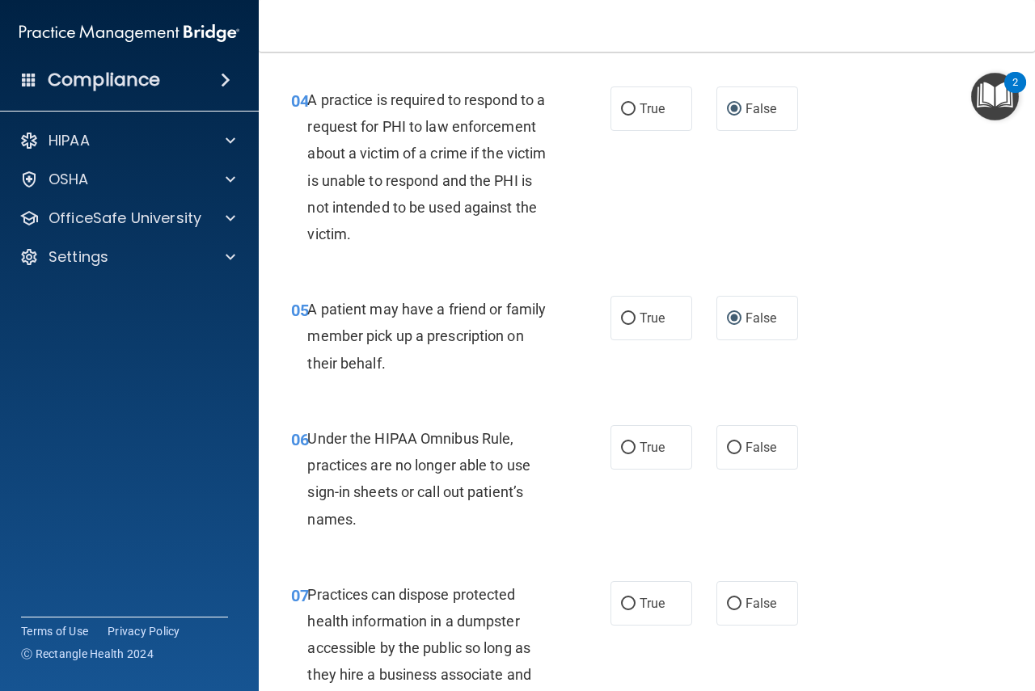
scroll to position [647, 0]
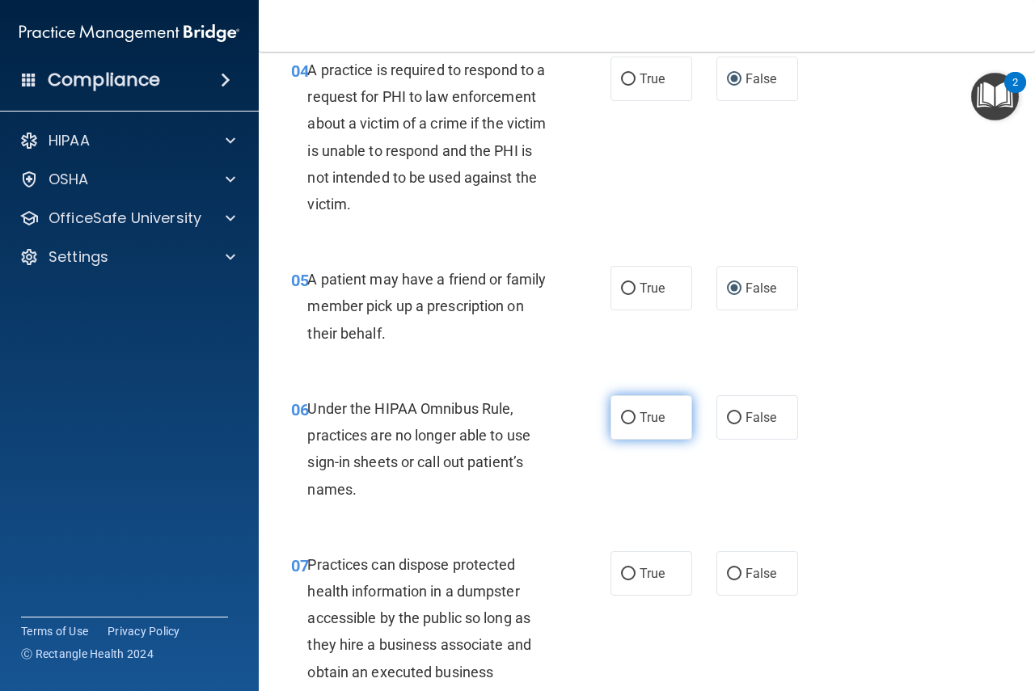
click at [623, 416] on input "True" at bounding box center [628, 418] width 15 height 12
radio input "true"
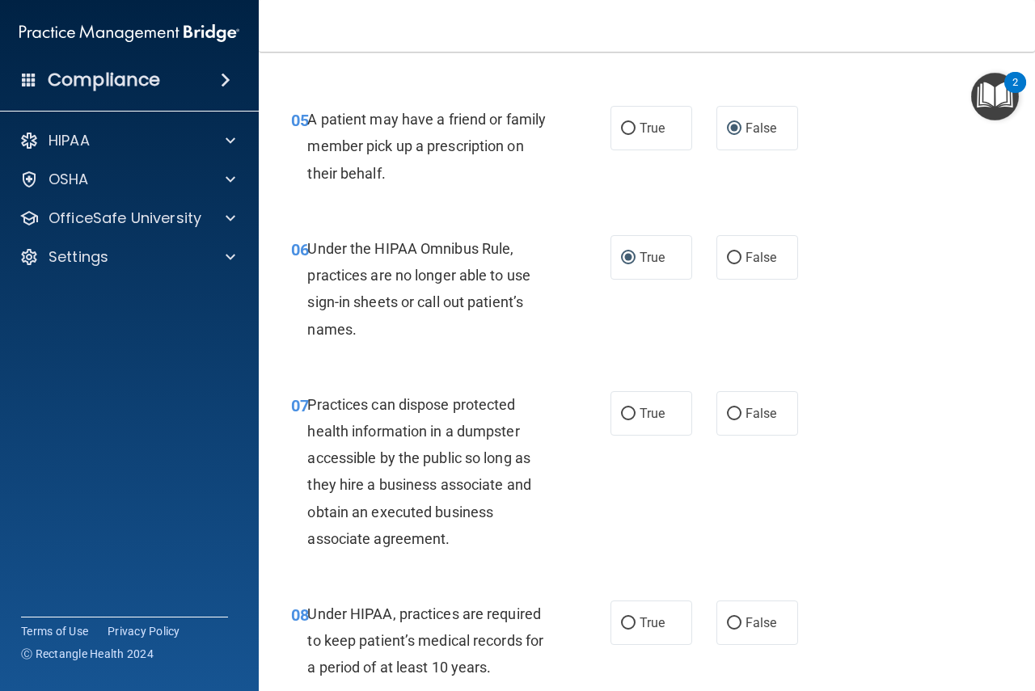
scroll to position [809, 0]
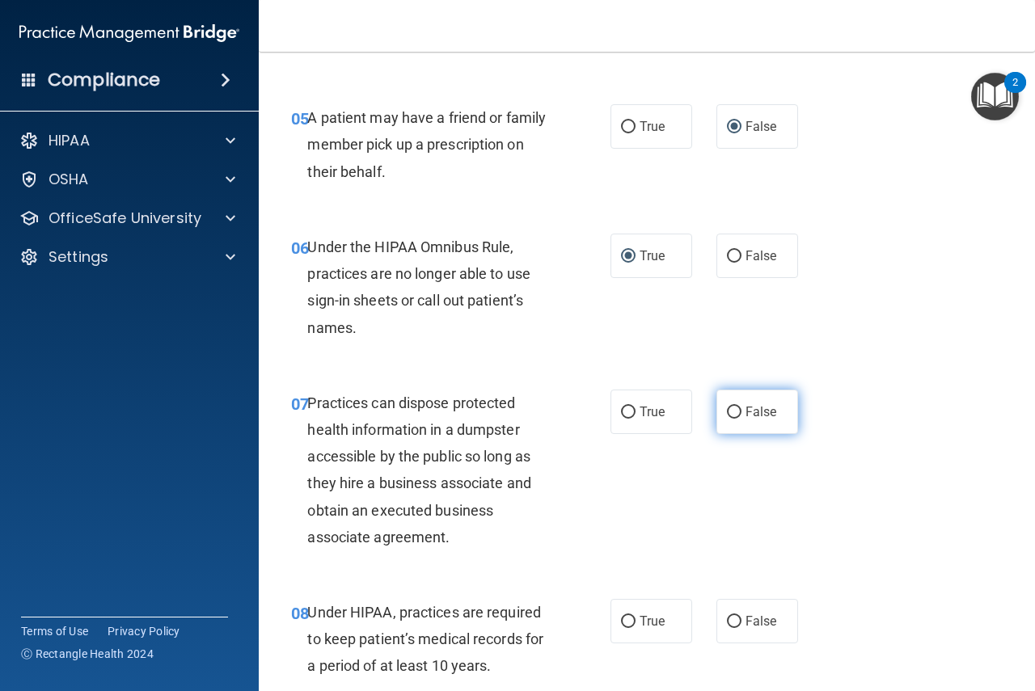
click at [727, 413] on input "False" at bounding box center [734, 413] width 15 height 12
radio input "true"
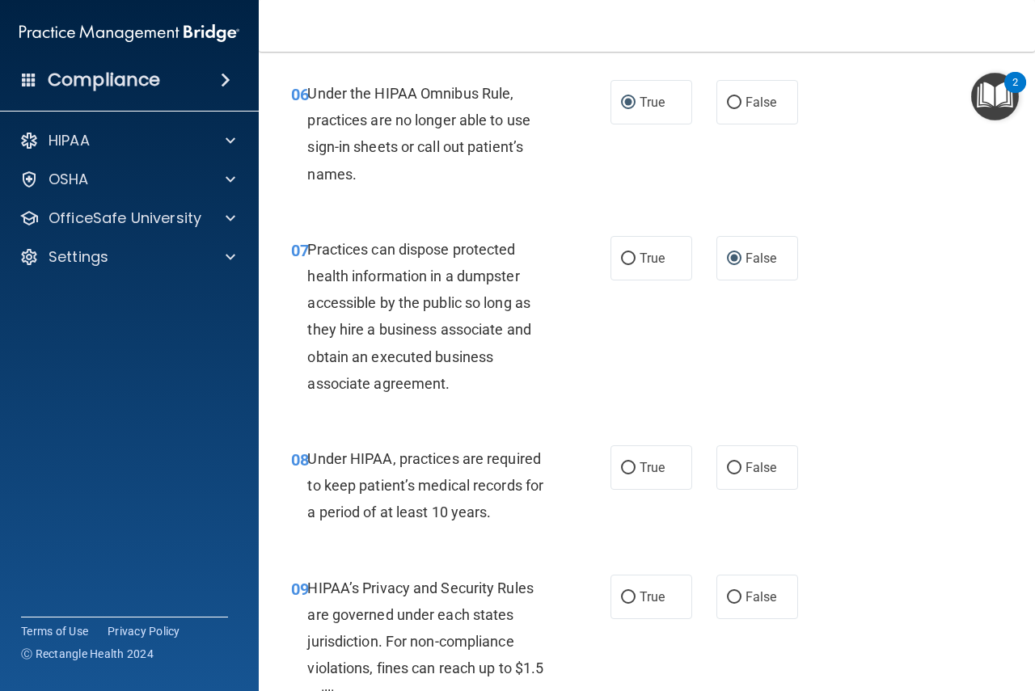
scroll to position [970, 0]
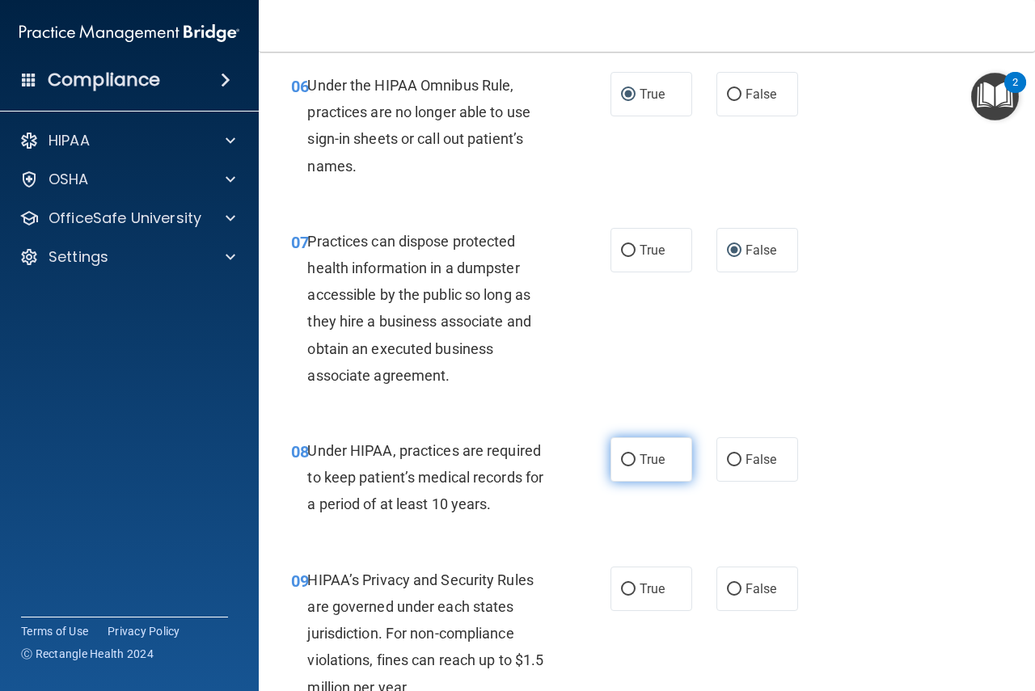
click at [623, 463] on input "True" at bounding box center [628, 460] width 15 height 12
radio input "true"
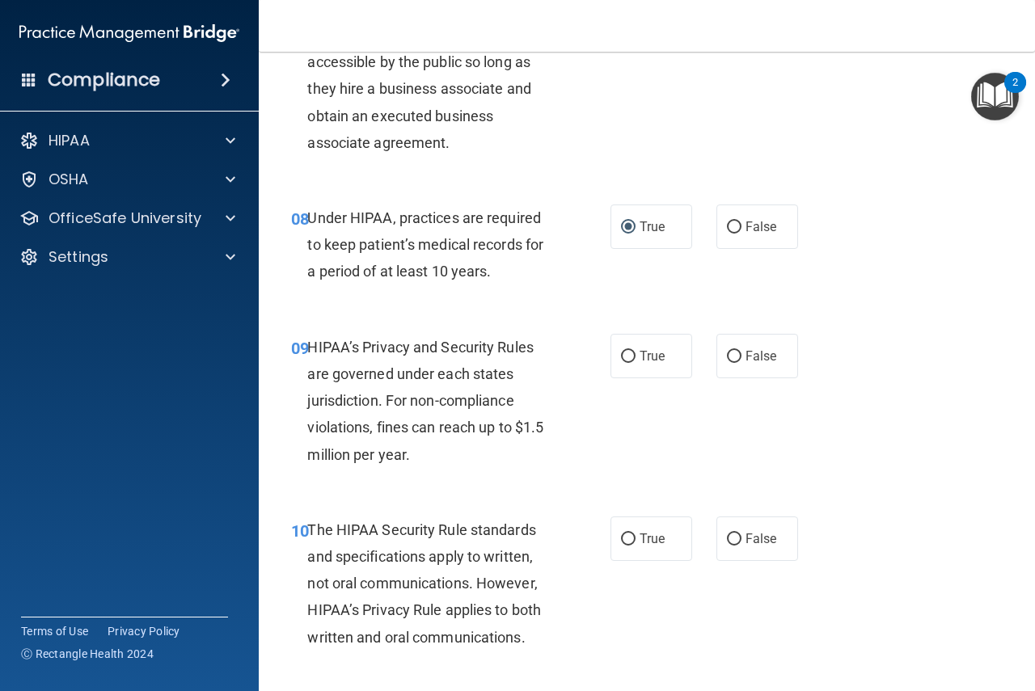
scroll to position [1213, 0]
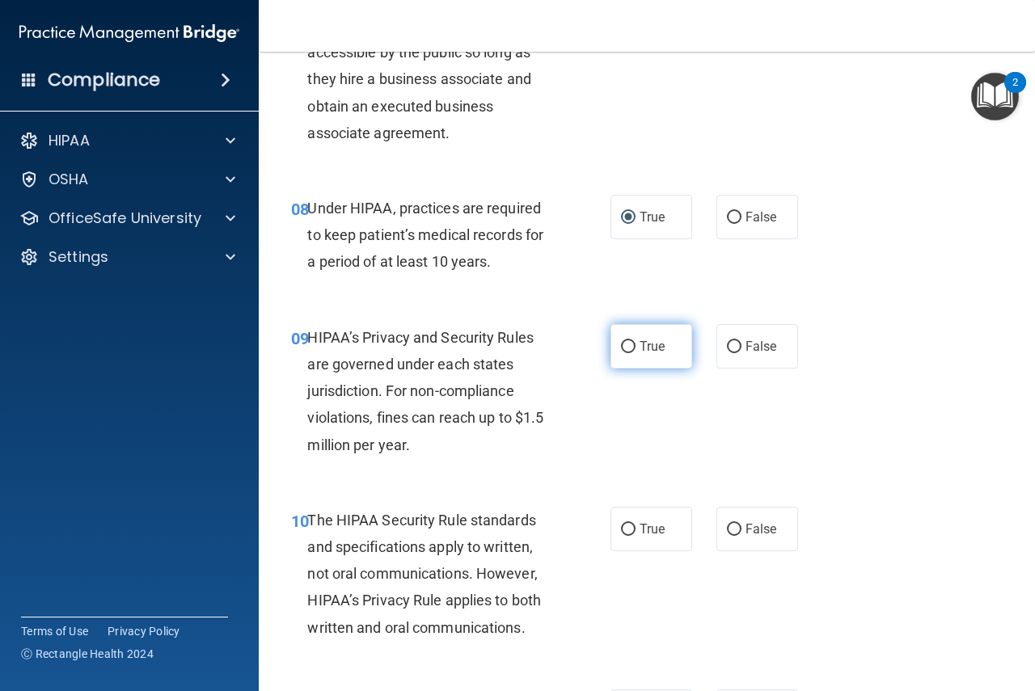
click at [627, 343] on input "True" at bounding box center [628, 347] width 15 height 12
radio input "true"
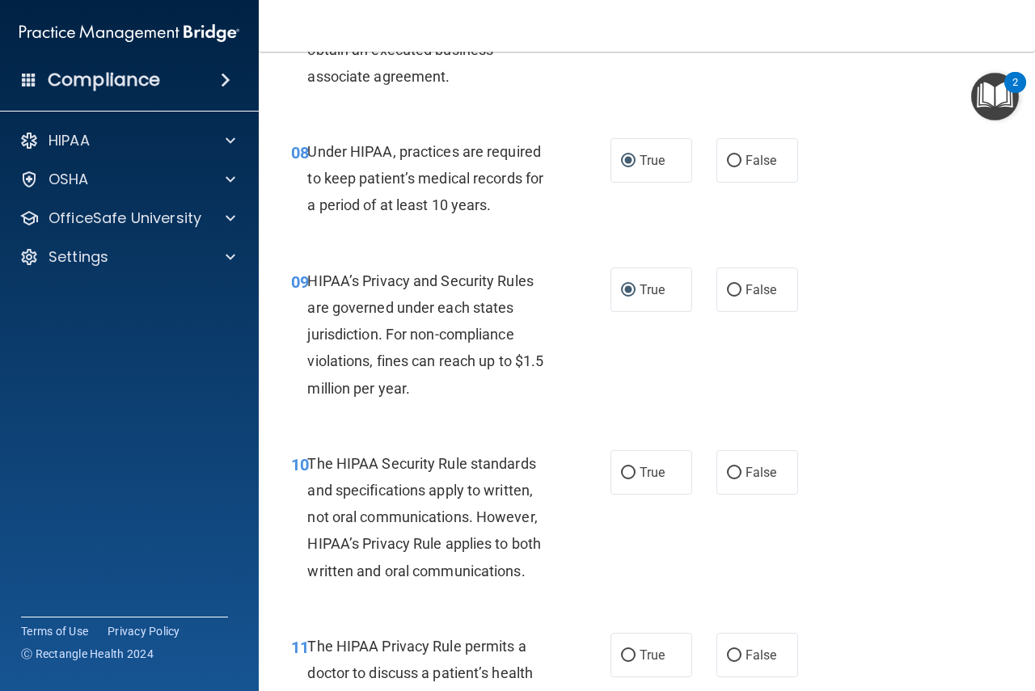
scroll to position [1294, 0]
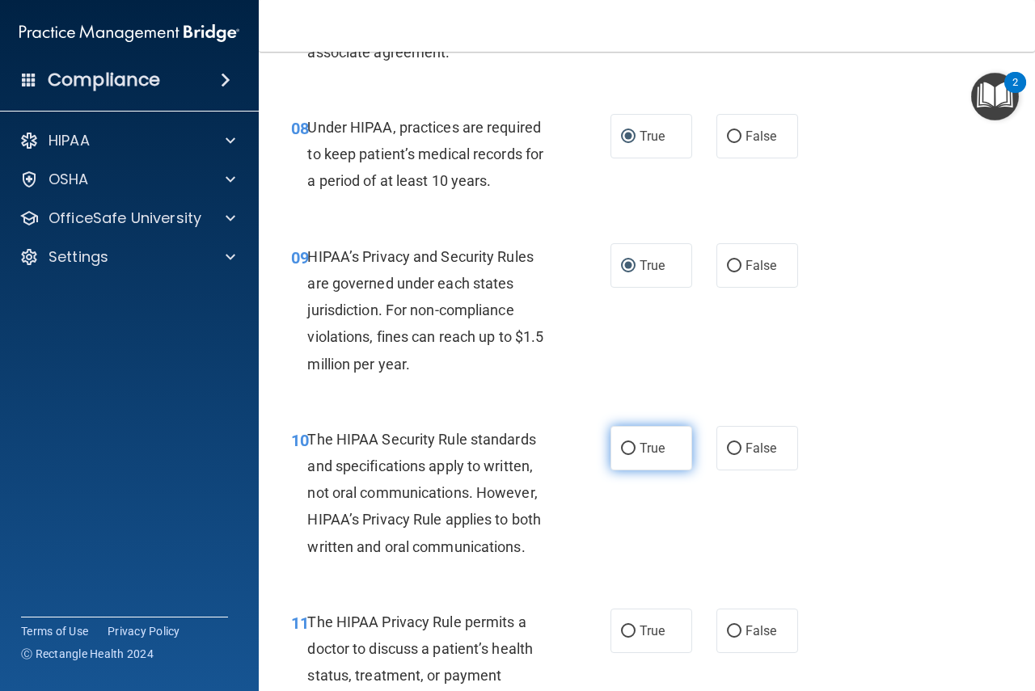
click at [623, 449] on input "True" at bounding box center [628, 449] width 15 height 12
radio input "true"
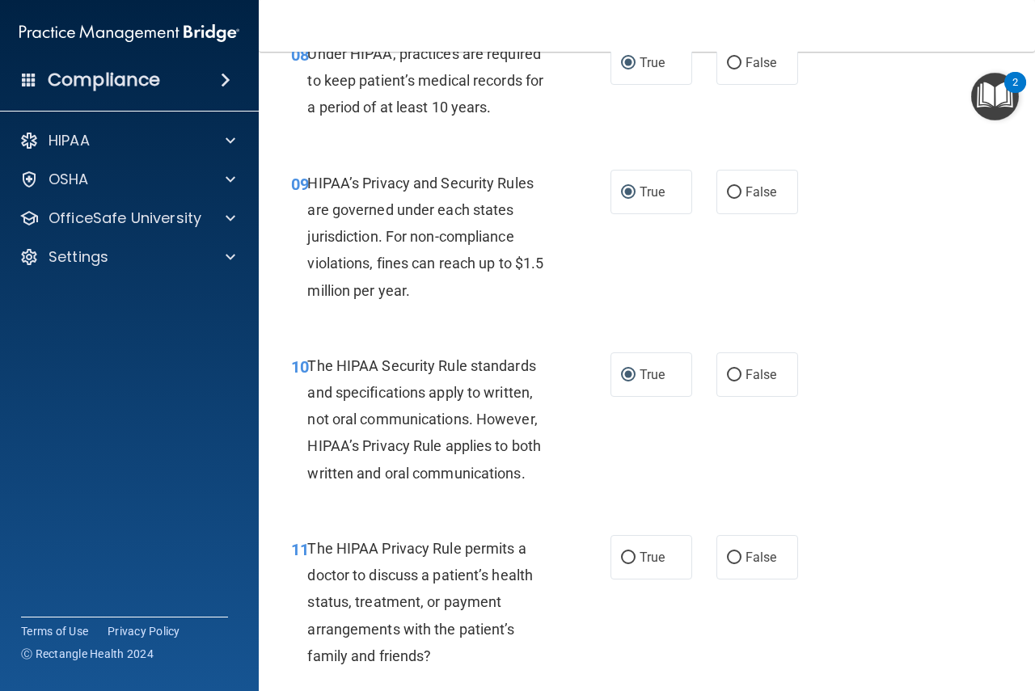
scroll to position [1401, 0]
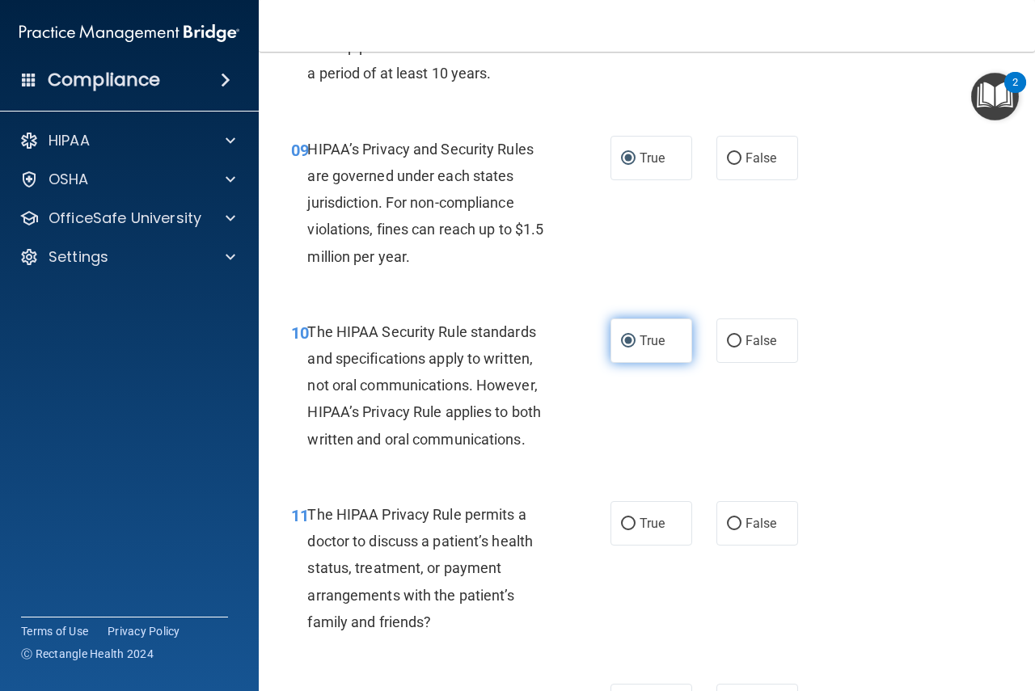
click at [623, 340] on input "True" at bounding box center [628, 342] width 15 height 12
click at [729, 340] on input "False" at bounding box center [734, 342] width 15 height 12
radio input "true"
radio input "false"
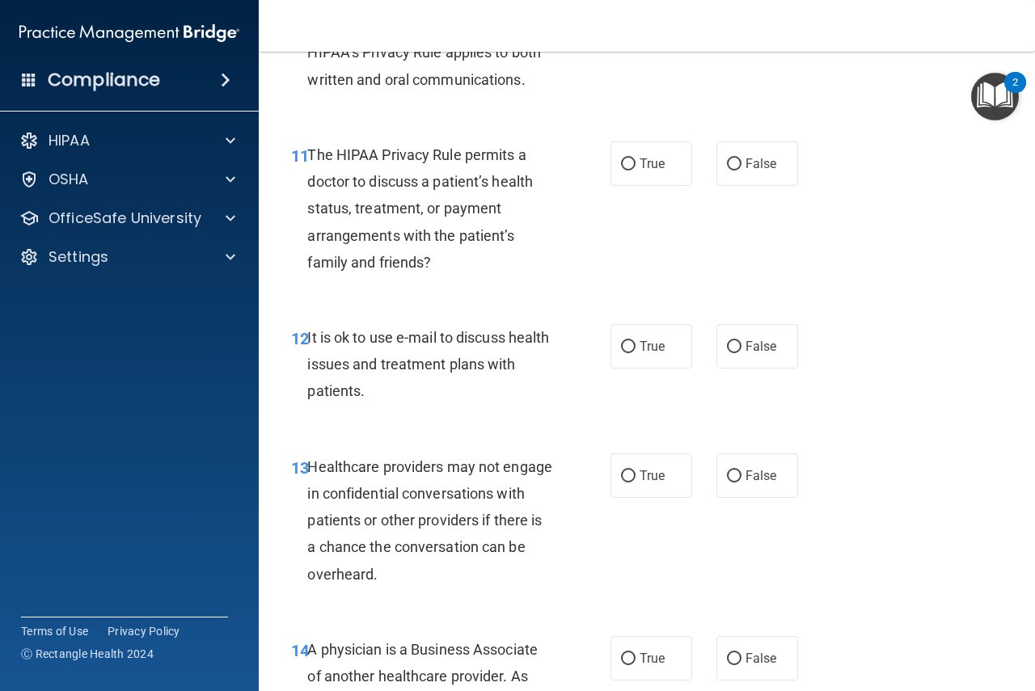
scroll to position [1779, 0]
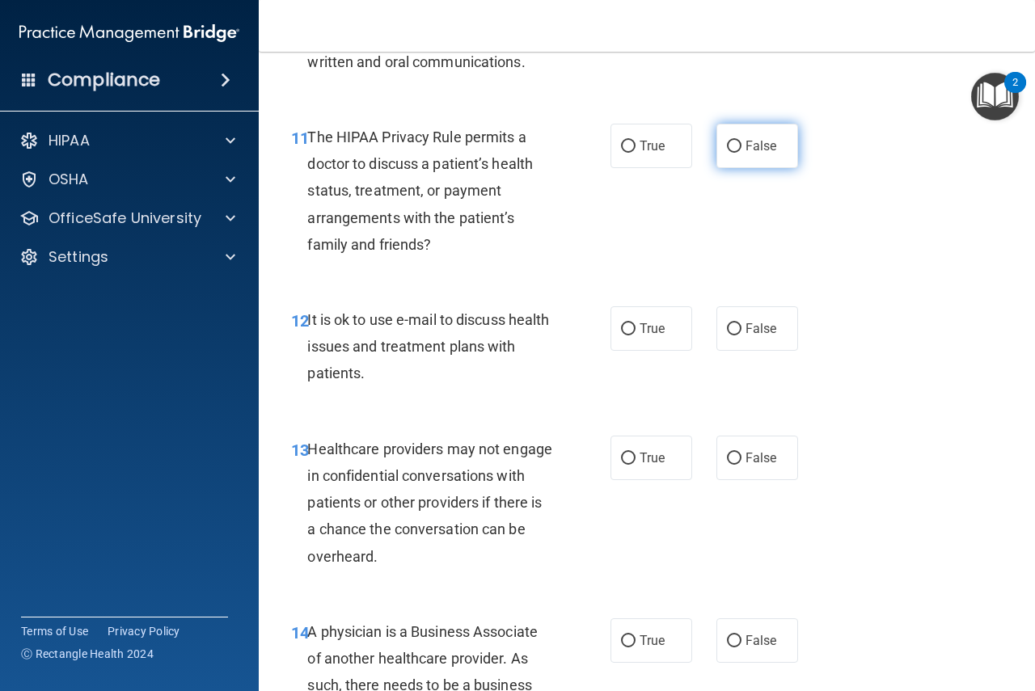
click at [727, 142] on input "False" at bounding box center [734, 147] width 15 height 12
radio input "true"
click at [625, 327] on input "True" at bounding box center [628, 329] width 15 height 12
radio input "true"
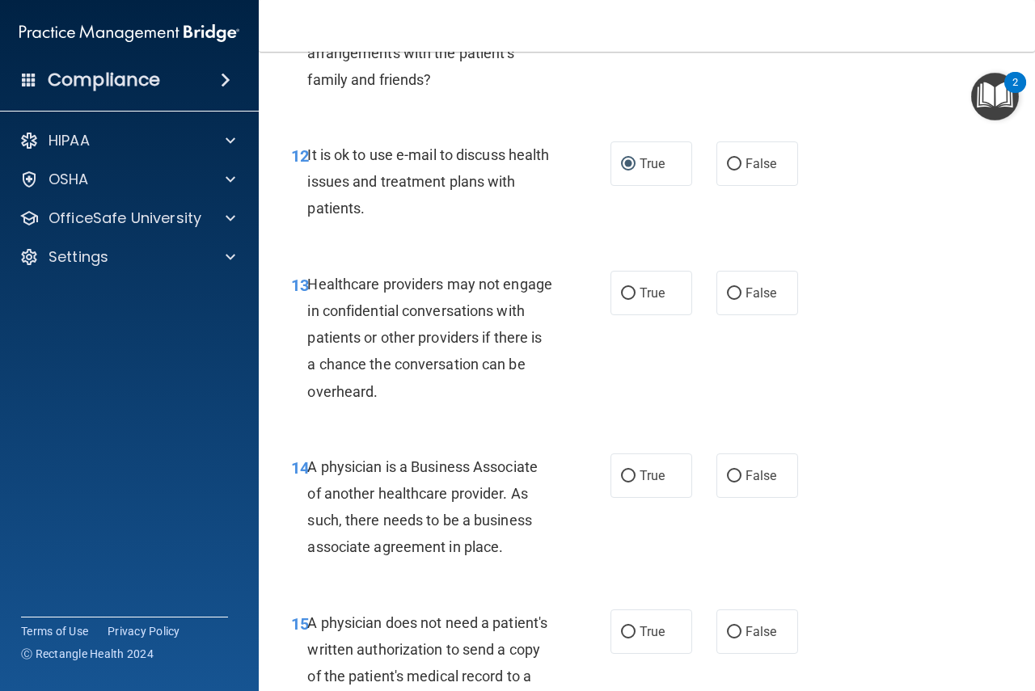
scroll to position [1968, 0]
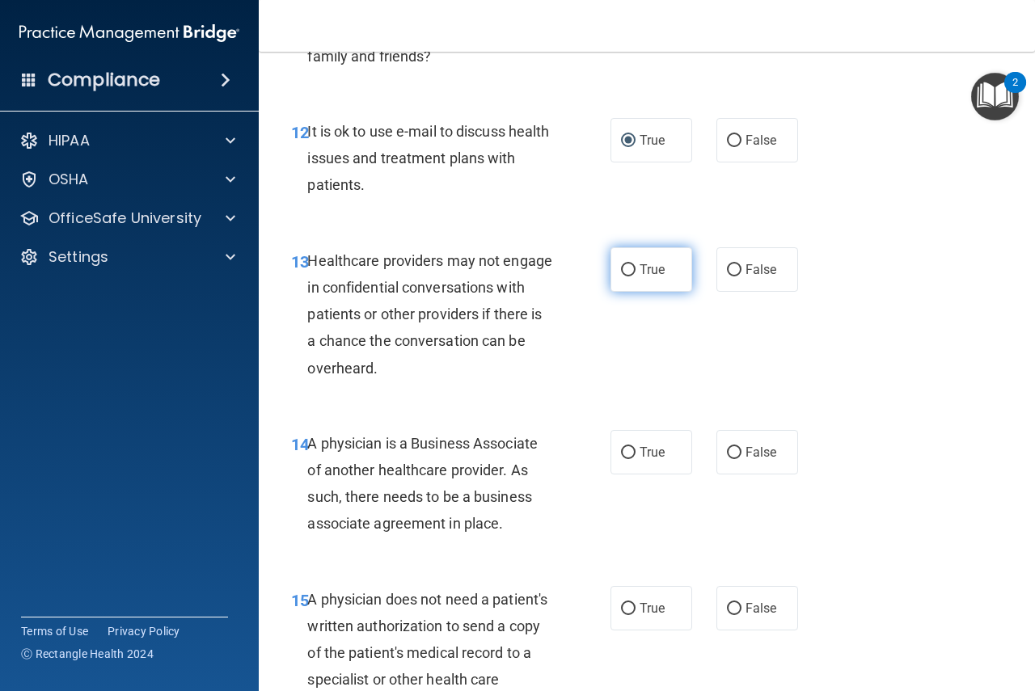
click at [621, 264] on input "True" at bounding box center [628, 270] width 15 height 12
radio input "true"
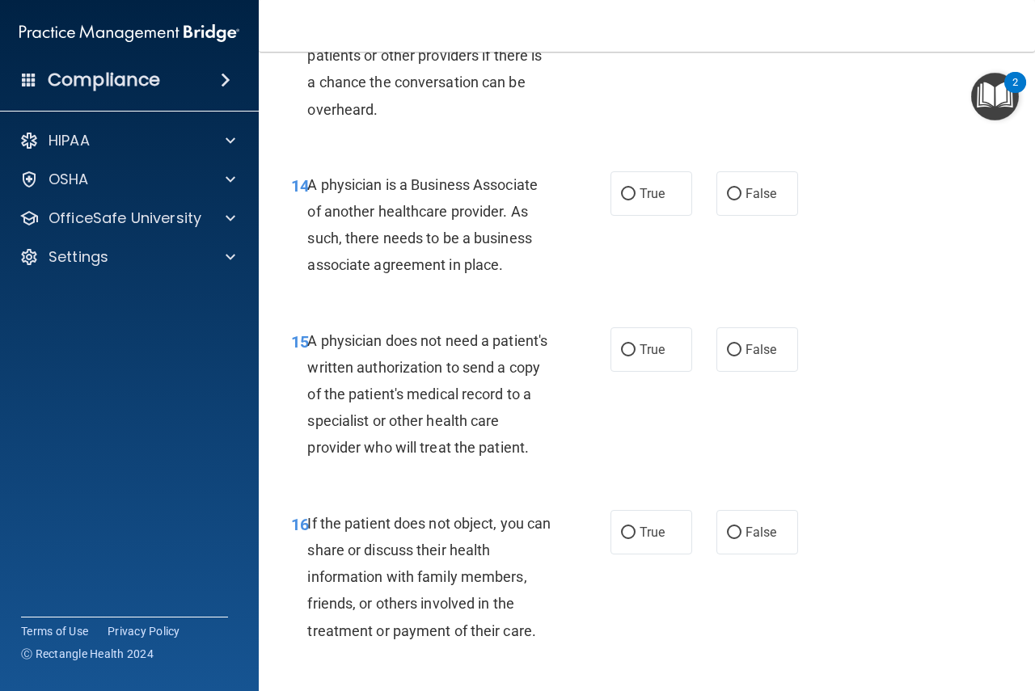
scroll to position [2238, 0]
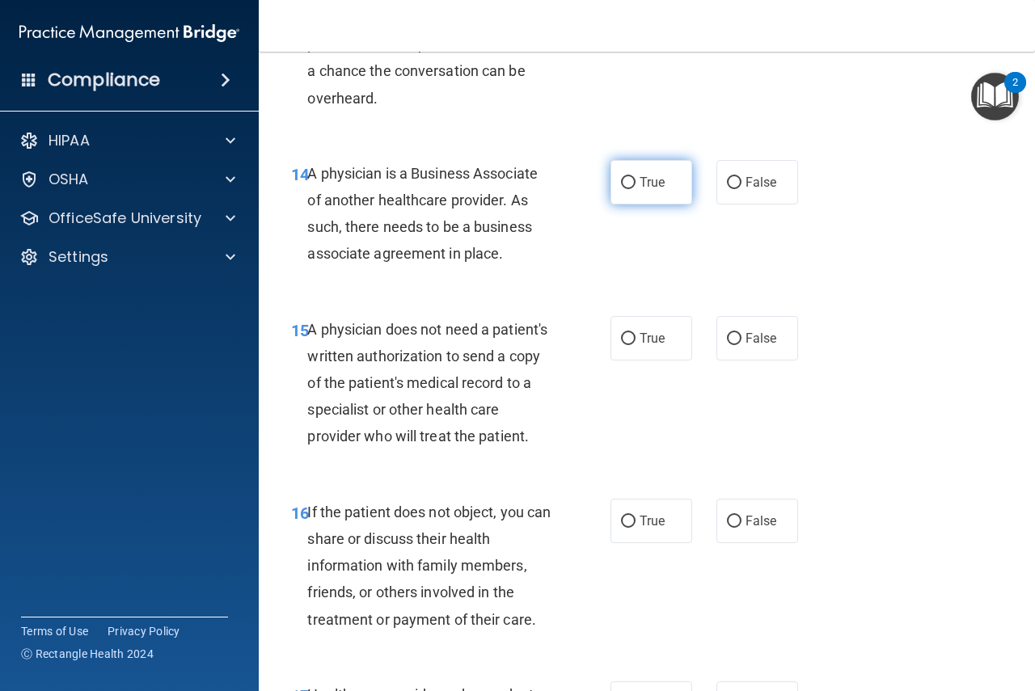
click at [621, 180] on input "True" at bounding box center [628, 183] width 15 height 12
radio input "true"
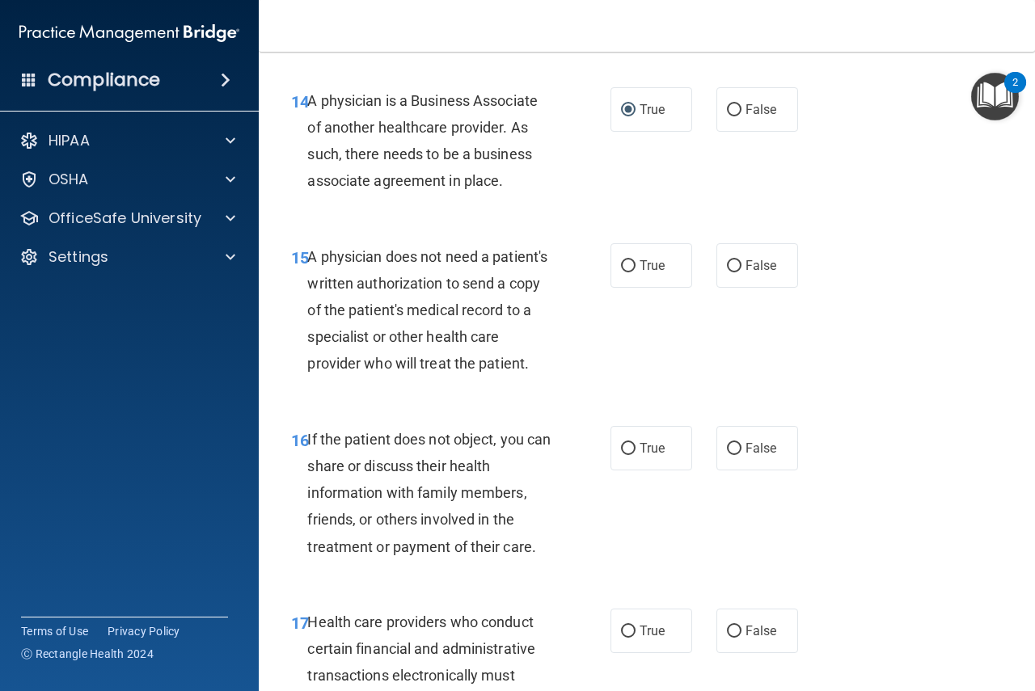
scroll to position [2318, 0]
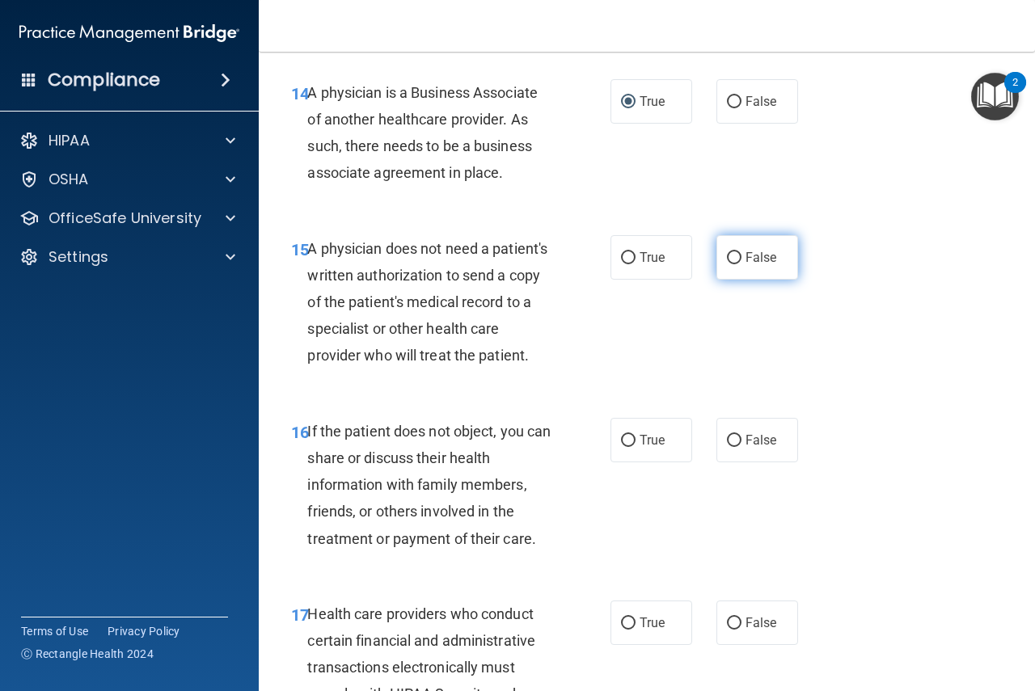
click at [729, 254] on input "False" at bounding box center [734, 258] width 15 height 12
radio input "true"
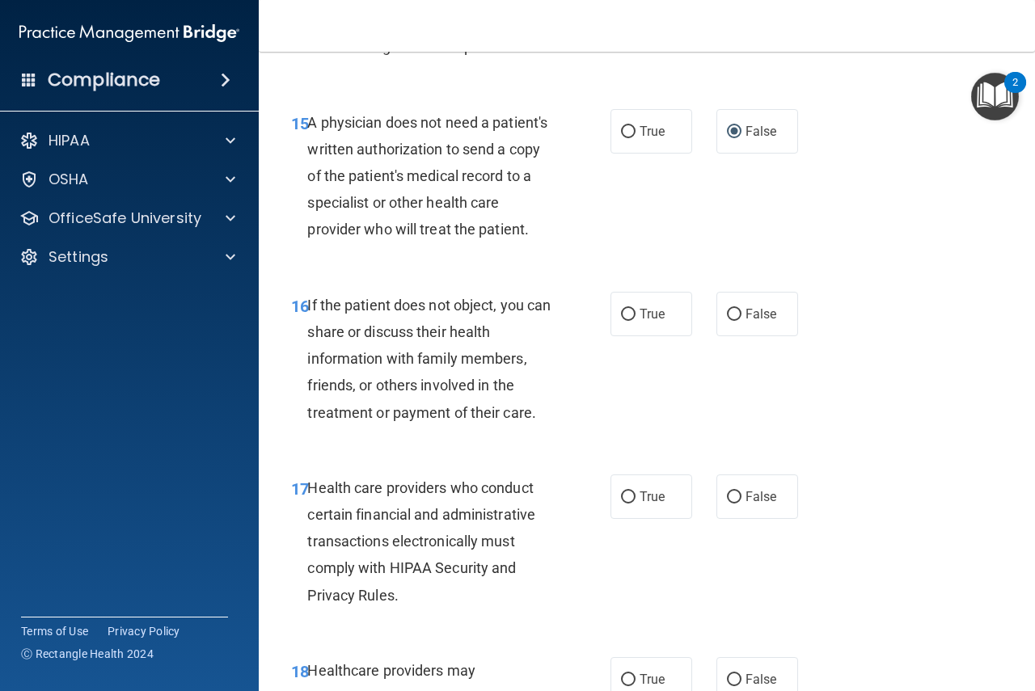
scroll to position [2453, 0]
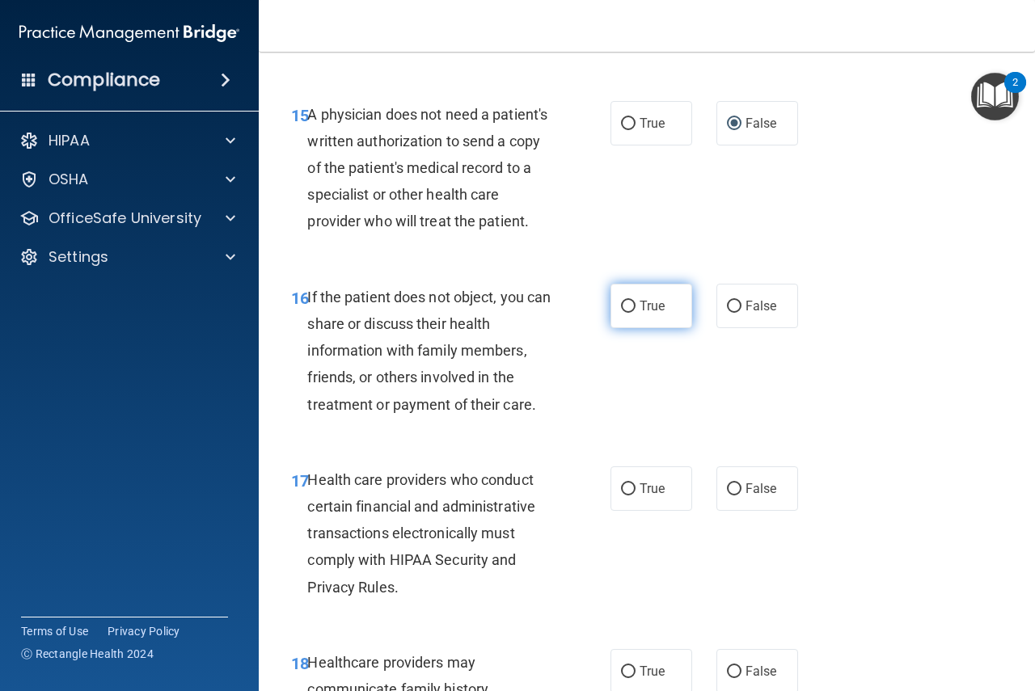
click at [622, 313] on input "True" at bounding box center [628, 307] width 15 height 12
radio input "true"
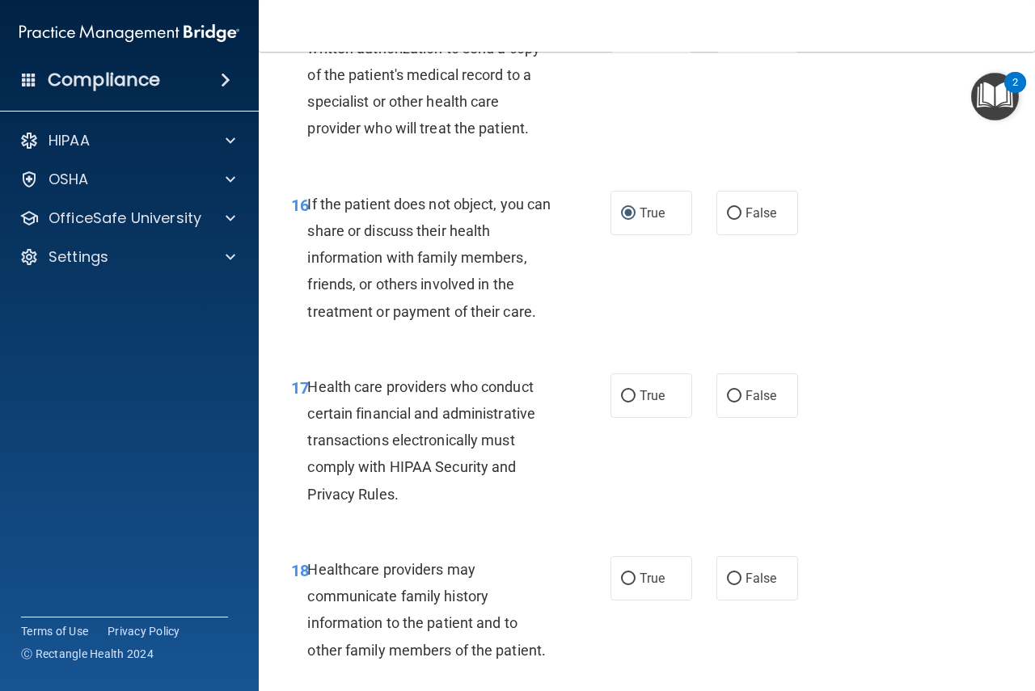
scroll to position [2561, 0]
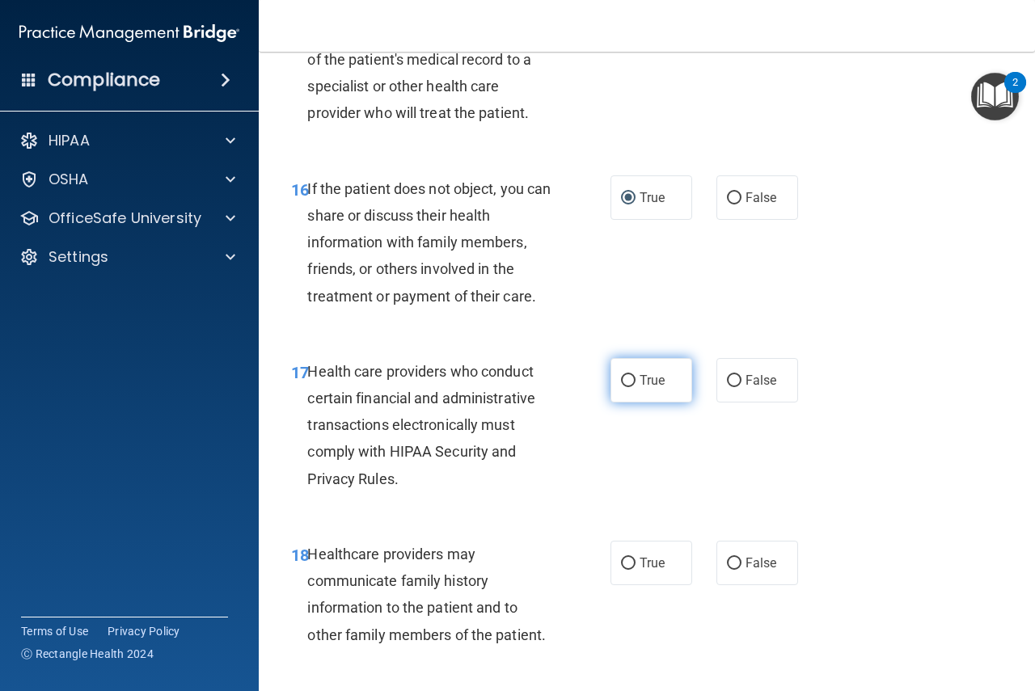
click at [625, 387] on input "True" at bounding box center [628, 381] width 15 height 12
radio input "true"
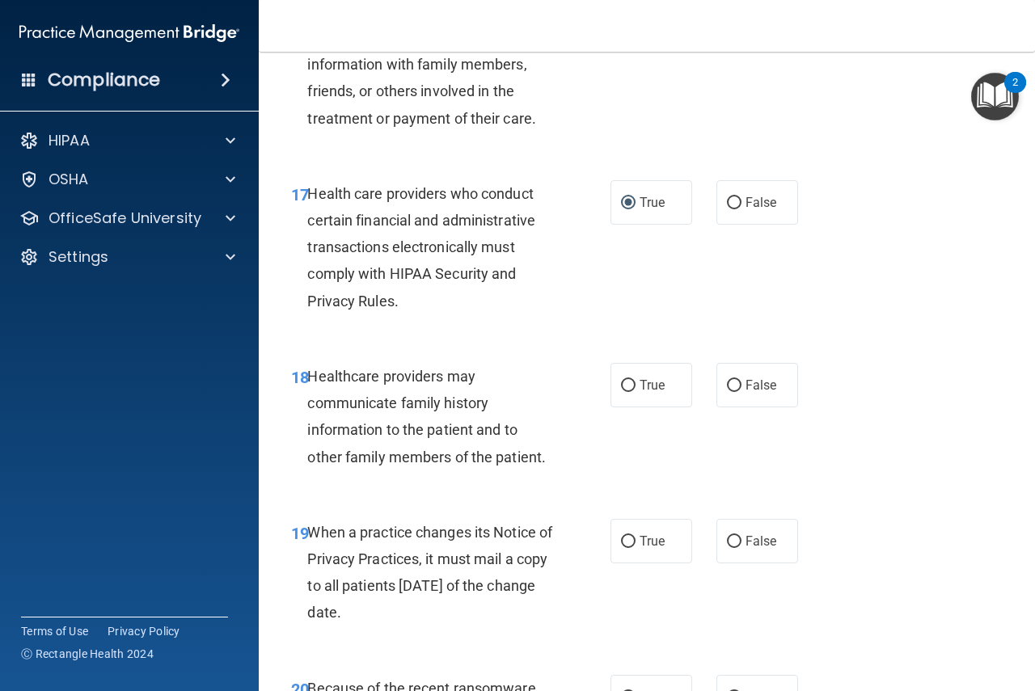
scroll to position [2749, 0]
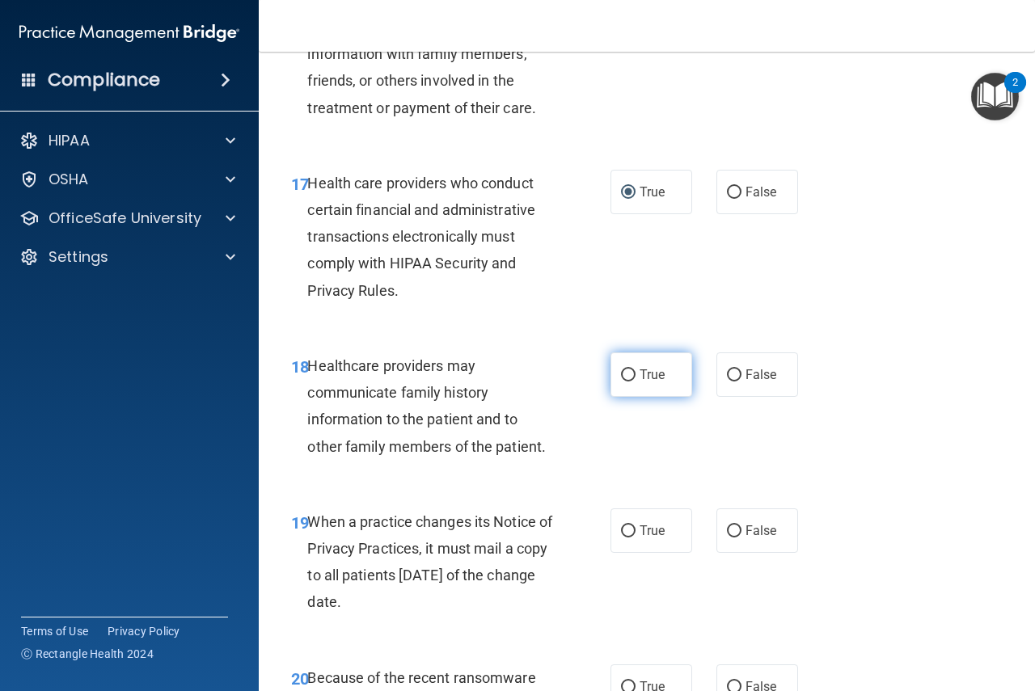
click at [621, 382] on input "True" at bounding box center [628, 376] width 15 height 12
radio input "true"
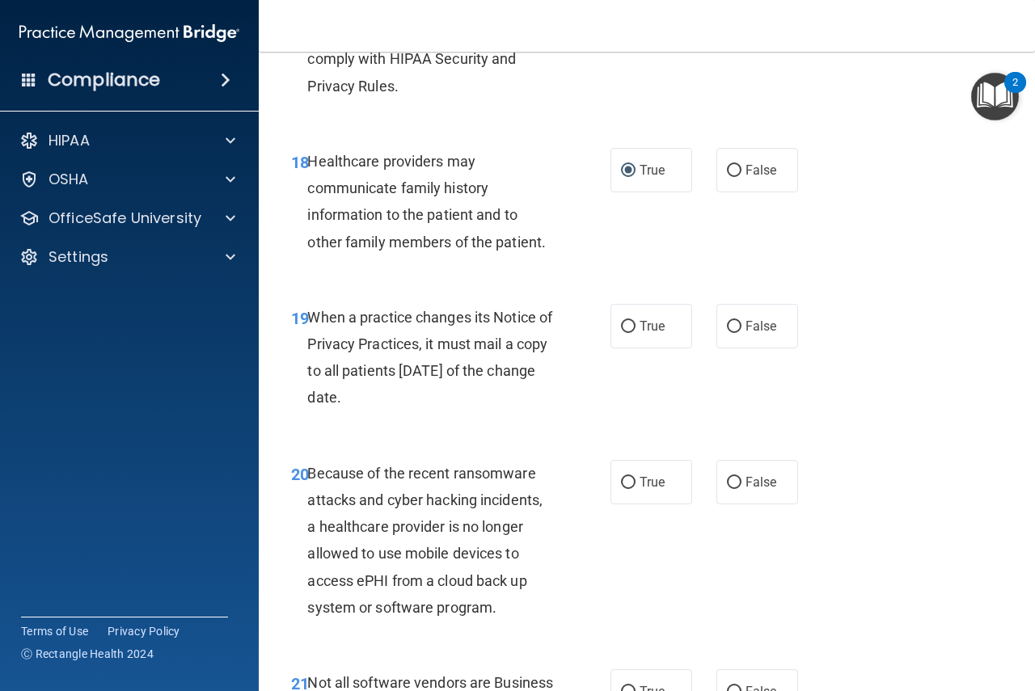
scroll to position [2965, 0]
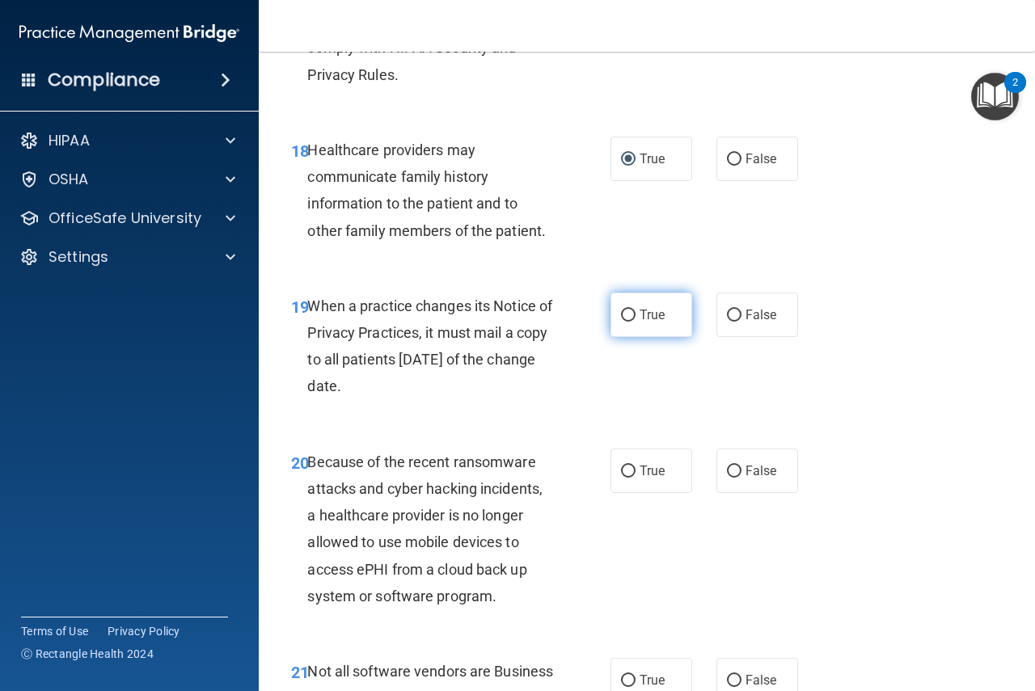
click at [623, 322] on input "True" at bounding box center [628, 316] width 15 height 12
radio input "true"
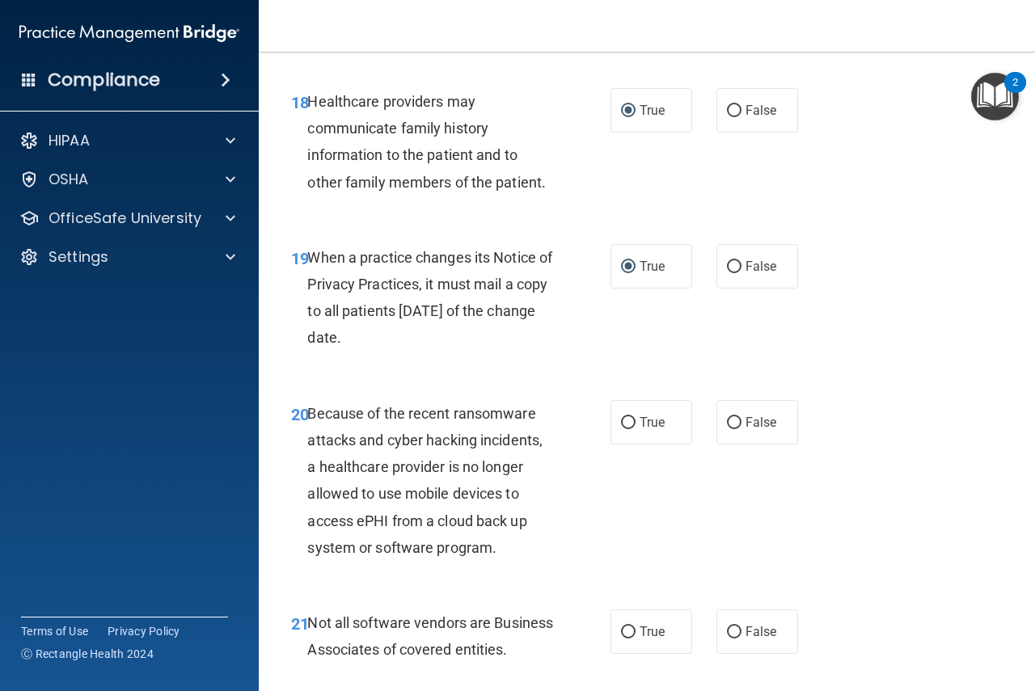
scroll to position [3046, 0]
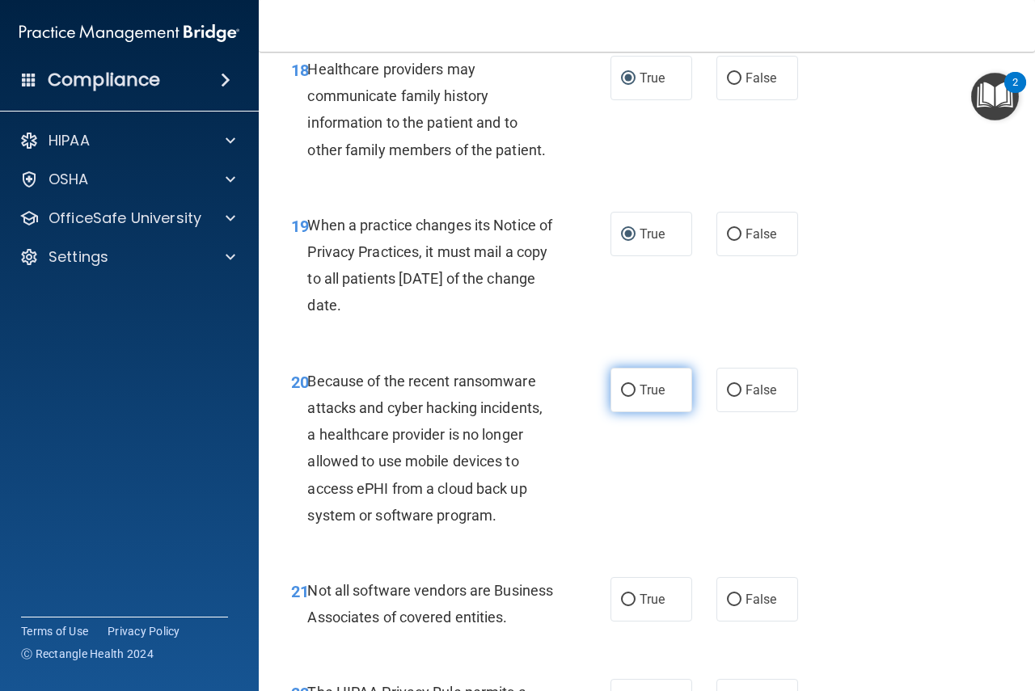
click at [621, 397] on input "True" at bounding box center [628, 391] width 15 height 12
radio input "true"
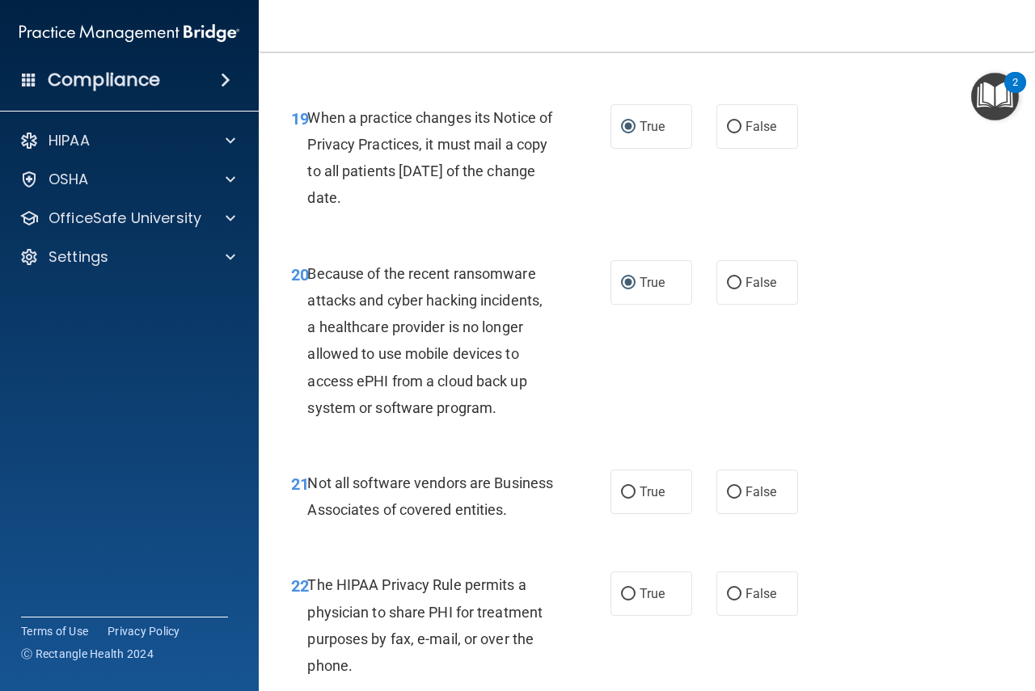
scroll to position [3181, 0]
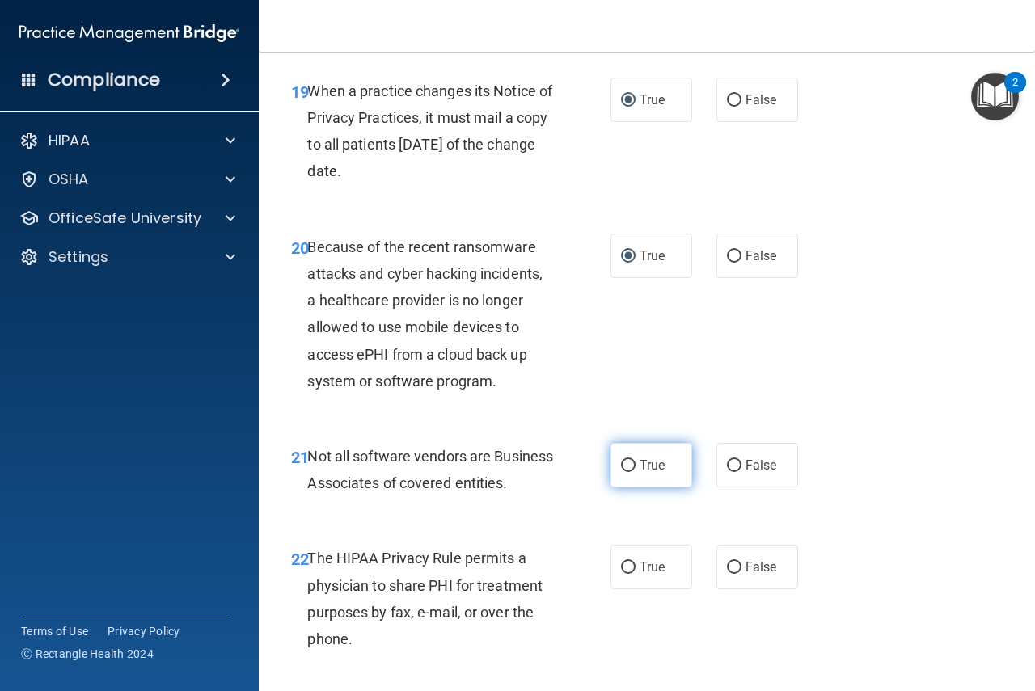
click at [625, 472] on input "True" at bounding box center [628, 466] width 15 height 12
radio input "true"
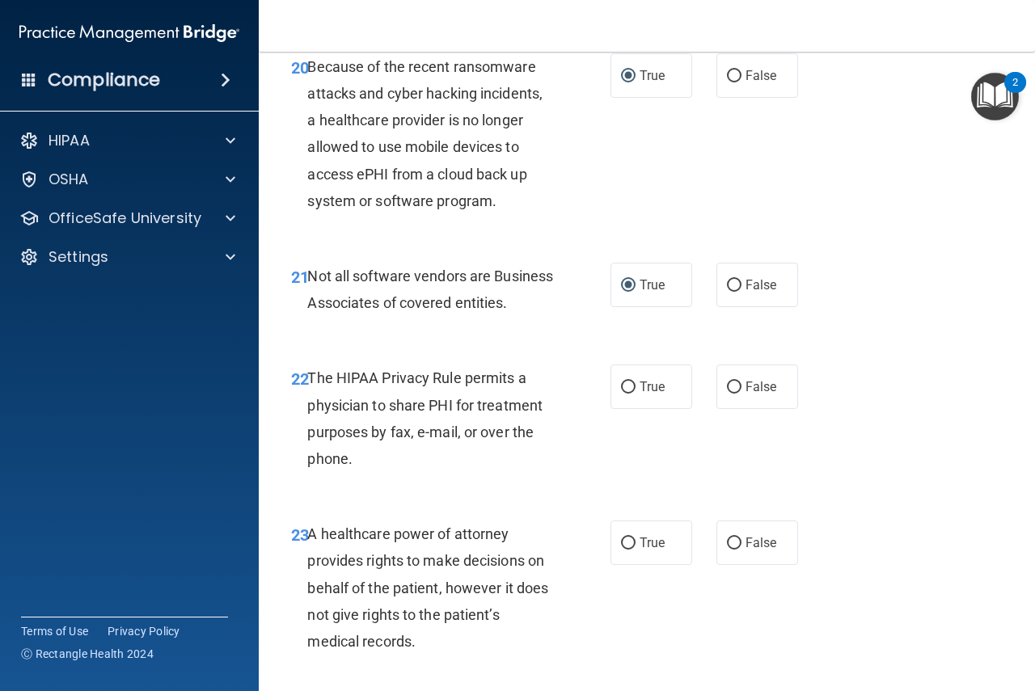
scroll to position [3396, 0]
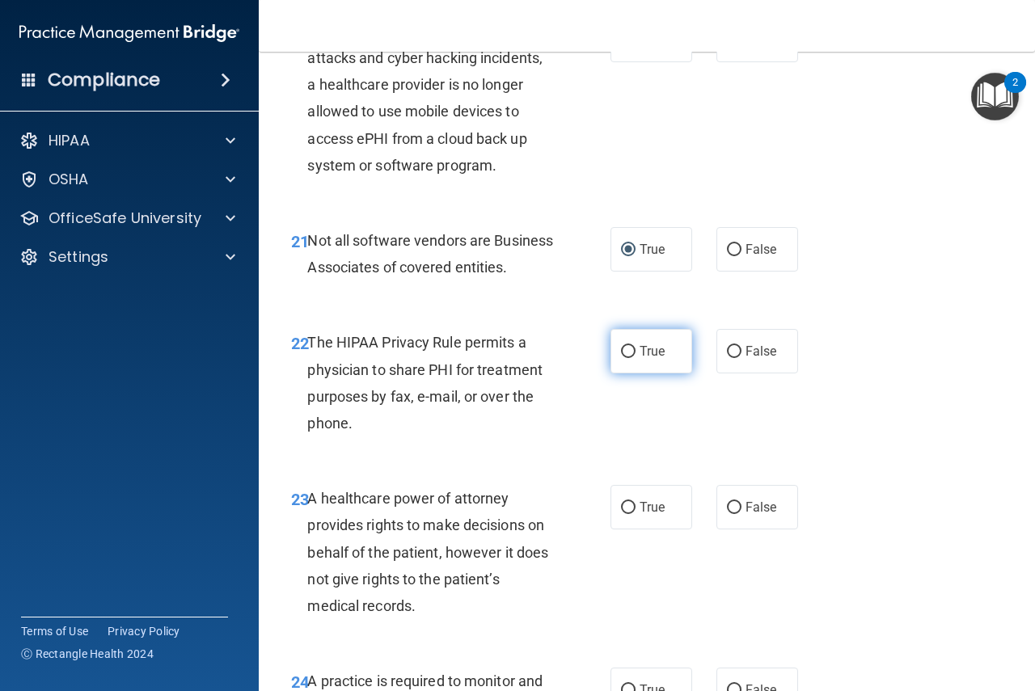
click at [621, 358] on input "True" at bounding box center [628, 352] width 15 height 12
radio input "true"
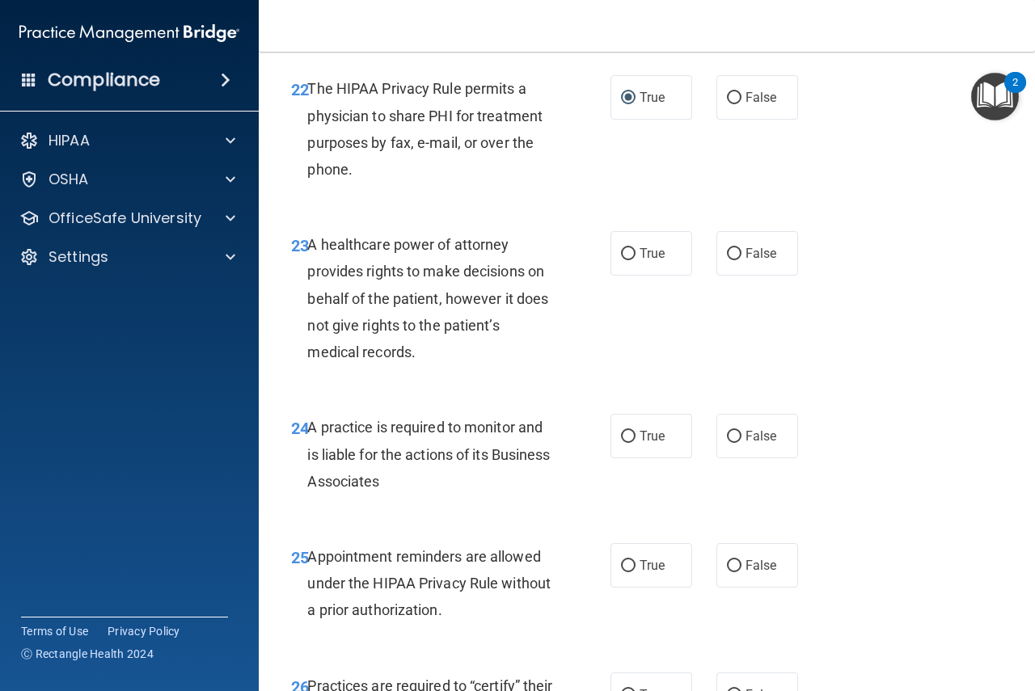
scroll to position [3666, 0]
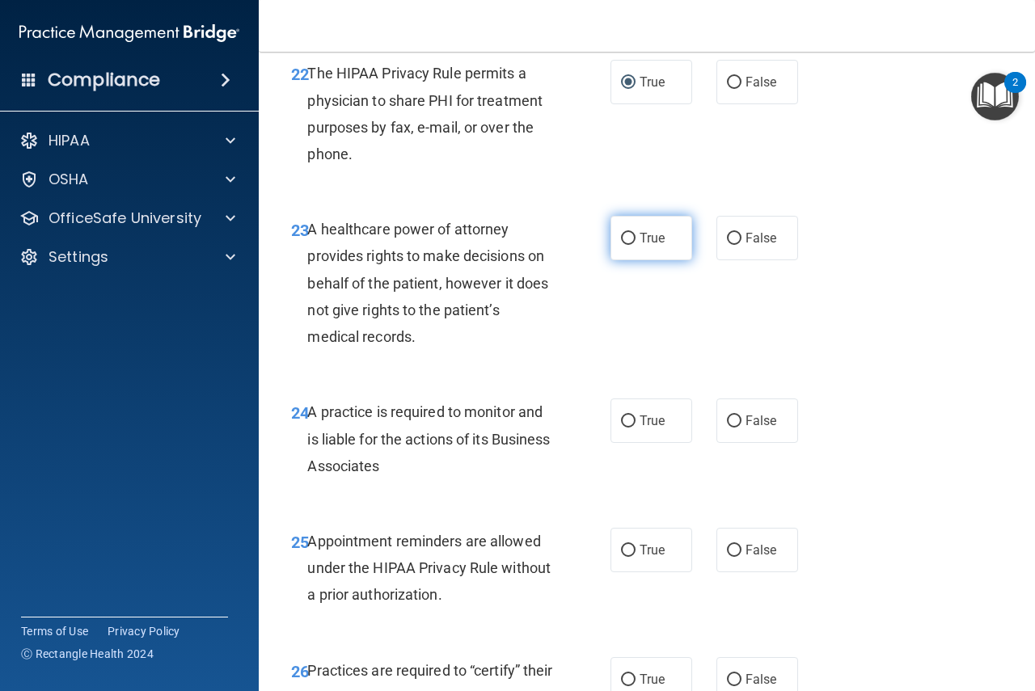
click at [623, 245] on input "True" at bounding box center [628, 239] width 15 height 12
radio input "true"
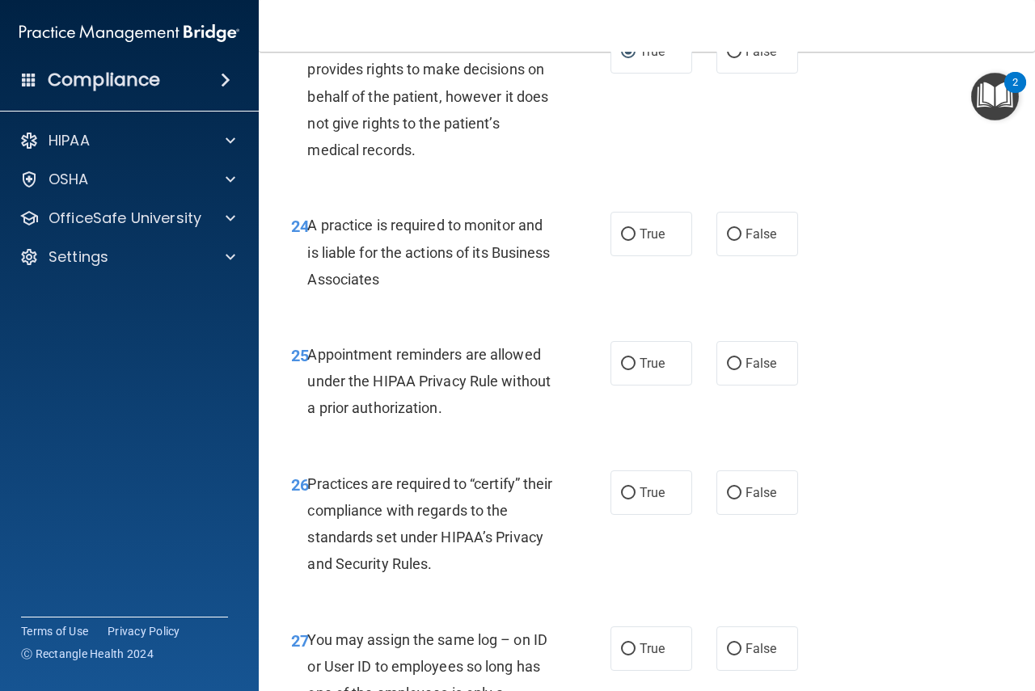
scroll to position [3855, 0]
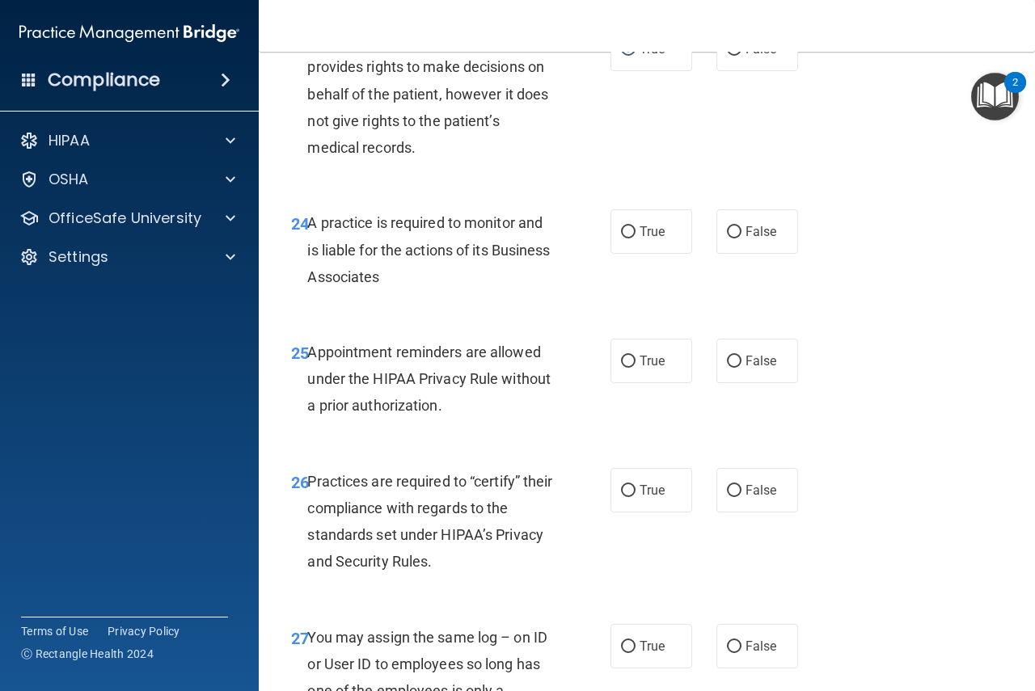
drag, startPoint x: 621, startPoint y: 284, endPoint x: 786, endPoint y: 328, distance: 170.9
click at [621, 239] on input "True" at bounding box center [628, 232] width 15 height 12
radio input "true"
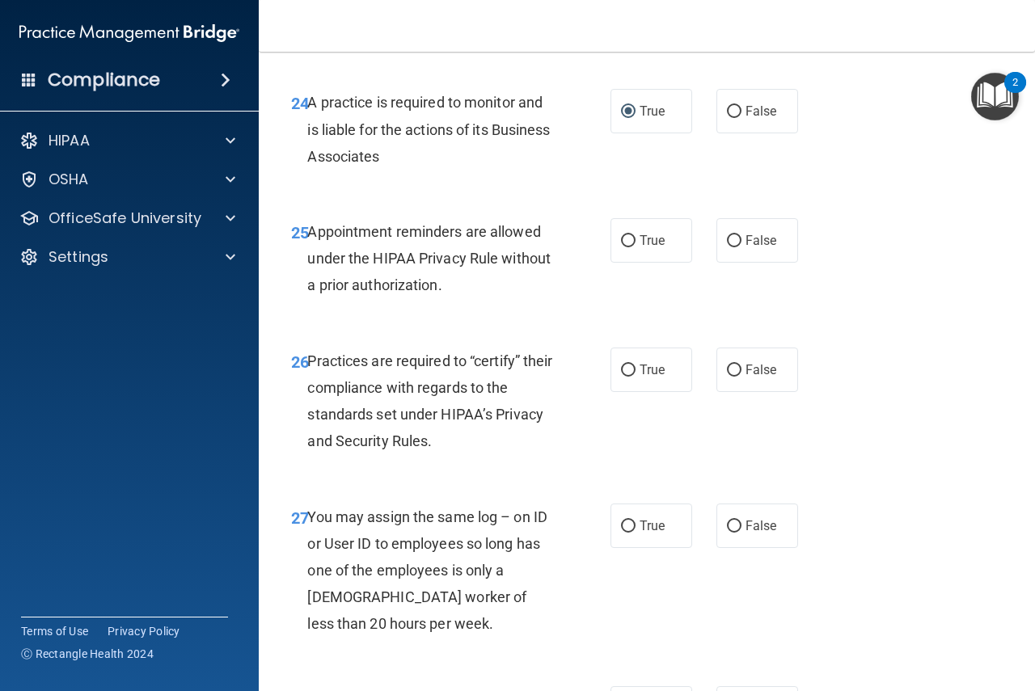
scroll to position [3989, 0]
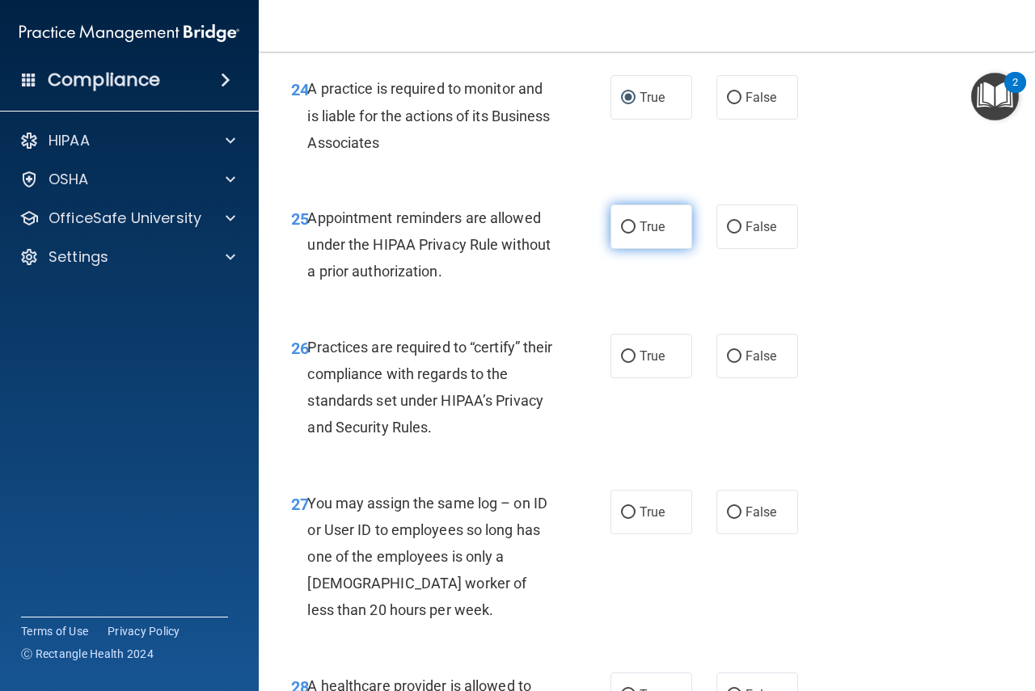
drag, startPoint x: 621, startPoint y: 277, endPoint x: 674, endPoint y: 298, distance: 57.7
click at [622, 234] on input "True" at bounding box center [628, 228] width 15 height 12
radio input "true"
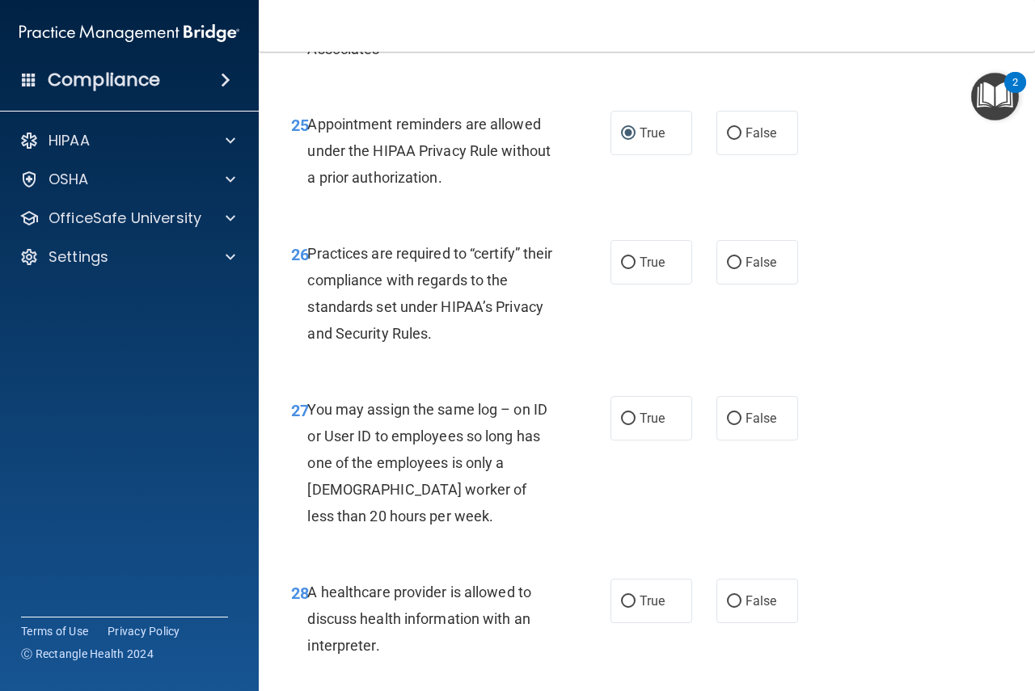
scroll to position [4098, 0]
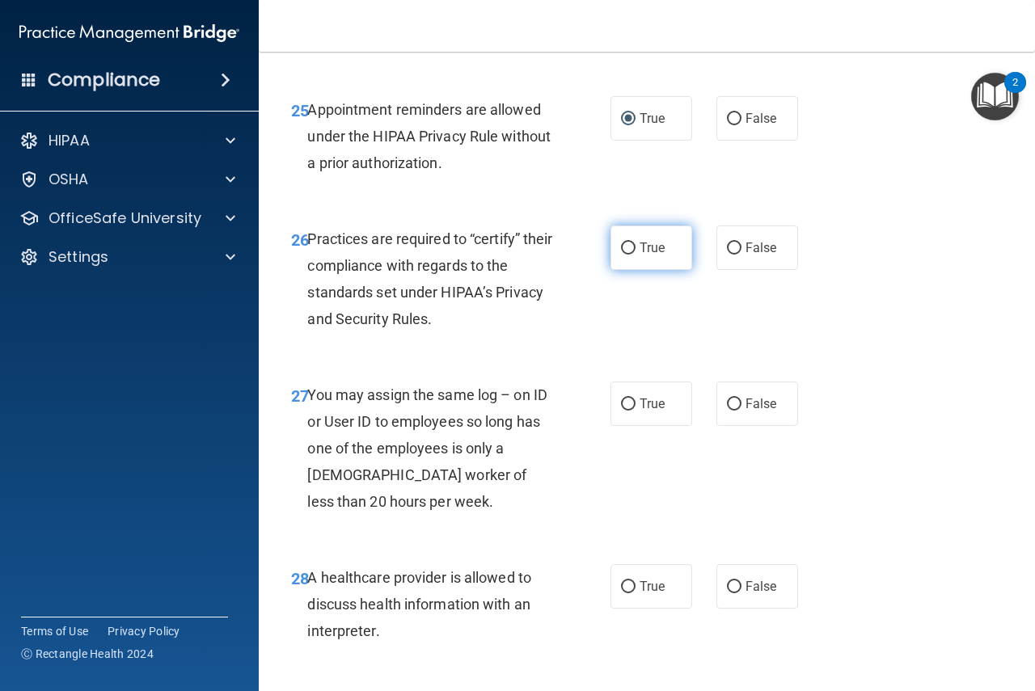
click at [622, 255] on input "True" at bounding box center [628, 249] width 15 height 12
radio input "true"
click at [731, 411] on input "False" at bounding box center [734, 405] width 15 height 12
radio input "true"
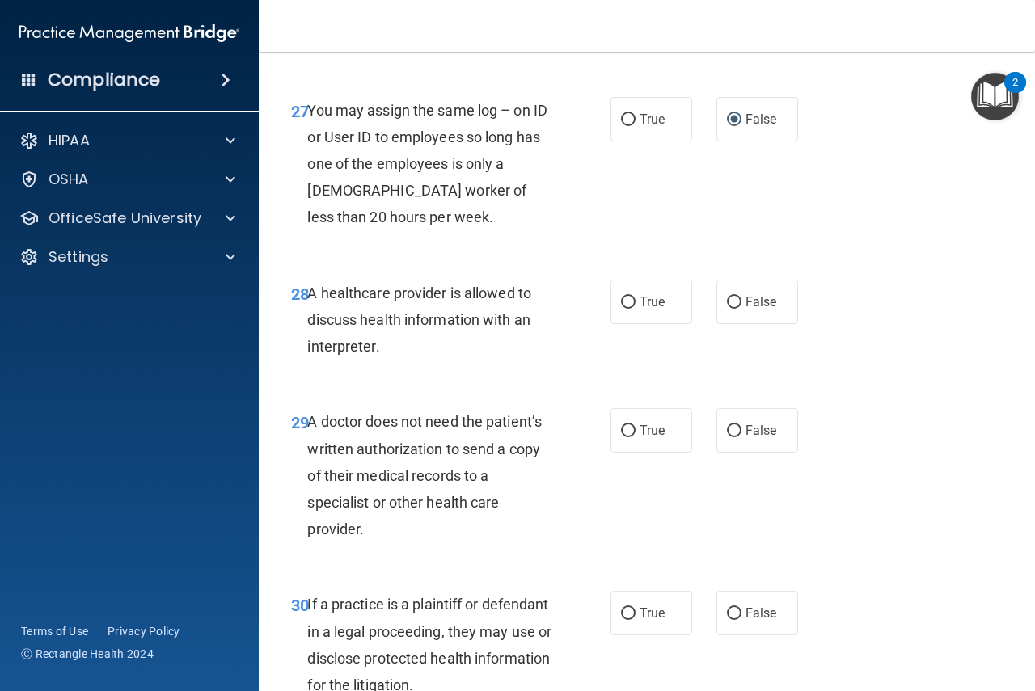
scroll to position [4421, 0]
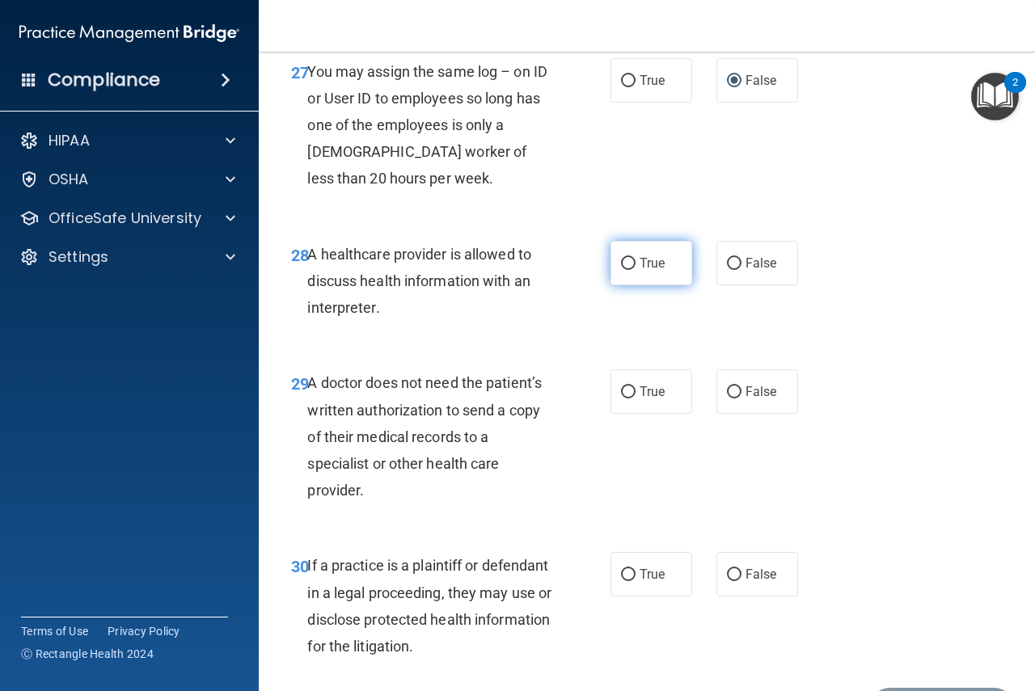
click at [625, 270] on input "True" at bounding box center [628, 264] width 15 height 12
radio input "true"
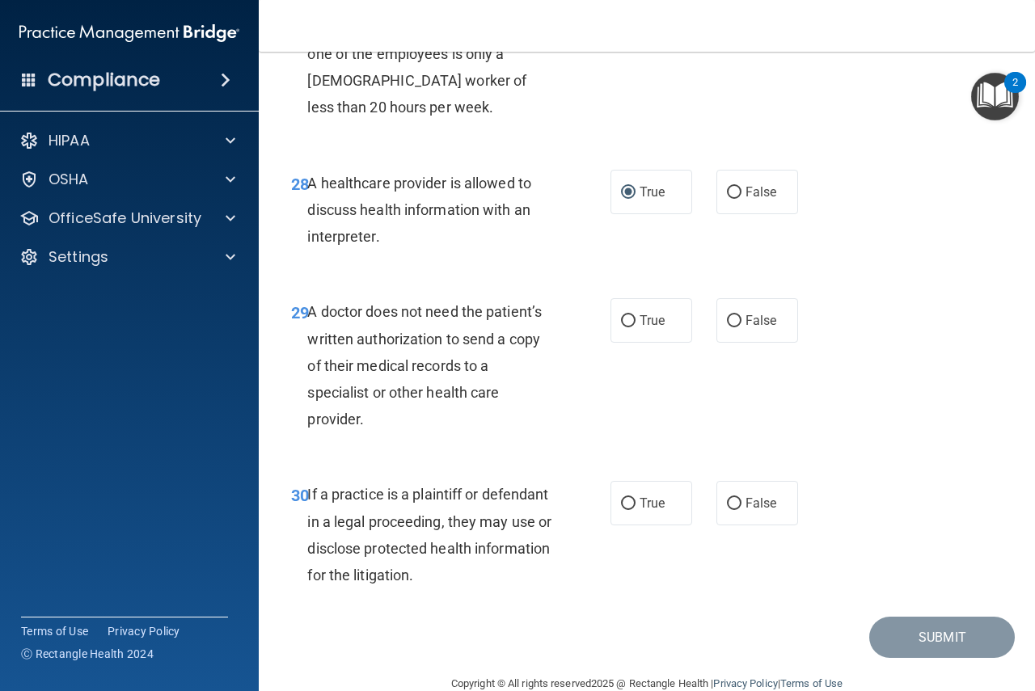
scroll to position [4502, 0]
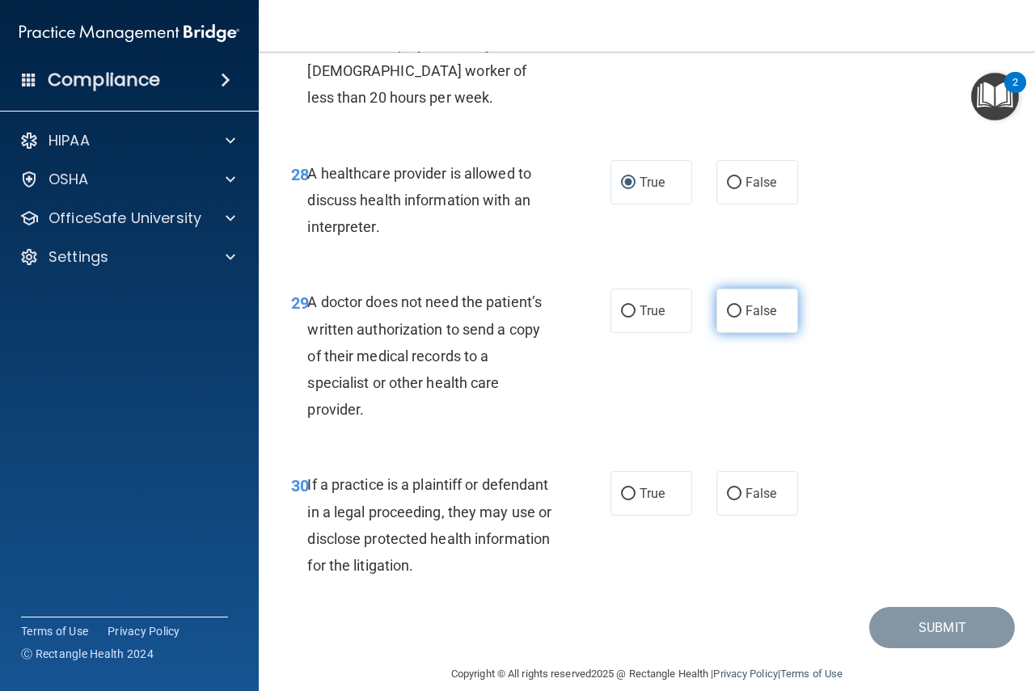
click at [727, 318] on input "False" at bounding box center [734, 312] width 15 height 12
radio input "true"
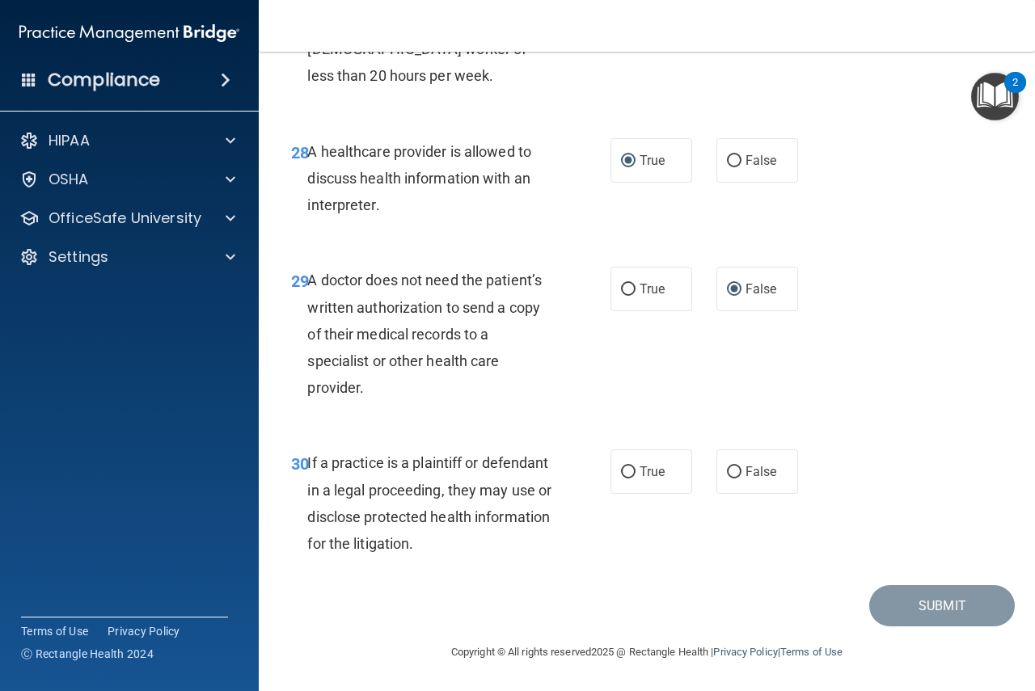
scroll to position [4577, 0]
click at [727, 469] on input "False" at bounding box center [734, 473] width 15 height 12
radio input "true"
click at [913, 600] on button "Submit" at bounding box center [942, 605] width 146 height 41
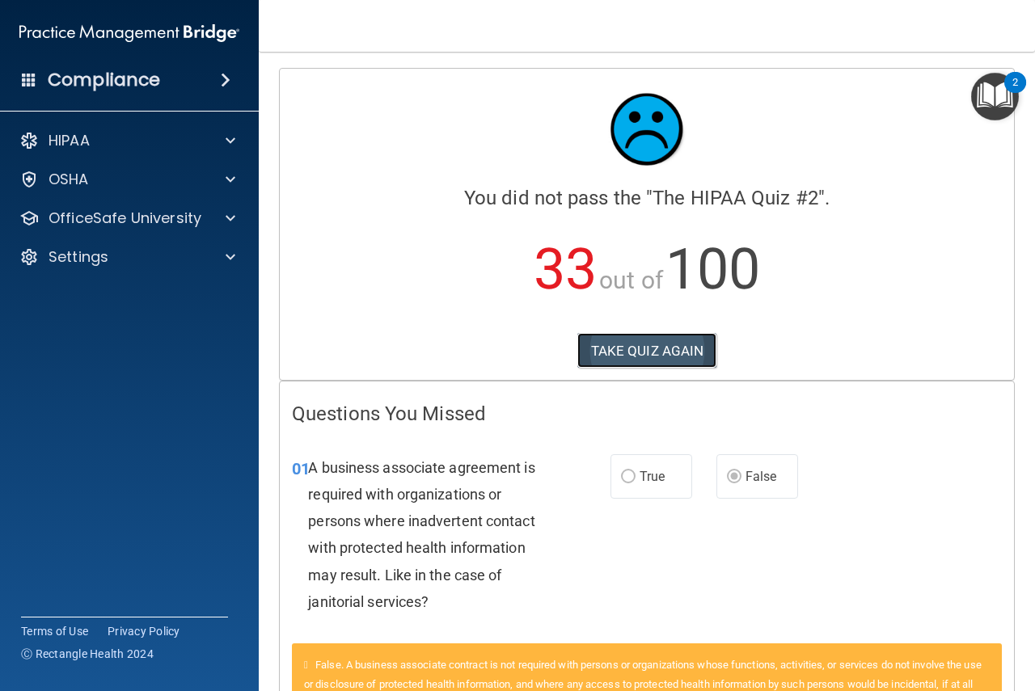
click at [619, 348] on button "TAKE QUIZ AGAIN" at bounding box center [647, 351] width 140 height 36
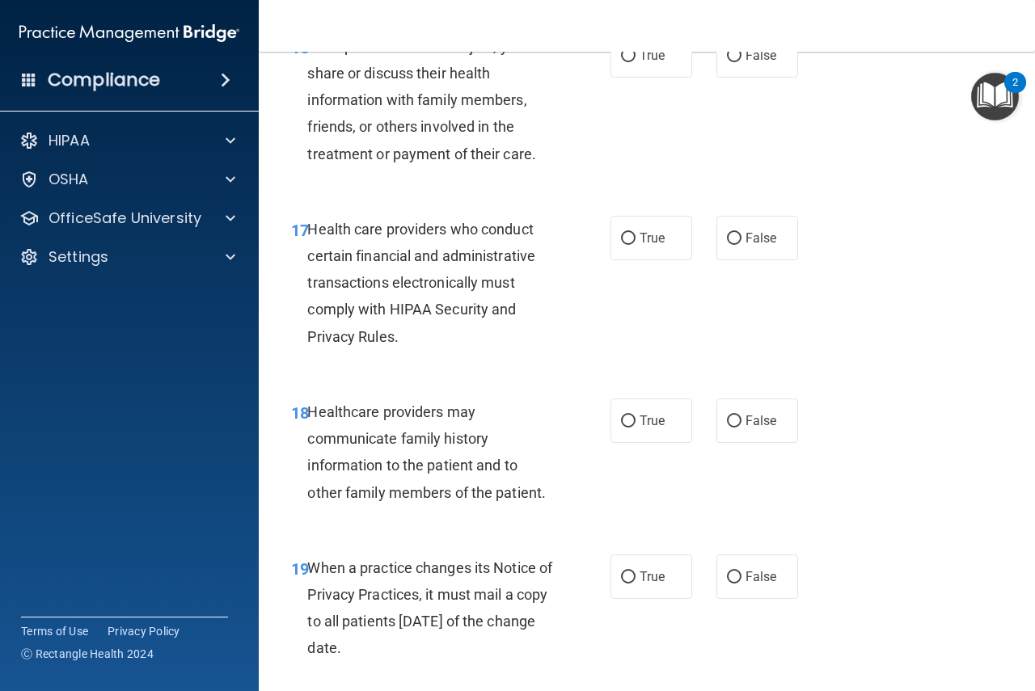
scroll to position [4577, 0]
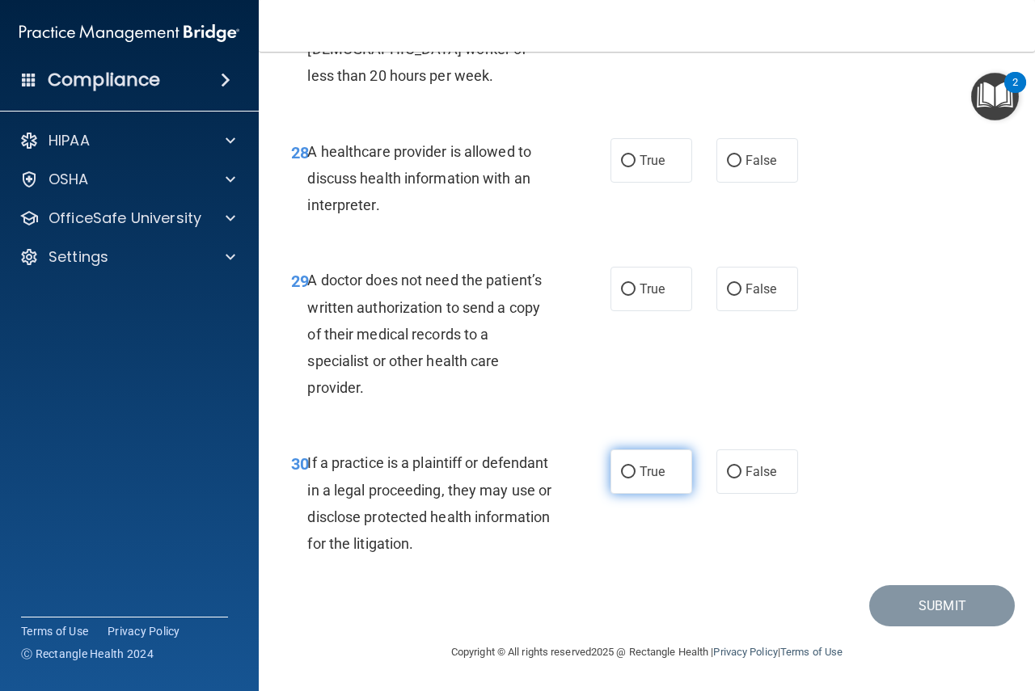
drag, startPoint x: 619, startPoint y: 476, endPoint x: 624, endPoint y: 463, distance: 13.8
click at [621, 476] on input "True" at bounding box center [628, 473] width 15 height 12
radio input "true"
click at [728, 290] on input "False" at bounding box center [734, 290] width 15 height 12
radio input "true"
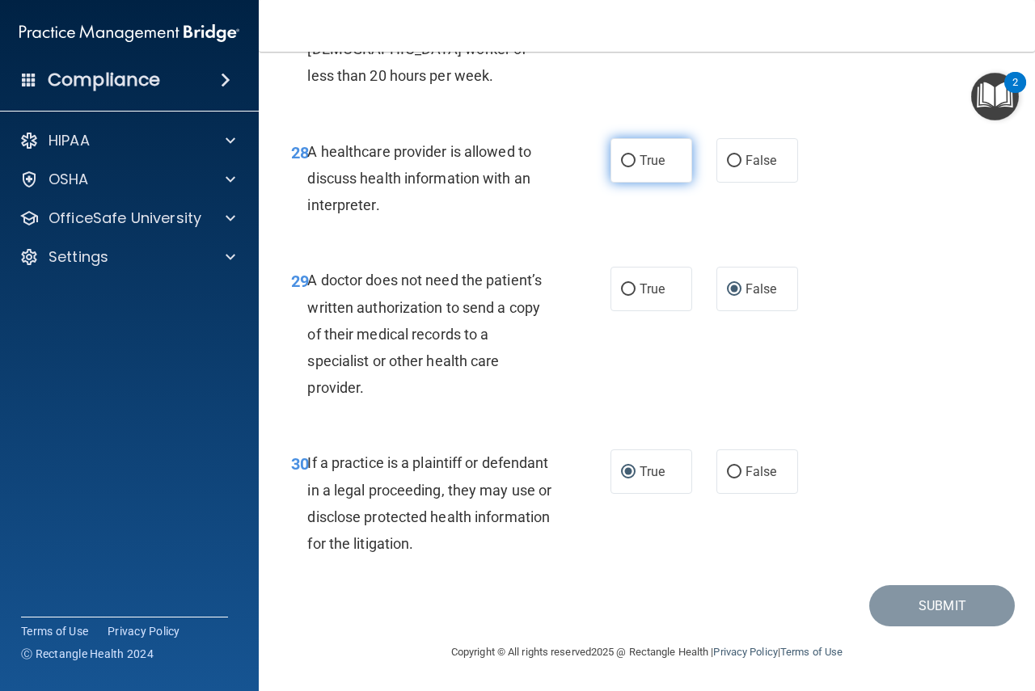
click at [623, 163] on input "True" at bounding box center [628, 161] width 15 height 12
radio input "true"
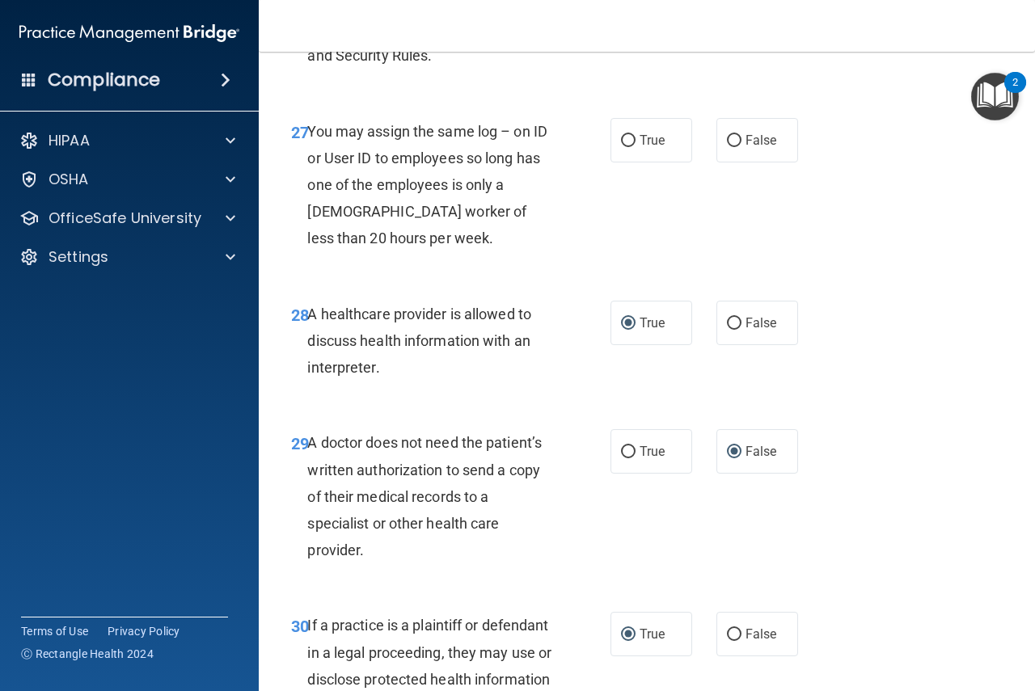
scroll to position [4308, 0]
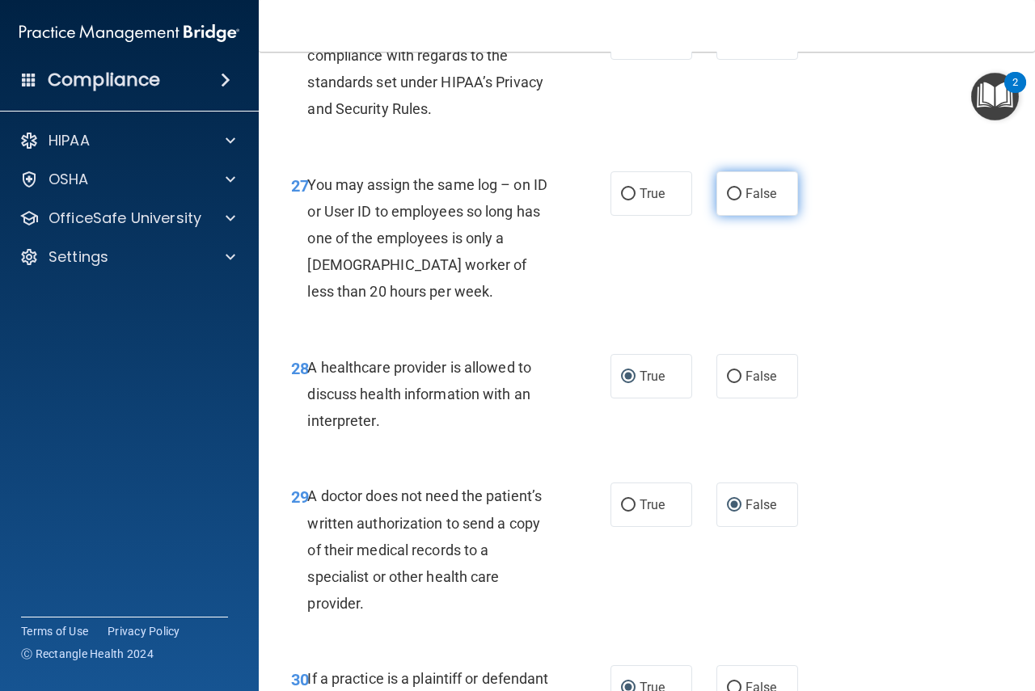
click at [729, 201] on input "False" at bounding box center [734, 194] width 15 height 12
radio input "true"
click at [623, 44] on input "True" at bounding box center [628, 38] width 15 height 12
radio input "true"
click at [625, 44] on input "True" at bounding box center [628, 38] width 15 height 12
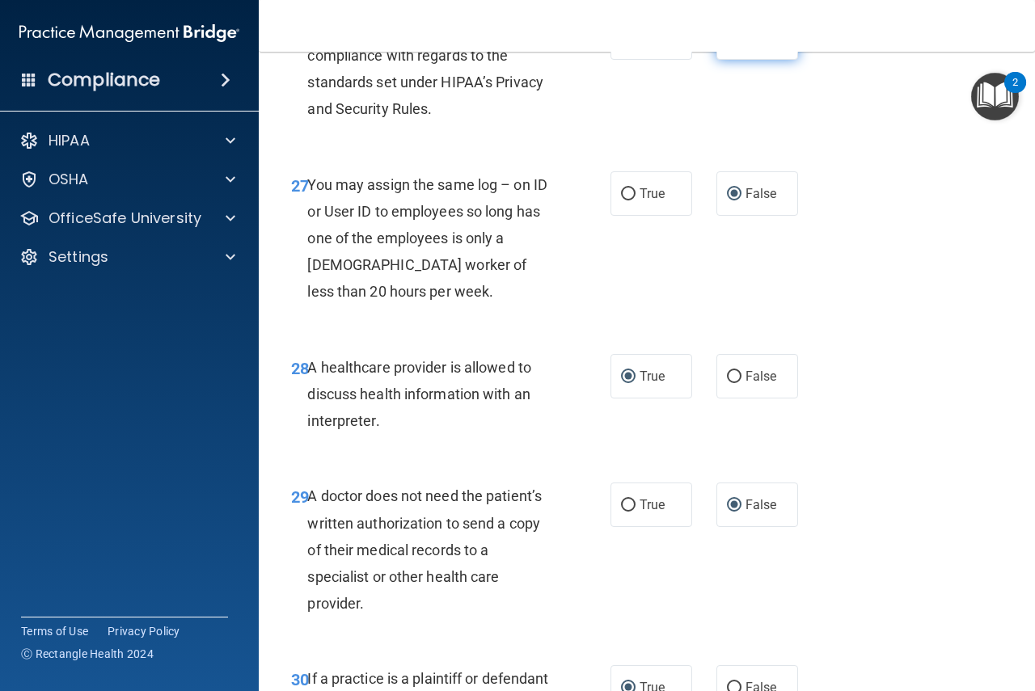
click at [727, 44] on input "False" at bounding box center [734, 38] width 15 height 12
radio input "true"
radio input "false"
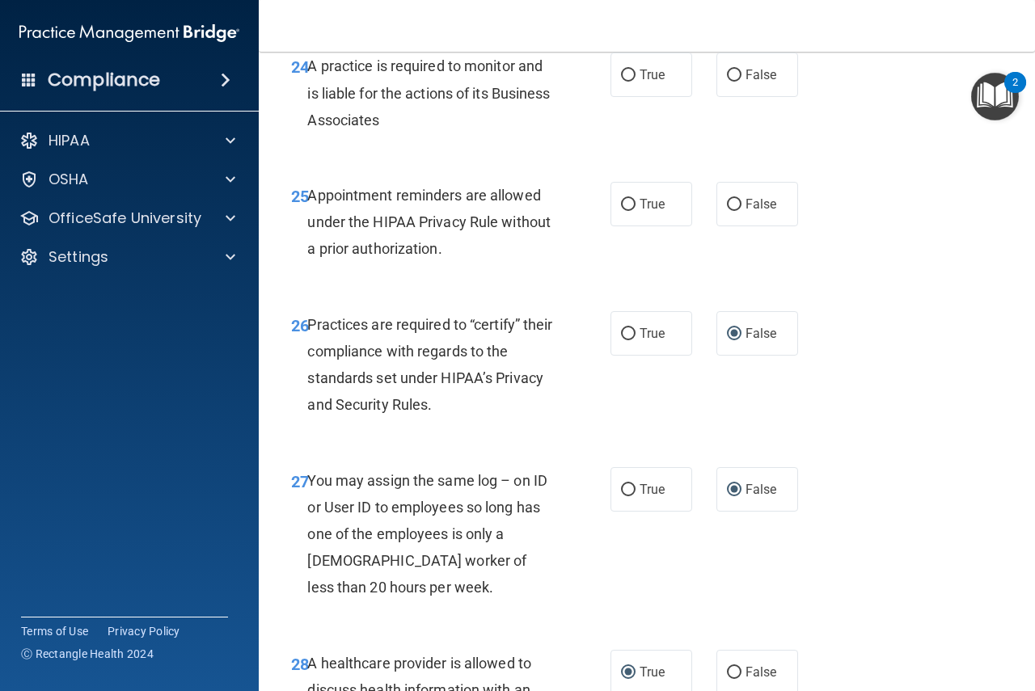
scroll to position [4011, 0]
click at [622, 212] on input "True" at bounding box center [628, 206] width 15 height 12
radio input "true"
click at [727, 82] on input "False" at bounding box center [734, 76] width 15 height 12
radio input "true"
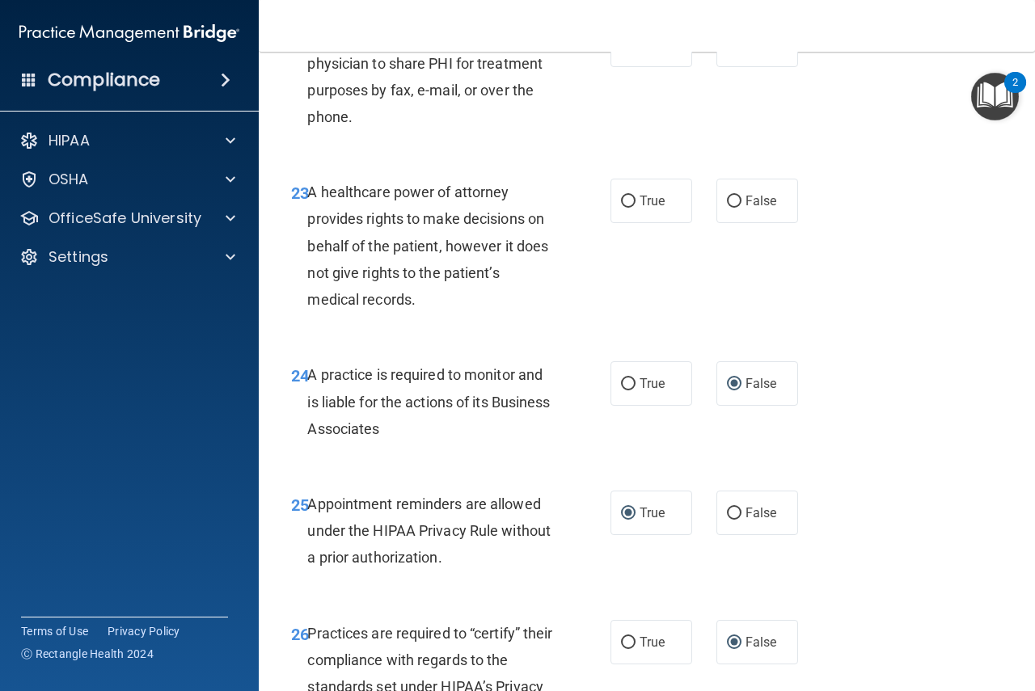
scroll to position [3688, 0]
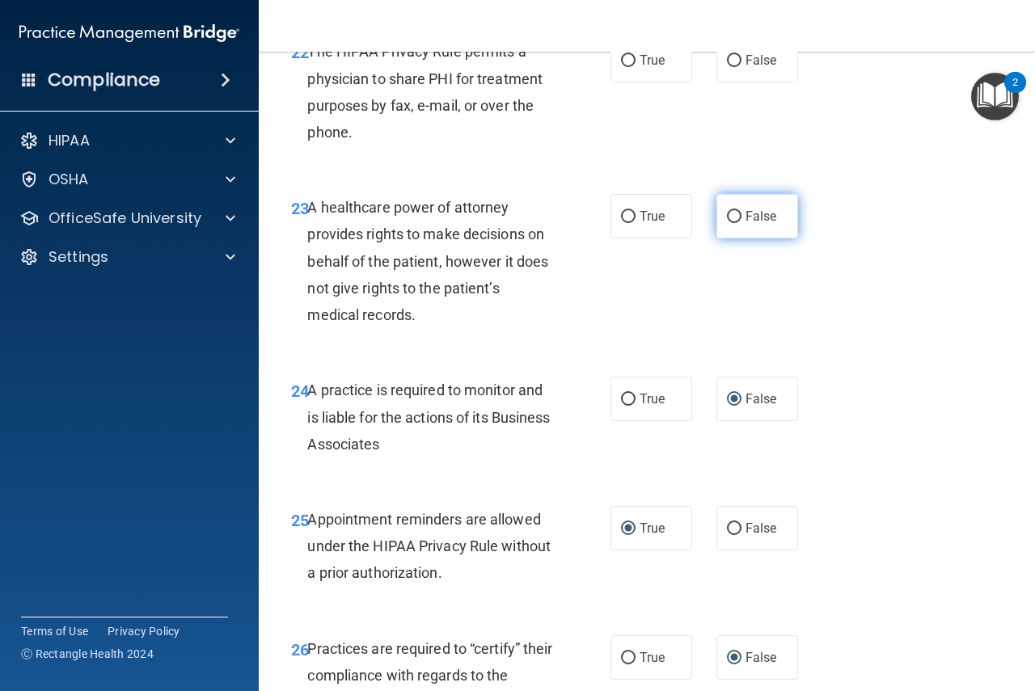
click at [731, 223] on input "False" at bounding box center [734, 217] width 15 height 12
radio input "true"
drag, startPoint x: 618, startPoint y: 112, endPoint x: 769, endPoint y: 172, distance: 162.6
click at [621, 67] on input "True" at bounding box center [628, 61] width 15 height 12
radio input "true"
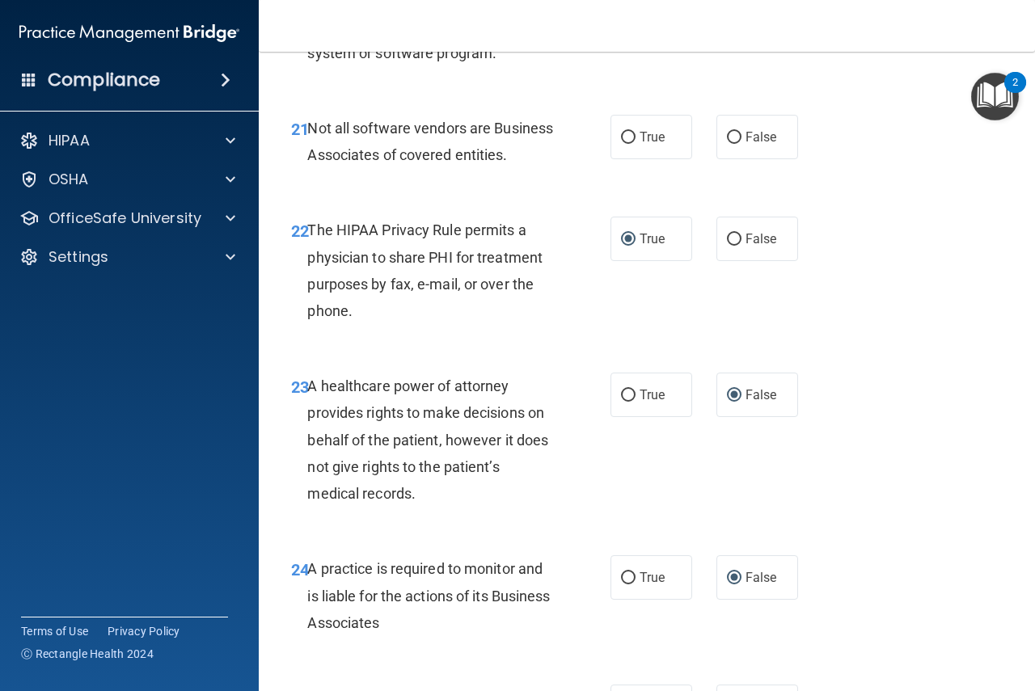
scroll to position [3499, 0]
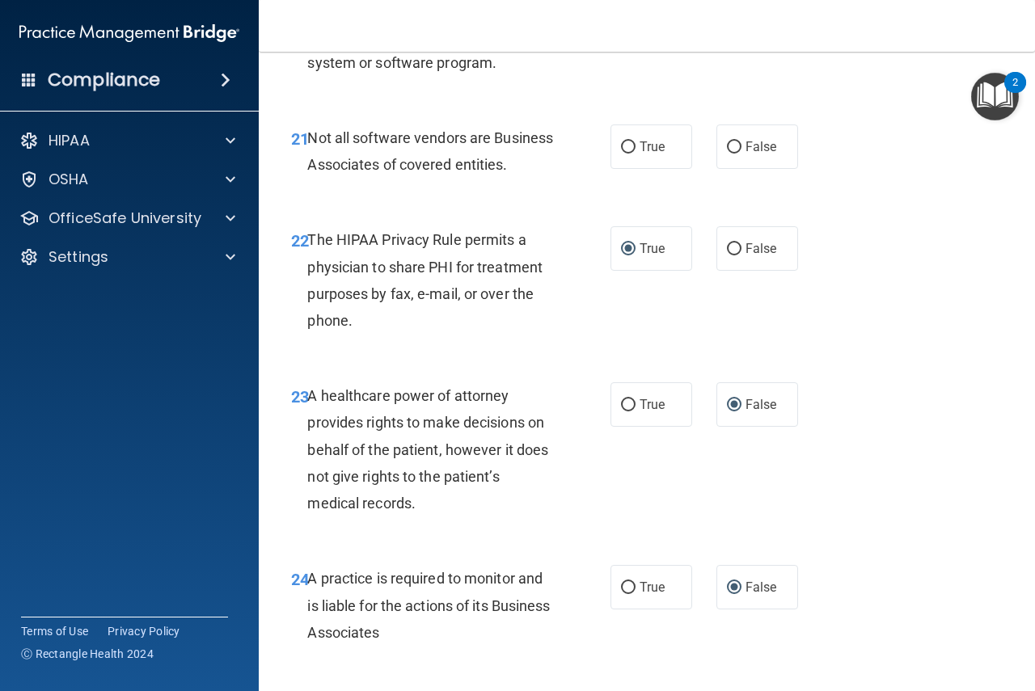
drag, startPoint x: 623, startPoint y: 174, endPoint x: 649, endPoint y: 198, distance: 36.1
click at [623, 154] on input "True" at bounding box center [628, 148] width 15 height 12
radio input "true"
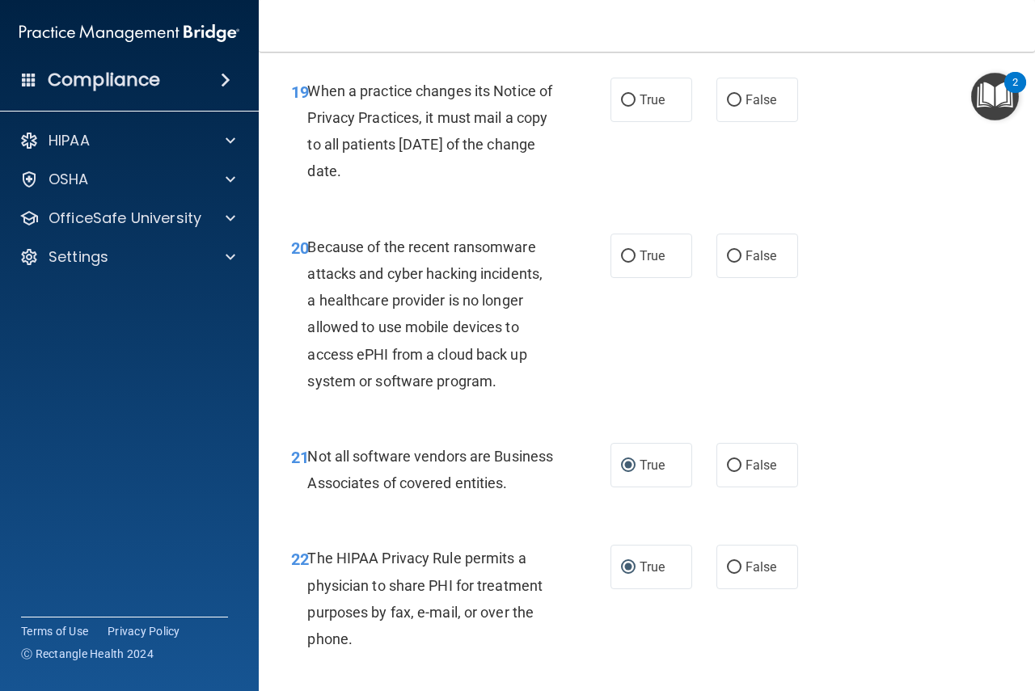
scroll to position [3176, 0]
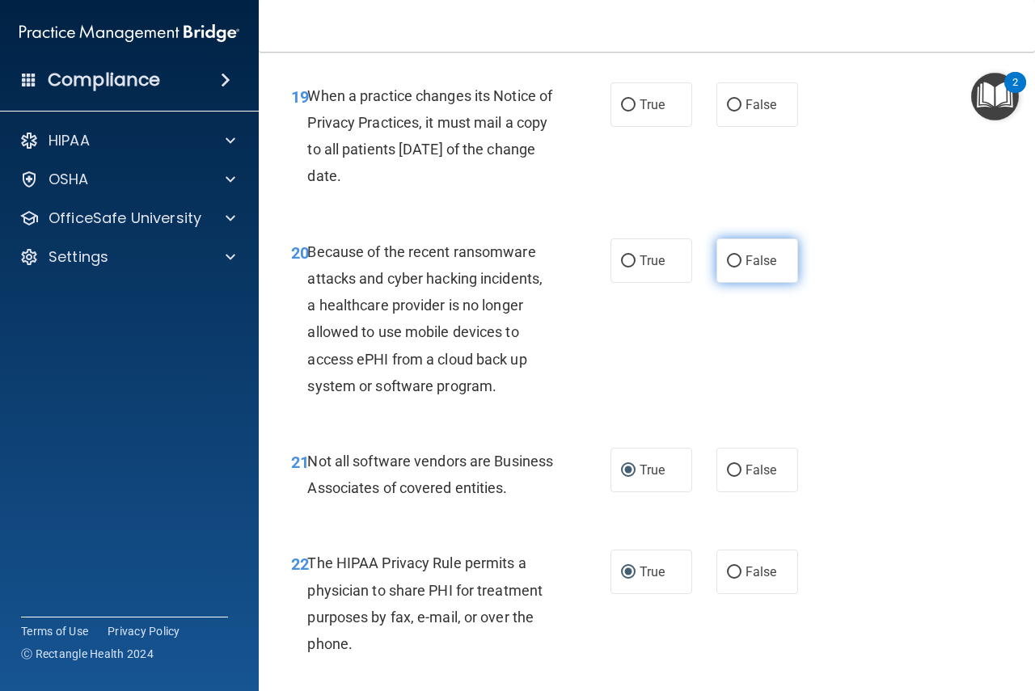
click at [727, 268] on input "False" at bounding box center [734, 262] width 15 height 12
radio input "true"
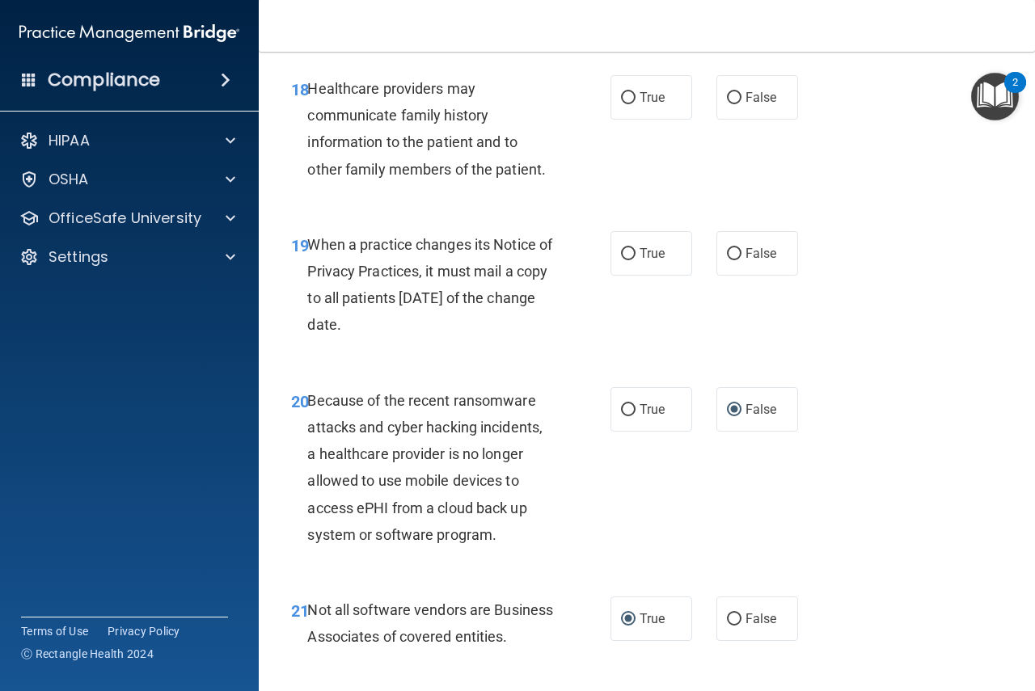
scroll to position [3014, 0]
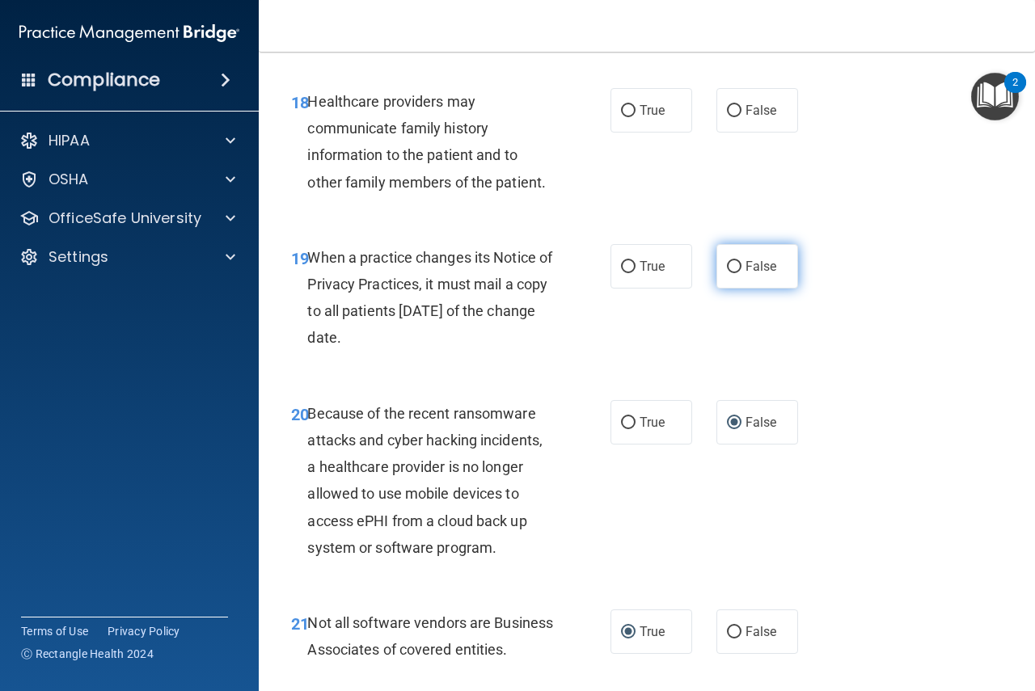
click at [727, 273] on input "False" at bounding box center [734, 267] width 15 height 12
radio input "true"
click at [728, 117] on input "False" at bounding box center [734, 111] width 15 height 12
radio input "true"
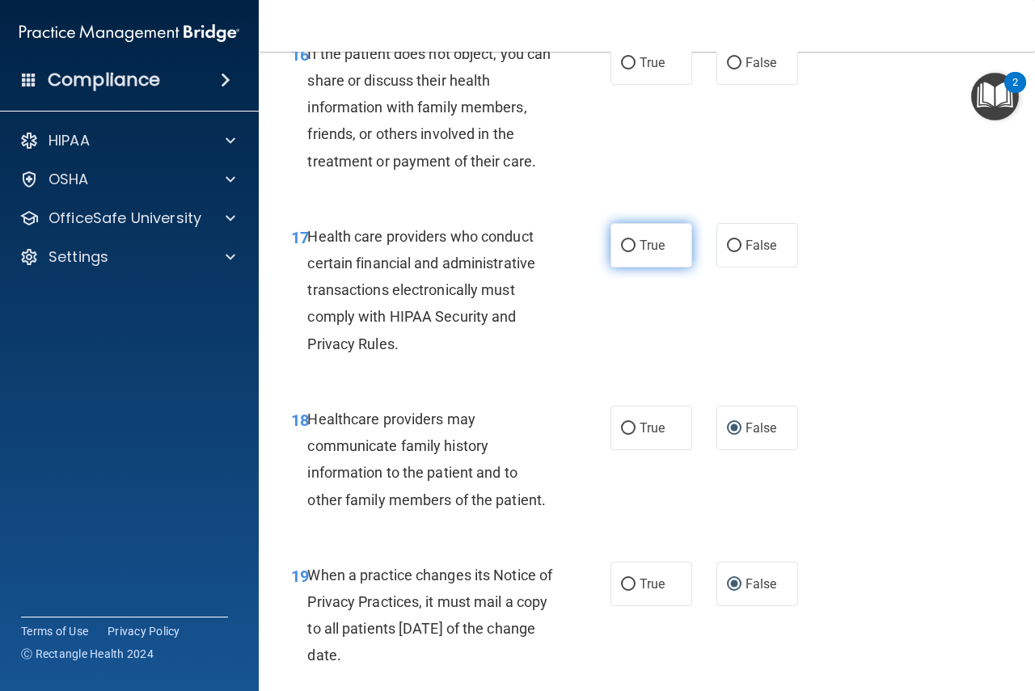
scroll to position [2690, 0]
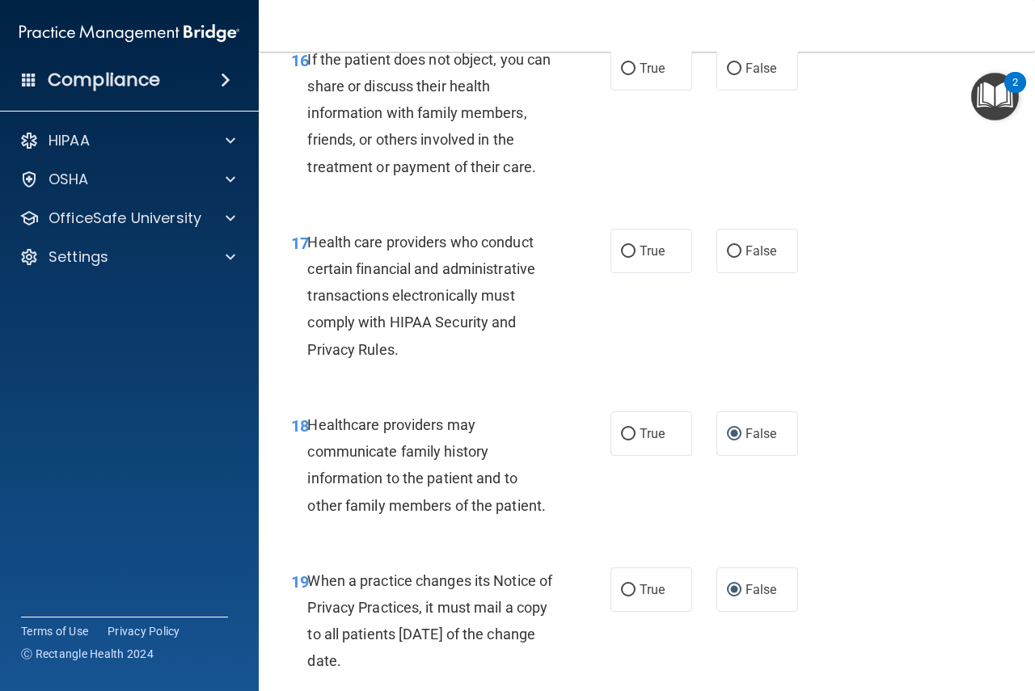
drag, startPoint x: 621, startPoint y: 277, endPoint x: 623, endPoint y: 237, distance: 40.5
click at [621, 258] on input "True" at bounding box center [628, 252] width 15 height 12
radio input "true"
click at [621, 75] on input "True" at bounding box center [628, 69] width 15 height 12
radio input "true"
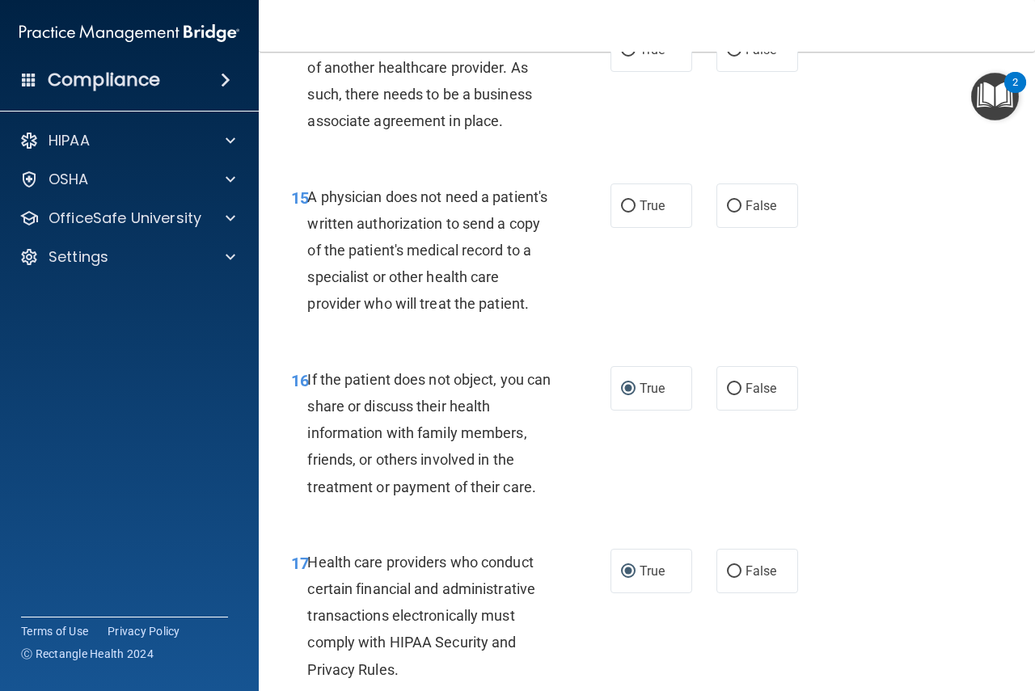
scroll to position [2367, 0]
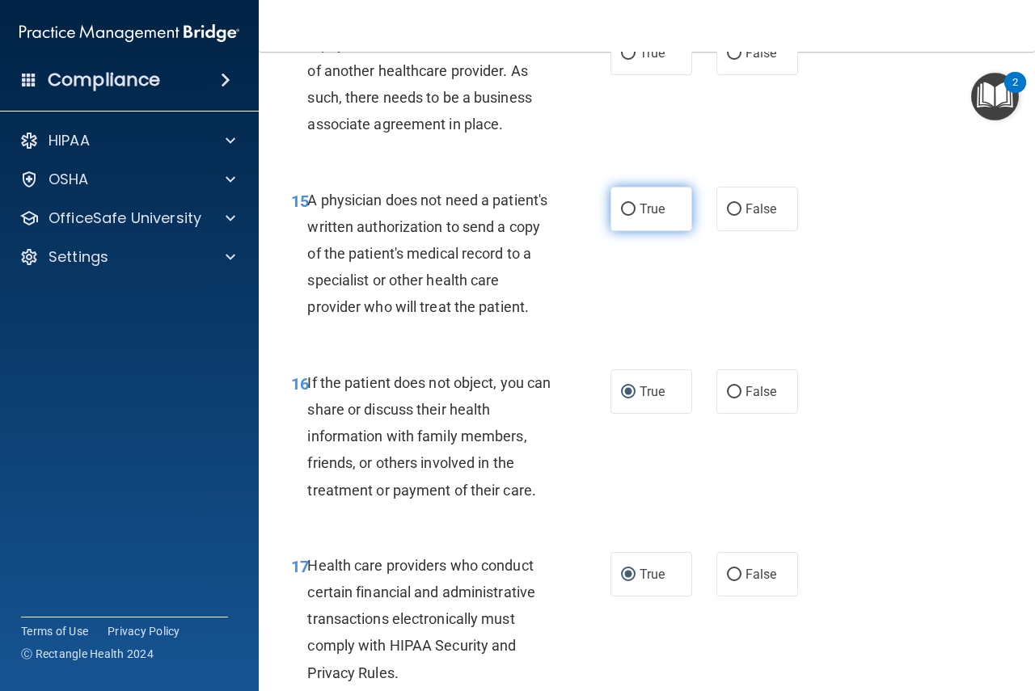
click at [622, 205] on input "True" at bounding box center [628, 210] width 15 height 12
radio input "true"
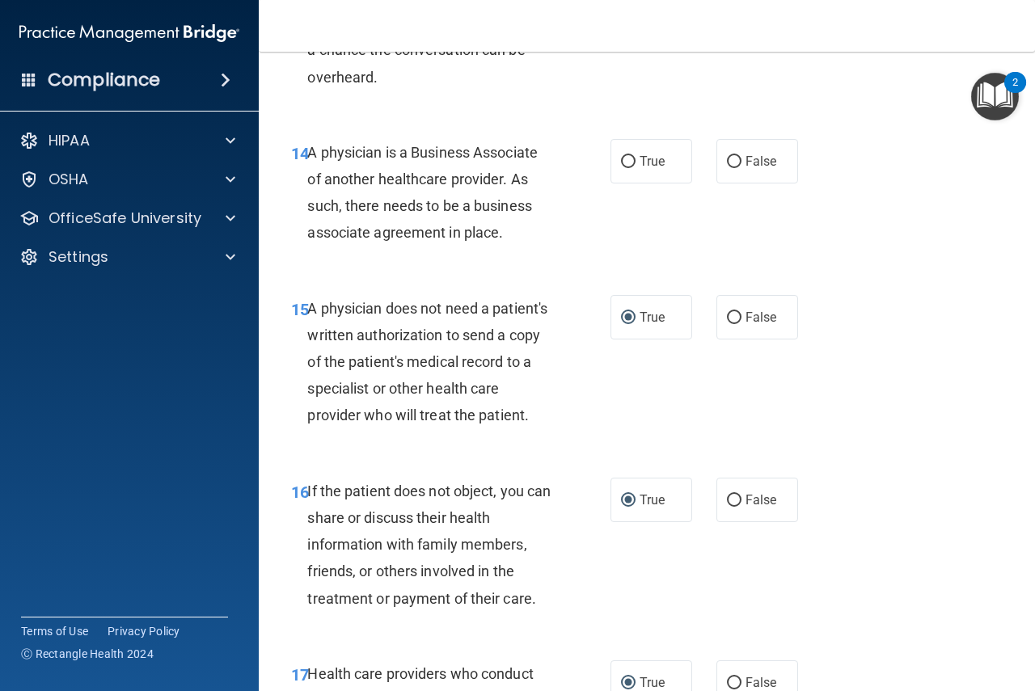
scroll to position [2205, 0]
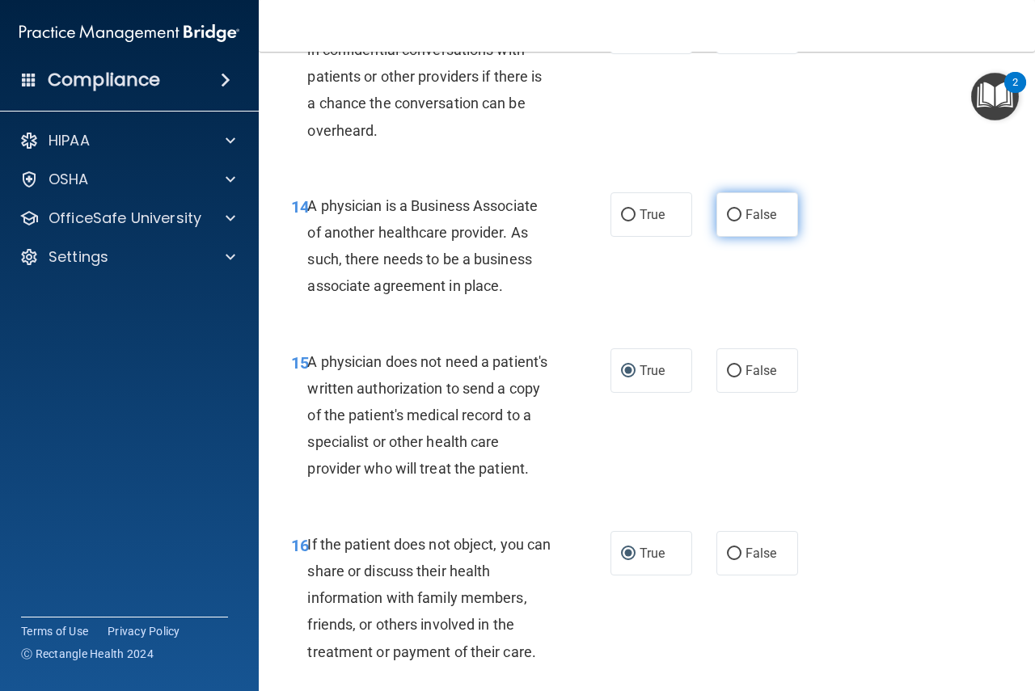
click at [729, 214] on input "False" at bounding box center [734, 215] width 15 height 12
radio input "true"
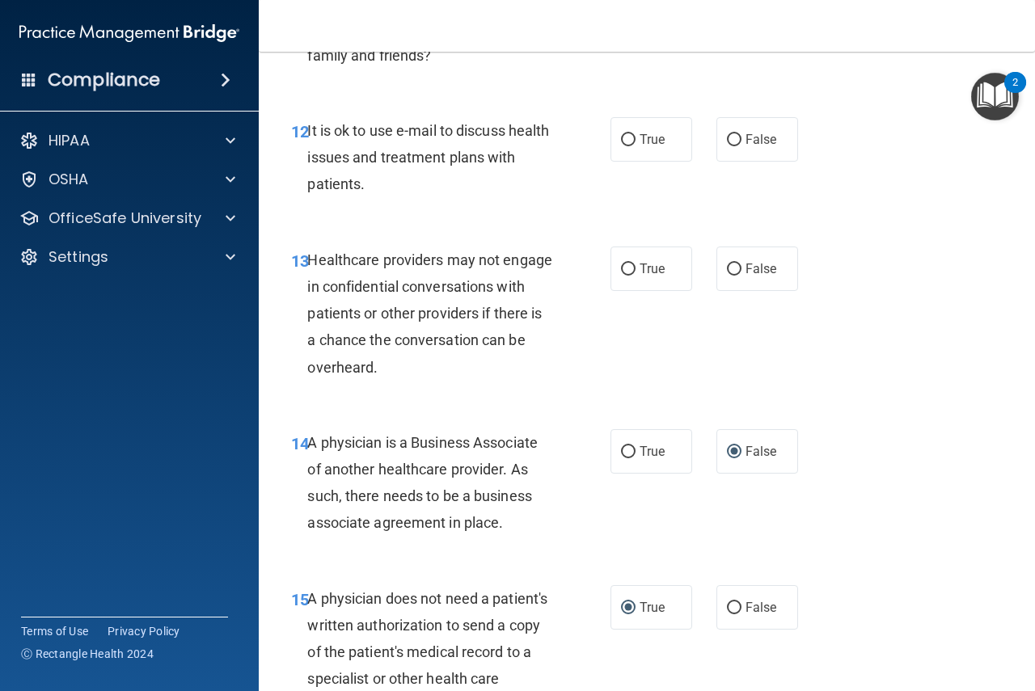
scroll to position [1963, 0]
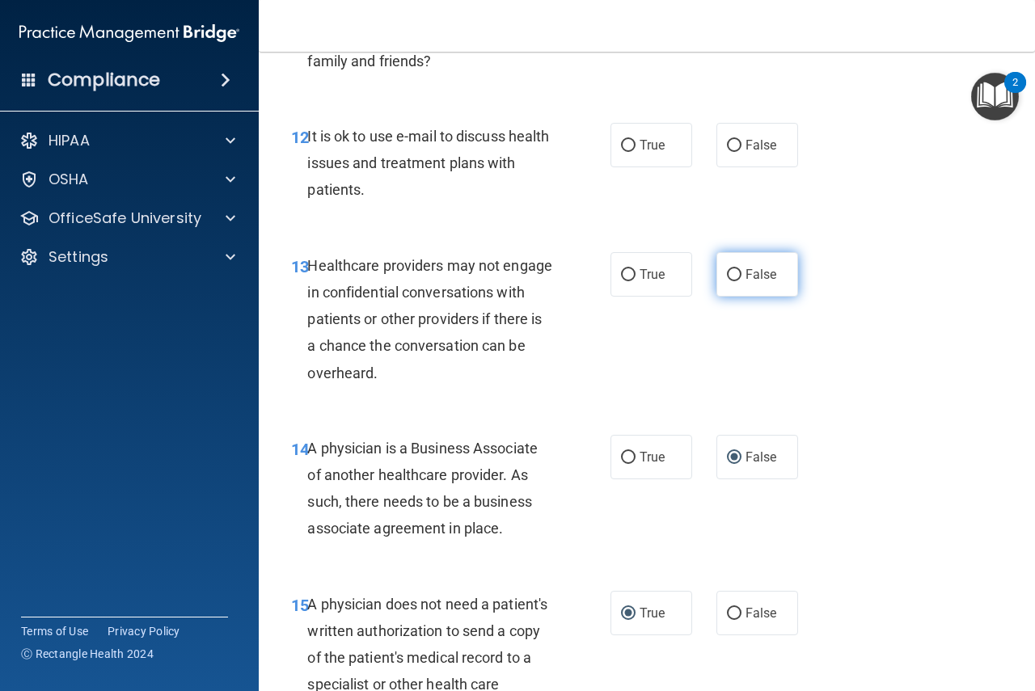
click at [730, 273] on input "False" at bounding box center [734, 275] width 15 height 12
radio input "true"
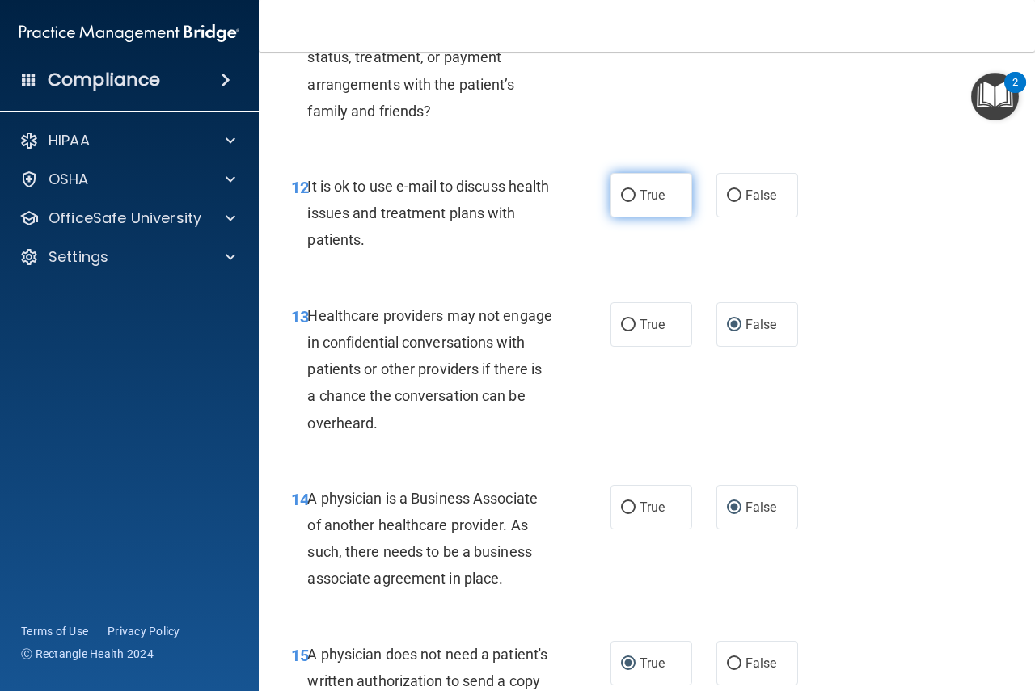
scroll to position [1908, 0]
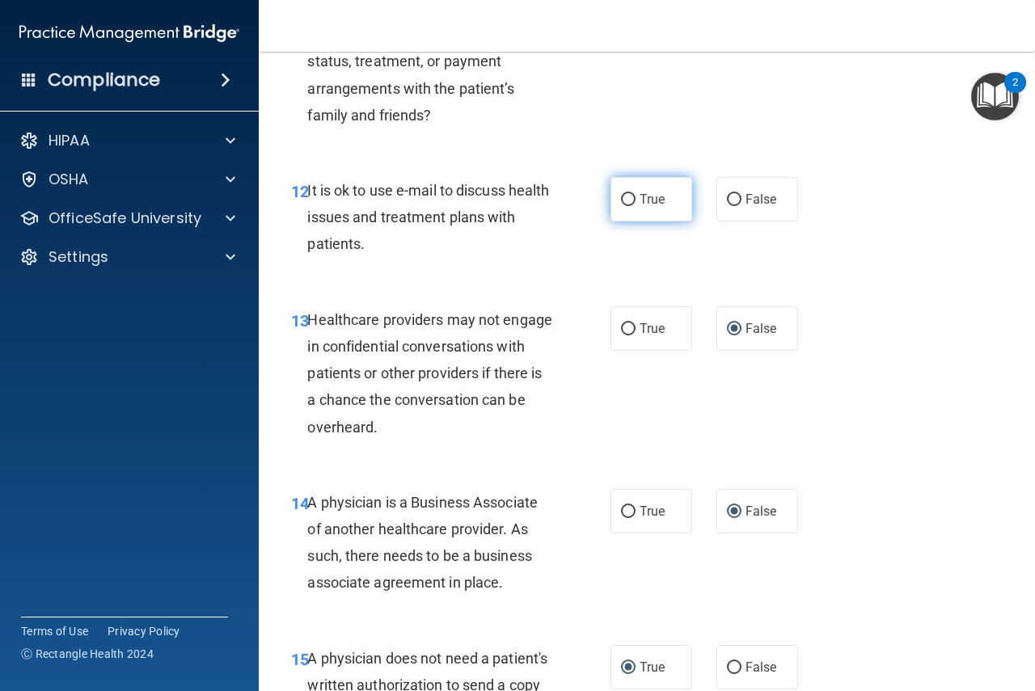
click at [621, 196] on input "True" at bounding box center [628, 200] width 15 height 12
radio input "true"
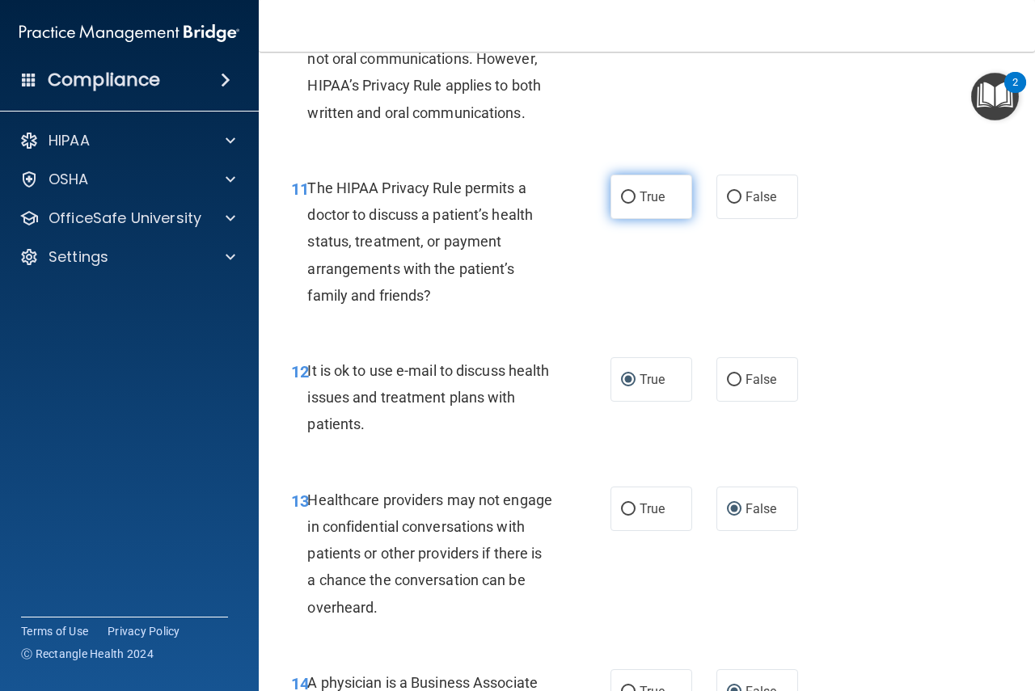
scroll to position [1720, 0]
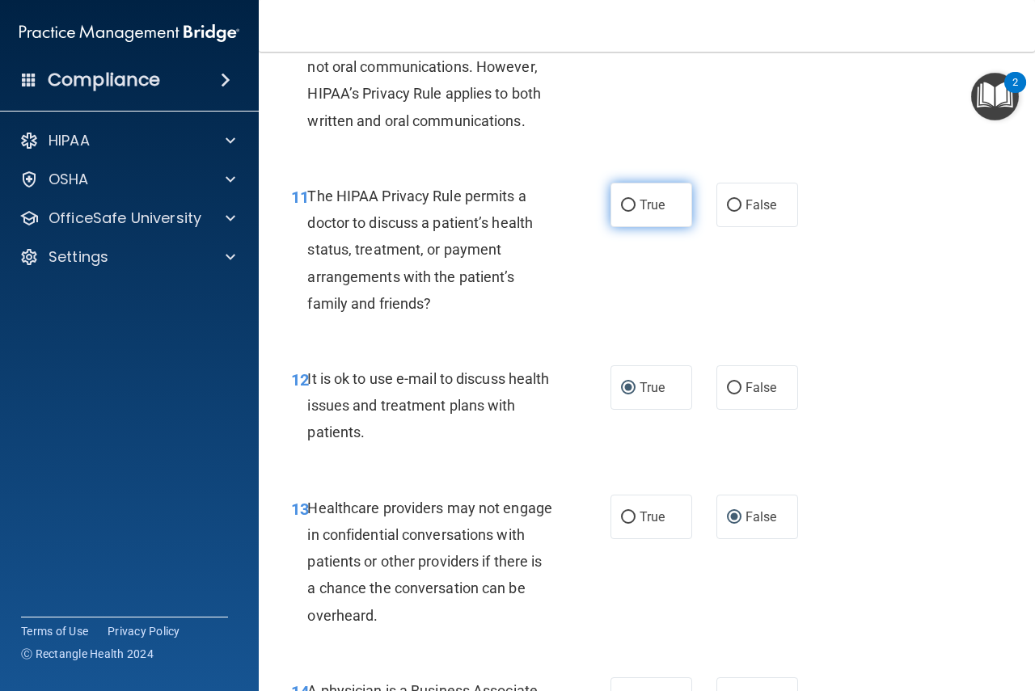
click at [622, 204] on input "True" at bounding box center [628, 206] width 15 height 12
radio input "true"
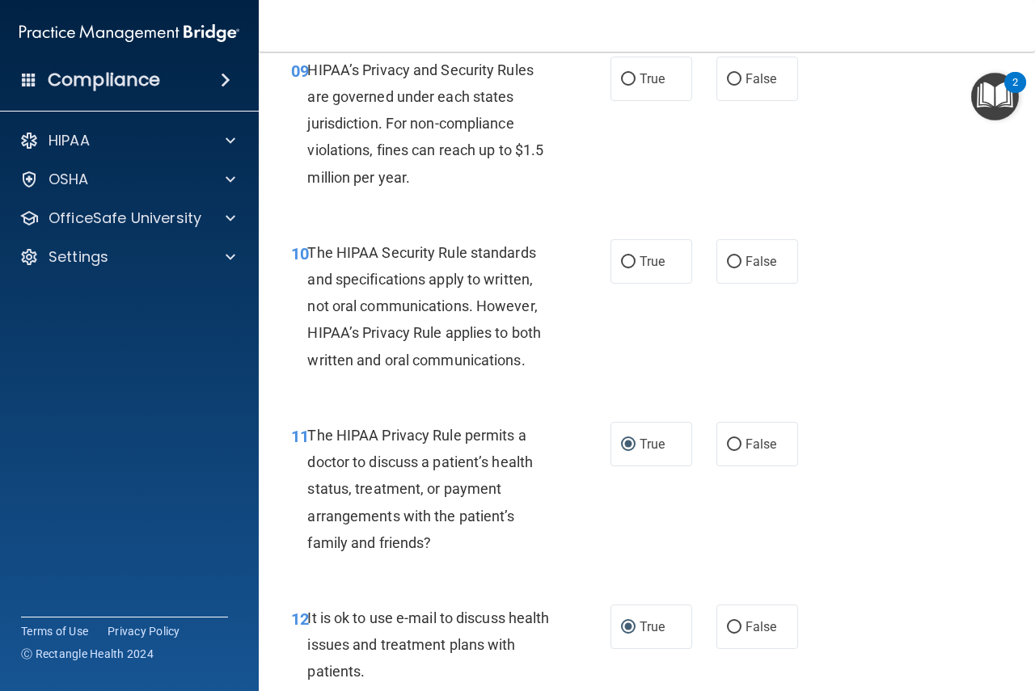
scroll to position [1477, 0]
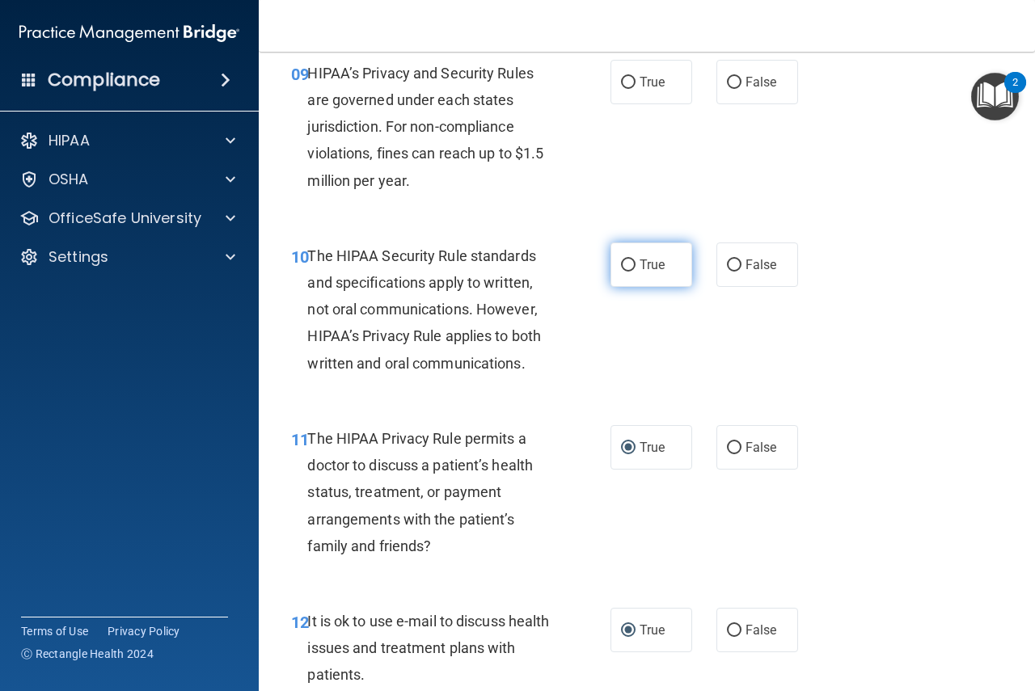
click at [624, 261] on input "True" at bounding box center [628, 266] width 15 height 12
radio input "true"
click at [729, 81] on input "False" at bounding box center [734, 83] width 15 height 12
radio input "true"
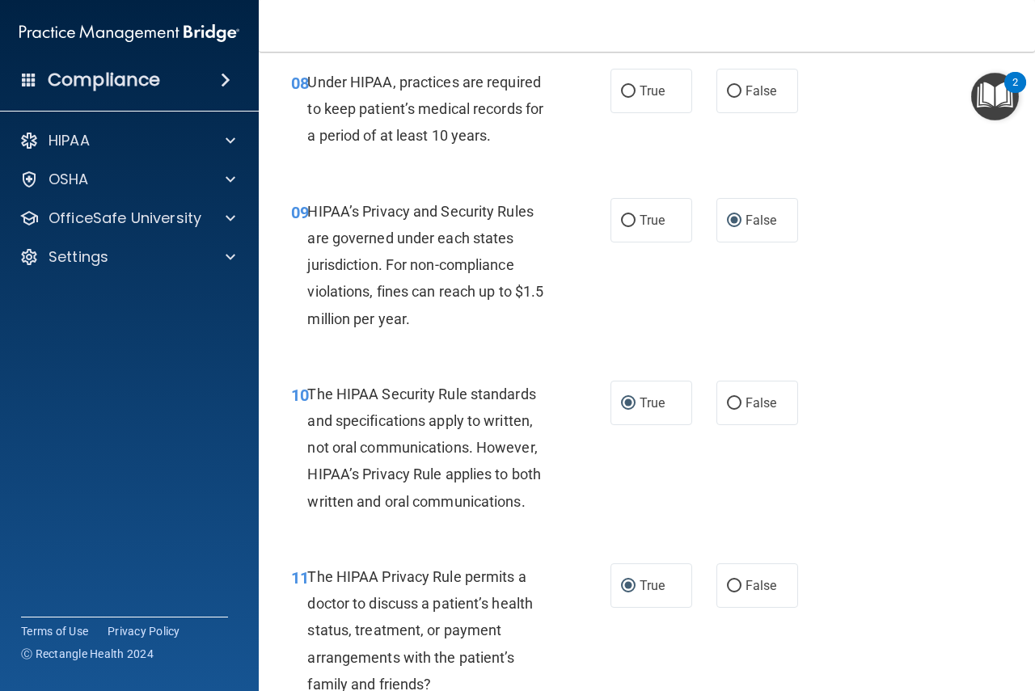
scroll to position [1262, 0]
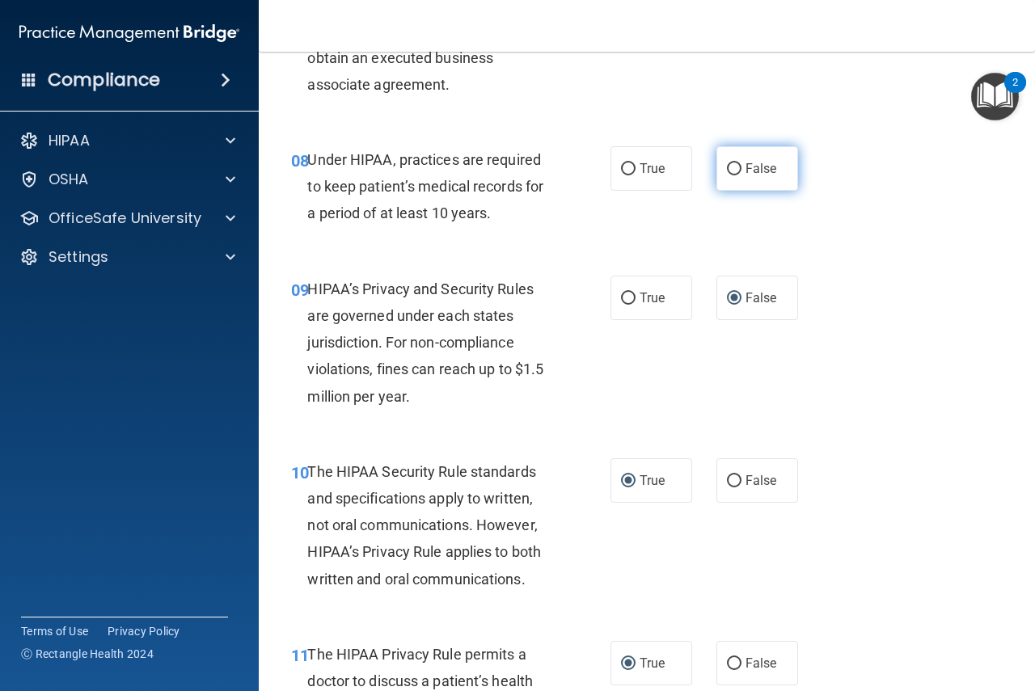
click at [731, 168] on input "False" at bounding box center [734, 169] width 15 height 12
radio input "true"
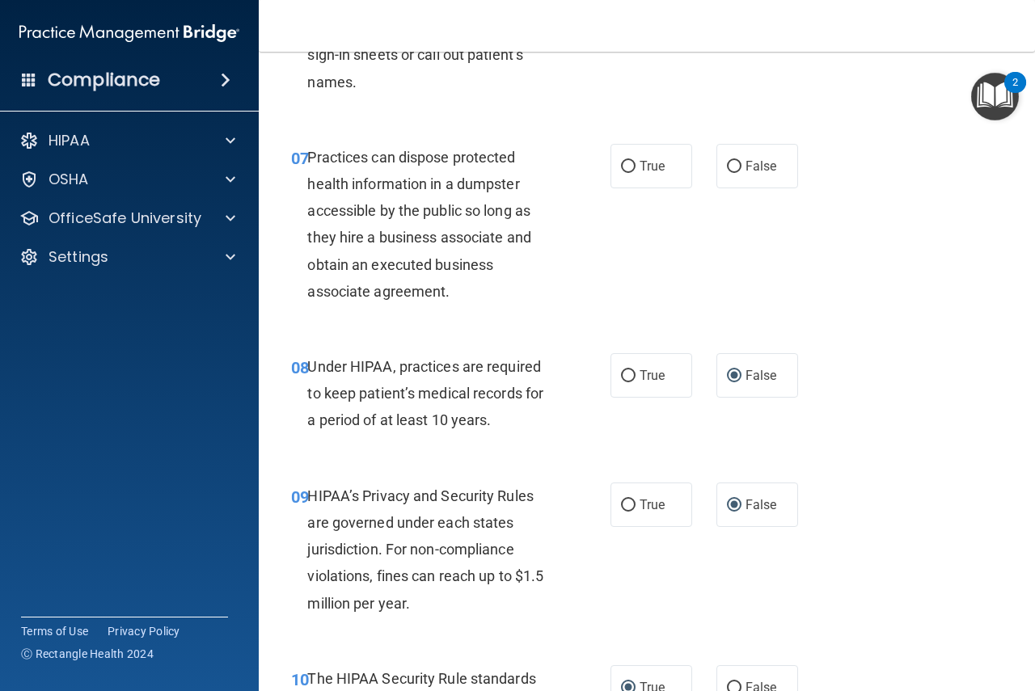
scroll to position [1046, 0]
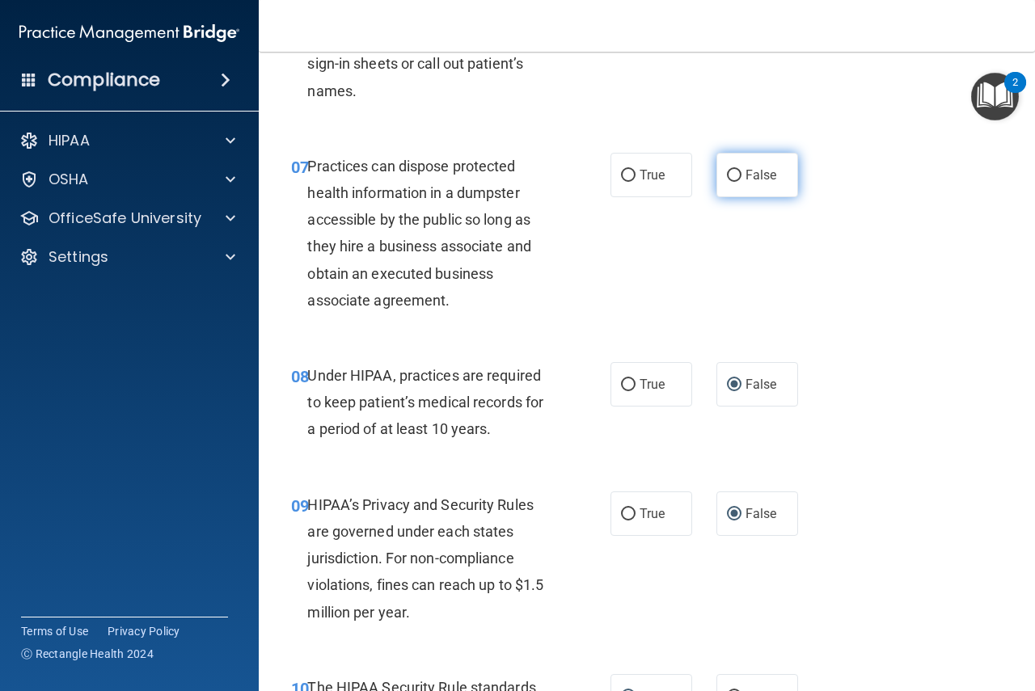
click at [727, 174] on input "False" at bounding box center [734, 176] width 15 height 12
radio input "true"
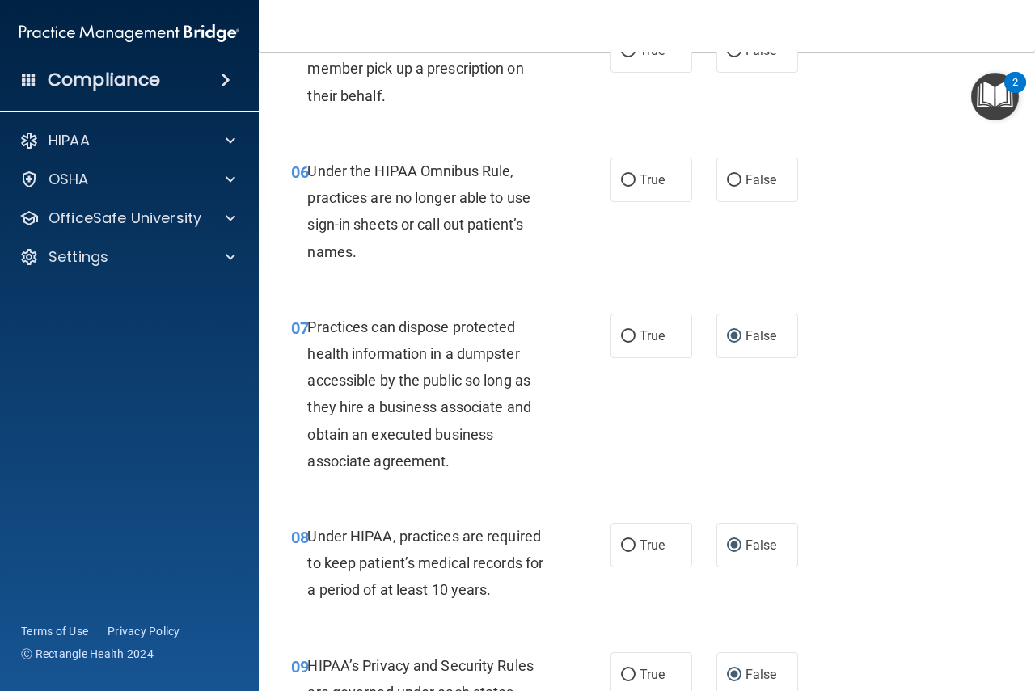
scroll to position [884, 0]
click at [728, 185] on input "False" at bounding box center [734, 181] width 15 height 12
radio input "true"
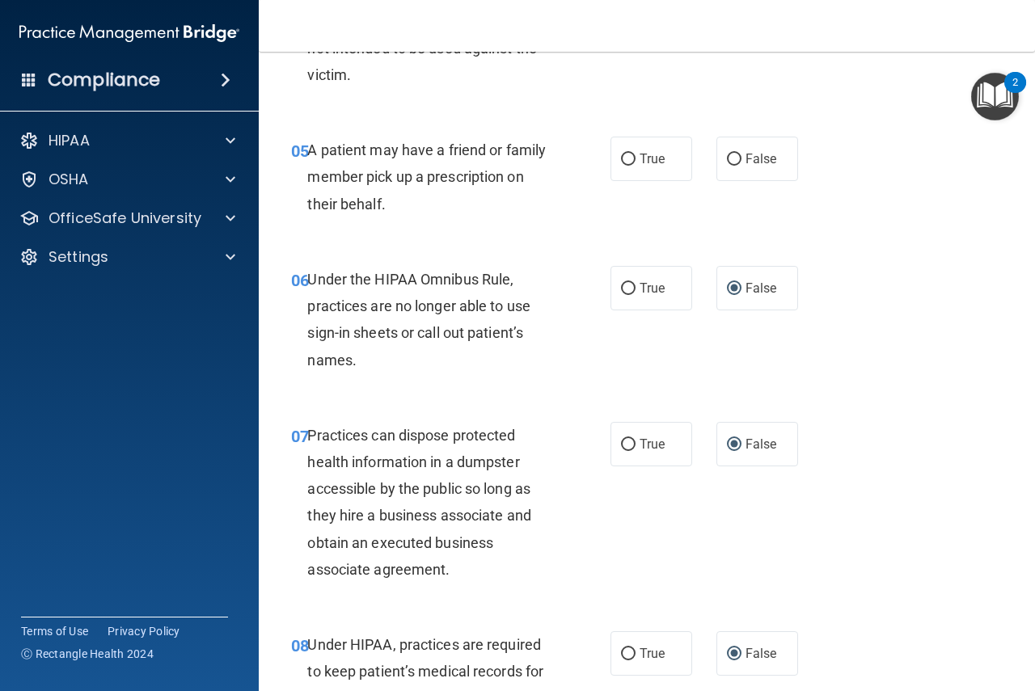
scroll to position [750, 0]
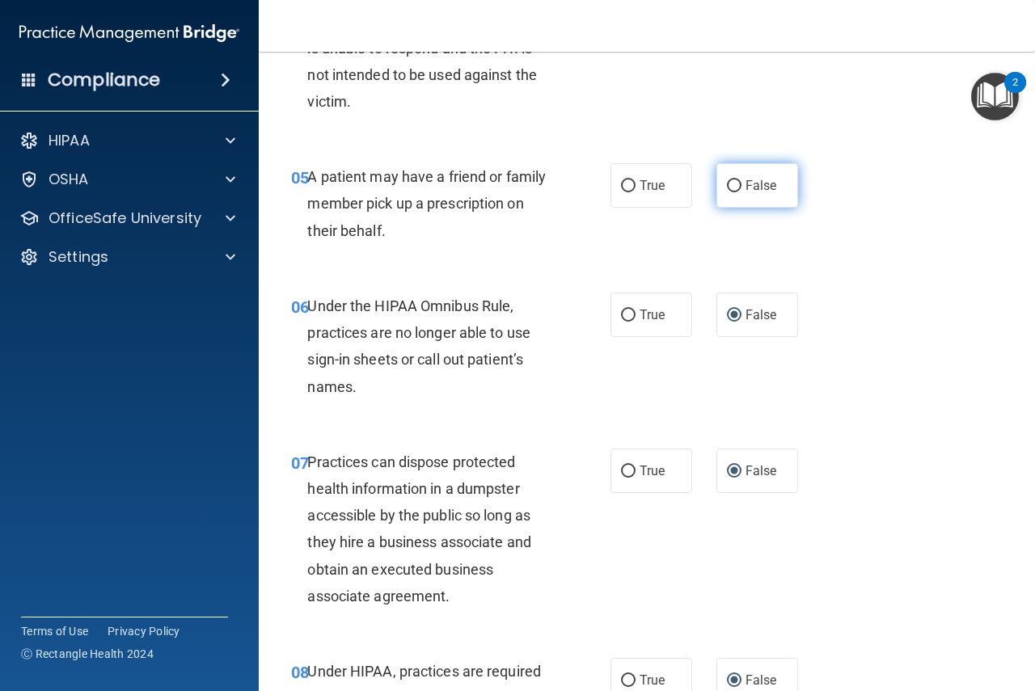
click at [727, 187] on input "False" at bounding box center [734, 186] width 15 height 12
radio input "true"
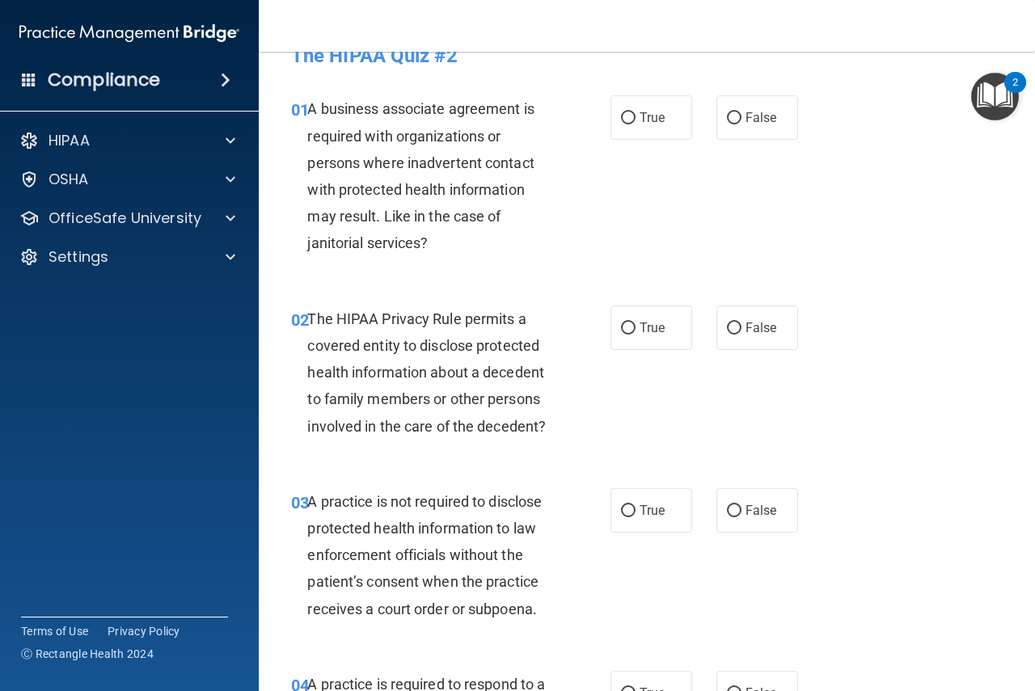
scroll to position [0, 0]
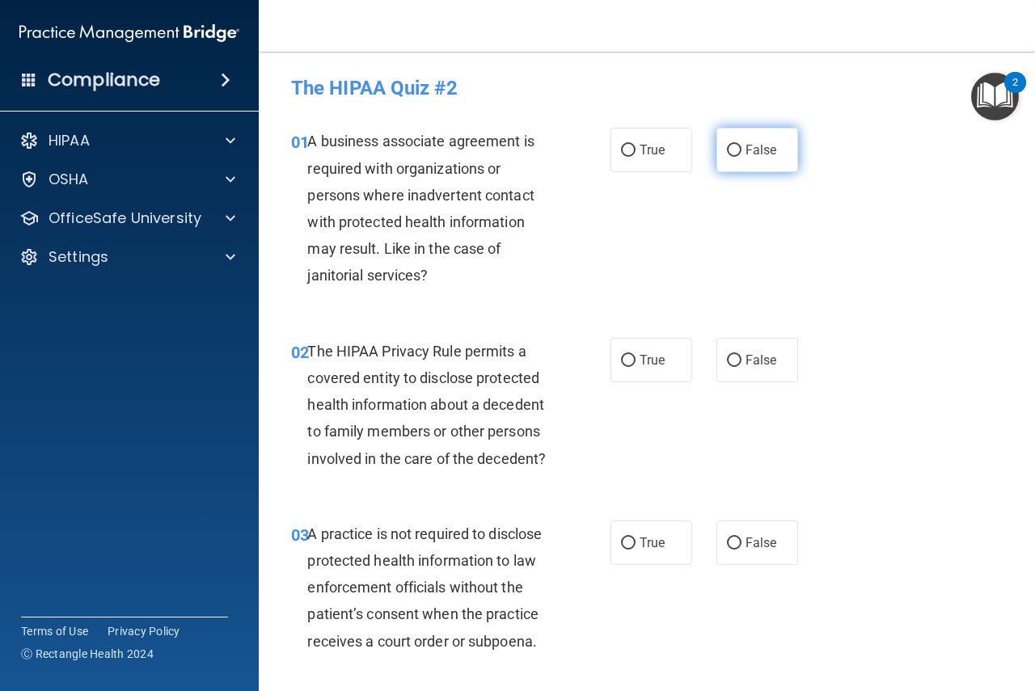
click at [727, 151] on input "False" at bounding box center [734, 151] width 15 height 12
radio input "true"
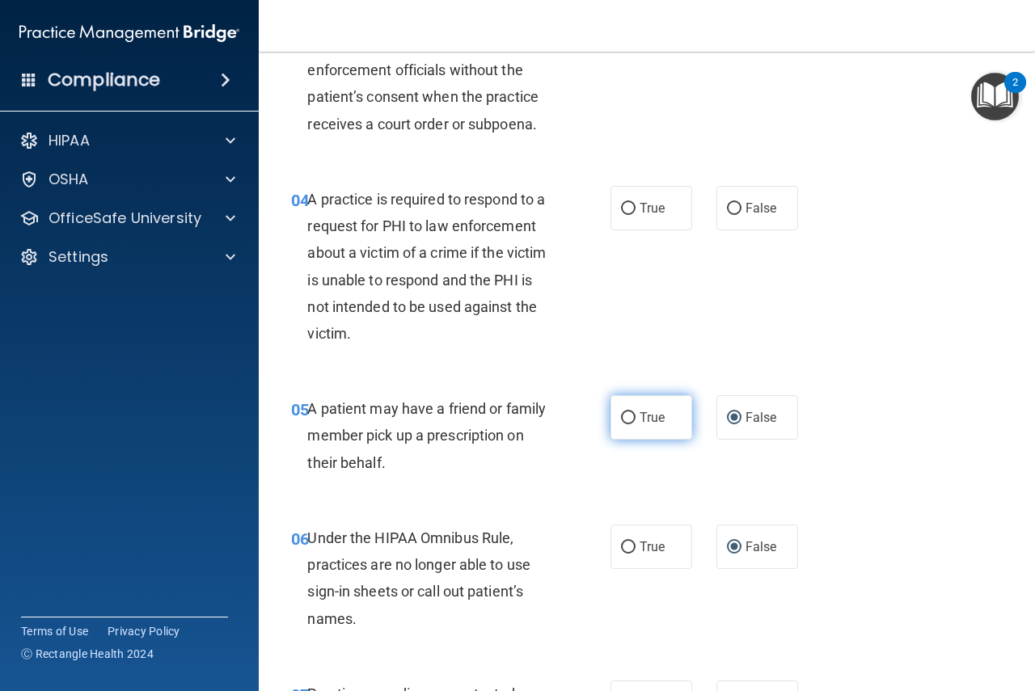
scroll to position [485, 0]
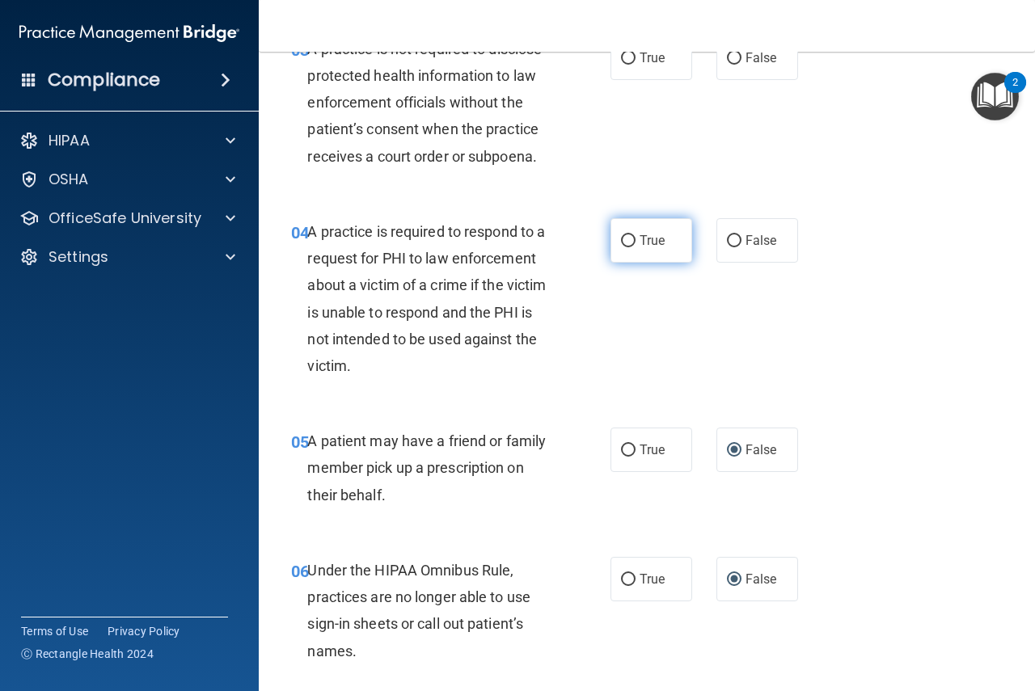
click at [621, 239] on input "True" at bounding box center [628, 241] width 15 height 12
radio input "true"
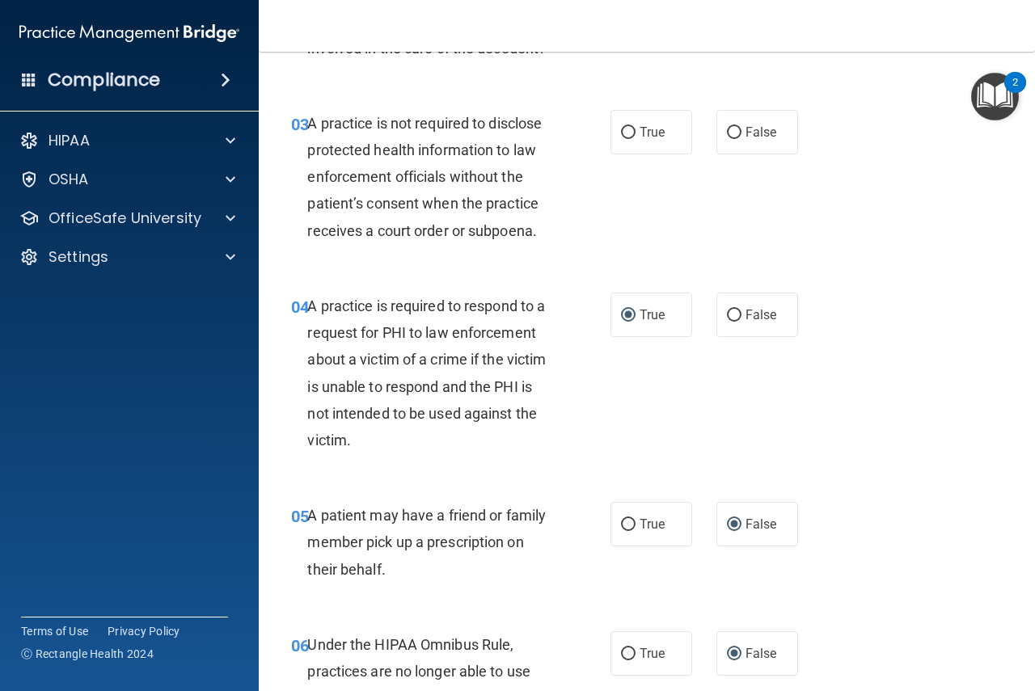
scroll to position [404, 0]
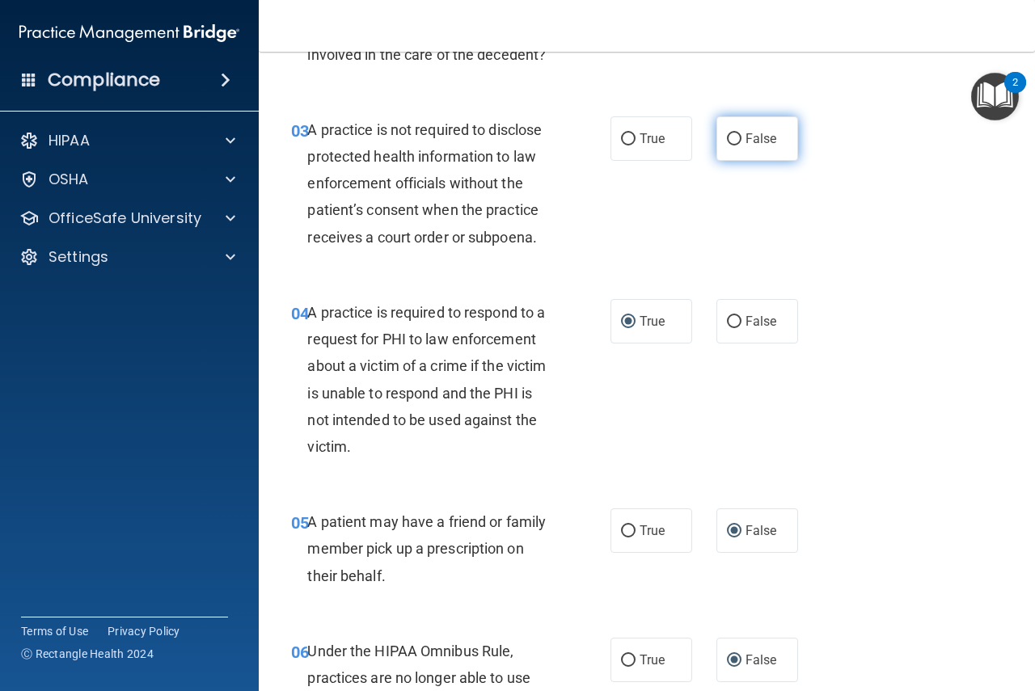
click at [728, 139] on input "False" at bounding box center [734, 139] width 15 height 12
radio input "true"
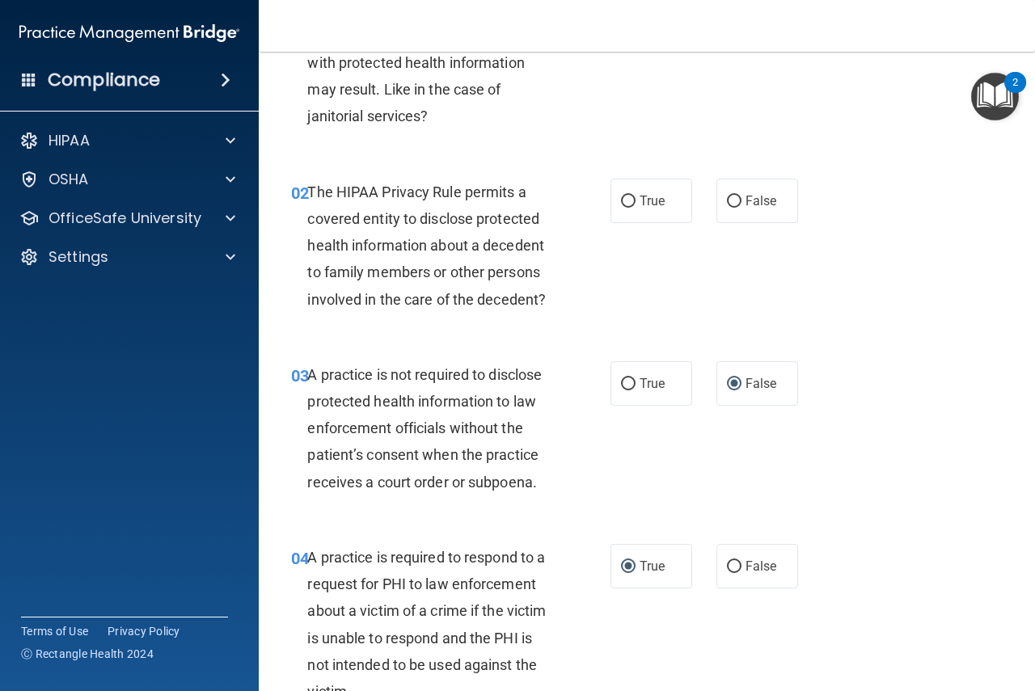
scroll to position [135, 0]
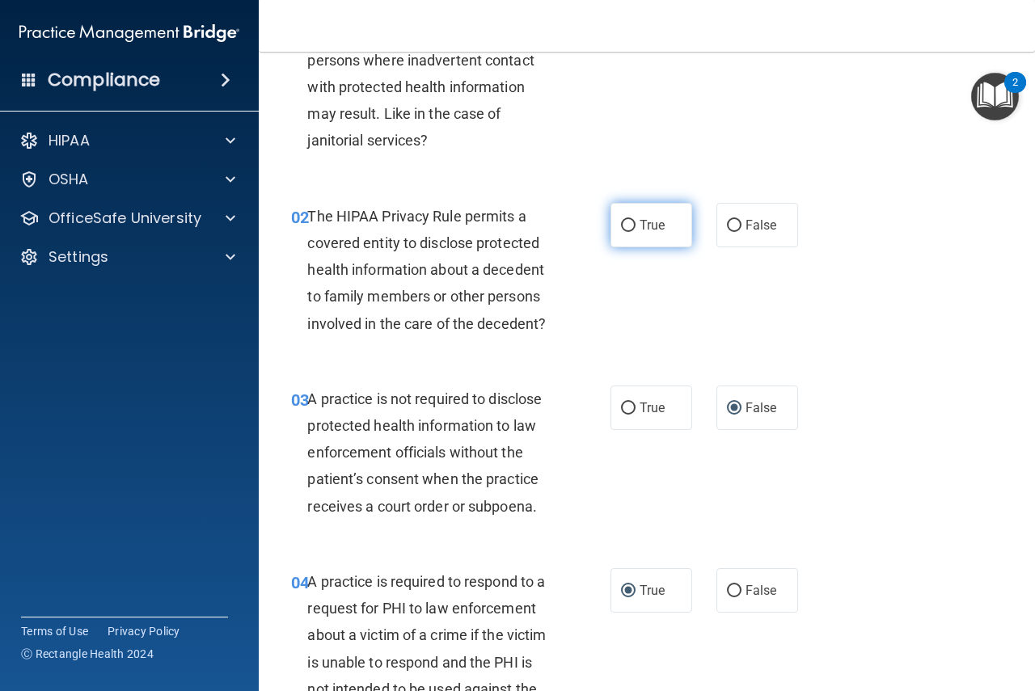
click at [622, 226] on input "True" at bounding box center [628, 226] width 15 height 12
radio input "true"
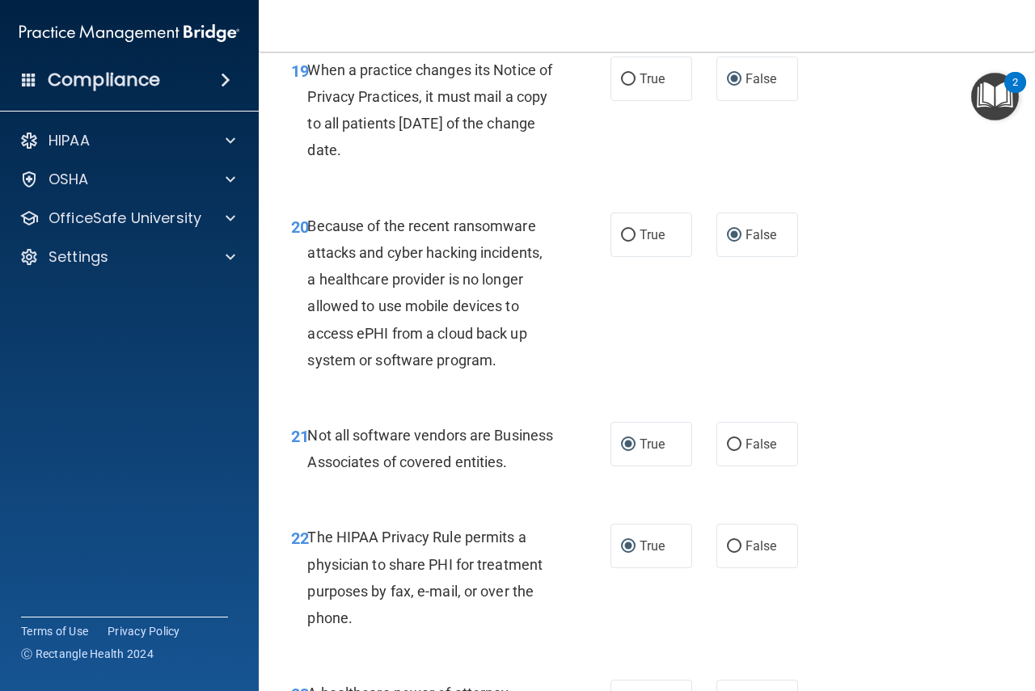
scroll to position [4577, 0]
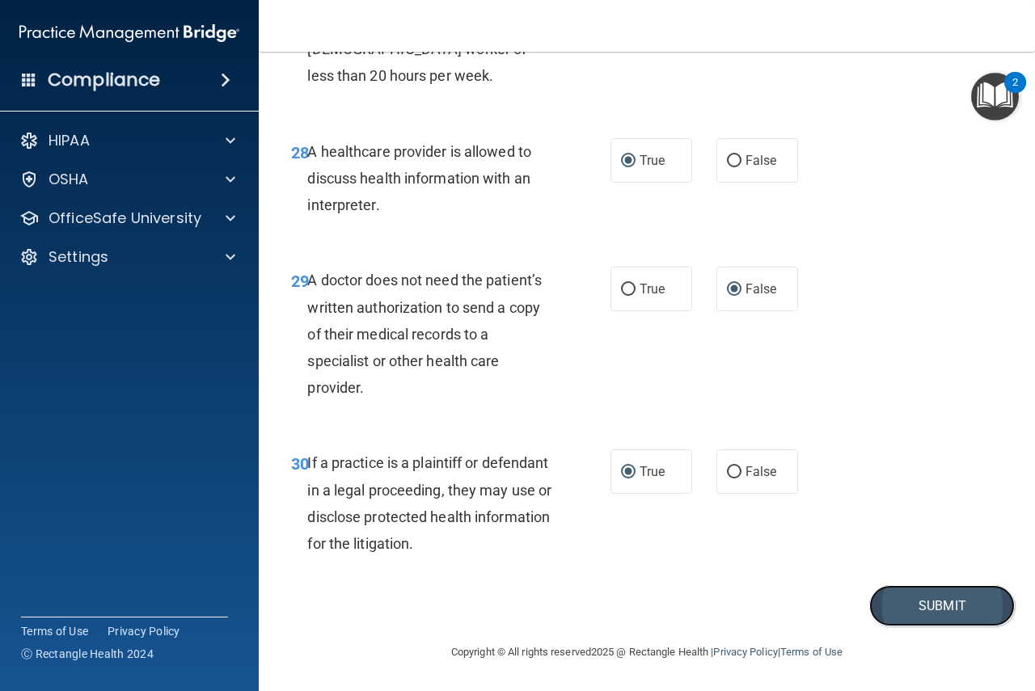
click at [909, 604] on button "Submit" at bounding box center [942, 605] width 146 height 41
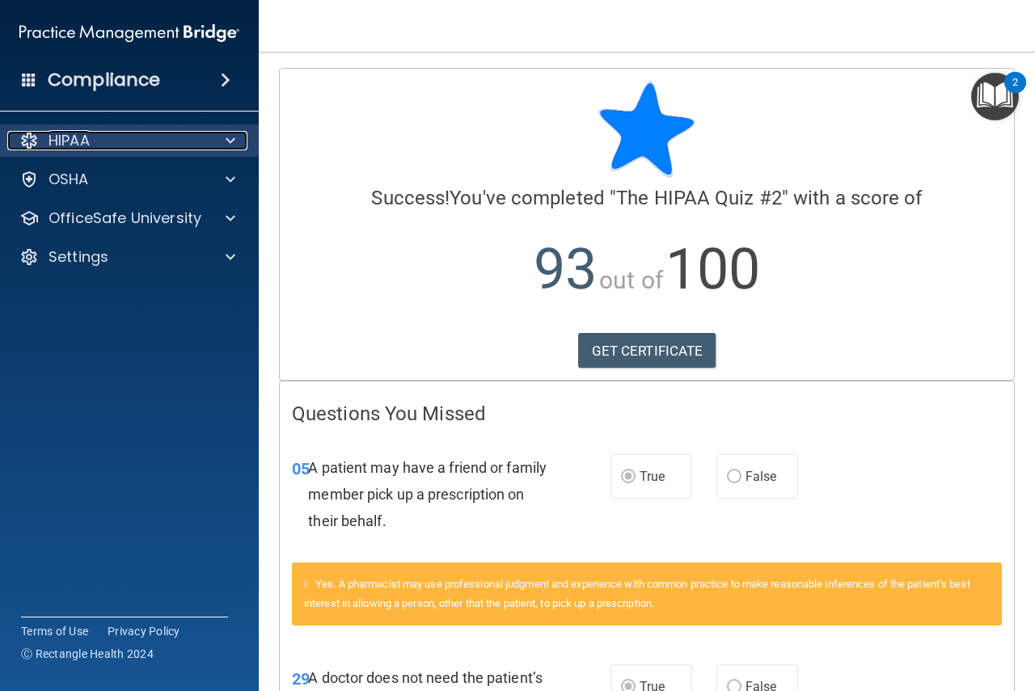
click at [202, 140] on div "HIPAA" at bounding box center [107, 140] width 201 height 19
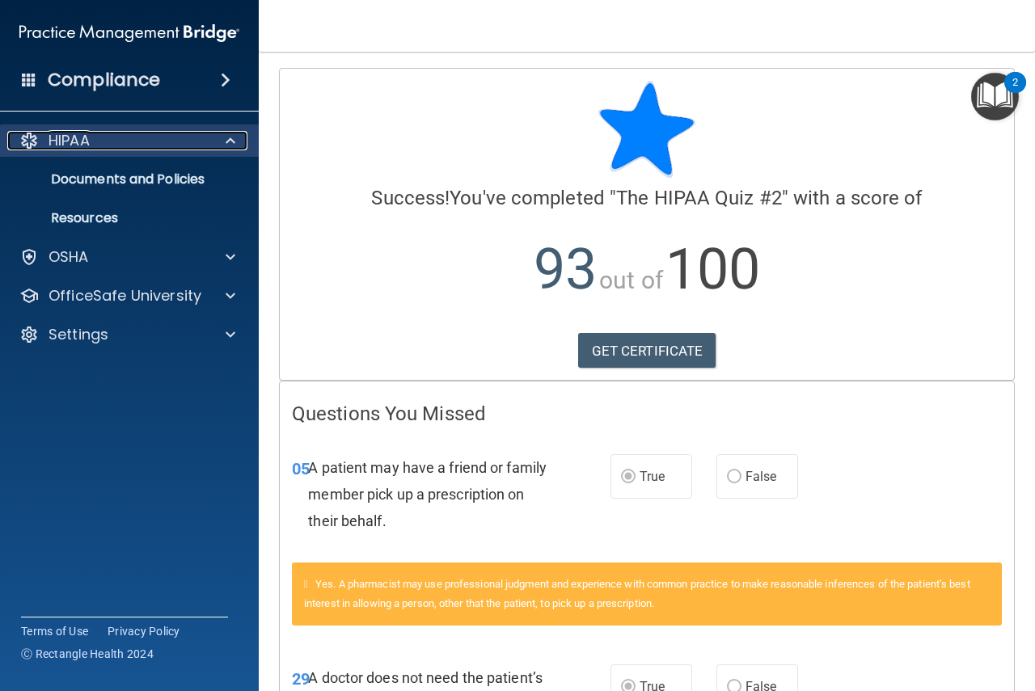
click at [175, 138] on div "HIPAA" at bounding box center [107, 140] width 201 height 19
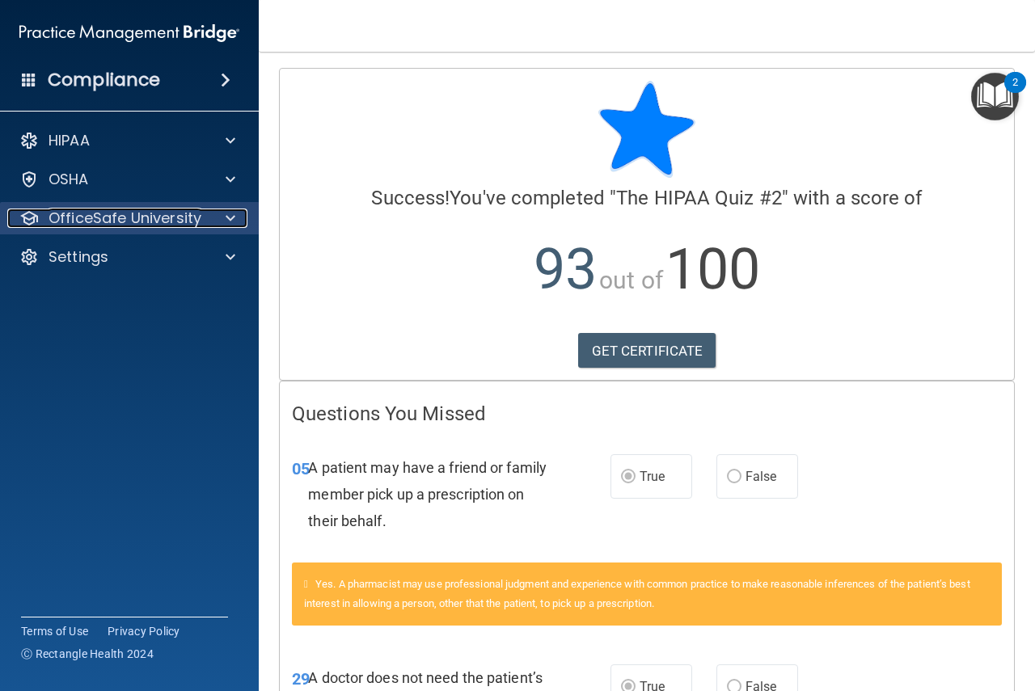
click at [150, 220] on p "OfficeSafe University" at bounding box center [125, 218] width 153 height 19
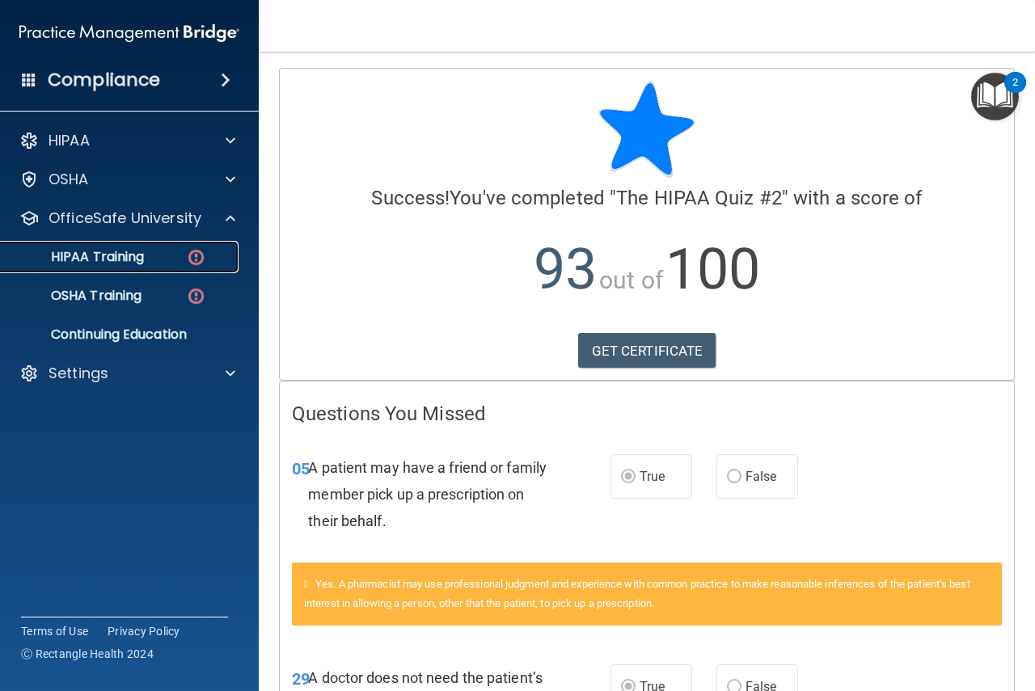
click at [143, 254] on p "HIPAA Training" at bounding box center [77, 257] width 133 height 16
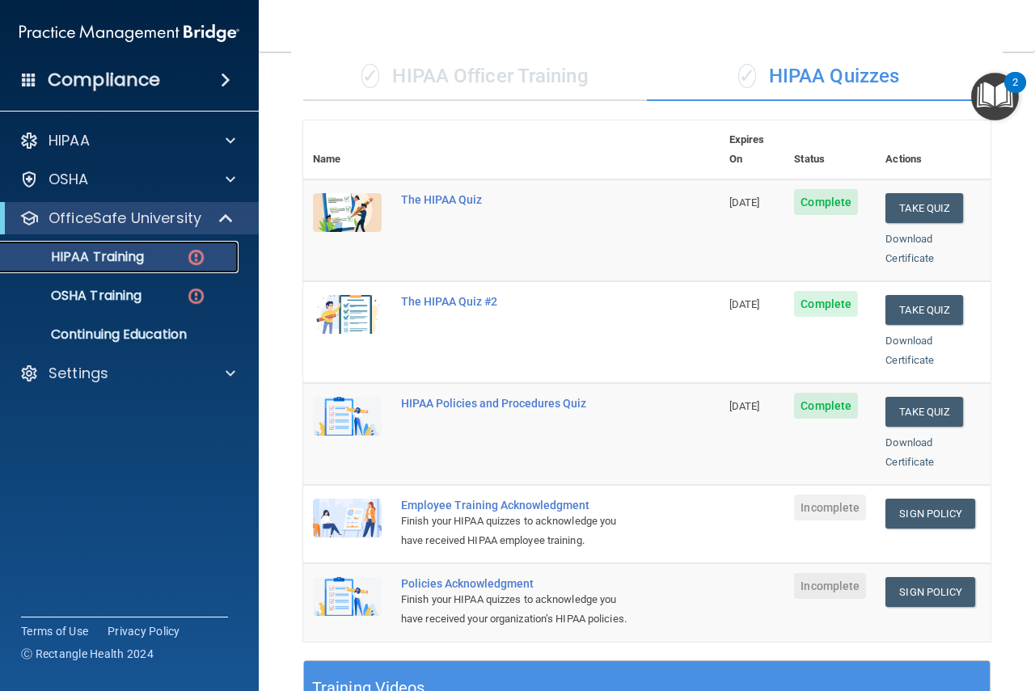
scroll to position [216, 0]
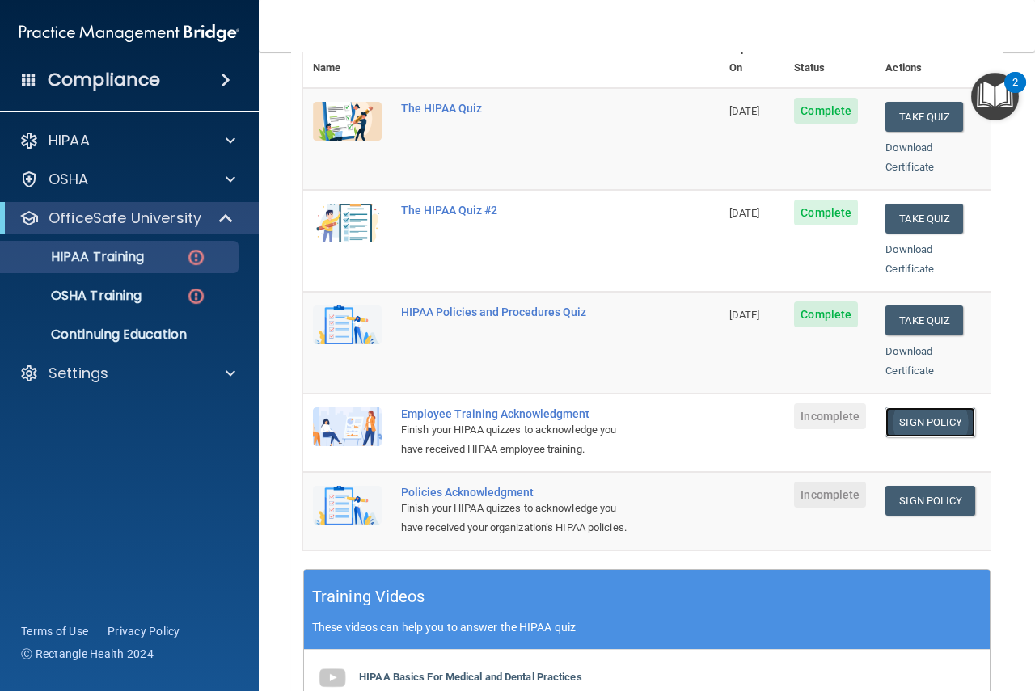
click at [931, 408] on link "Sign Policy" at bounding box center [930, 423] width 90 height 30
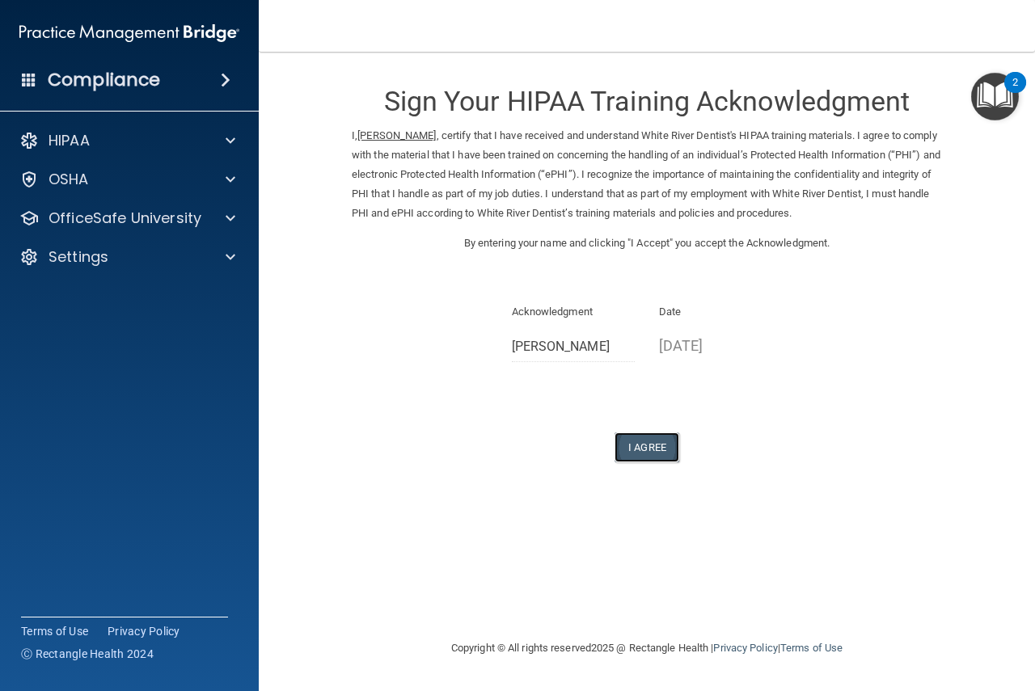
click at [647, 450] on button "I Agree" at bounding box center [647, 448] width 65 height 30
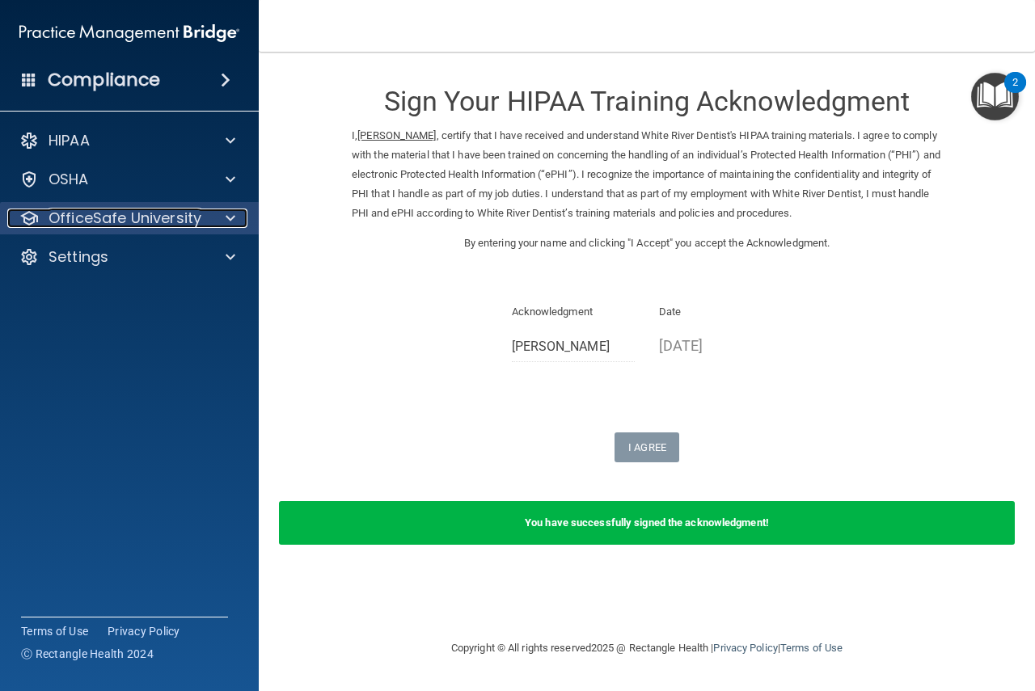
click at [82, 218] on p "OfficeSafe University" at bounding box center [125, 218] width 153 height 19
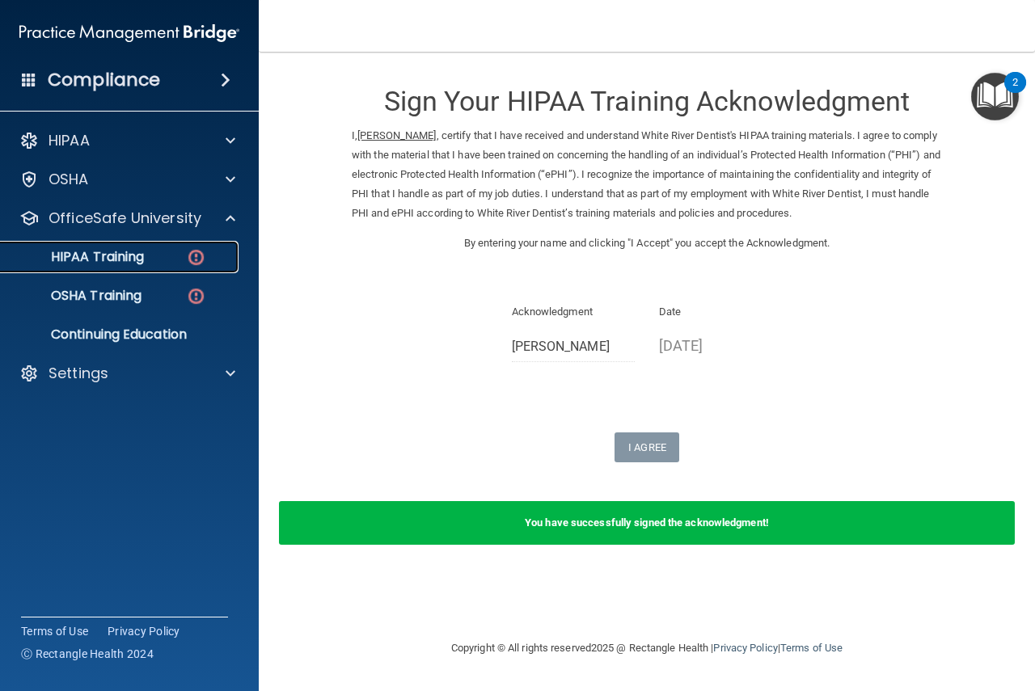
click at [113, 260] on p "HIPAA Training" at bounding box center [77, 257] width 133 height 16
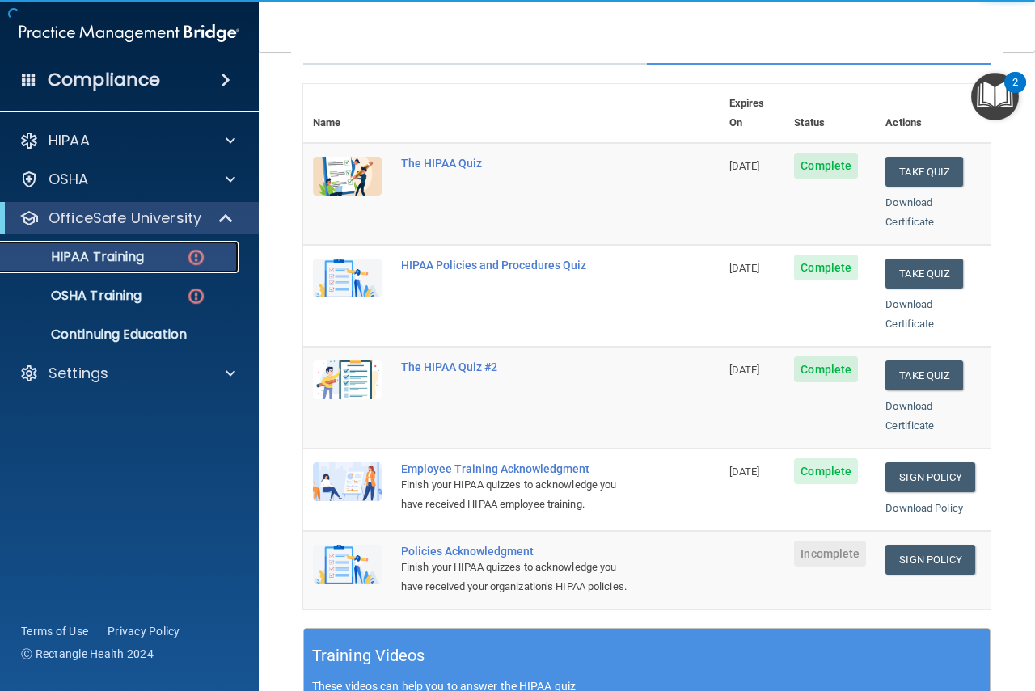
scroll to position [269, 0]
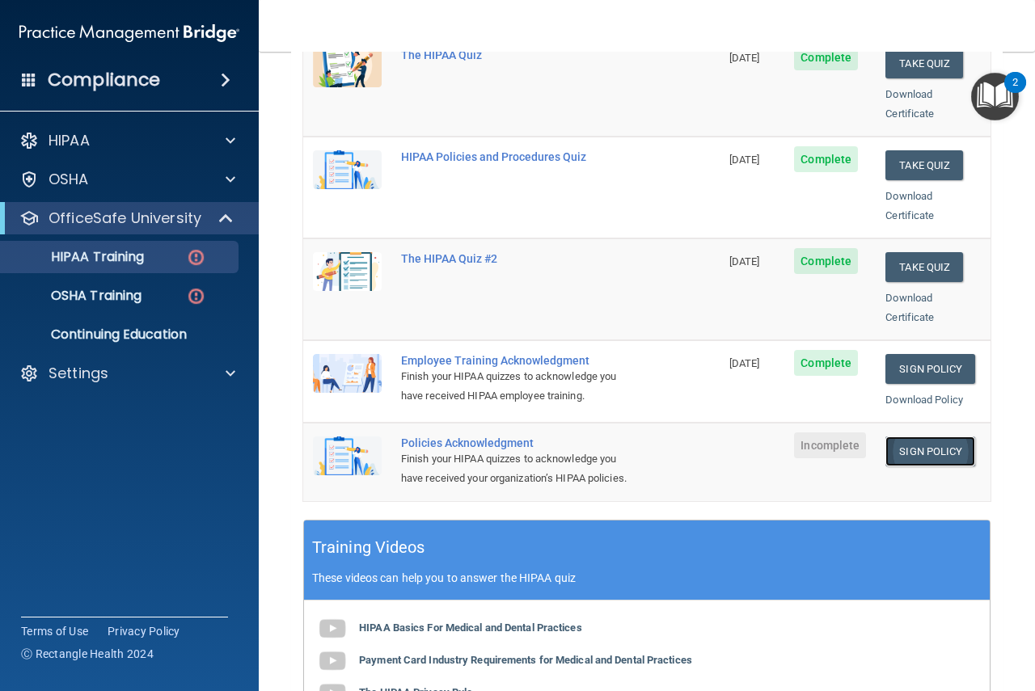
click at [918, 437] on link "Sign Policy" at bounding box center [930, 452] width 90 height 30
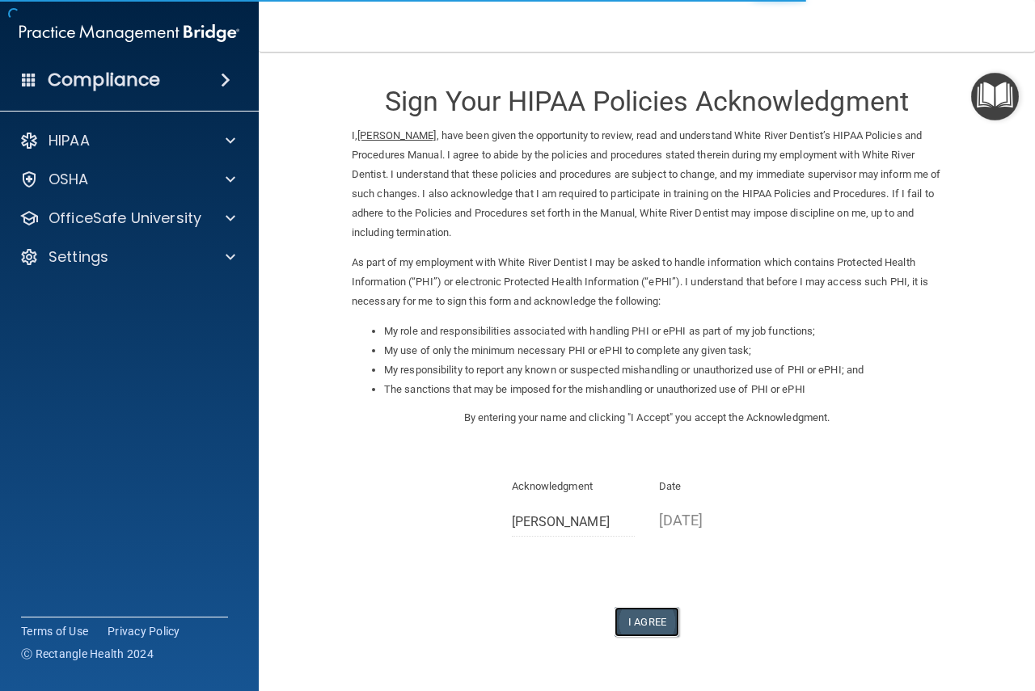
click at [645, 632] on button "I Agree" at bounding box center [647, 622] width 65 height 30
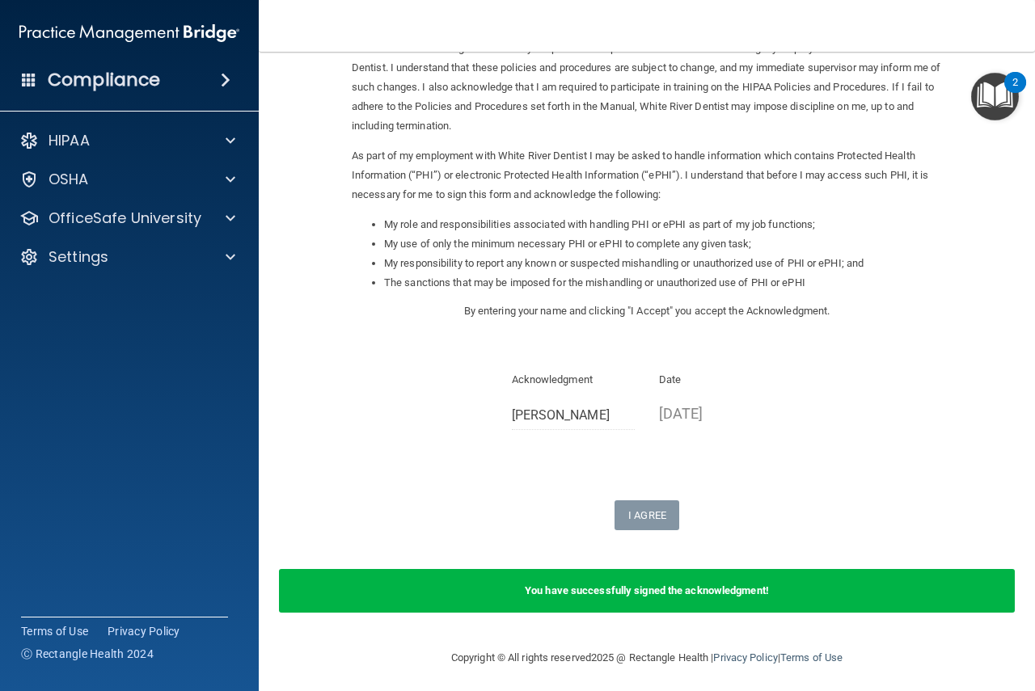
scroll to position [112, 0]
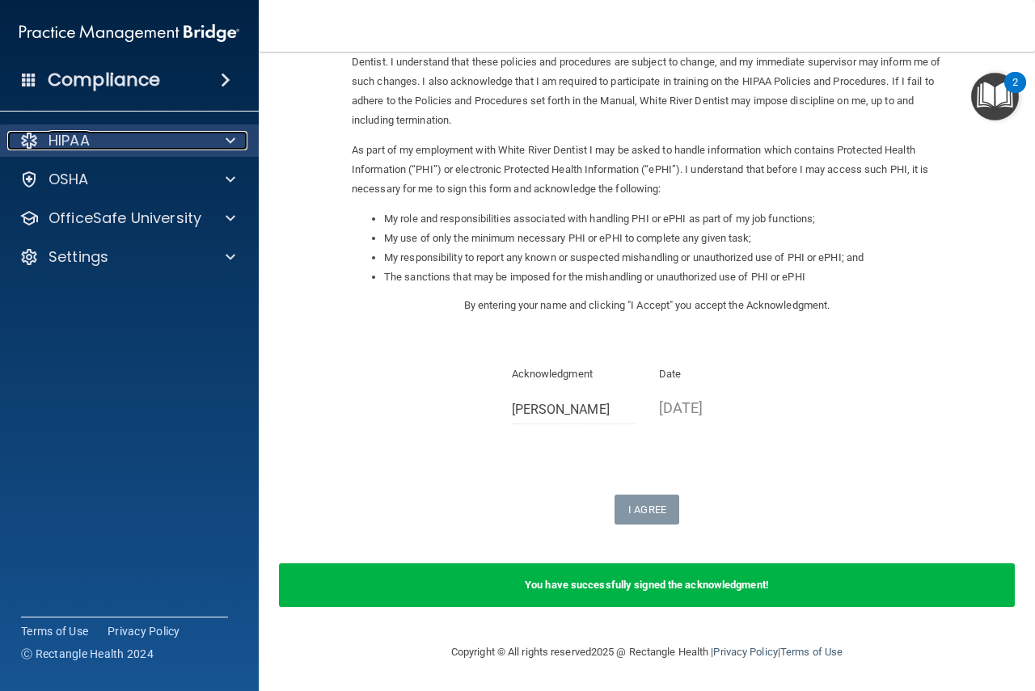
click at [120, 144] on div "HIPAA" at bounding box center [107, 140] width 201 height 19
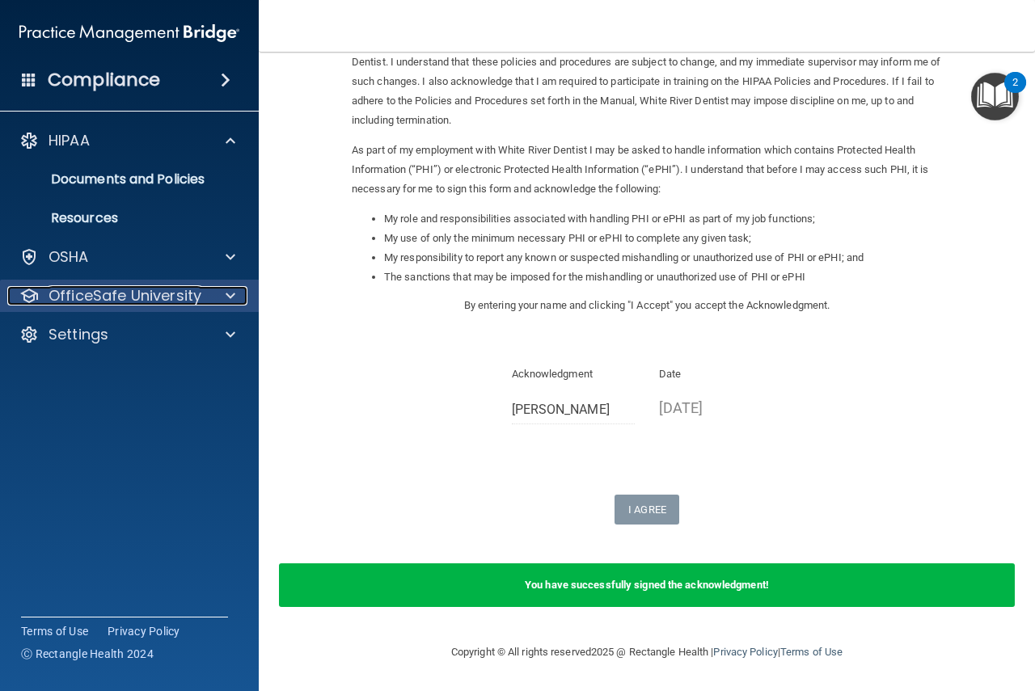
click at [131, 293] on p "OfficeSafe University" at bounding box center [125, 295] width 153 height 19
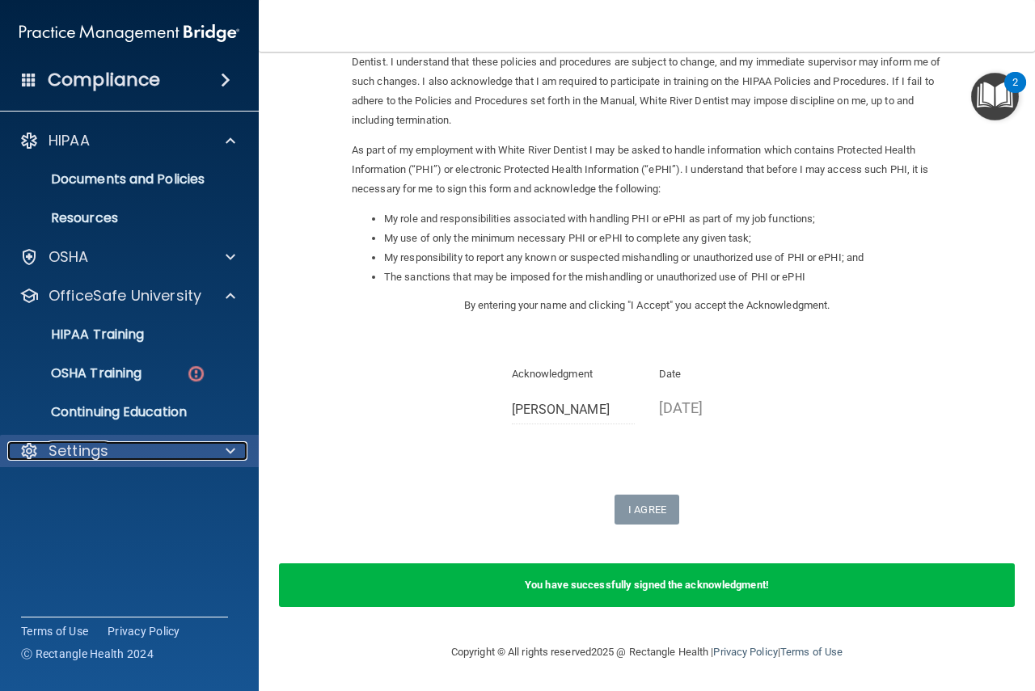
click at [132, 442] on div "Settings" at bounding box center [107, 451] width 201 height 19
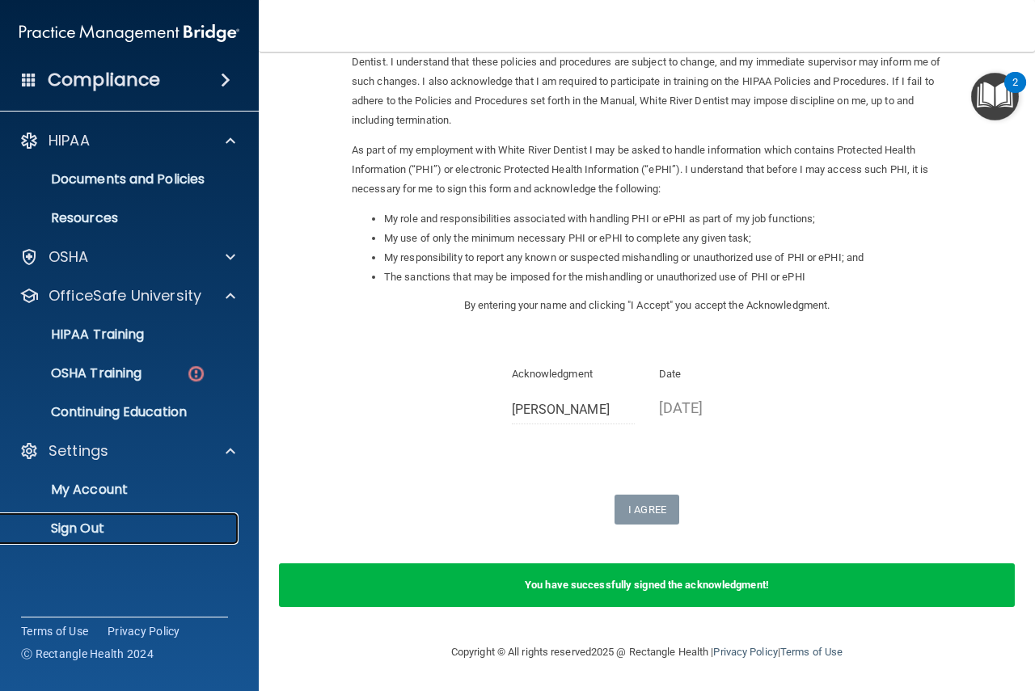
click at [147, 529] on p "Sign Out" at bounding box center [121, 529] width 221 height 16
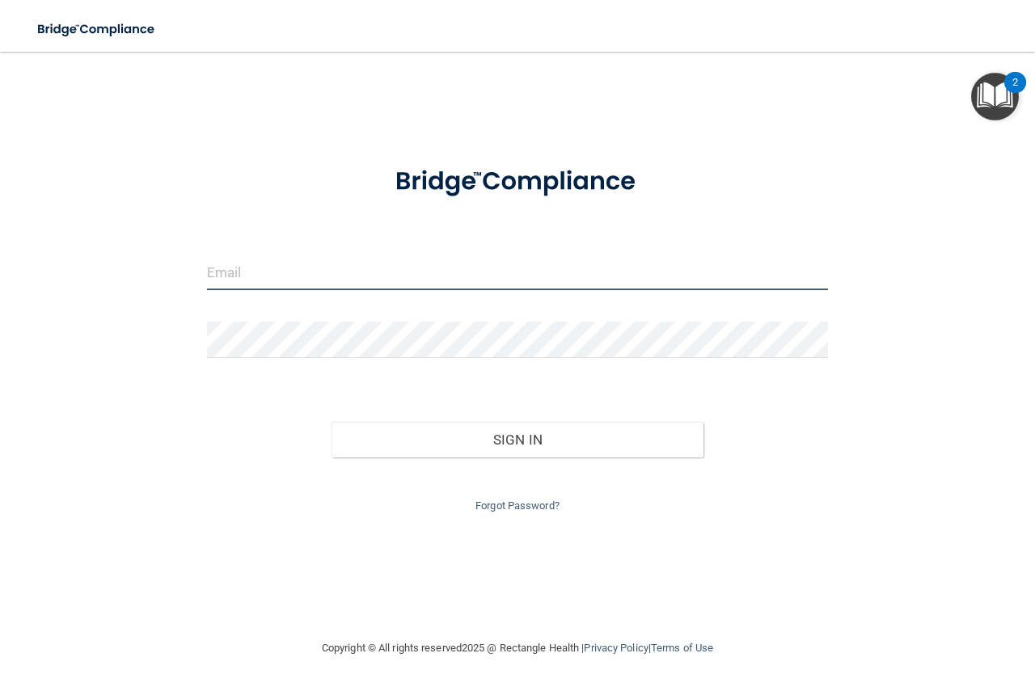
type input "katelyn.lowell@gmail.com"
